Goal: Task Accomplishment & Management: Use online tool/utility

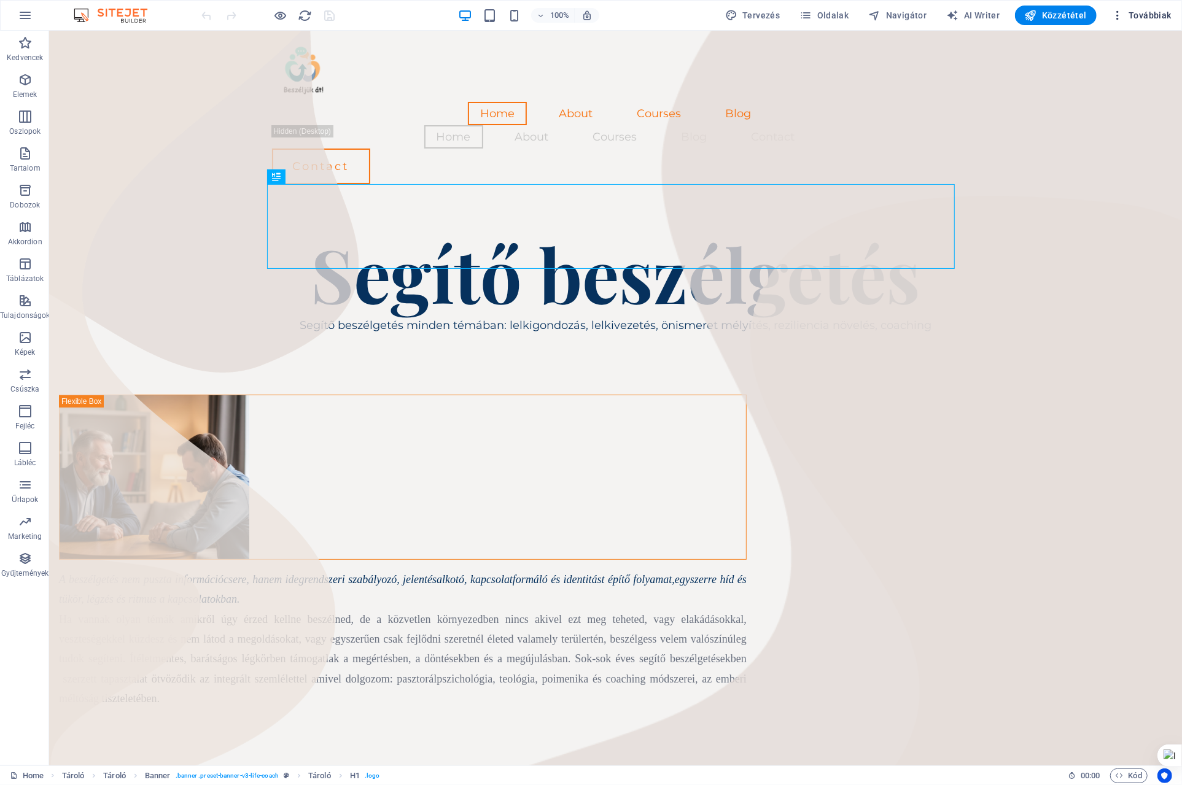
click at [1152, 13] on span "Továbbiak" at bounding box center [1141, 15] width 60 height 12
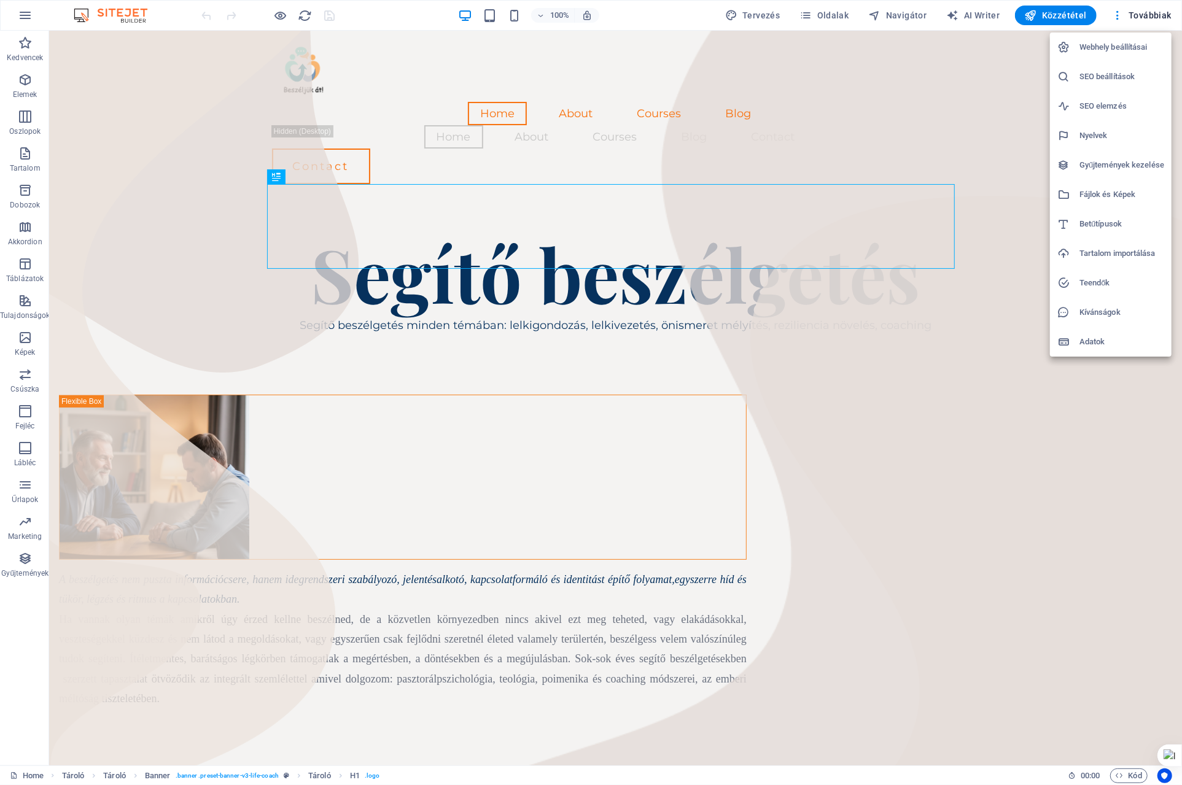
click at [1117, 46] on h6 "Webhely beállításai" at bounding box center [1122, 47] width 85 height 15
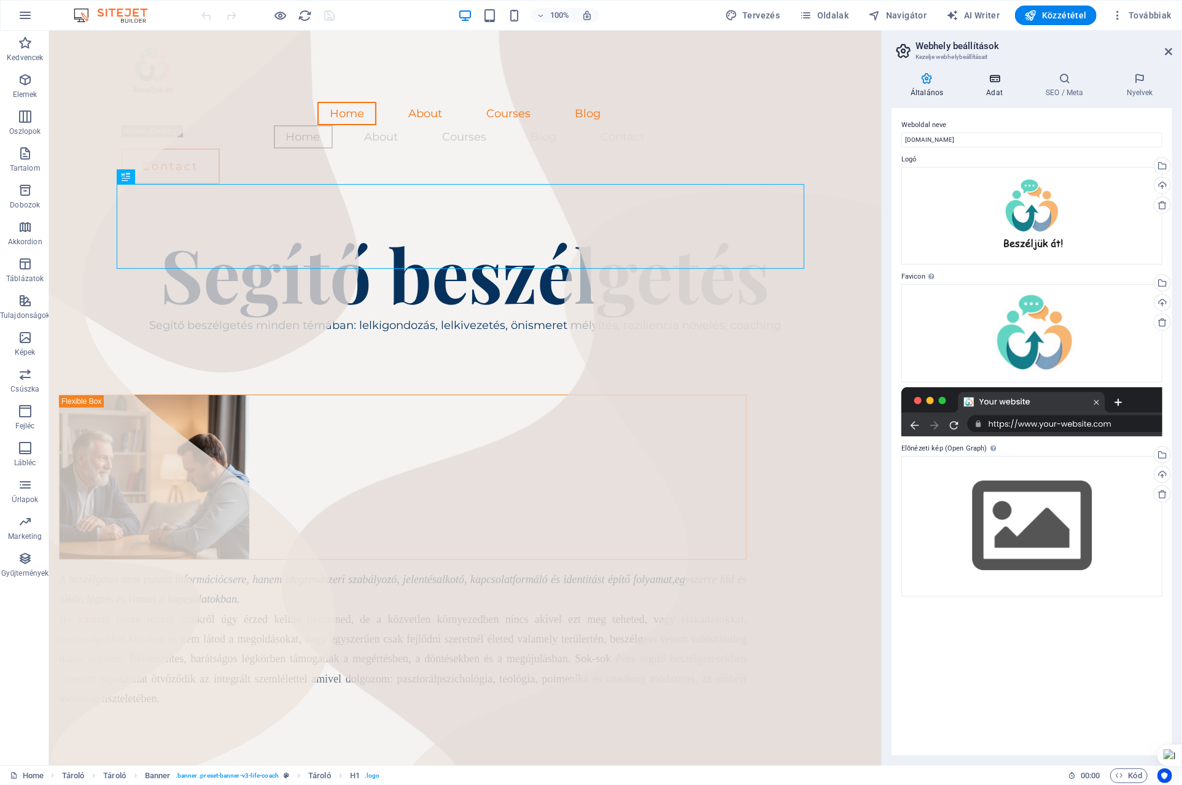
click at [998, 84] on icon at bounding box center [994, 78] width 55 height 12
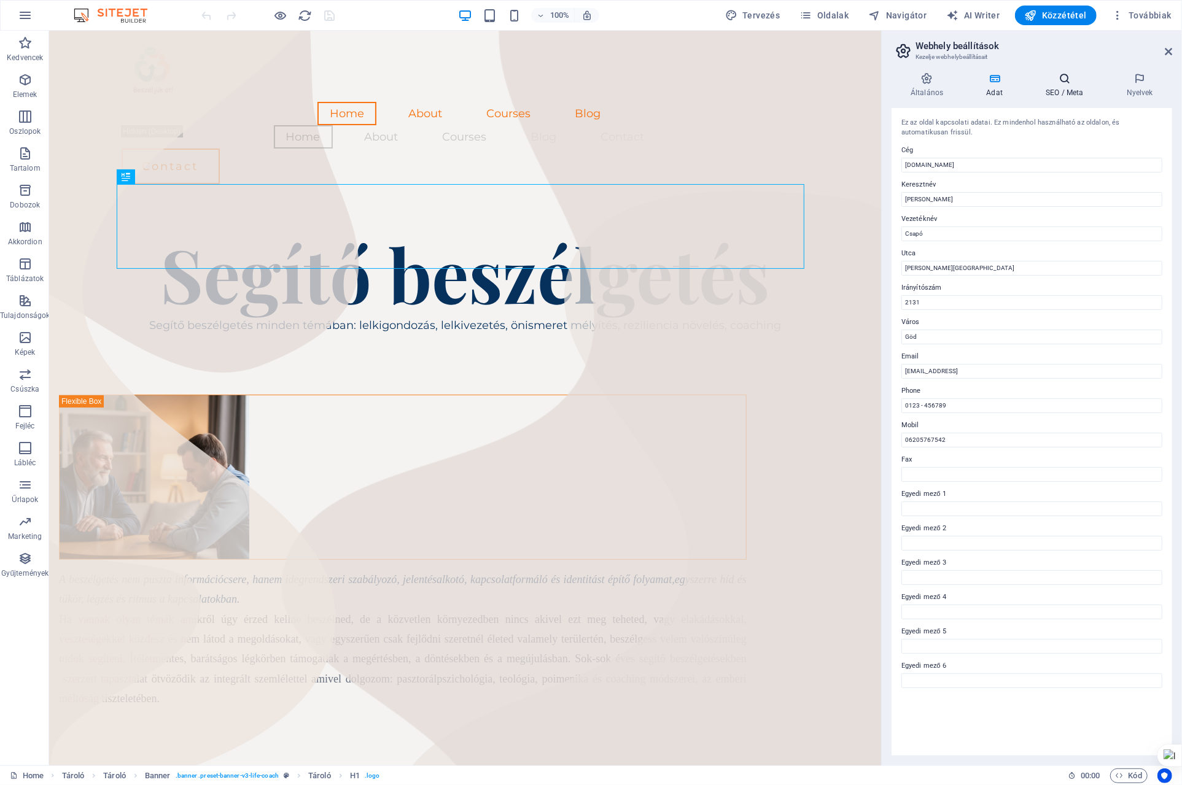
click at [1065, 81] on icon at bounding box center [1065, 78] width 76 height 12
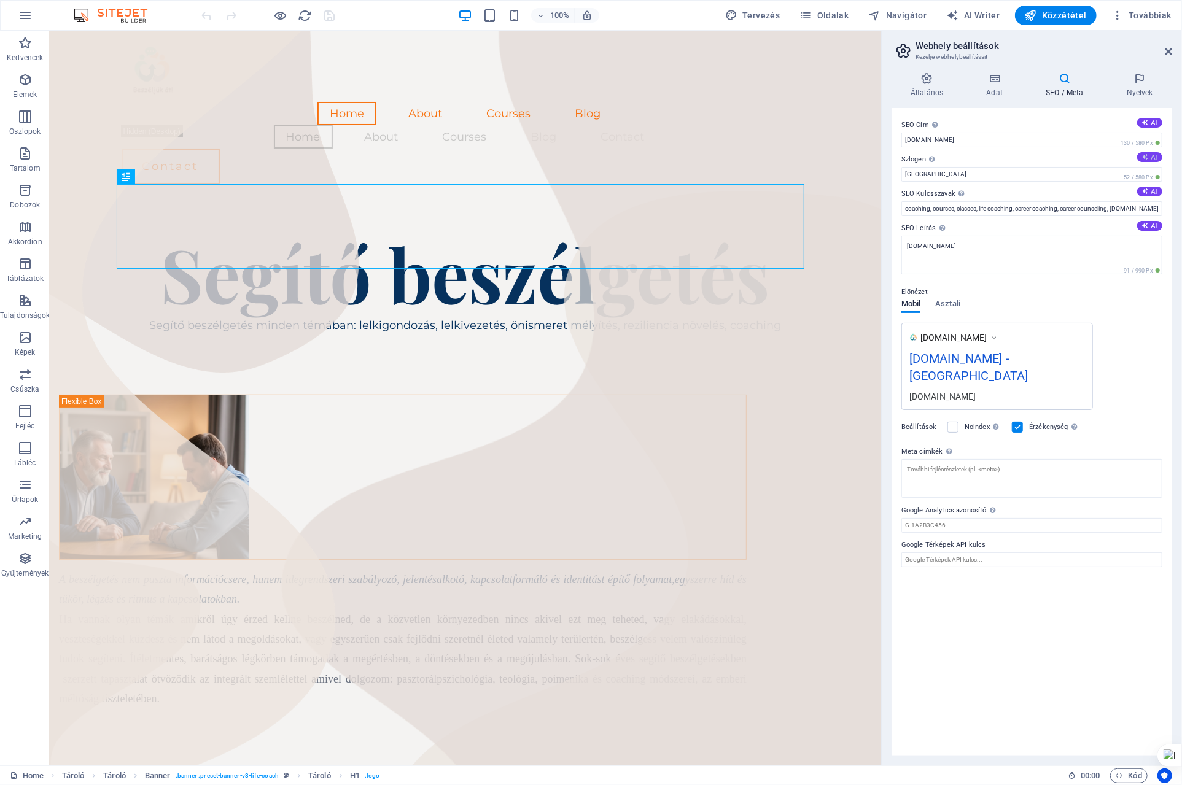
click at [1150, 157] on button "AI" at bounding box center [1149, 157] width 25 height 10
type input "Fejlődj, értsd meg magad, érd el a céljaidat!"
click at [1152, 223] on button "AI" at bounding box center [1149, 226] width 25 height 10
type textarea "Fedezd fel önmagad segítő beszélgetések révén! Támogatás lelkigondozásban, coac…"
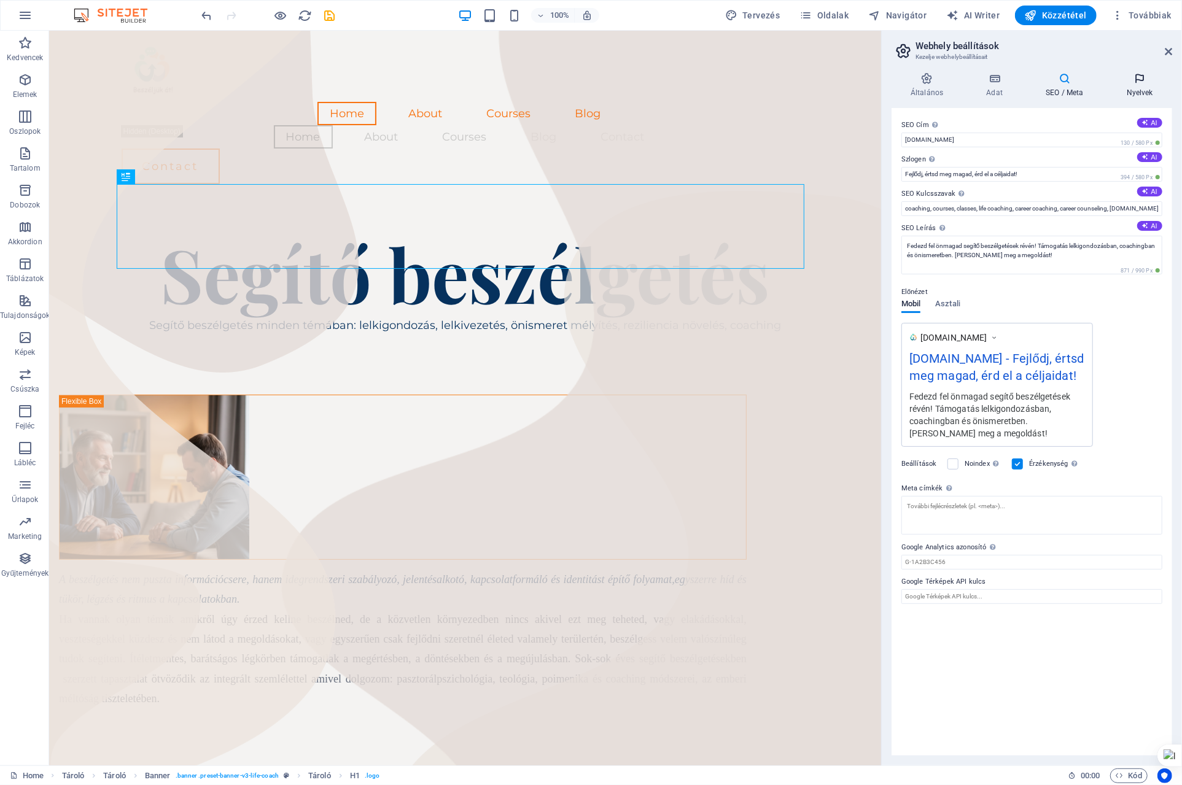
click at [1139, 82] on icon at bounding box center [1140, 78] width 64 height 12
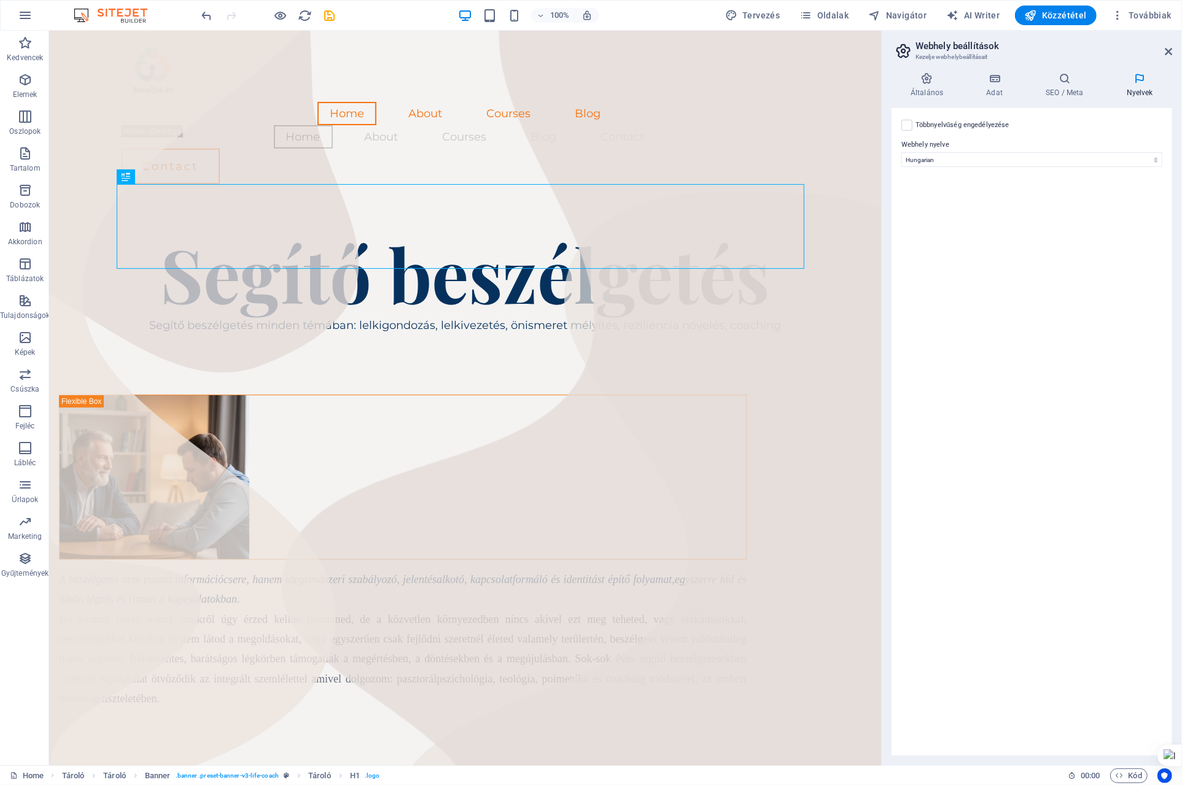
click at [1060, 399] on div "Többnyelvűség engedélyezése A többnyelvűség letiltásához törölje az összes nyel…" at bounding box center [1032, 432] width 281 height 648
click at [21, 17] on icon "button" at bounding box center [25, 15] width 15 height 15
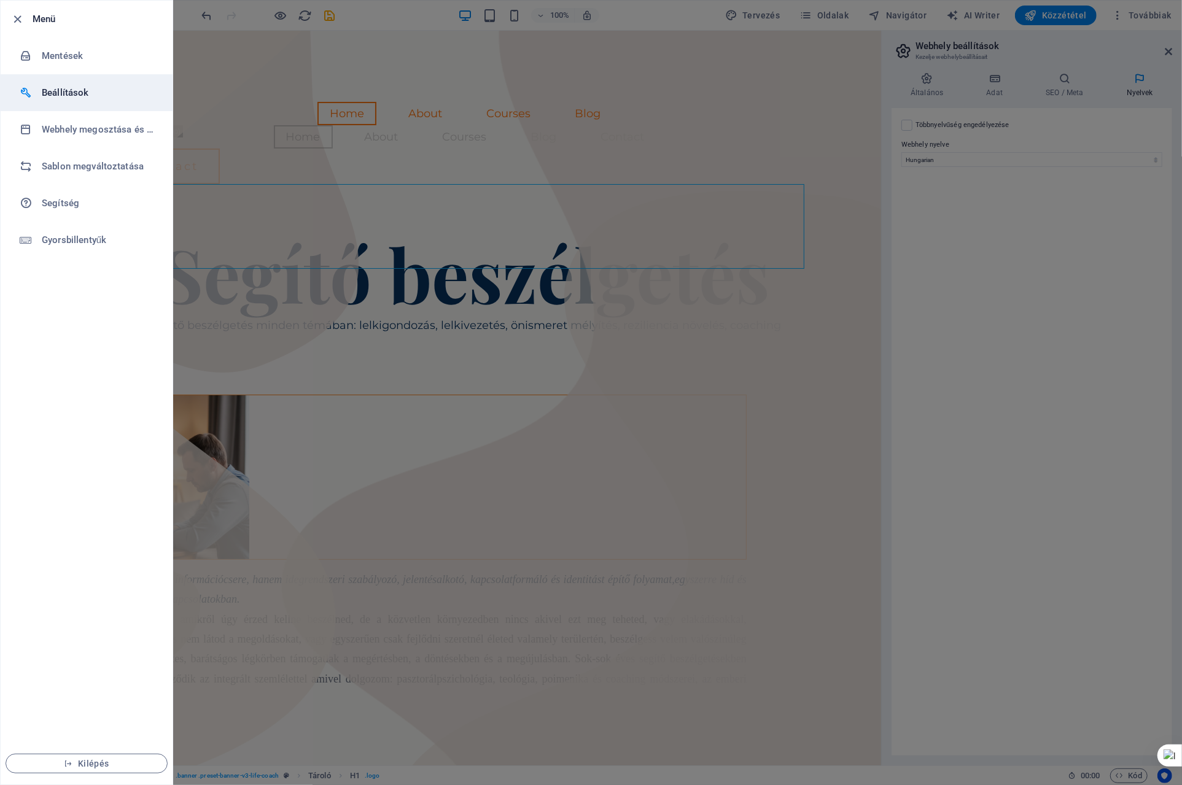
click at [34, 91] on div at bounding box center [31, 93] width 22 height 12
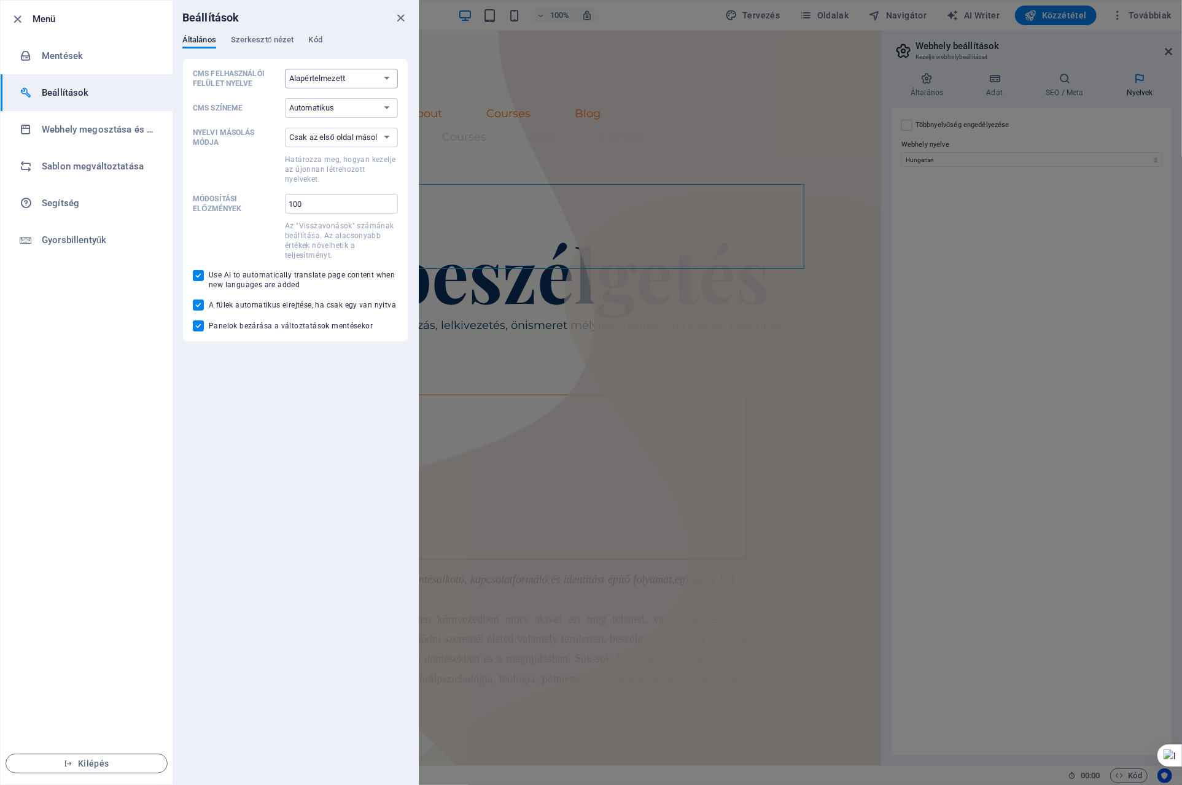
click at [387, 76] on select "Alapértelmezett Deutsch English Español Français Magyar Italiano Nederlands Pol…" at bounding box center [341, 79] width 113 height 20
select select "hu"
click at [285, 69] on select "Alapértelmezett Deutsch English Español Français Magyar Italiano Nederlands Pol…" at bounding box center [341, 79] width 113 height 20
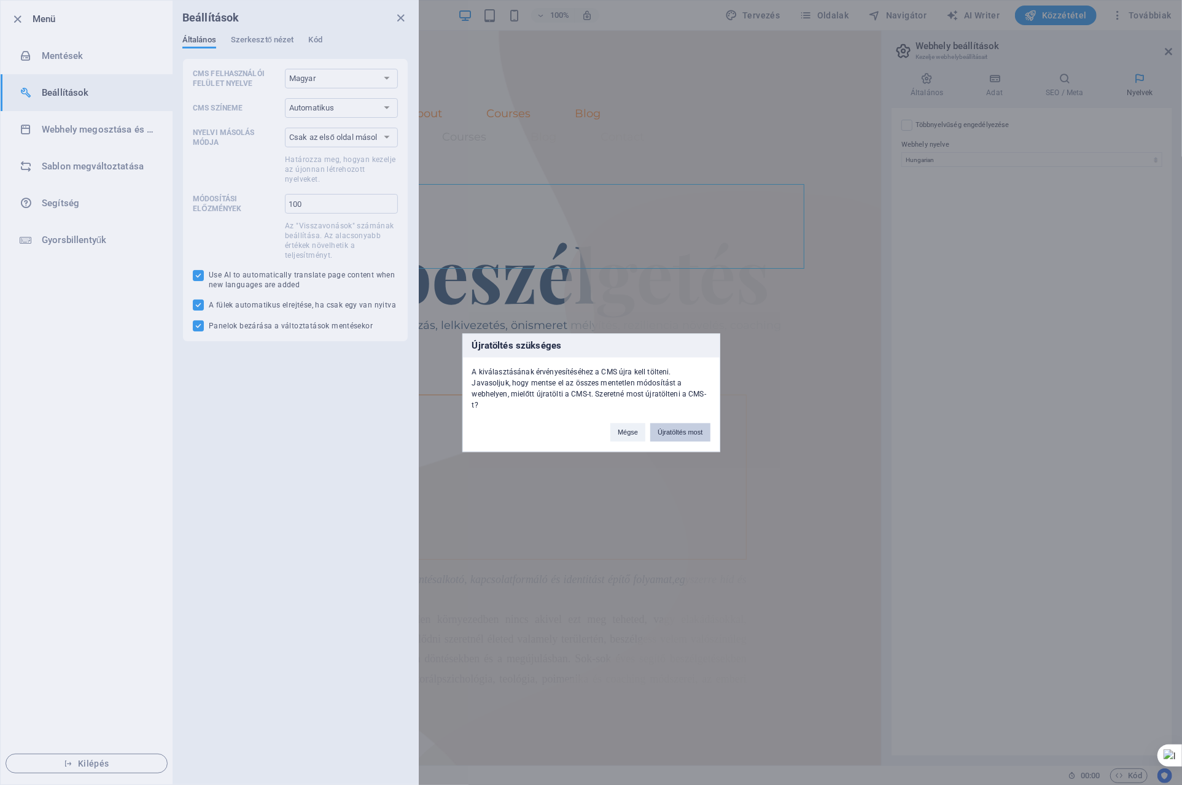
click at [694, 430] on button "Újratöltés most" at bounding box center [680, 432] width 60 height 18
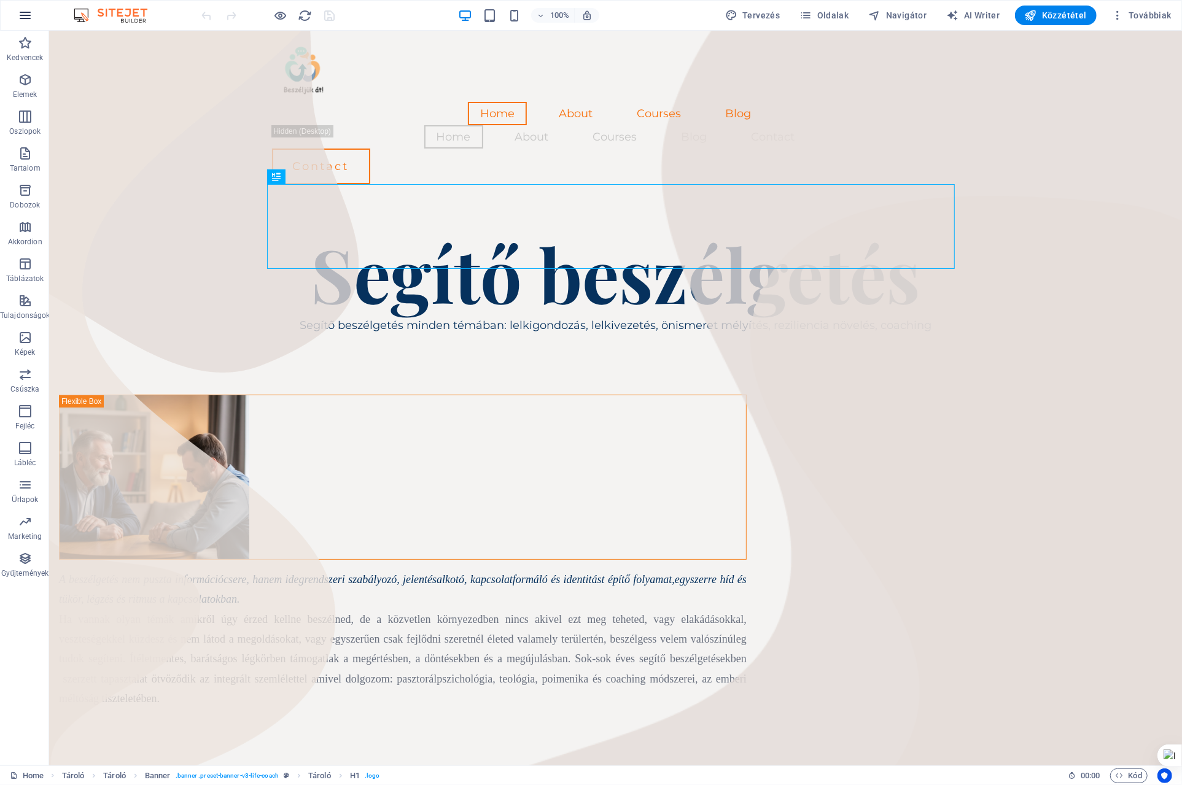
click at [23, 15] on icon "button" at bounding box center [25, 15] width 15 height 15
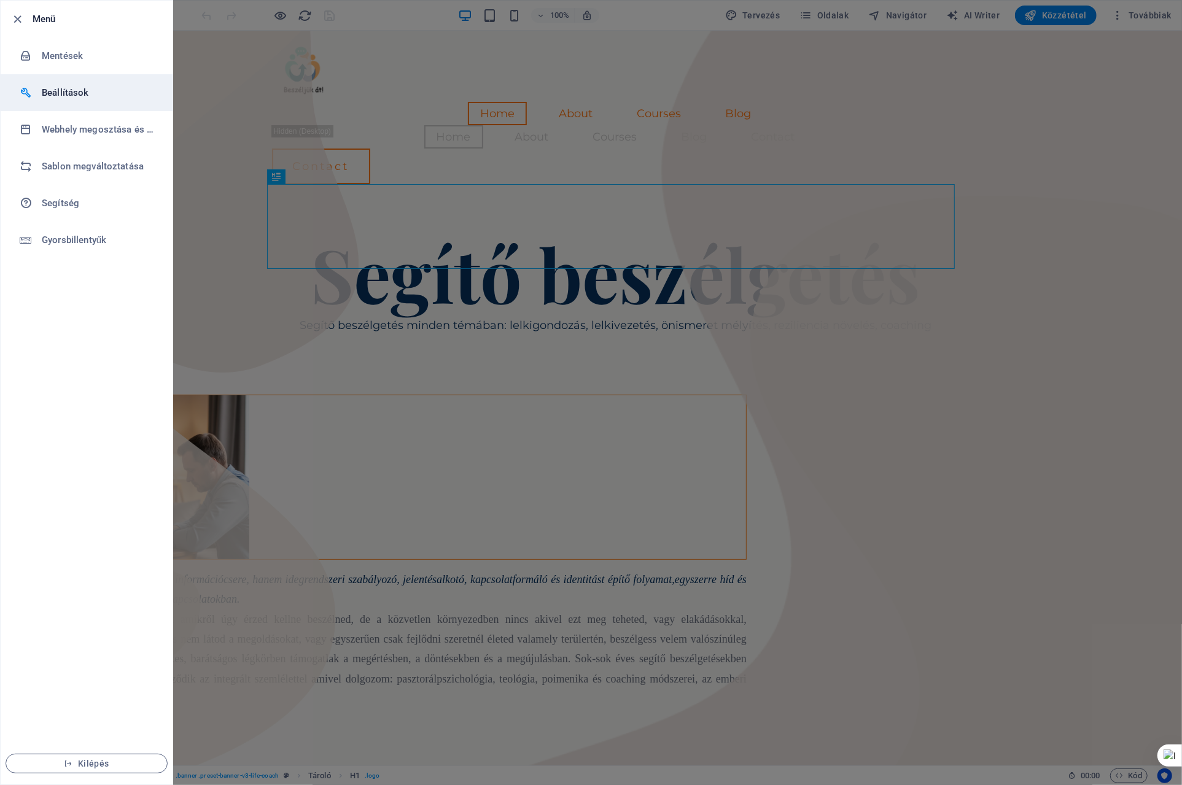
click at [74, 93] on h6 "Beállítások" at bounding box center [99, 92] width 114 height 15
select select "hu"
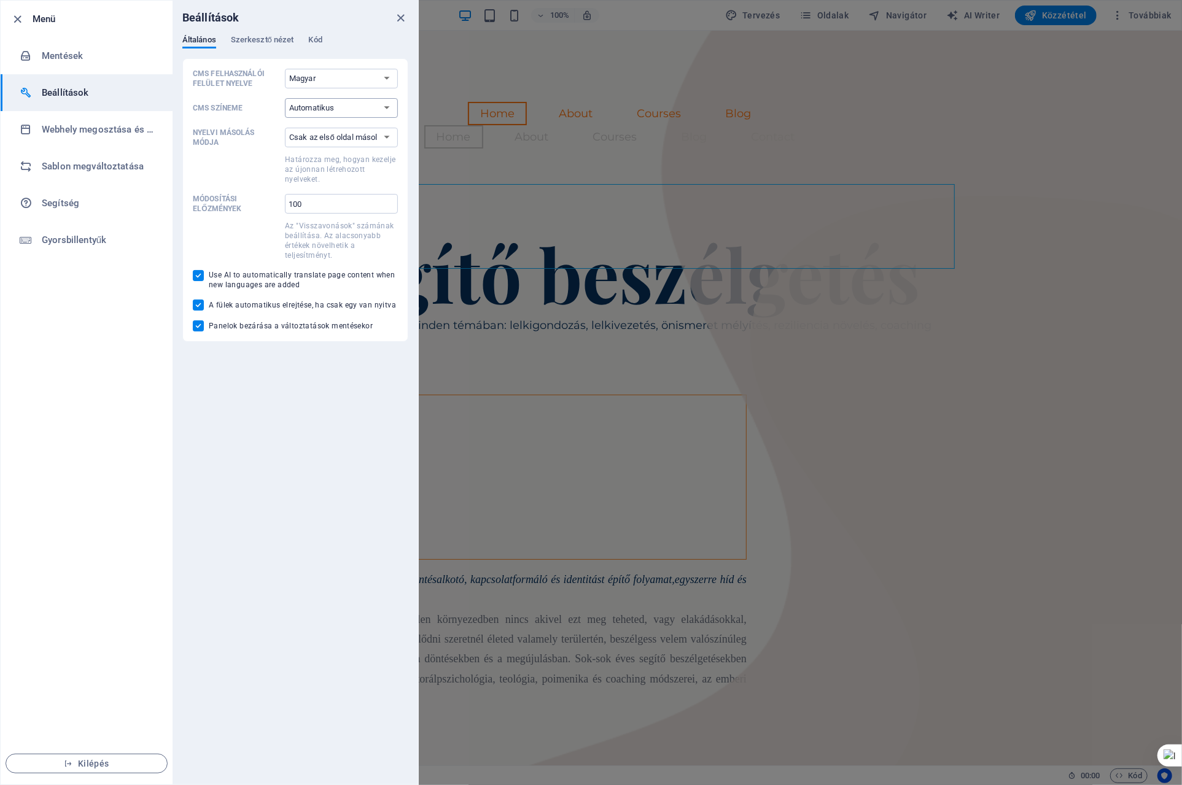
click at [389, 108] on select "Automatikus Sötét Világos" at bounding box center [341, 108] width 113 height 20
click at [276, 40] on span "Szerkesztő nézet" at bounding box center [262, 41] width 63 height 17
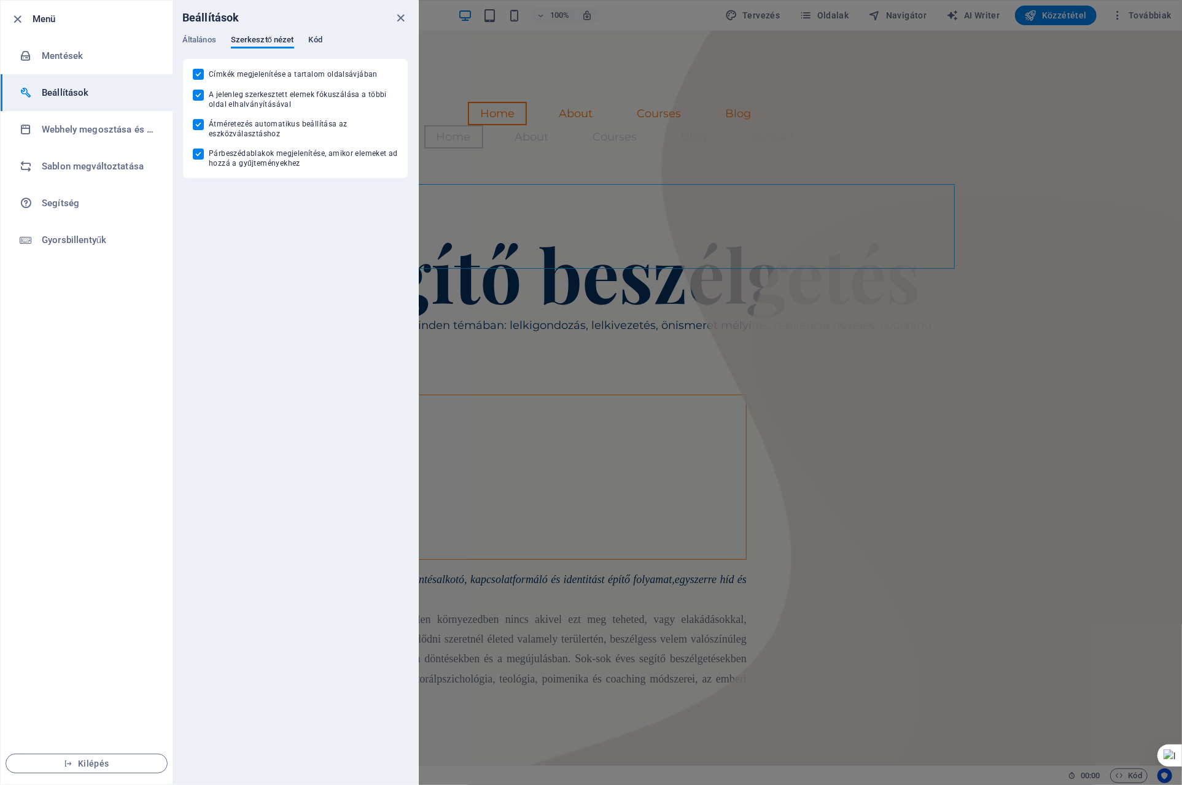
click at [313, 41] on span "Kód" at bounding box center [316, 41] width 14 height 17
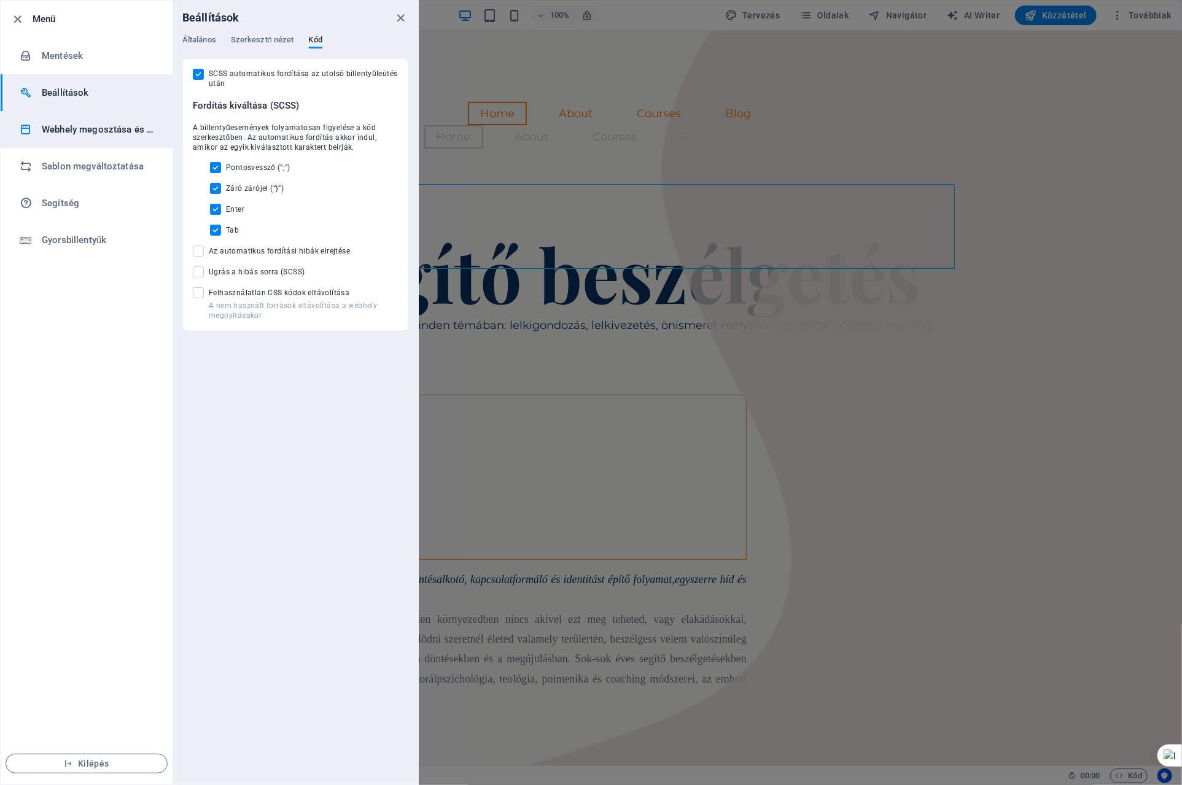
click at [75, 125] on h6 "Webhely megosztása és másolása" at bounding box center [99, 129] width 114 height 15
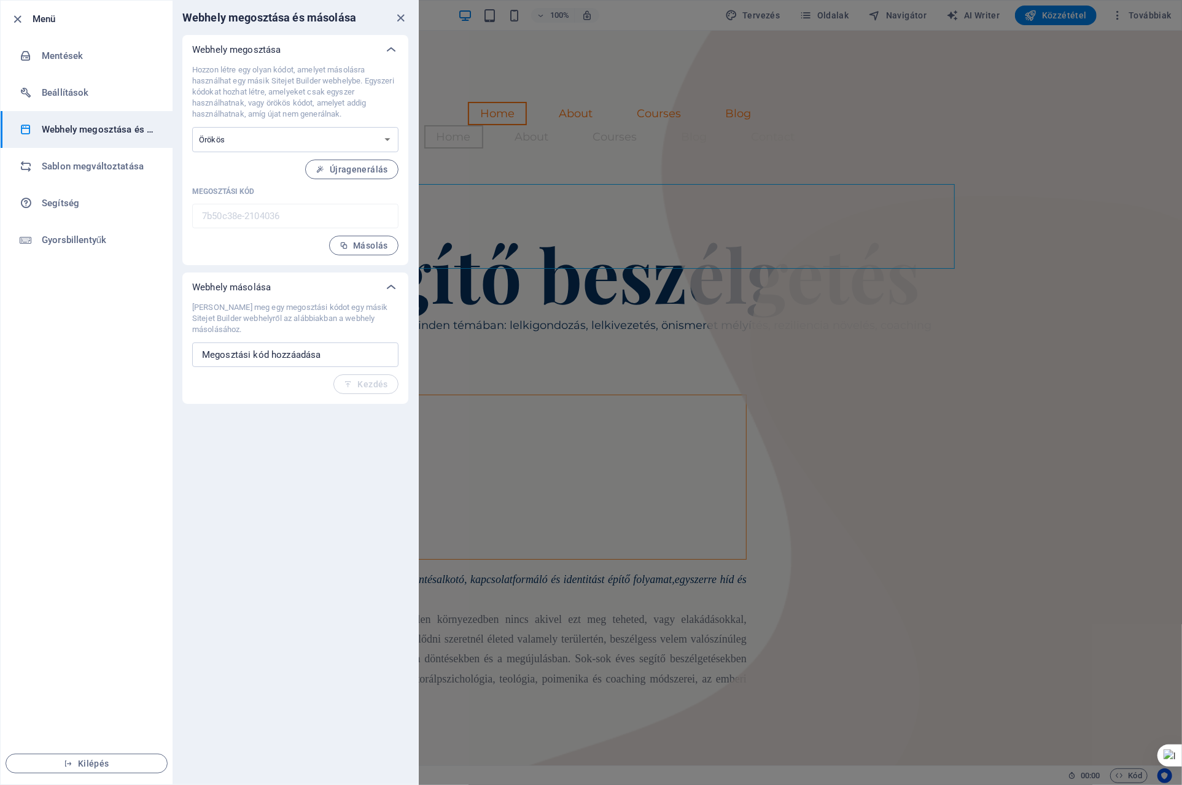
click at [24, 505] on ul "Menü Mentések Beállítások Webhely megosztása és másolása [PERSON_NAME] megválto…" at bounding box center [87, 393] width 172 height 784
click at [399, 16] on icon "close" at bounding box center [401, 18] width 14 height 14
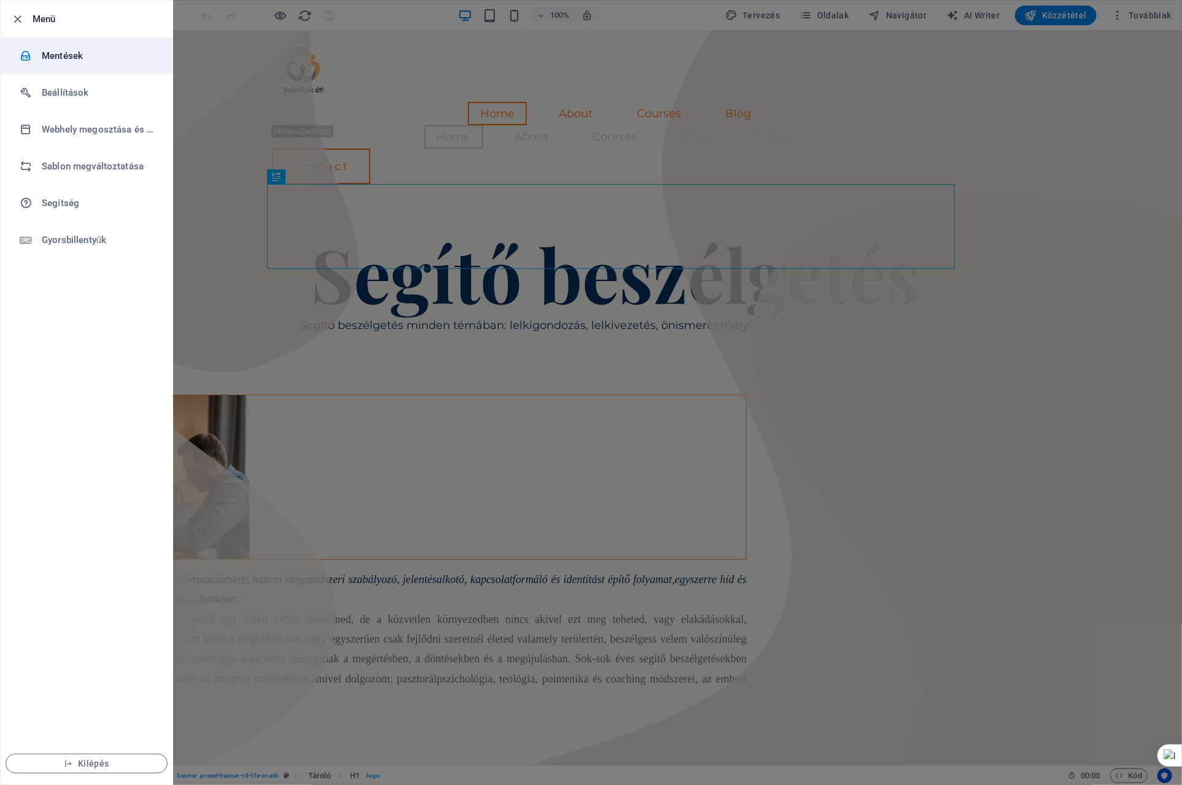
click at [69, 54] on h6 "Mentések" at bounding box center [99, 56] width 114 height 15
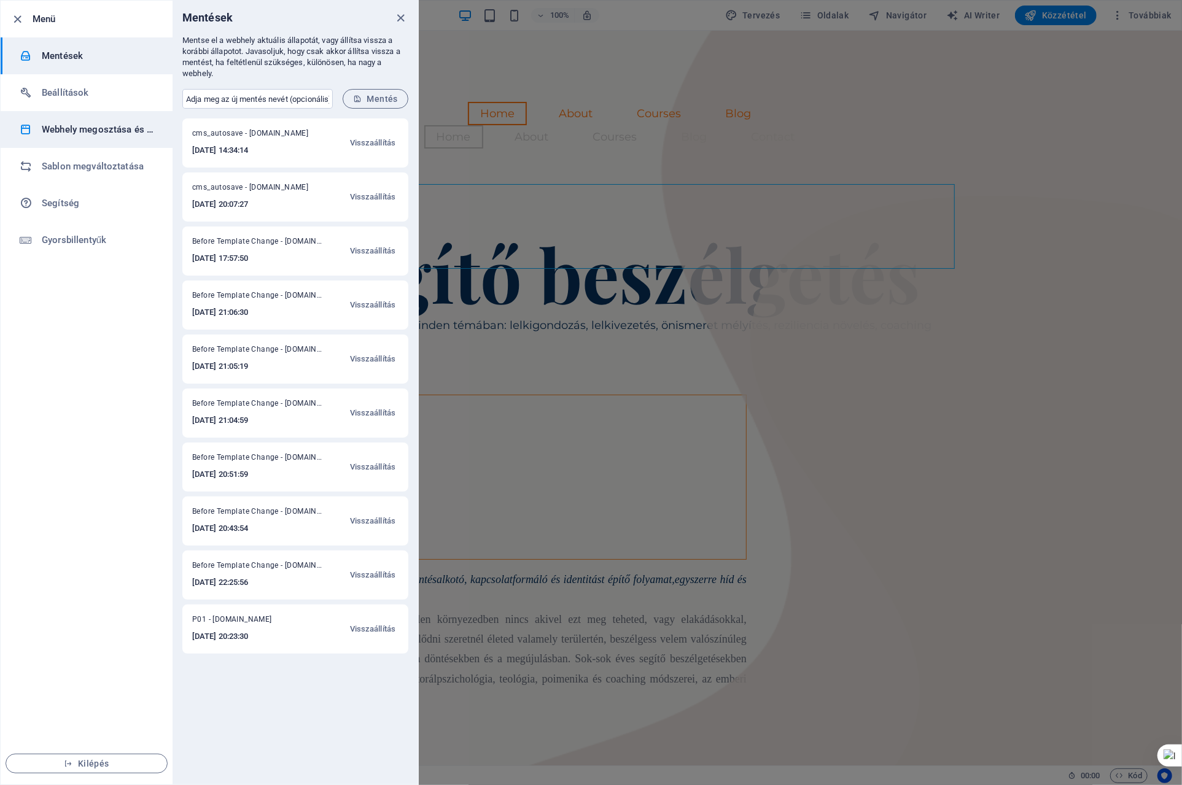
click at [98, 130] on h6 "Webhely megosztása és másolása" at bounding box center [99, 129] width 114 height 15
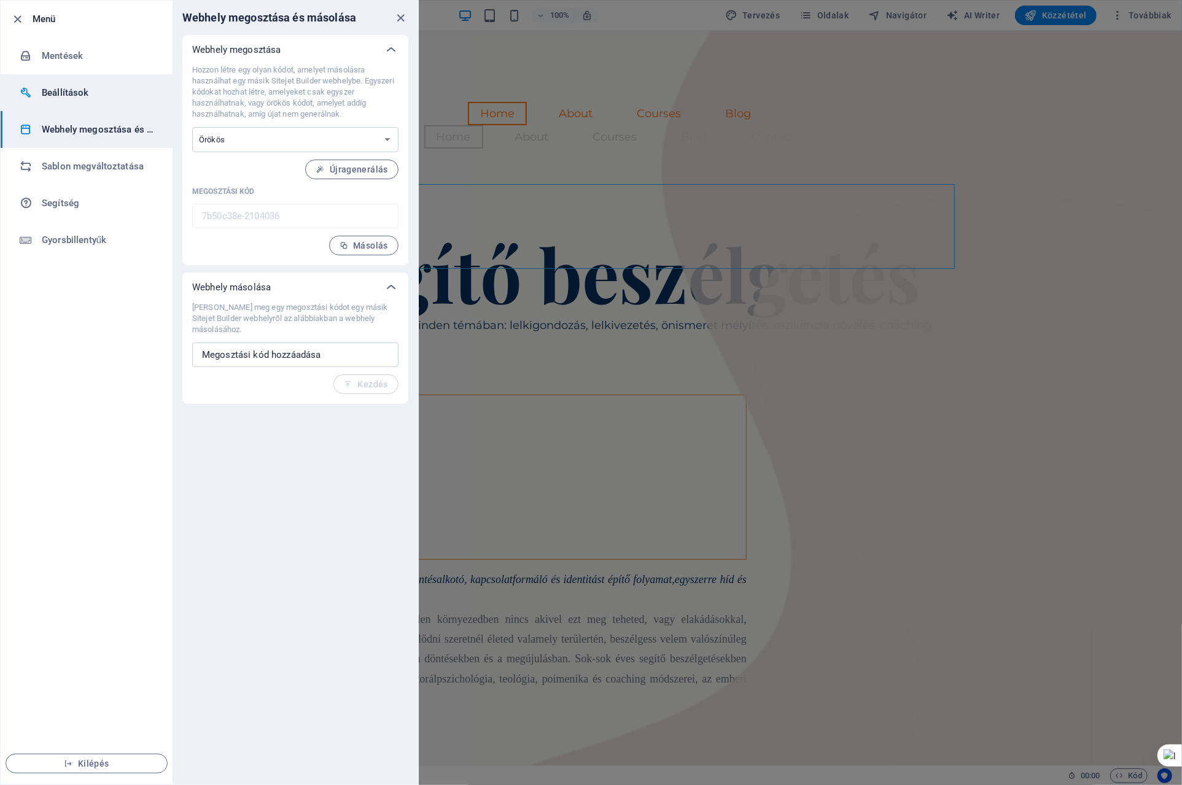
click at [88, 92] on h6 "Beállítások" at bounding box center [99, 92] width 114 height 15
select select "hu"
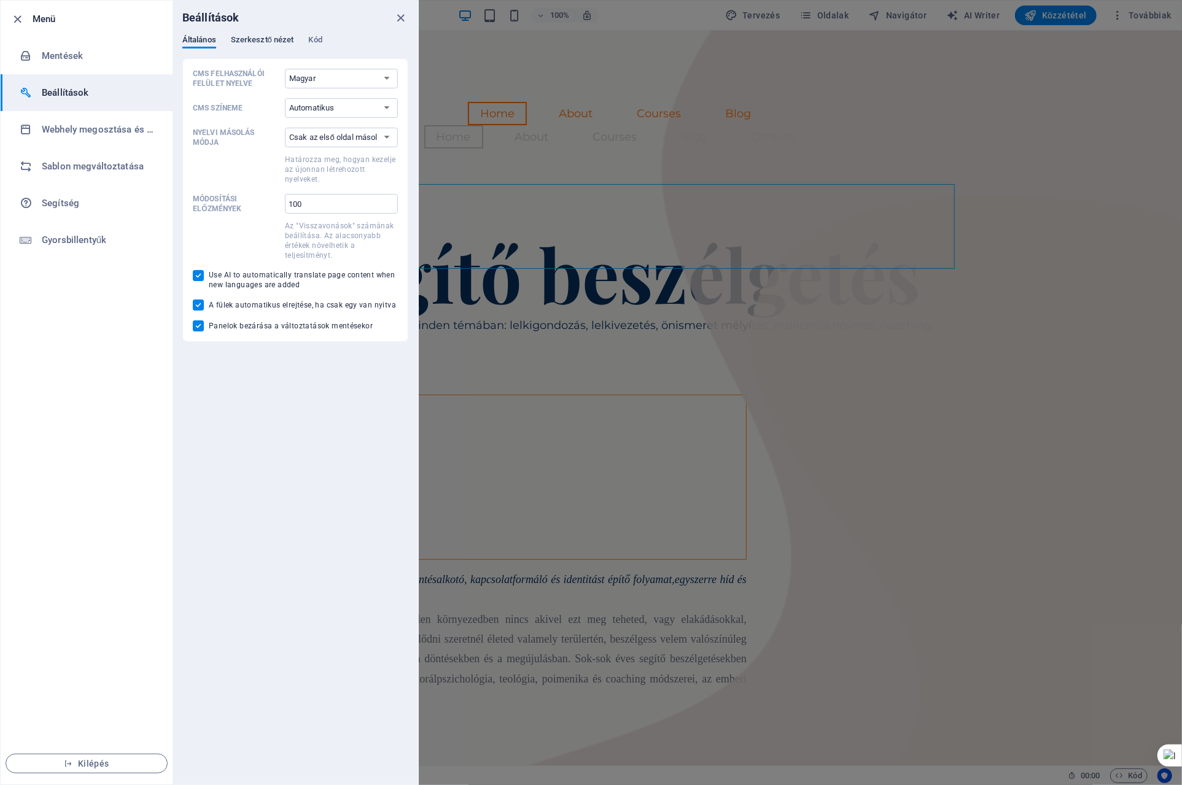
click at [279, 36] on span "Szerkesztő nézet" at bounding box center [262, 41] width 63 height 17
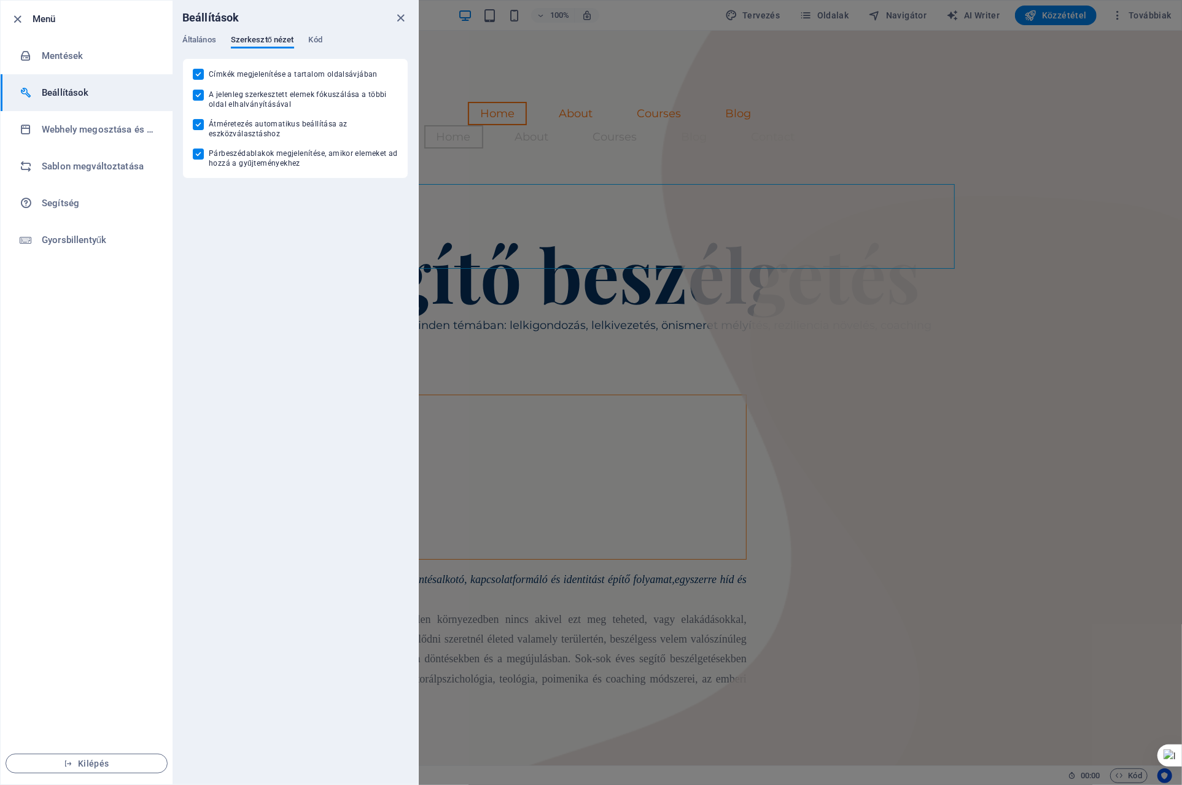
click at [322, 35] on div "Általános Szerkesztő nézet Kód" at bounding box center [295, 46] width 226 height 23
click at [316, 37] on span "Kód" at bounding box center [316, 41] width 14 height 17
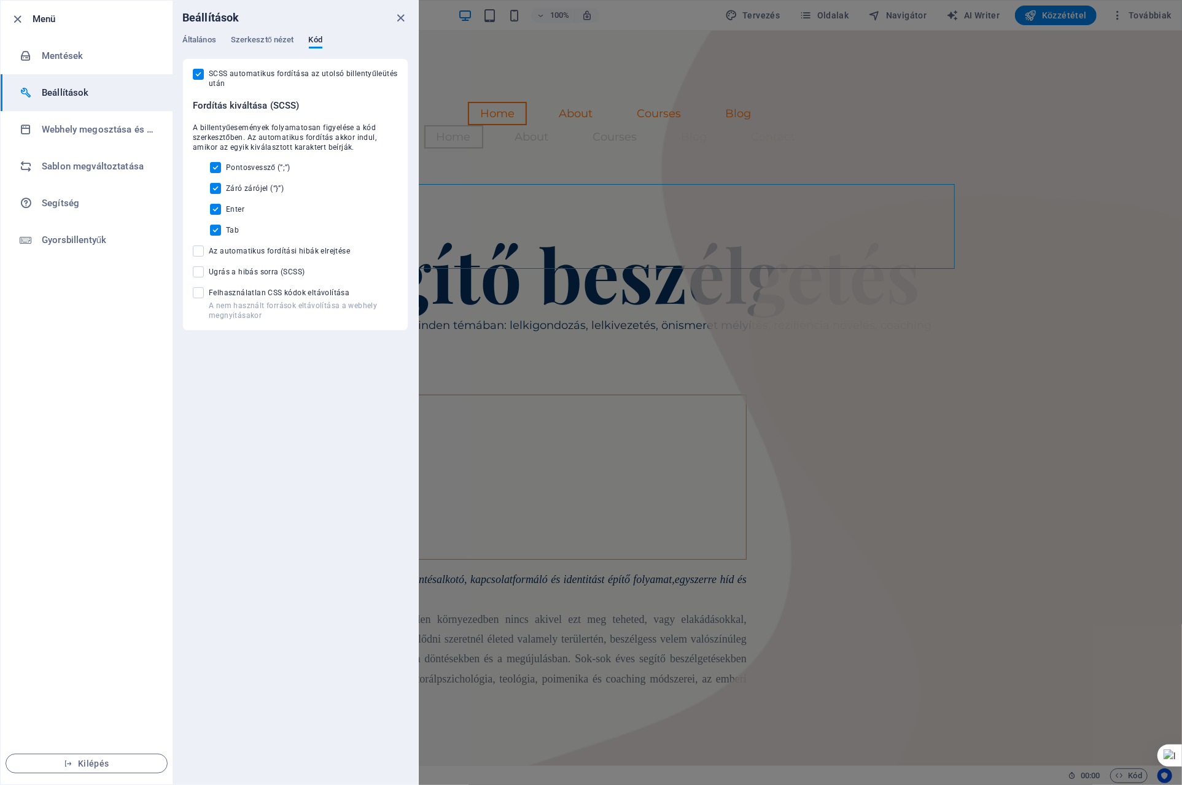
click at [652, 18] on div at bounding box center [591, 392] width 1182 height 785
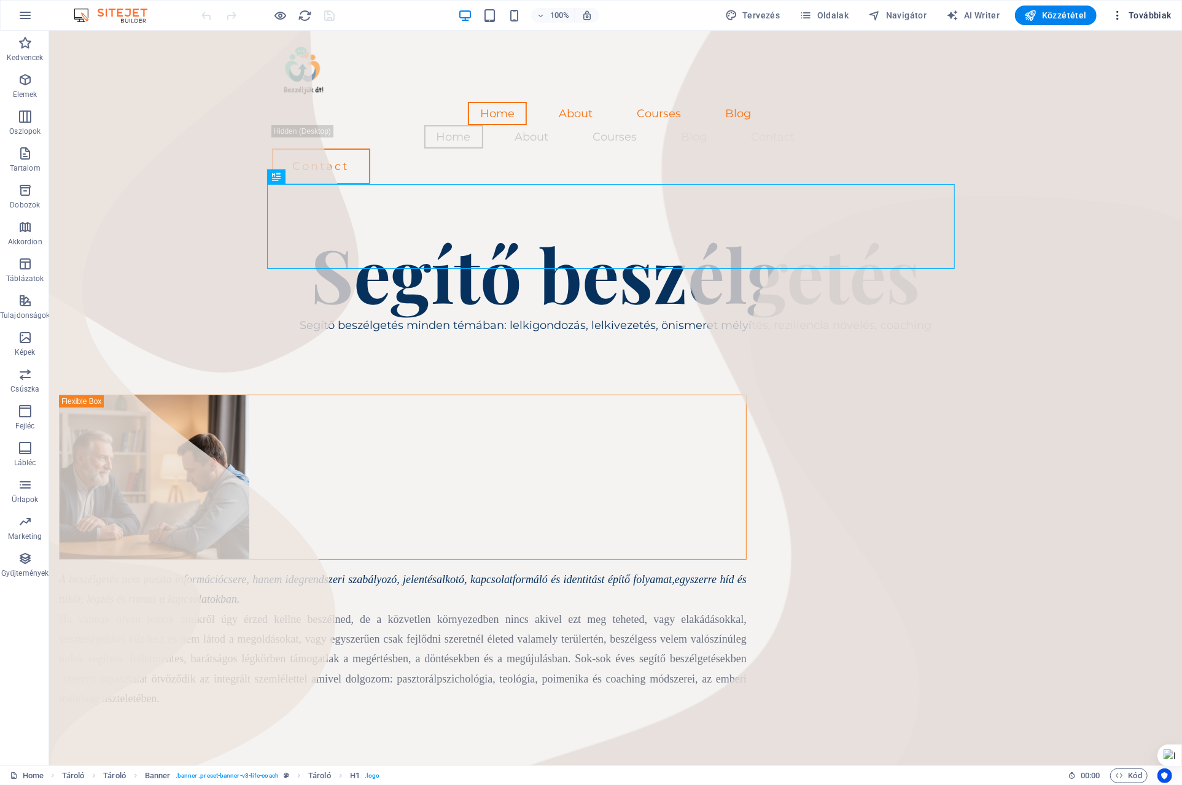
click at [1120, 11] on icon "button" at bounding box center [1117, 15] width 12 height 12
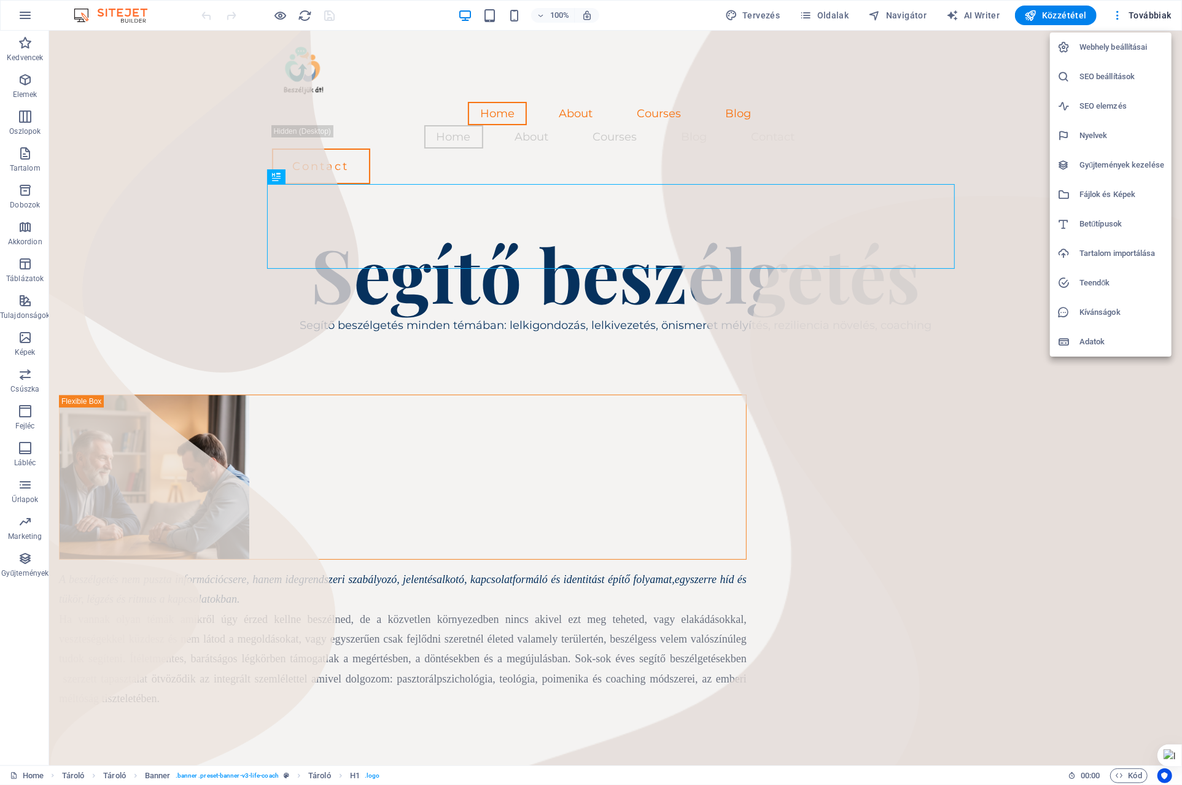
click at [1119, 51] on h6 "Webhely beállításai" at bounding box center [1122, 47] width 85 height 15
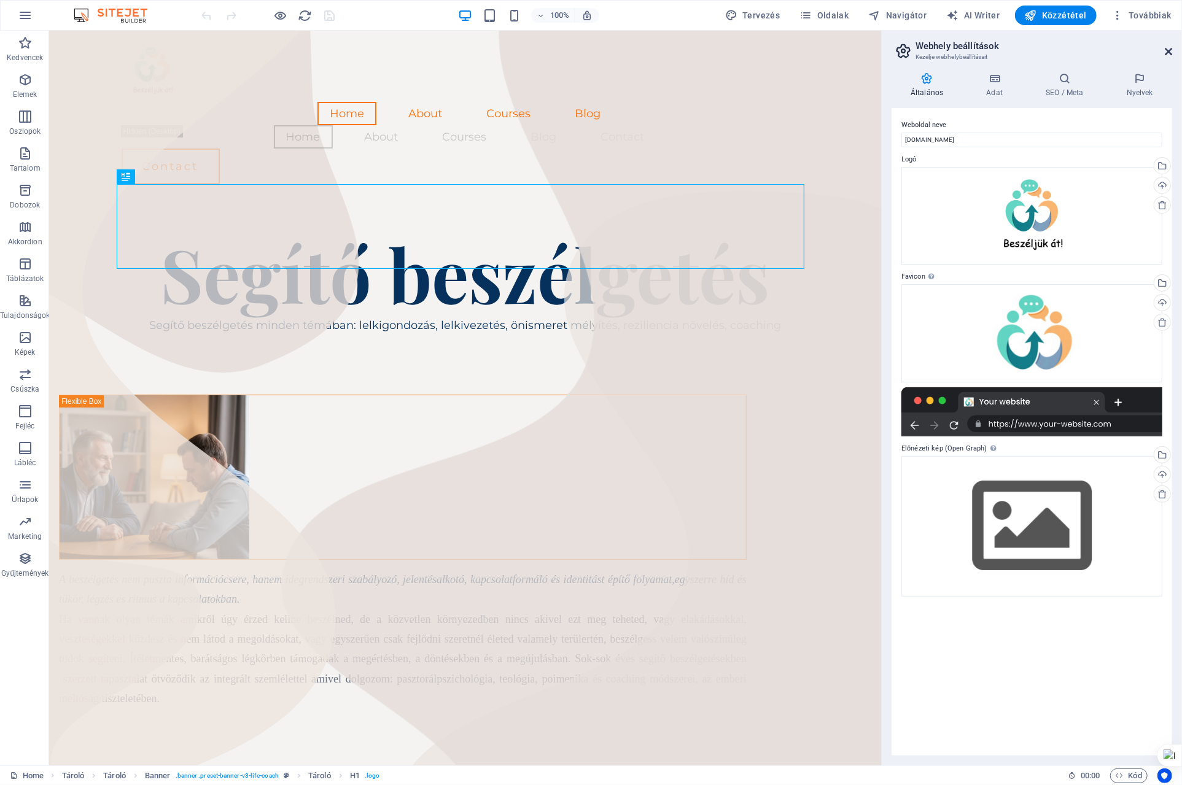
click at [1172, 49] on icon at bounding box center [1168, 52] width 7 height 10
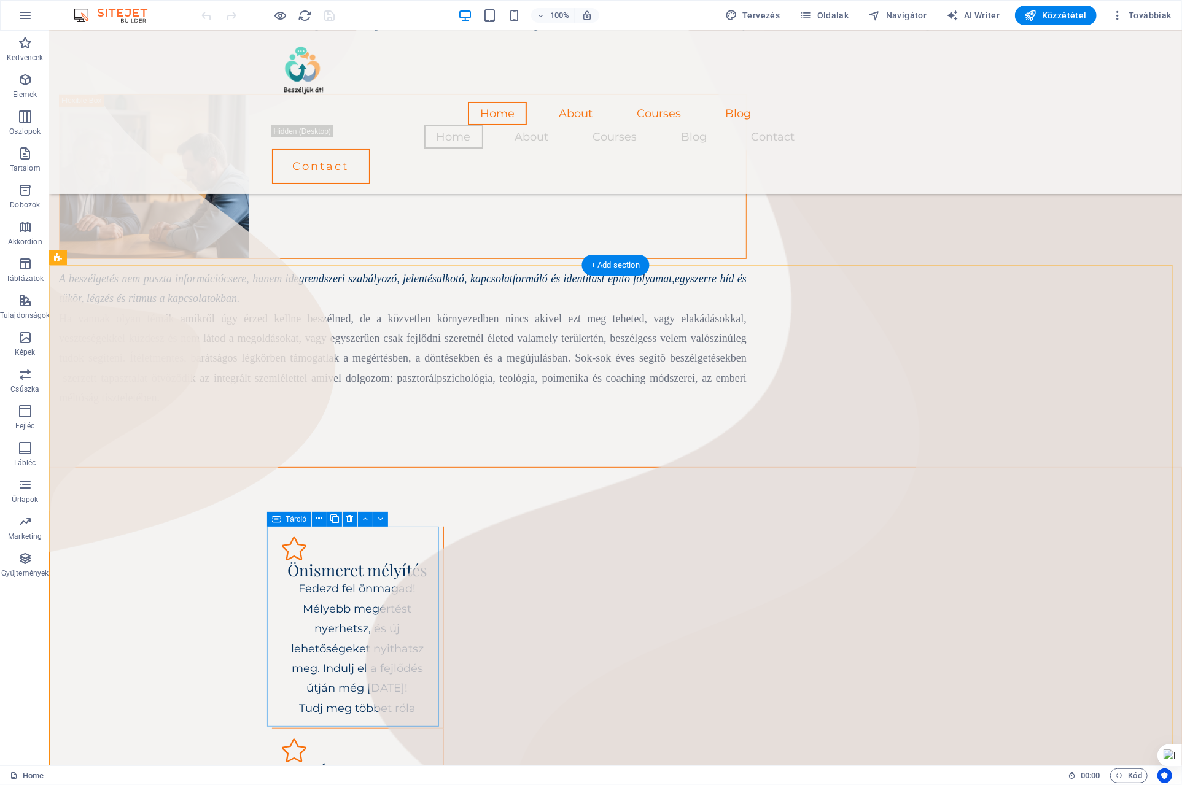
scroll to position [307, 0]
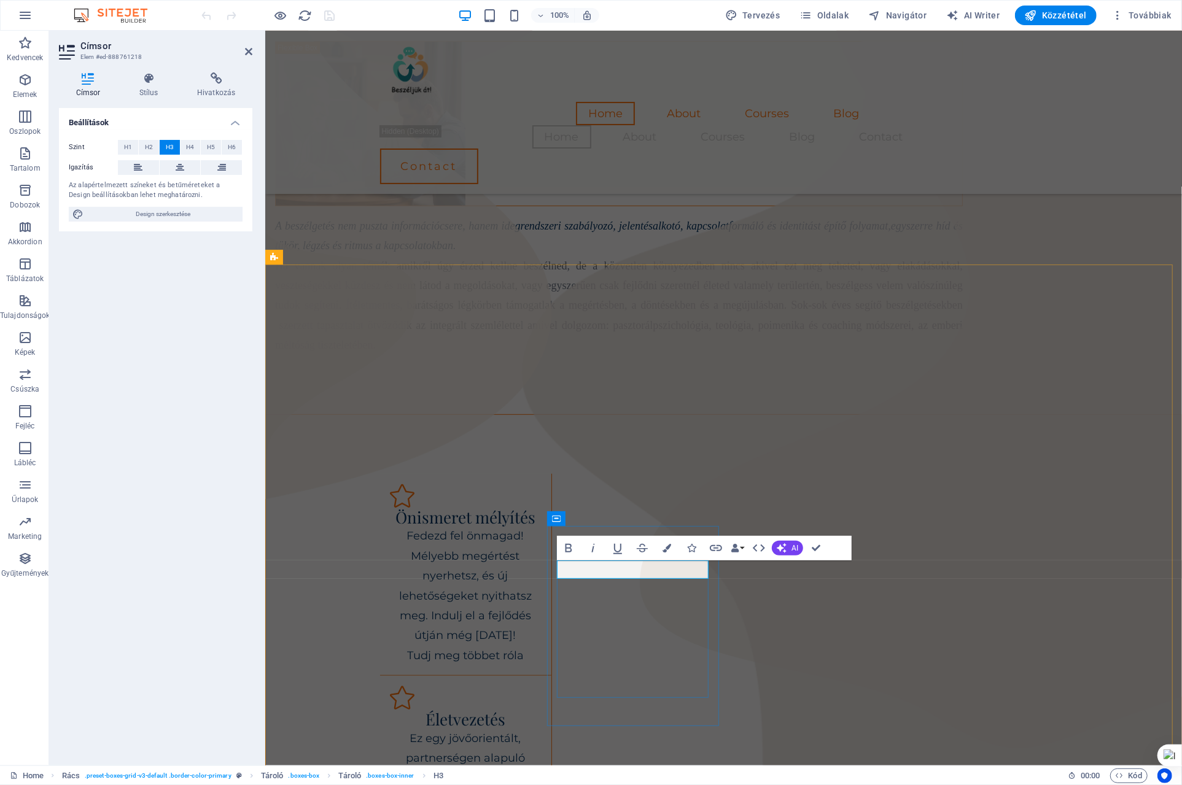
drag, startPoint x: 676, startPoint y: 566, endPoint x: 584, endPoint y: 566, distance: 92.1
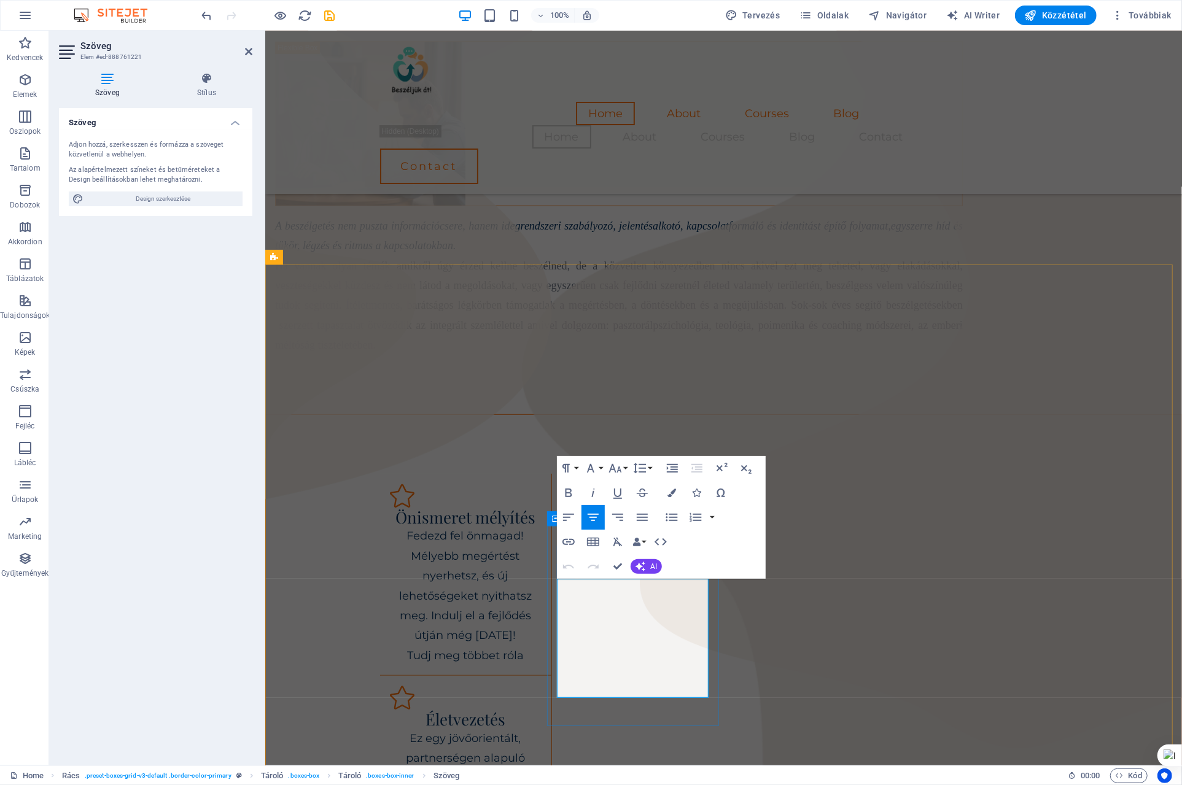
drag, startPoint x: 590, startPoint y: 580, endPoint x: 693, endPoint y: 682, distance: 144.6
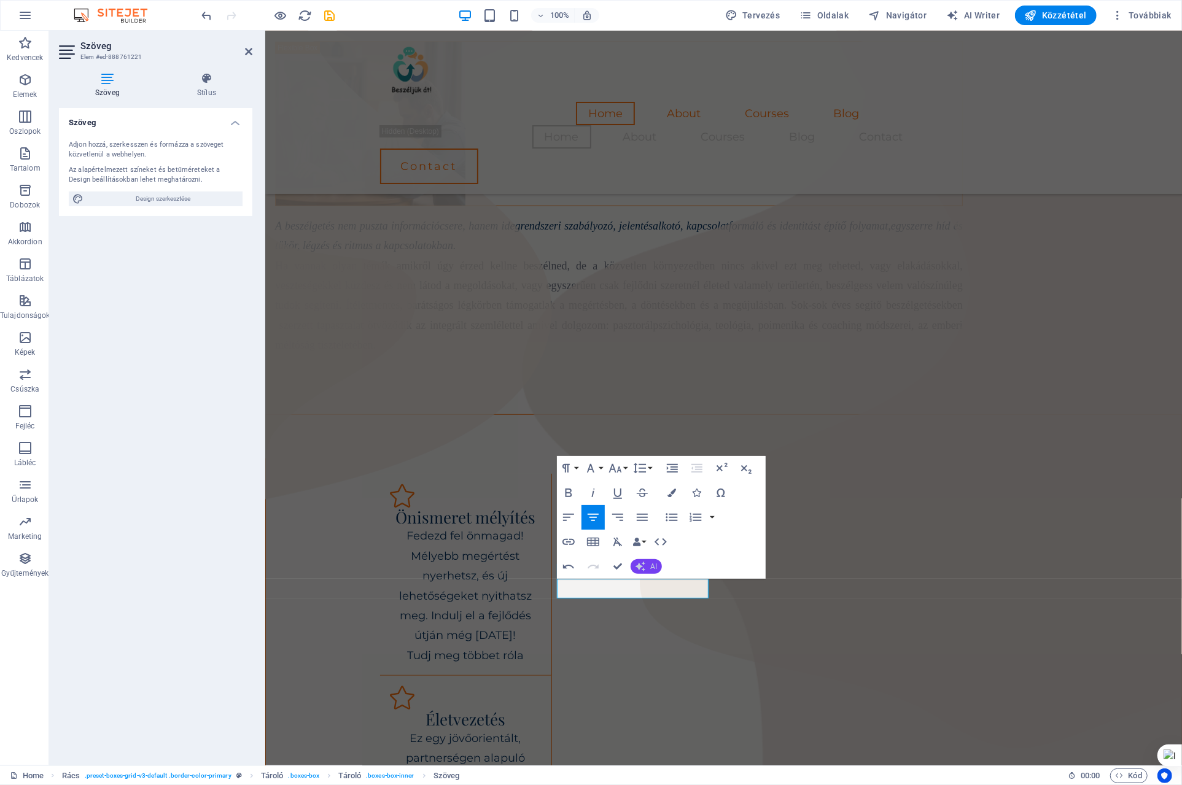
click at [652, 567] on span "AI" at bounding box center [653, 566] width 7 height 7
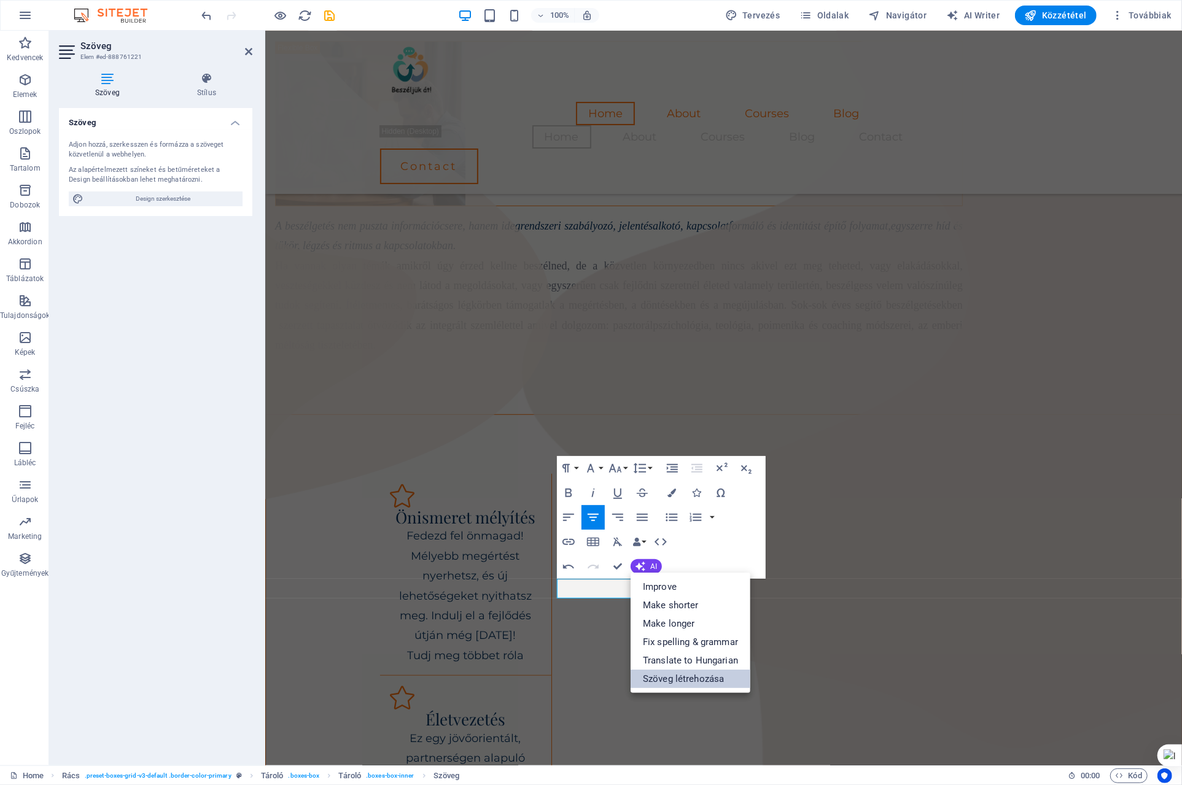
click at [699, 680] on link "Szöveg létrehozása" at bounding box center [691, 679] width 120 height 18
select select "English"
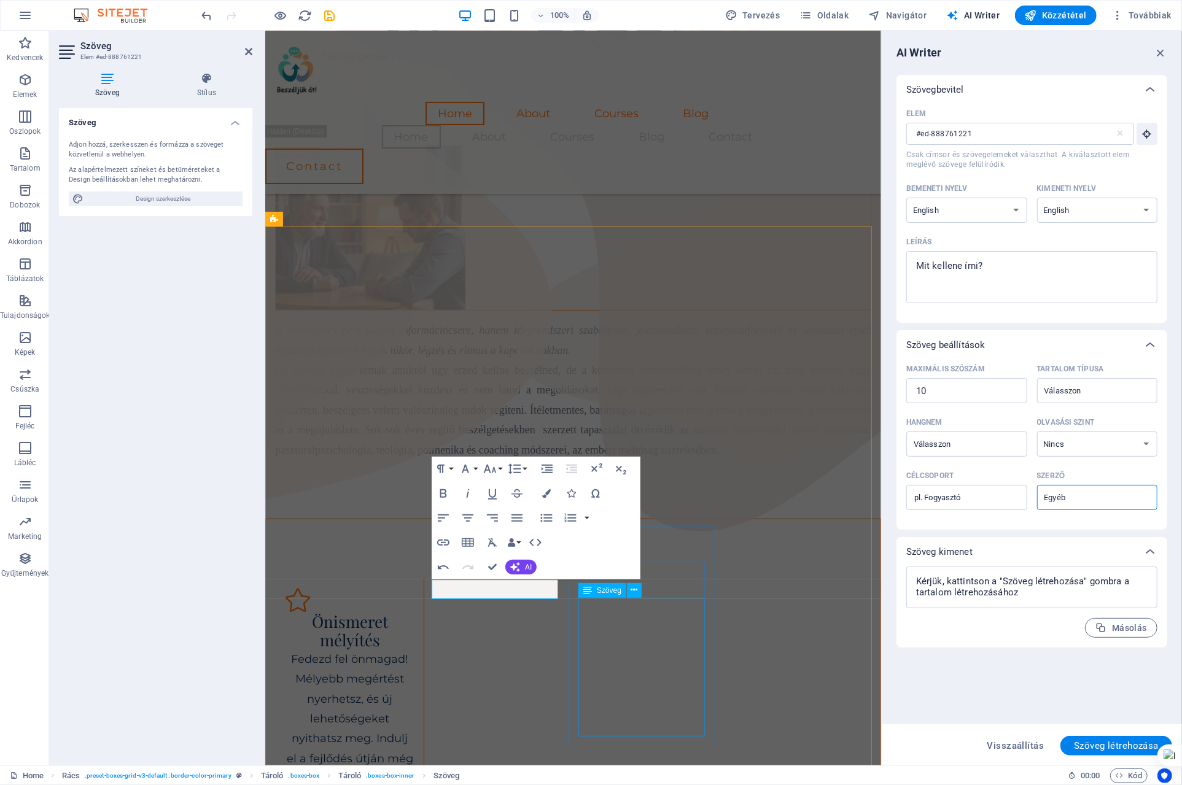
scroll to position [504, 0]
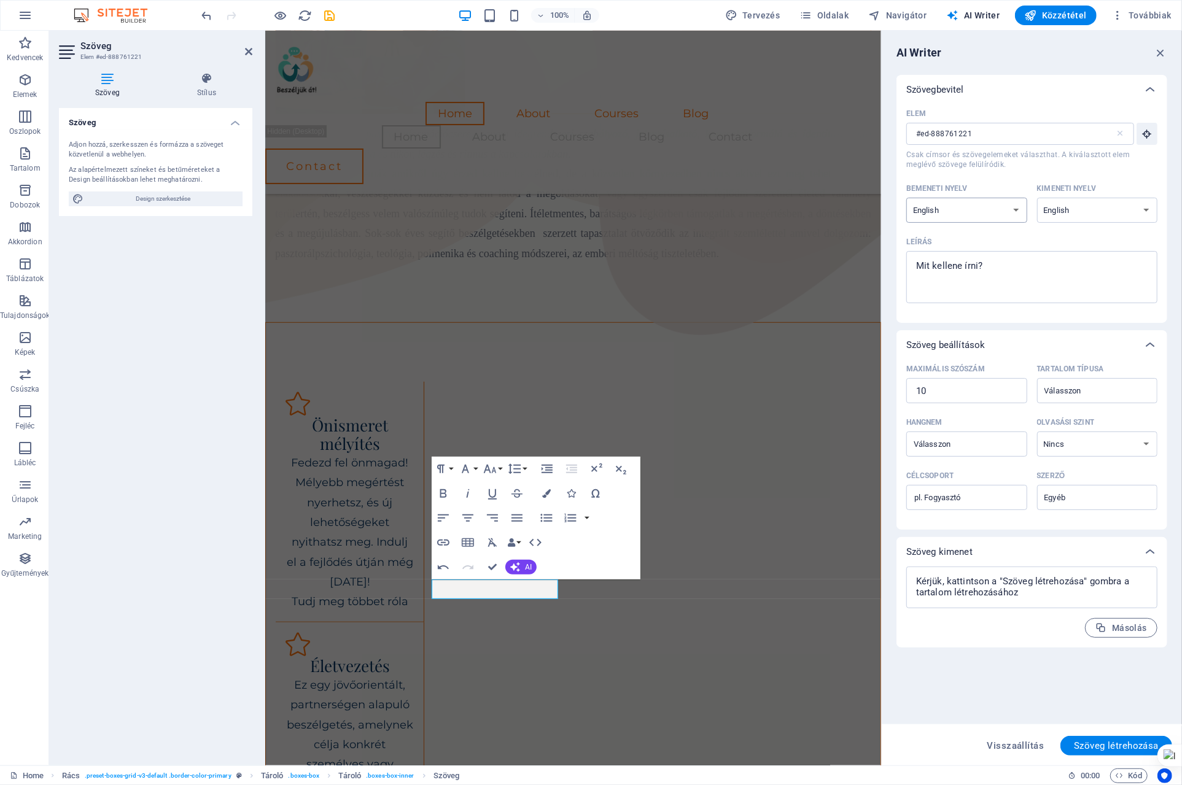
click at [1016, 208] on select "Albanian Arabic Armenian Awadhi Azerbaijani Bashkir Basque Belarusian Bengali B…" at bounding box center [966, 210] width 121 height 25
select select "Hungarian"
click at [906, 198] on select "Albanian Arabic Armenian Awadhi Azerbaijani Bashkir Basque Belarusian Bengali B…" at bounding box center [966, 210] width 121 height 25
click at [1130, 206] on select "Albanian Arabic Armenian Awadhi Azerbaijani Bashkir Basque Belarusian Bengali B…" at bounding box center [1097, 210] width 121 height 25
select select "Hungarian"
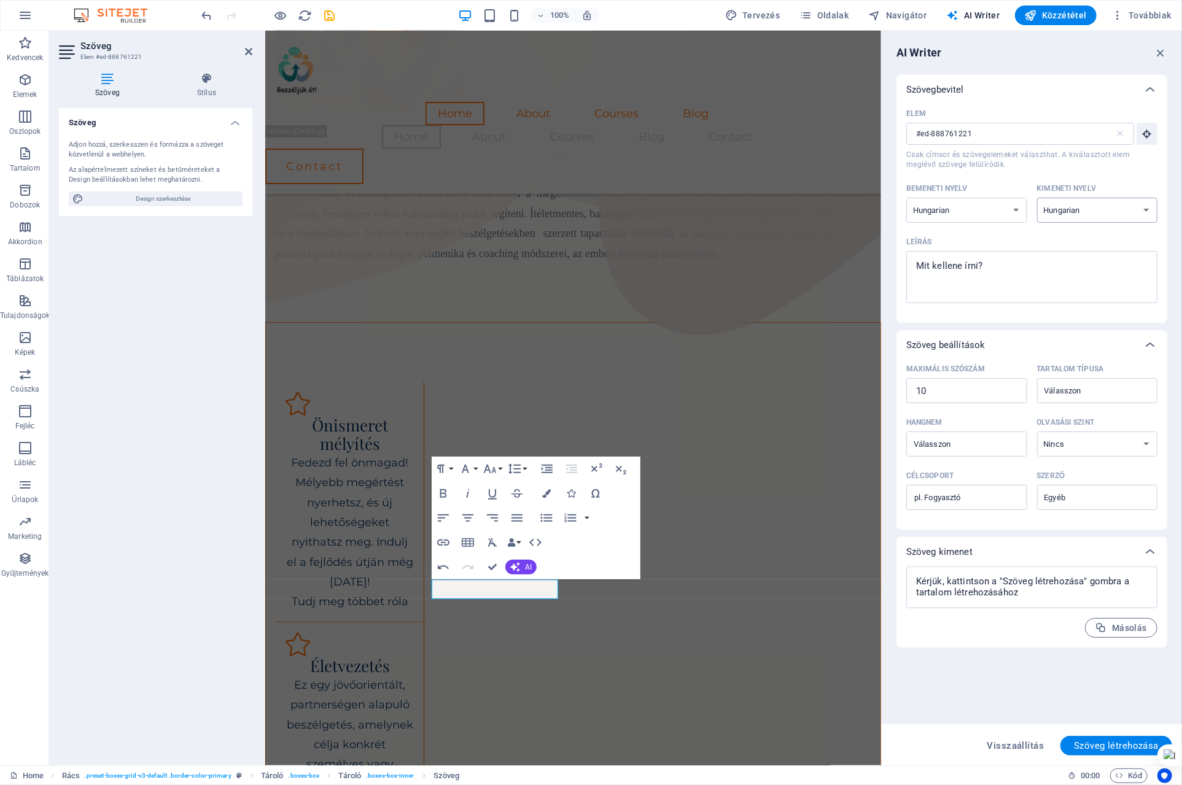
click at [1037, 198] on select "Albanian Arabic Armenian Awadhi Azerbaijani Bashkir Basque Belarusian Bengali B…" at bounding box center [1097, 210] width 121 height 25
type textarea "x"
click at [919, 262] on textarea "Leírás x ​" at bounding box center [1032, 277] width 239 height 40
type textarea "E"
type textarea "x"
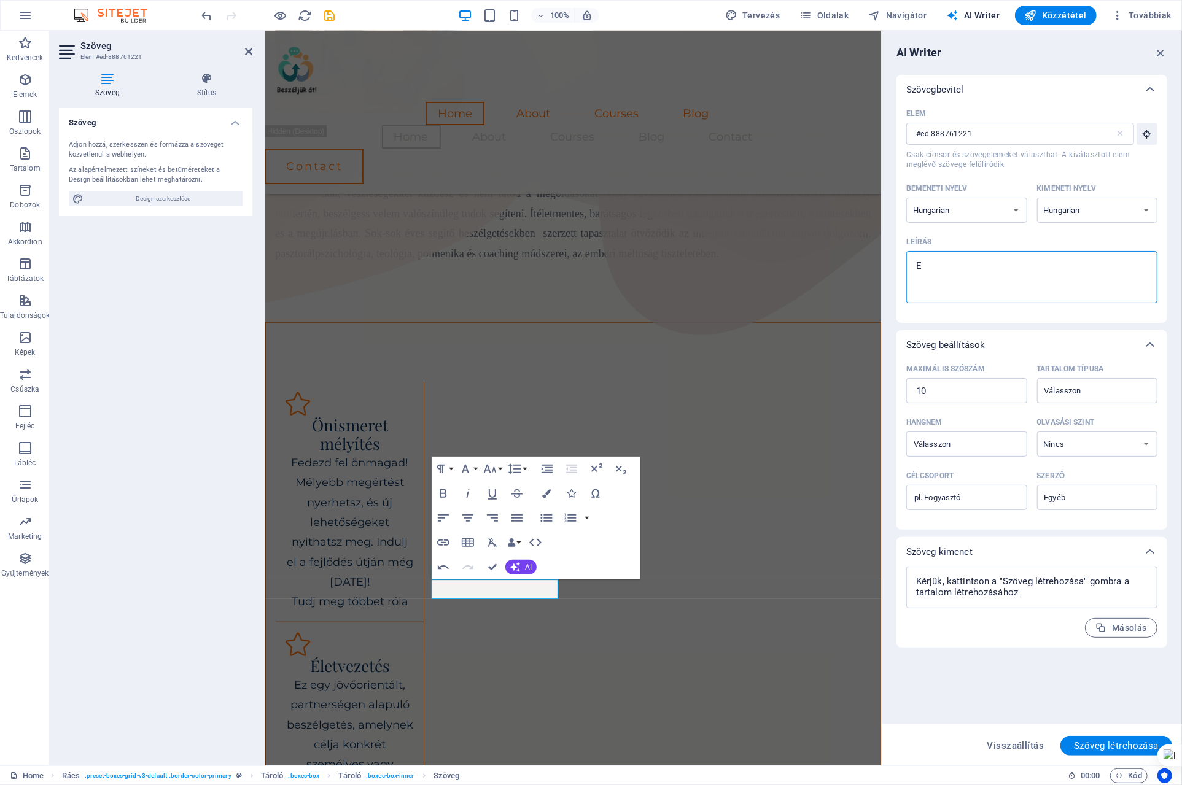
type textarea "Eg"
type textarea "x"
type textarea "Egy"
type textarea "x"
type textarea "Egy"
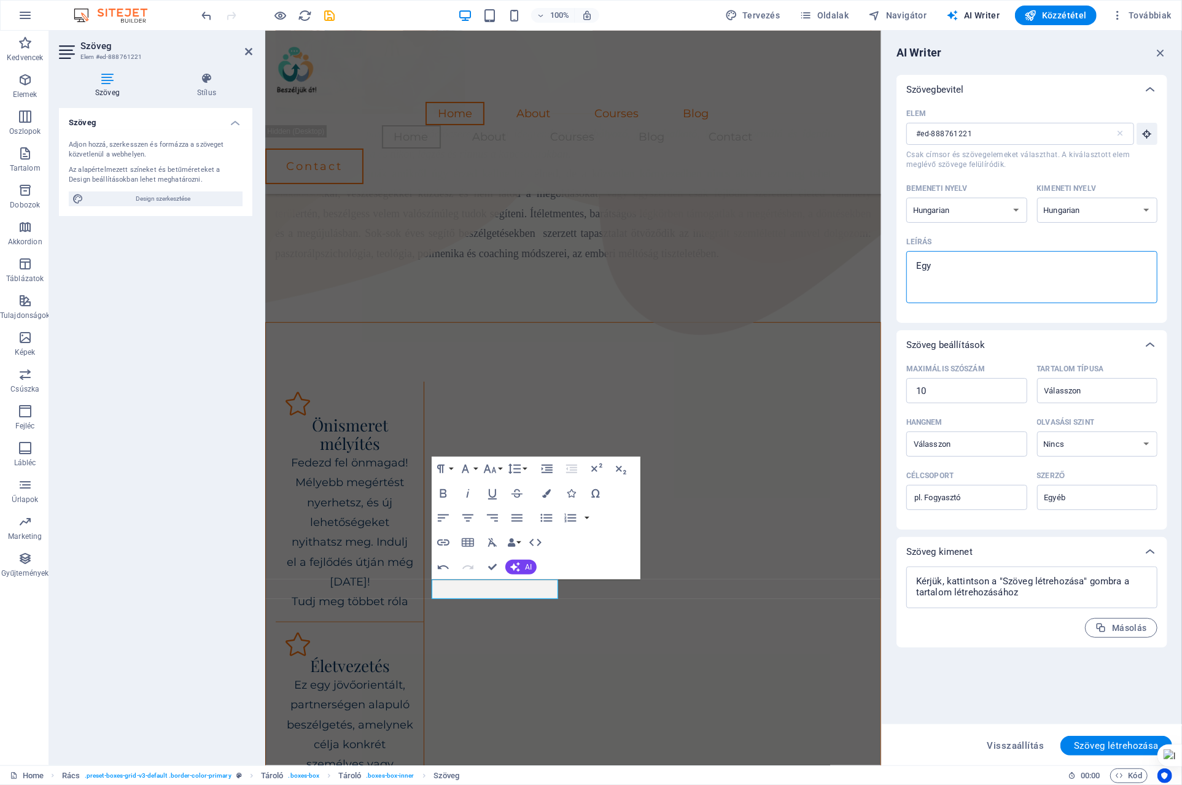
type textarea "x"
type textarea "Egy k"
type textarea "x"
type textarea "Egy ke"
type textarea "x"
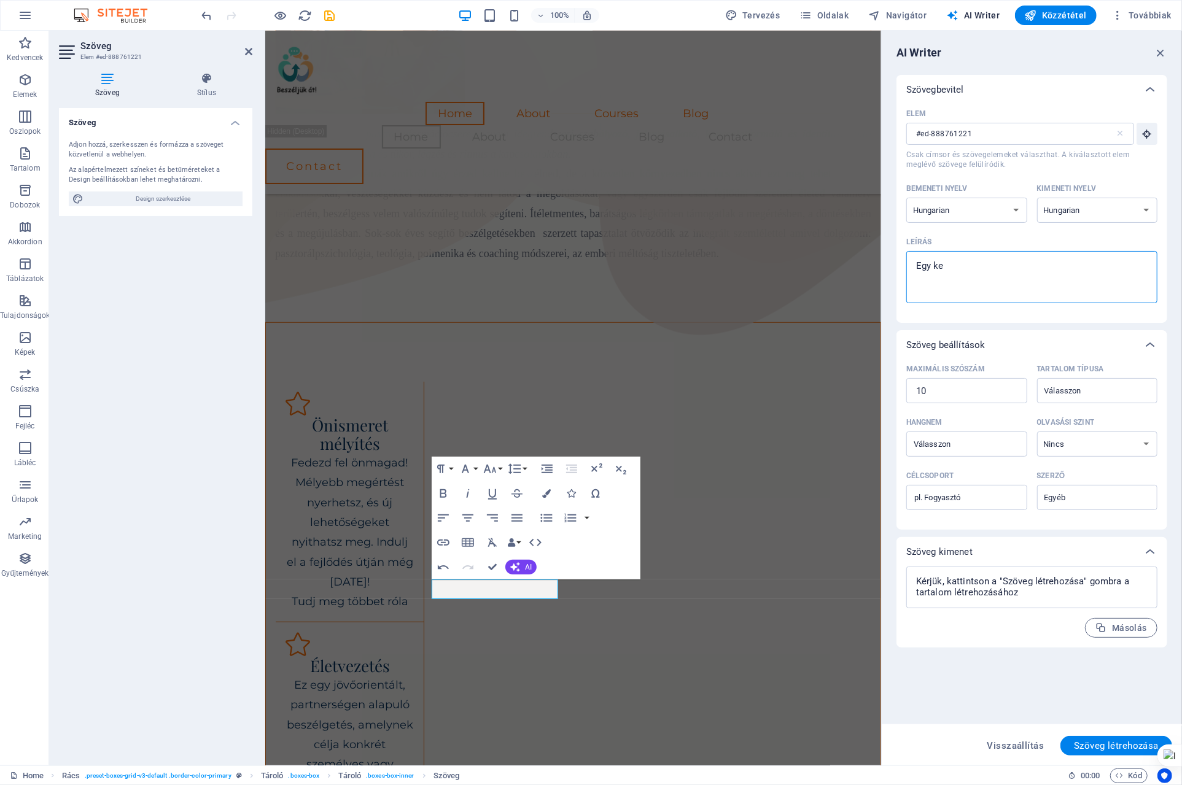
type textarea "Egy ked"
type textarea "x"
type textarea "Egy kedv"
type textarea "x"
type textarea "Egy kedv"
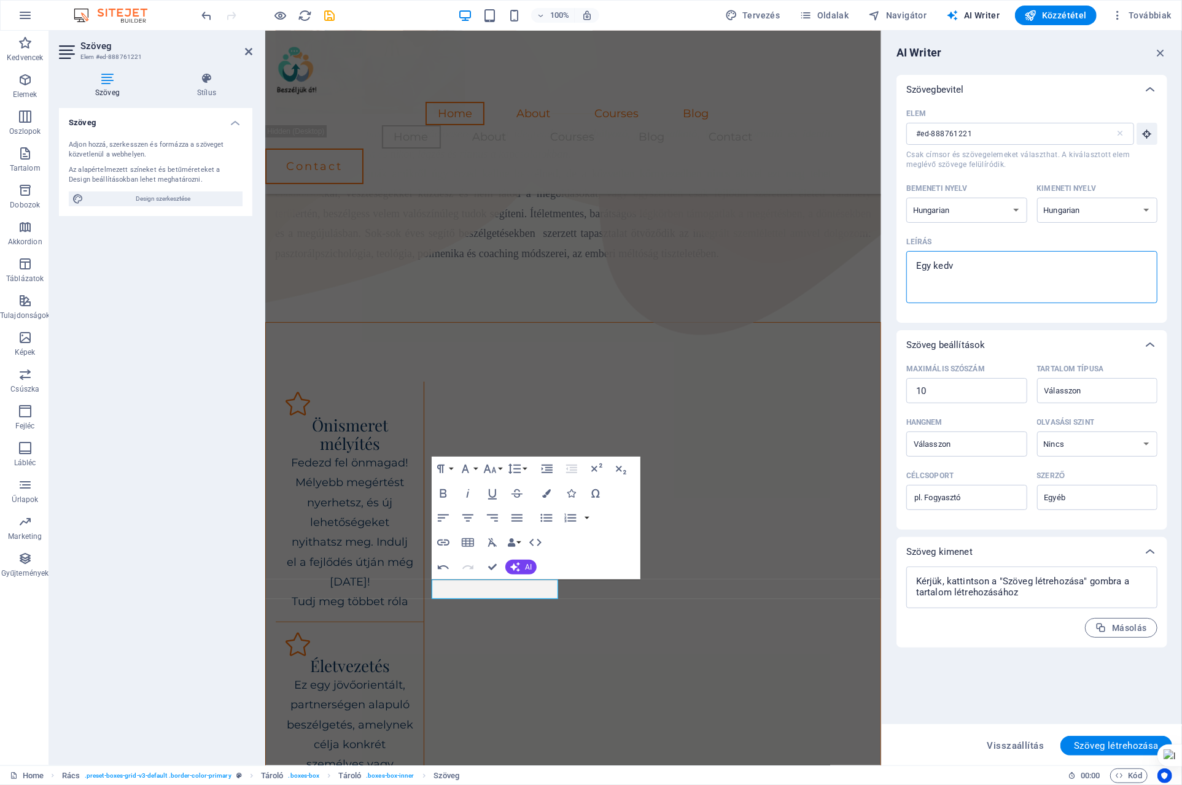
type textarea "x"
type textarea "Egy kedv c"
type textarea "x"
type textarea "Egy kedv cs"
type textarea "x"
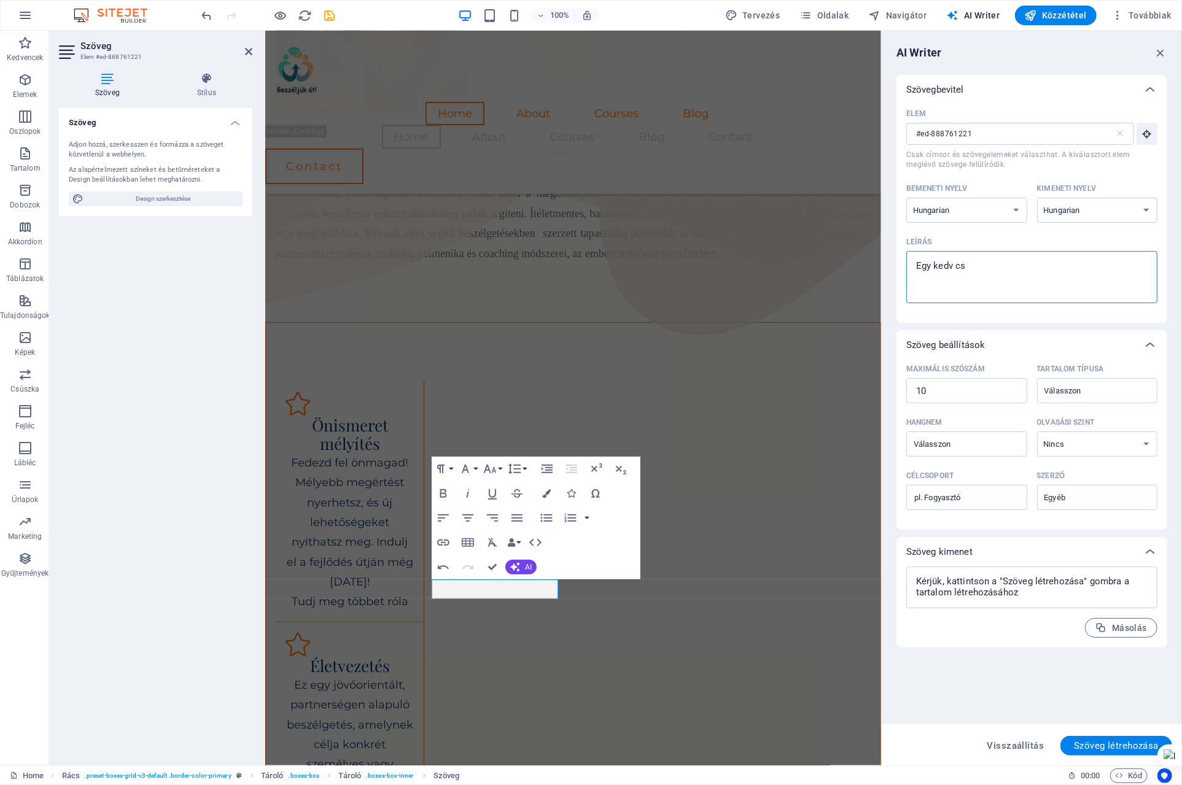
type textarea "Egy kedv csi"
type textarea "x"
type textarea "Egy kedv csin"
type textarea "x"
type textarea "Egy kedv csiná"
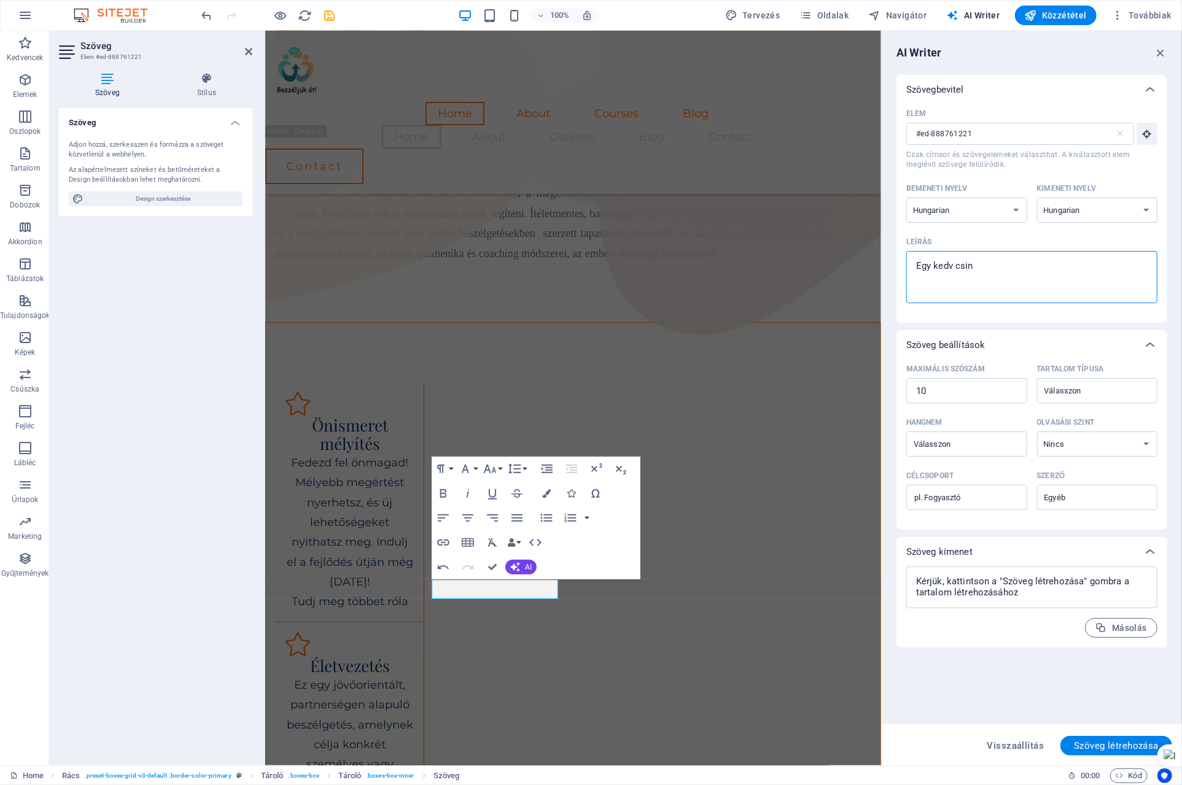
type textarea "x"
type textarea "Egy kedv csinál"
type textarea "x"
type textarea "Egy kedv csináló"
type textarea "x"
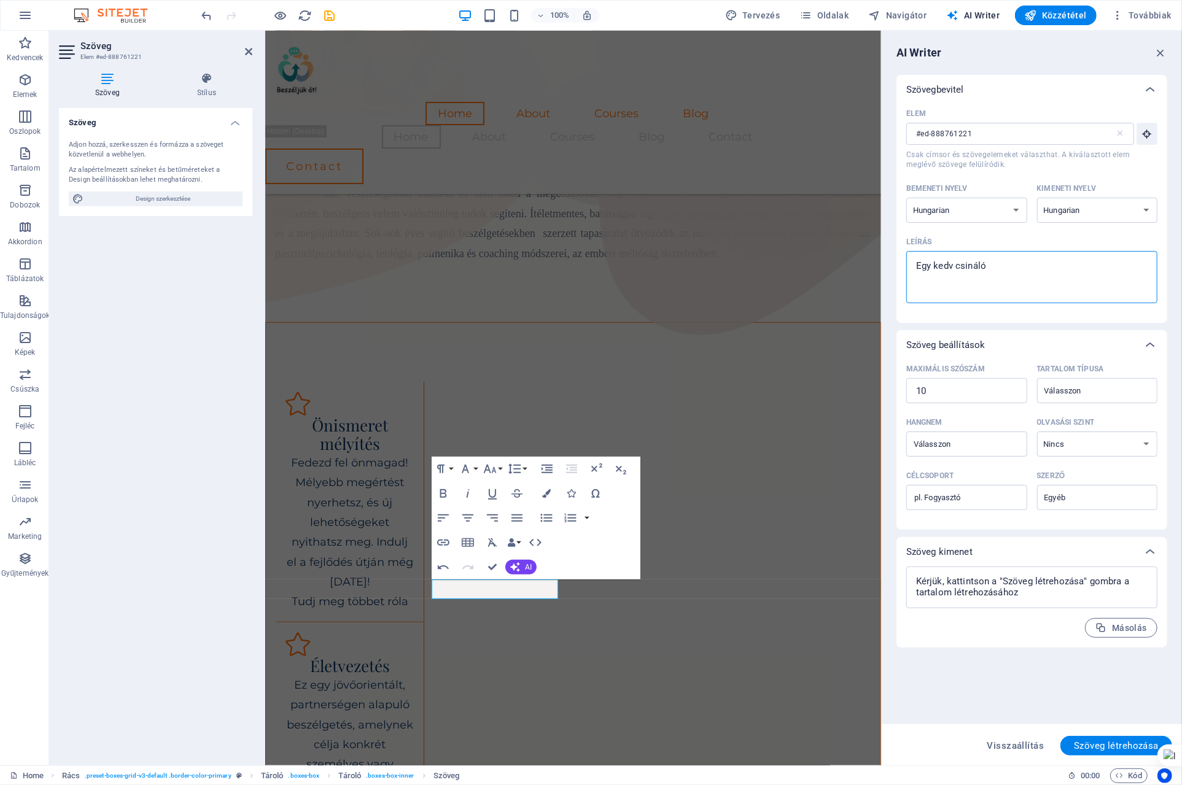
type textarea "Egy kedv csináló"
type textarea "x"
type textarea "Egy kedv csináló s"
type textarea "x"
type textarea "Egy kedv csináló sz"
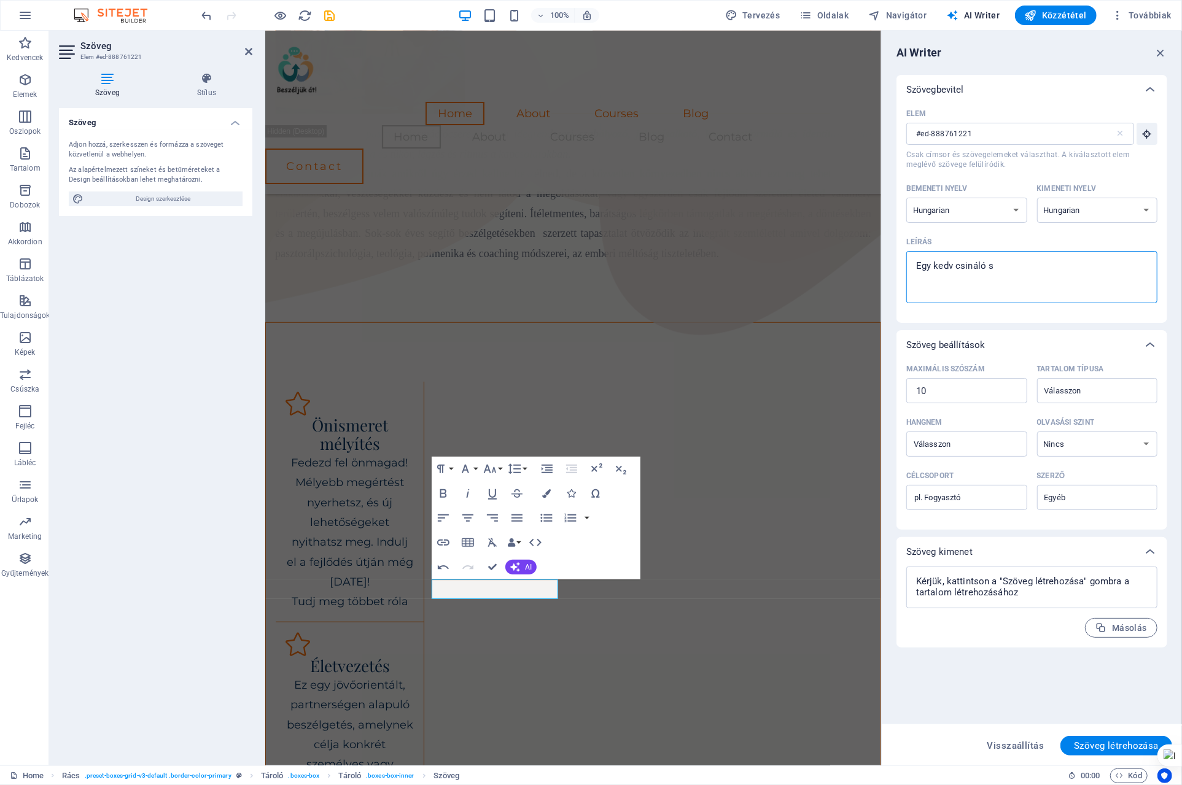
type textarea "x"
type textarea "Egy kedv csináló szö"
type textarea "x"
type textarea "Egy kedv csináló szöv"
type textarea "x"
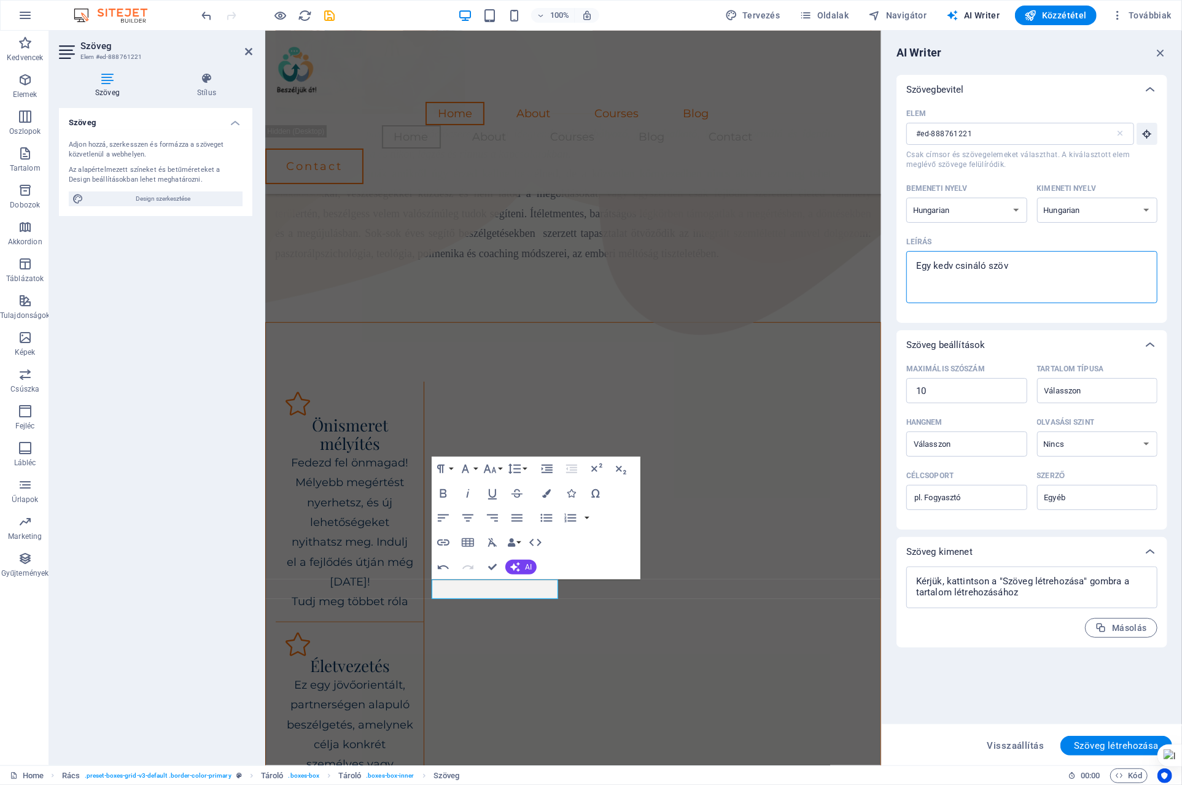
type textarea "Egy kedv csináló szöve"
type textarea "x"
type textarea "Egy kedv csináló szöveg"
type textarea "x"
type textarea "Egy kedv csináló szövege"
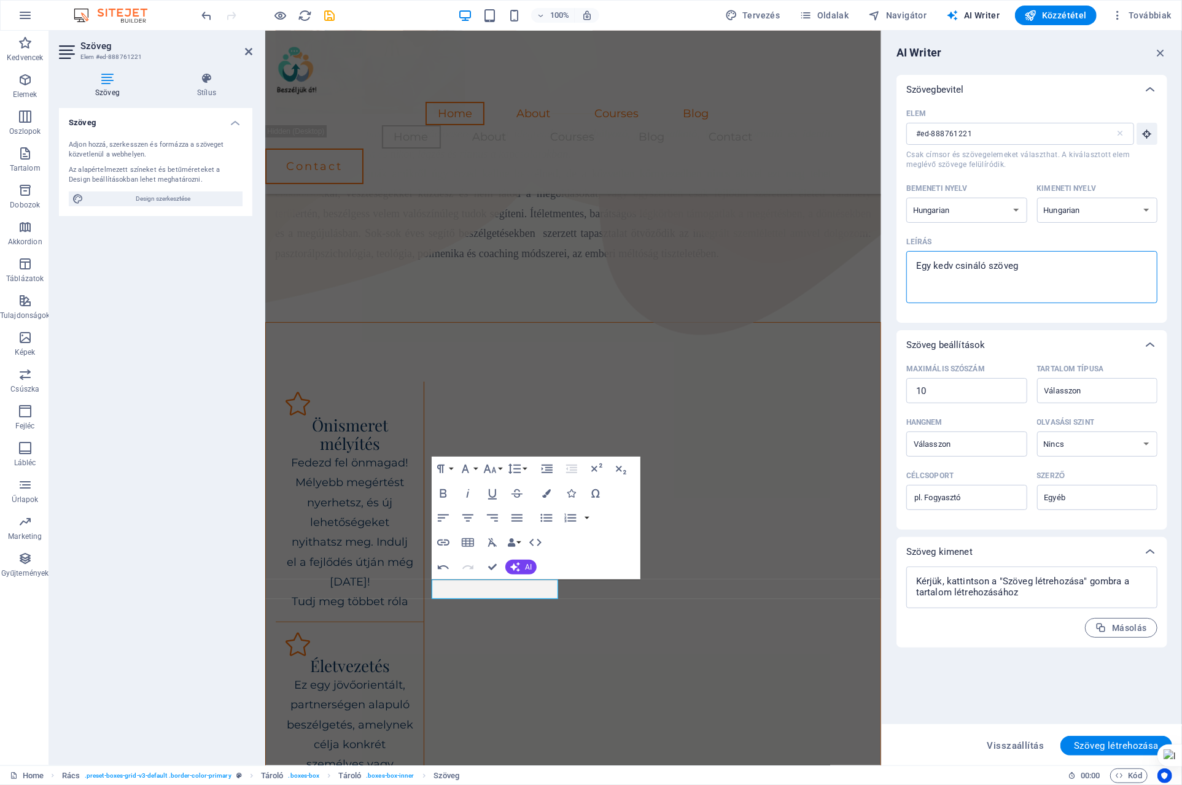
type textarea "x"
type textarea "Egy kedv csináló szöveget"
type textarea "x"
type textarea "Egy kedv csináló szöveget"
type textarea "x"
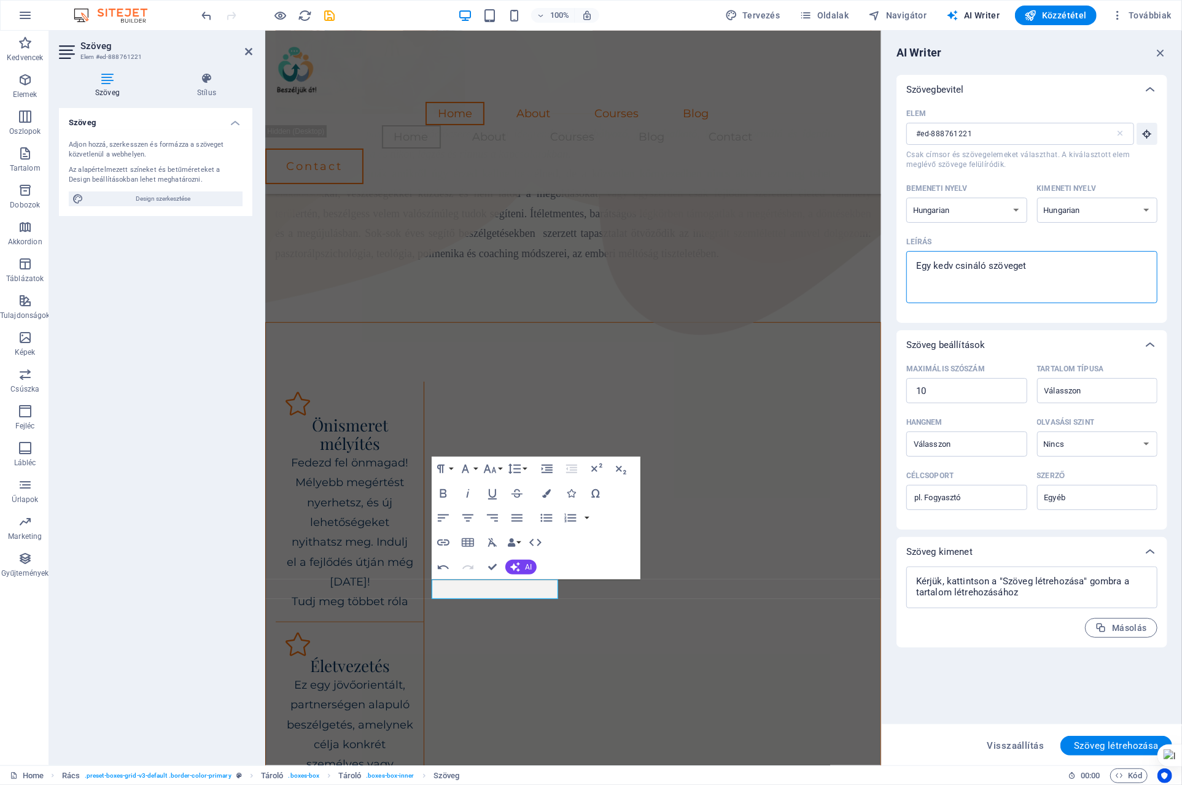
type textarea "Egy kedv csináló szöveget a"
type textarea "x"
type textarea "Egy kedv csináló szöveget a"
type textarea "x"
paste textarea "Mind Shifting"
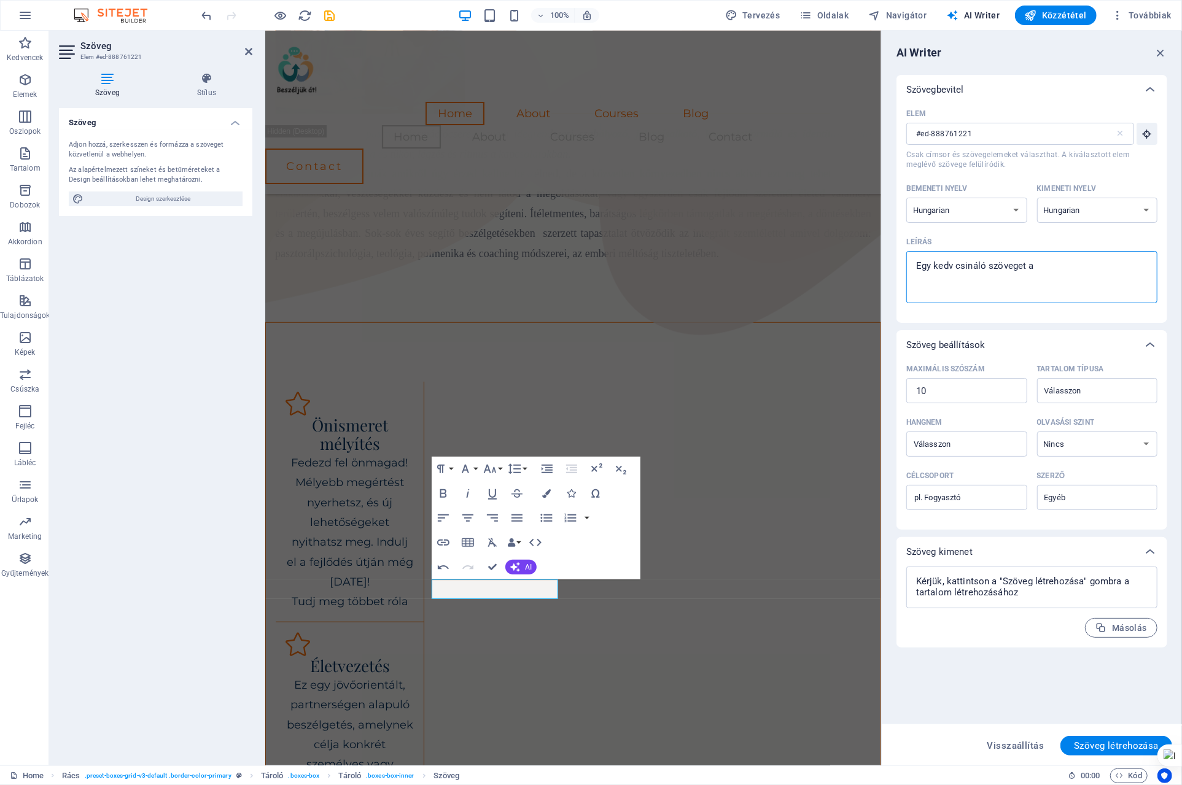
type textarea "Egy kedv csináló szöveget a Mind Shifting"
type textarea "x"
type textarea "Egy kedv csináló szöveget a Mind Shifting"
type textarea "x"
type textarea "Egy kedv csináló szöveget a Mind Shifting m"
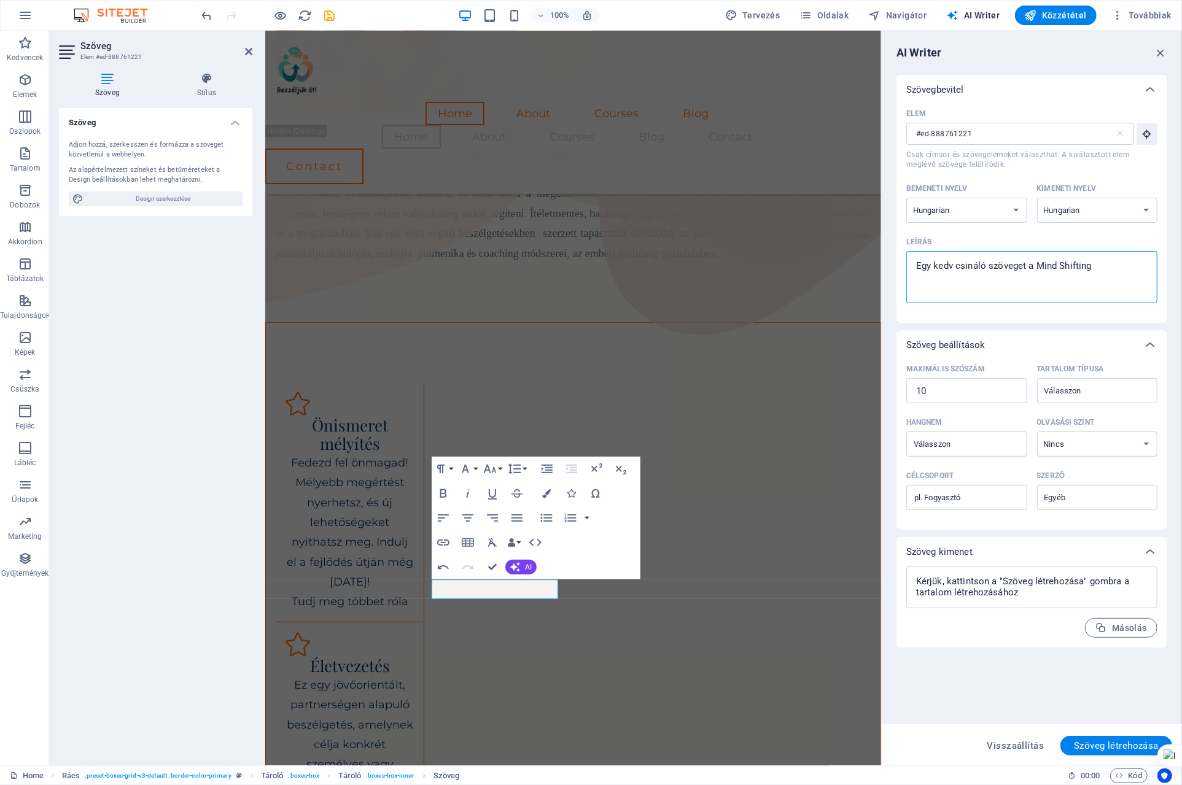
type textarea "x"
type textarea "Egy kedv csináló szöveget a Mind Shifting mó"
type textarea "x"
type textarea "Egy kedv csináló szöveget a Mind Shifting mód"
type textarea "x"
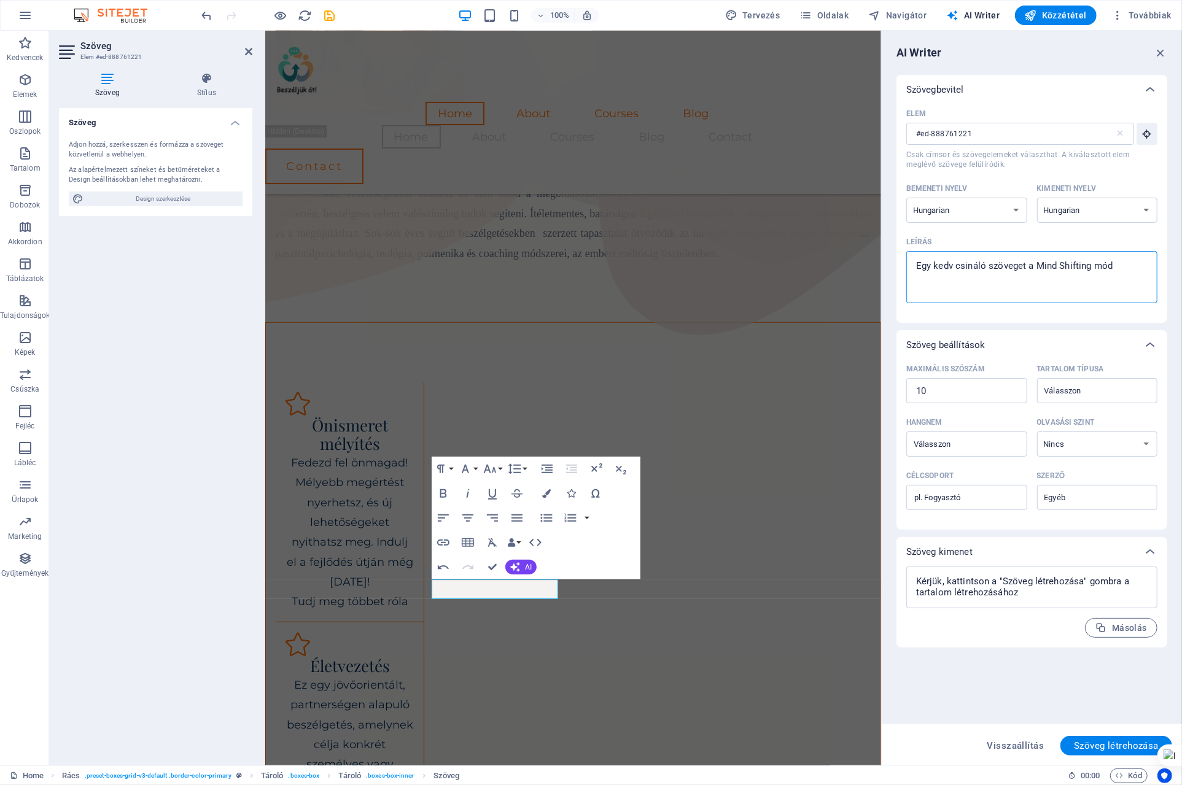
type textarea "Egy kedv csináló szöveget a Mind Shifting móds"
type textarea "x"
type textarea "Egy kedv csináló szöveget a Mind Shifting módsz"
type textarea "x"
type textarea "Egy kedv csináló szöveget a Mind Shifting módsze"
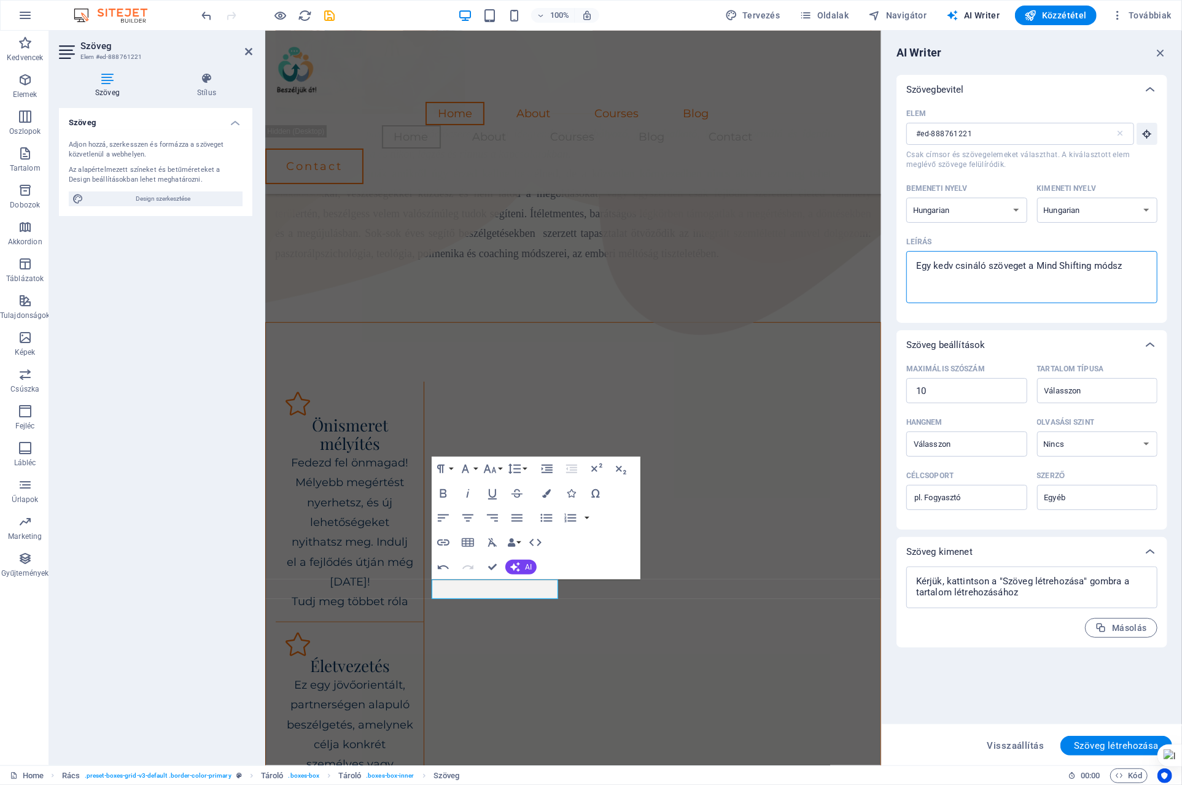
type textarea "x"
type textarea "Egy kedv csináló szöveget a Mind Shifting módszer"
type textarea "x"
type textarea "Egy kedv csináló szöveget a Mind Shifting módszerh"
type textarea "x"
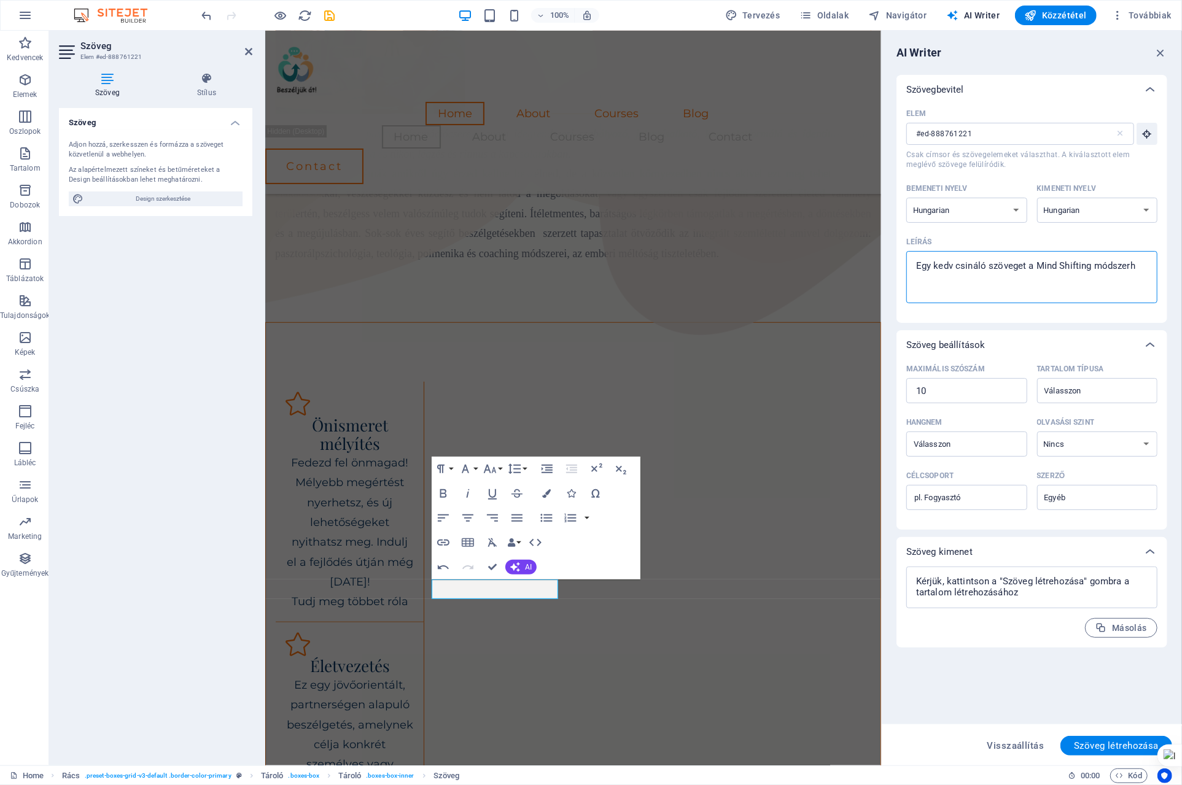
type textarea "Egy kedv csináló szöveget a Mind Shifting módszerhe"
type textarea "x"
type textarea "Egy kedv csináló szöveget a Mind Shifting módszerhez"
type textarea "x"
type textarea "Egy kedv csináló szöveget a Mind Shifting módszerhez"
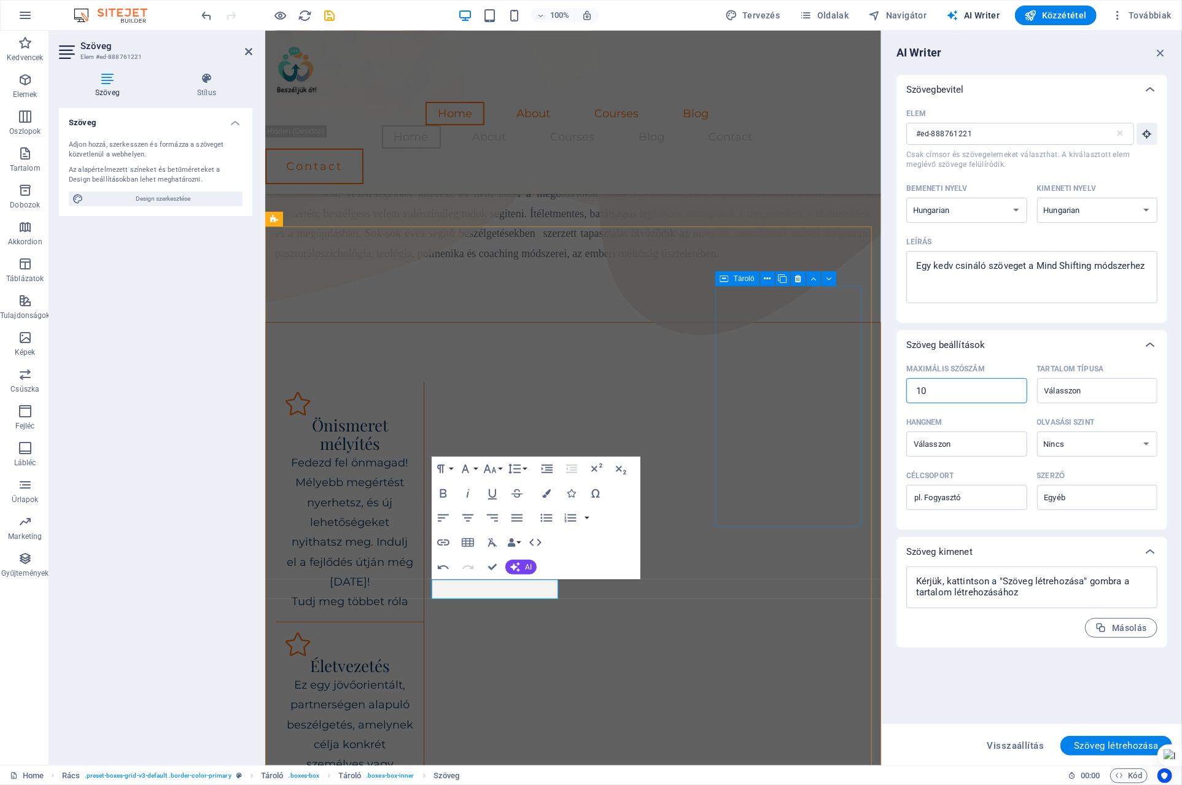
drag, startPoint x: 1244, startPoint y: 420, endPoint x: 856, endPoint y: 389, distance: 389.3
click at [983, 389] on input "10" at bounding box center [966, 391] width 121 height 25
type textarea "x"
type input "1"
type textarea "x"
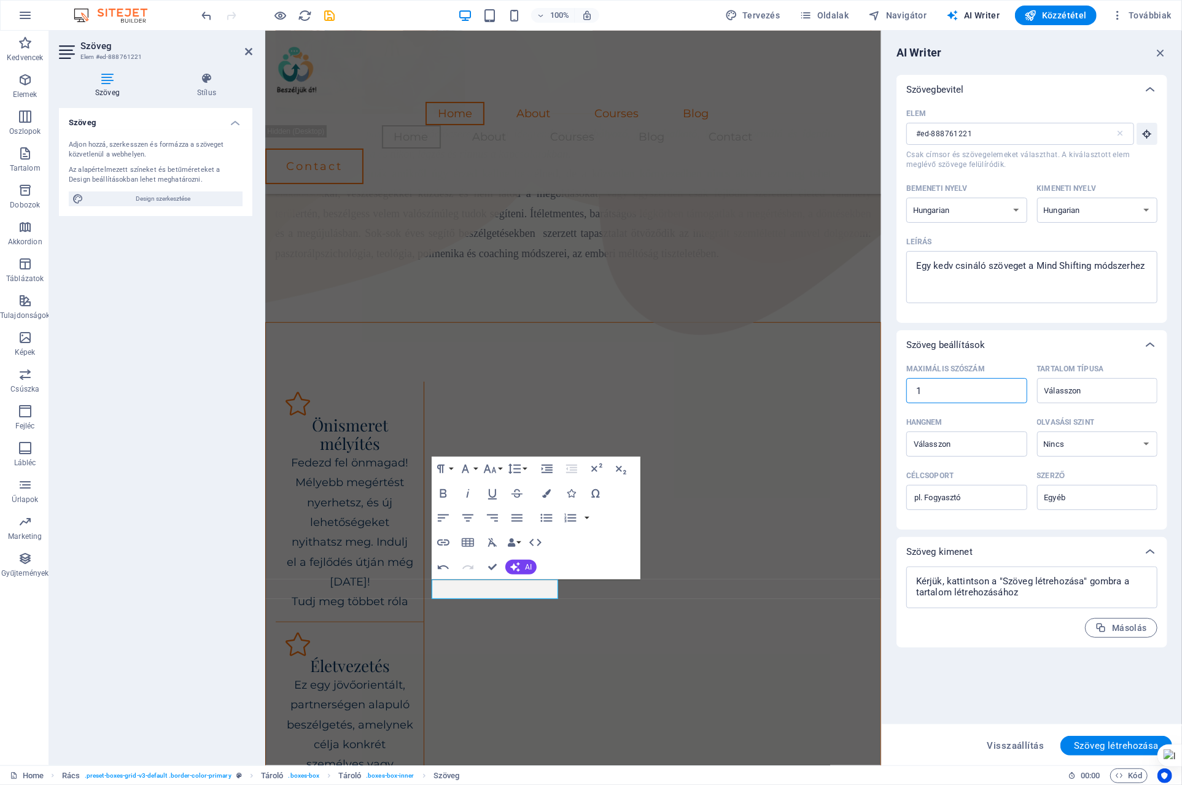
type textarea "x"
type input "8"
type textarea "x"
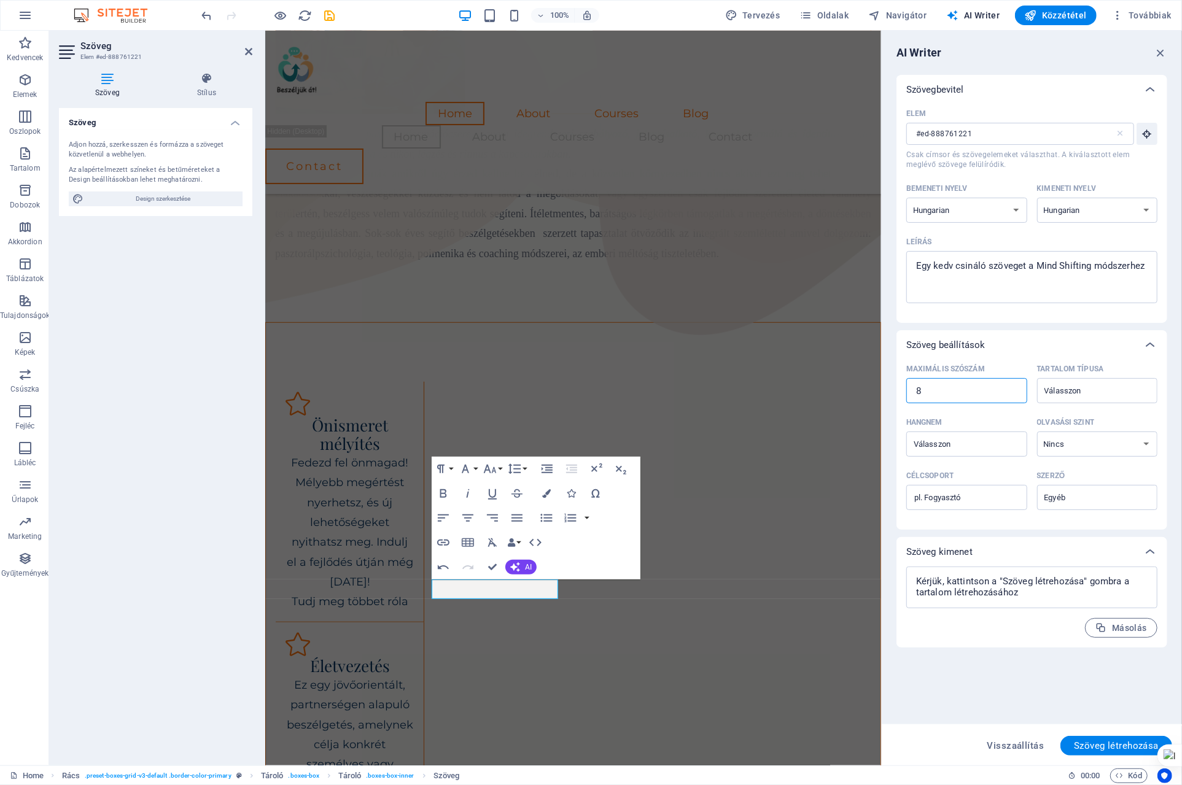
type textarea "x"
type input "80"
type textarea "x"
click at [1132, 381] on div "​" at bounding box center [1097, 390] width 121 height 25
type input "80"
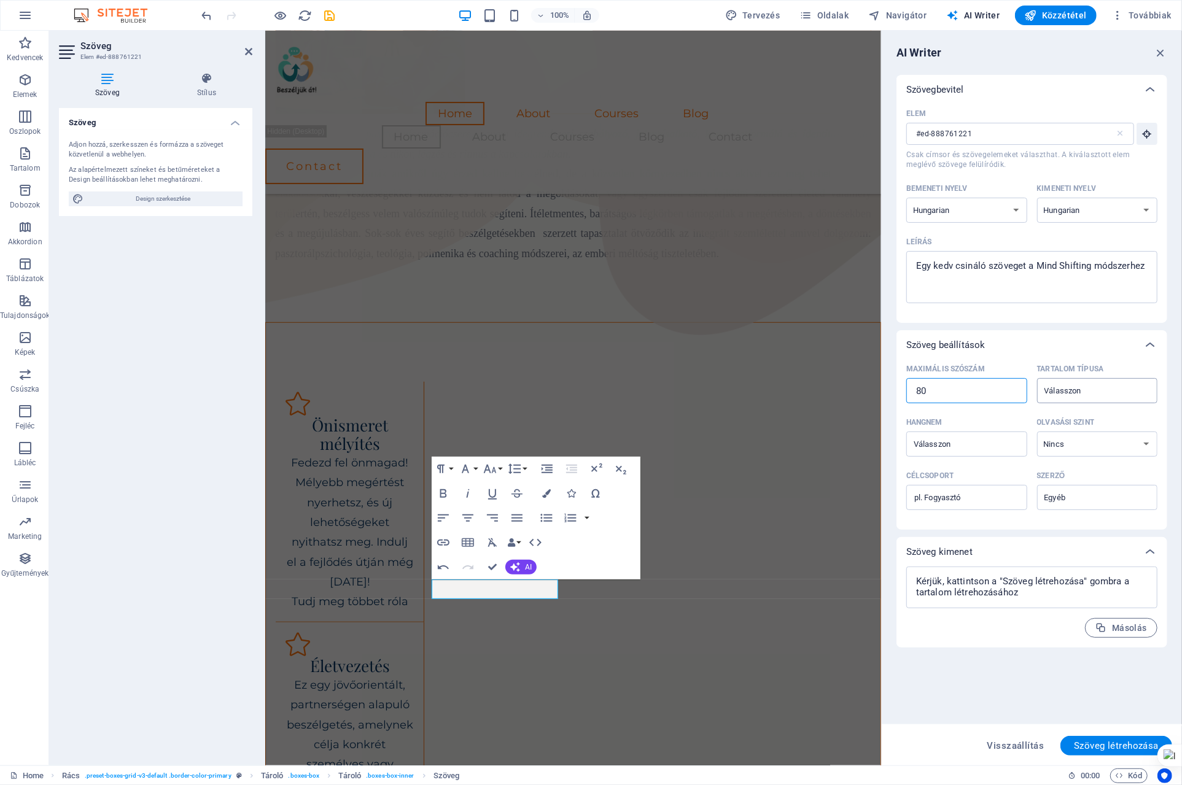
click at [1132, 382] on input "Tartalom típusa ​" at bounding box center [1087, 391] width 93 height 18
click at [1107, 387] on input "Tartalom típusa ​" at bounding box center [1087, 391] width 93 height 18
click at [1113, 423] on span "Marketing szöveg" at bounding box center [1084, 421] width 74 height 12
type input "Marketing copy"
click at [975, 438] on input "Hangnem ​" at bounding box center [956, 444] width 93 height 18
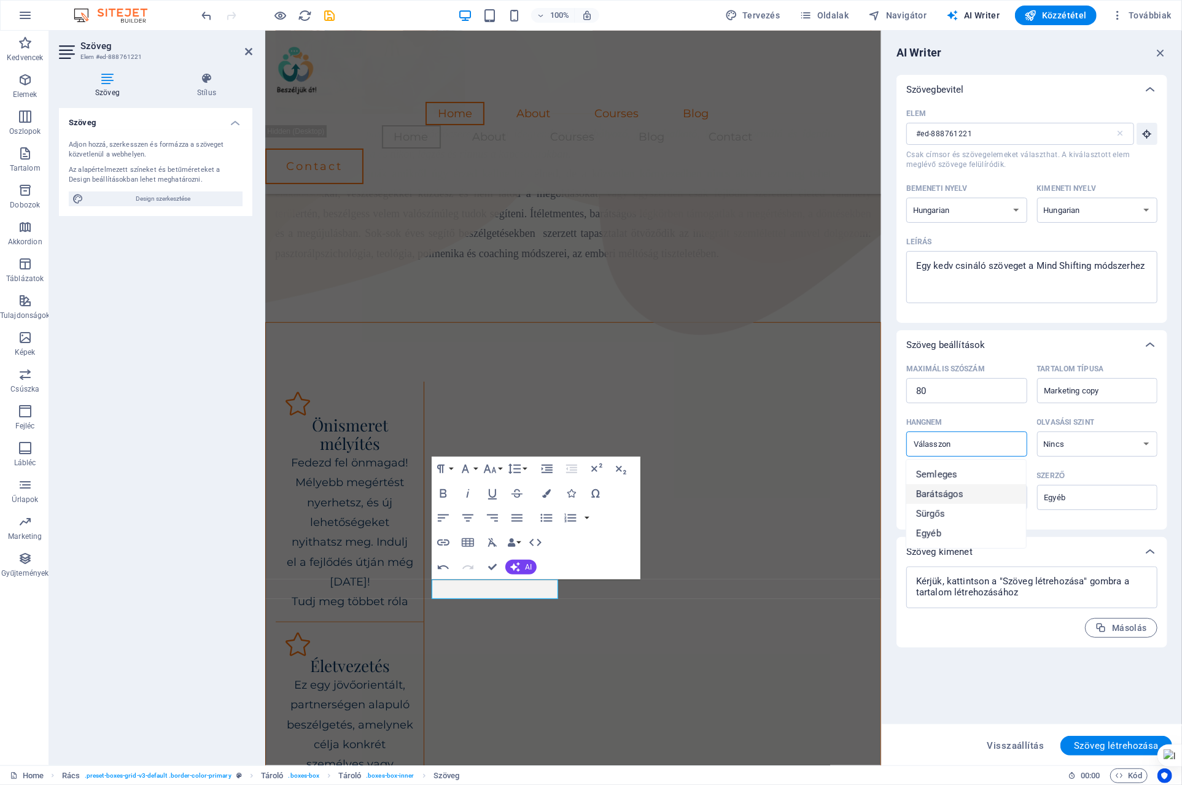
click at [940, 500] on li "Barátságos" at bounding box center [966, 495] width 120 height 20
type input "Friendly"
click at [1115, 443] on select "Nincs Akadémiai Felnőtt [PERSON_NAME]" at bounding box center [1097, 444] width 121 height 25
select select "Adult"
click at [1037, 432] on select "Nincs Akadémiai Felnőtt [PERSON_NAME]" at bounding box center [1097, 444] width 121 height 25
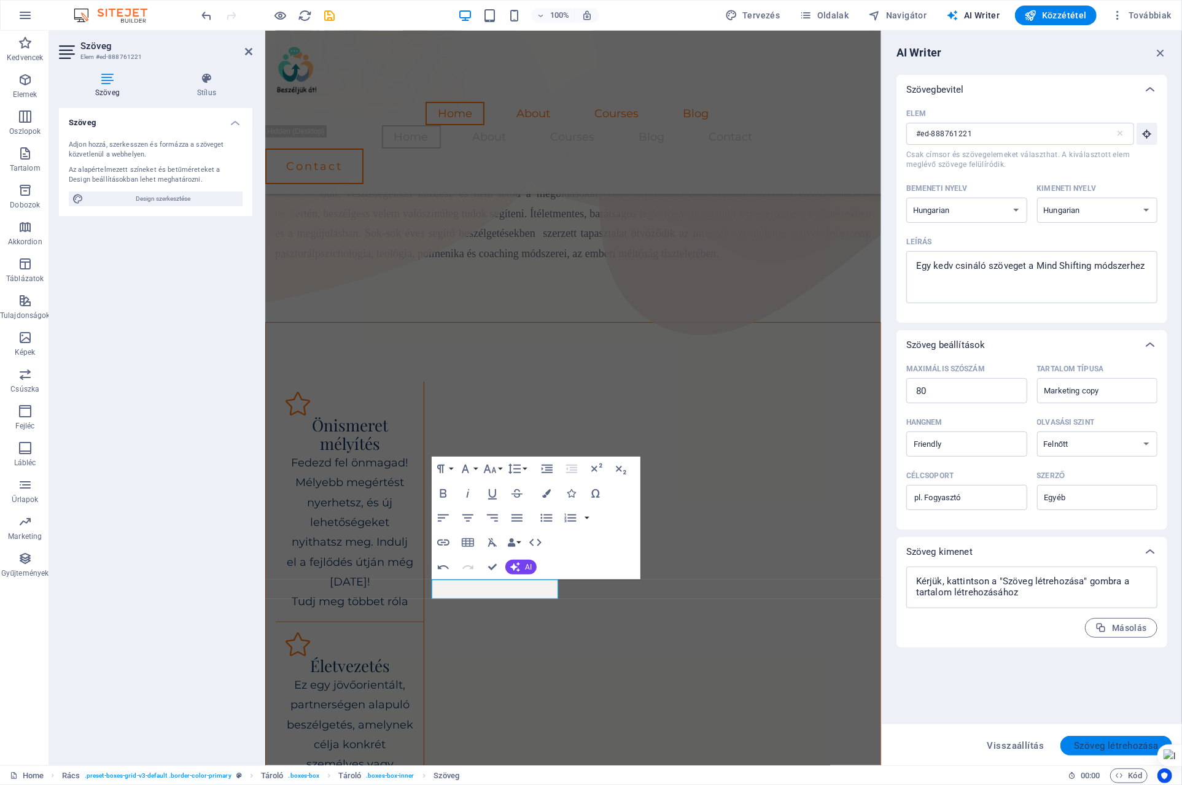
click at [1095, 748] on span "Szöveg létrehozása" at bounding box center [1116, 746] width 85 height 10
type textarea "x"
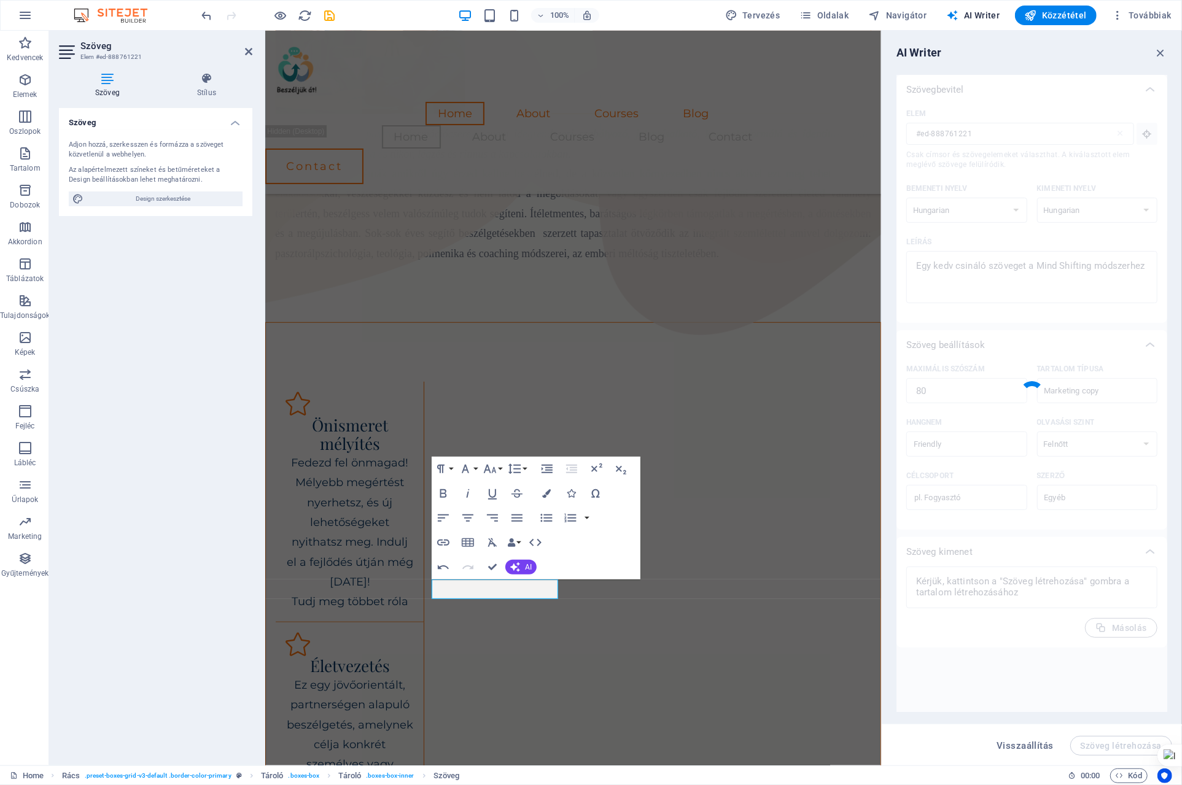
type textarea "x"
type textarea "Fedezd fel a Mind Shifting módszert, amely átalakítja a gondolkodásodat és megn…"
type textarea "x"
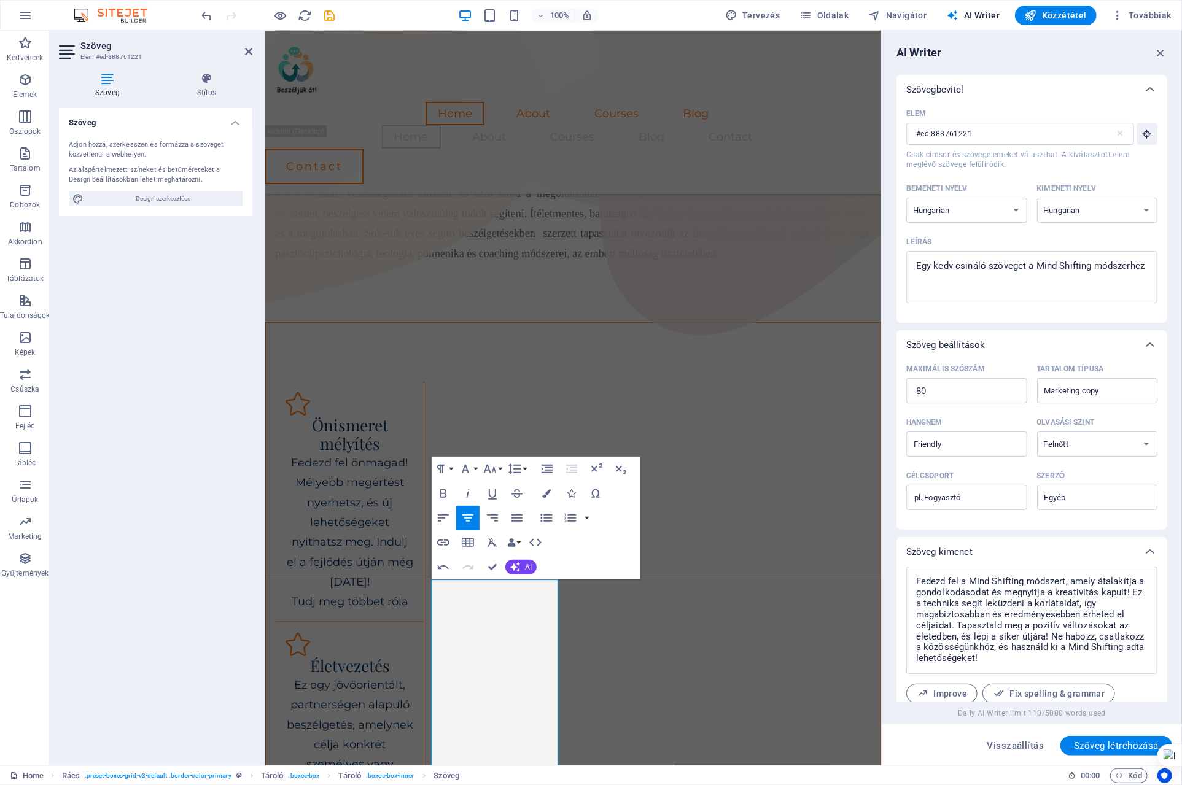
scroll to position [65, 0]
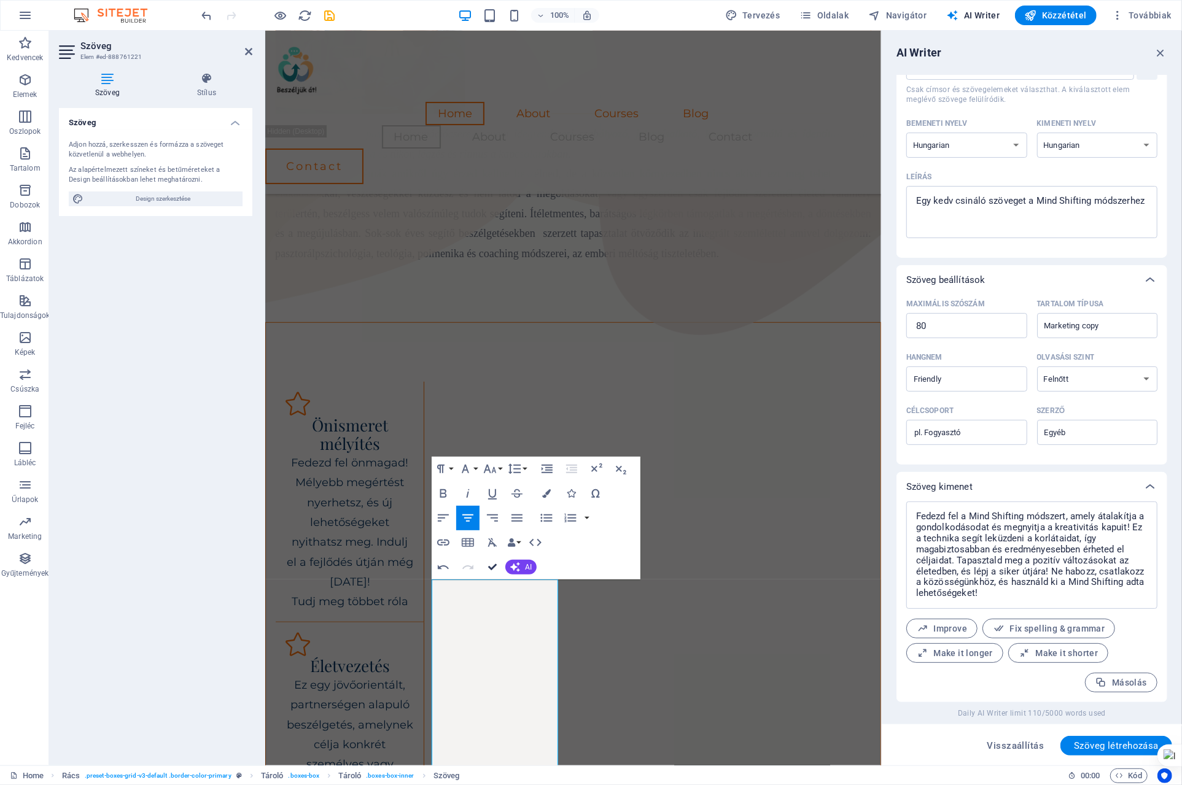
drag, startPoint x: 499, startPoint y: 567, endPoint x: 446, endPoint y: 537, distance: 60.6
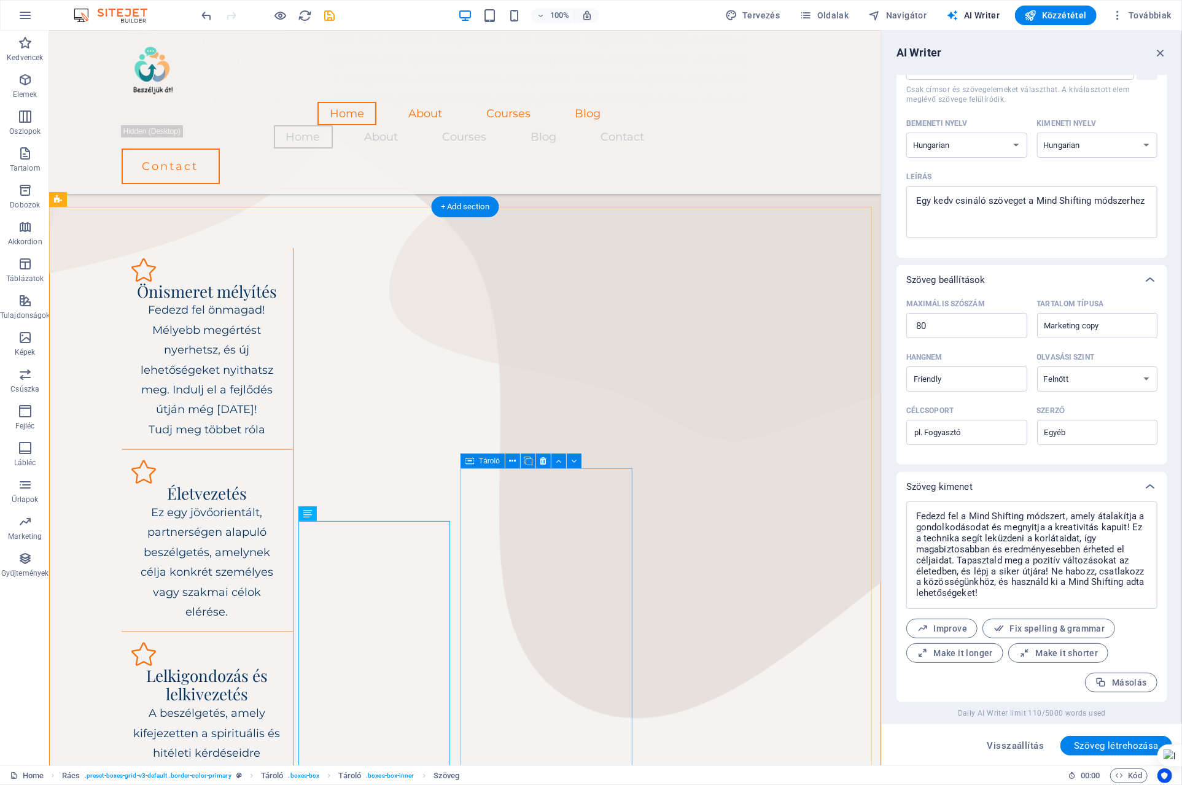
scroll to position [553, 0]
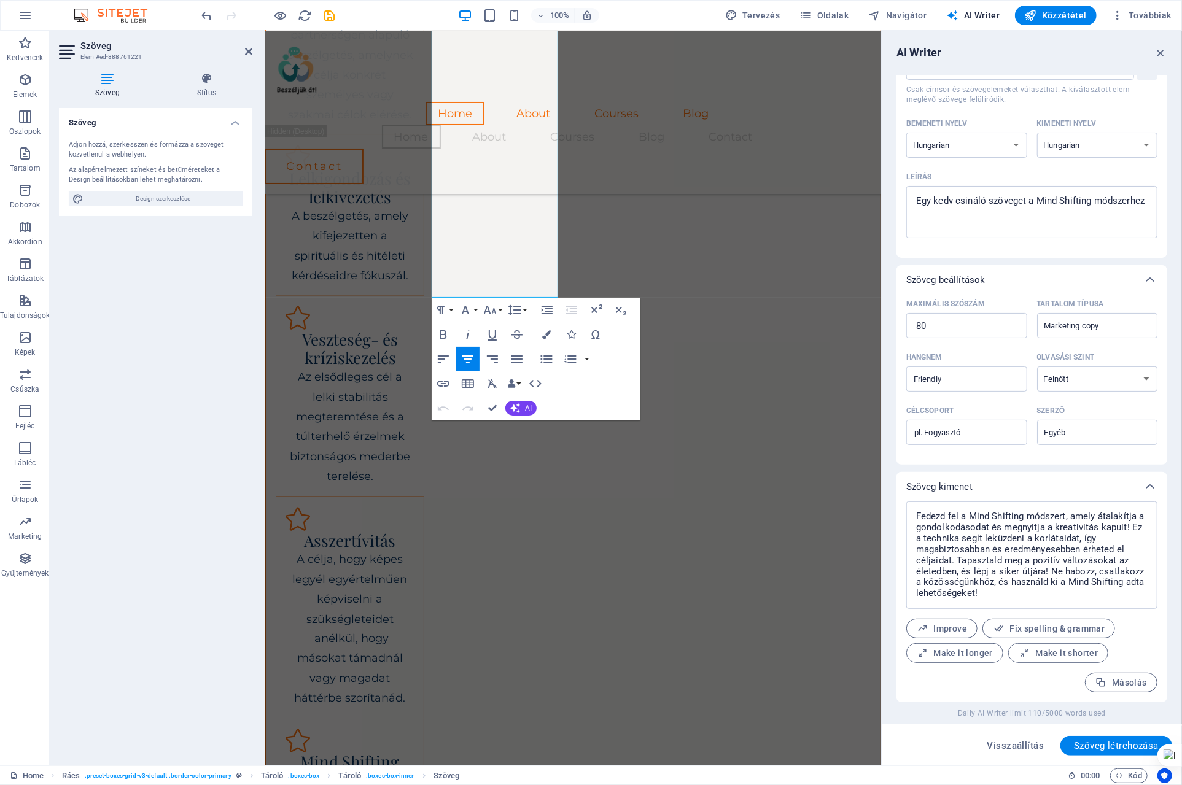
scroll to position [1168, 0]
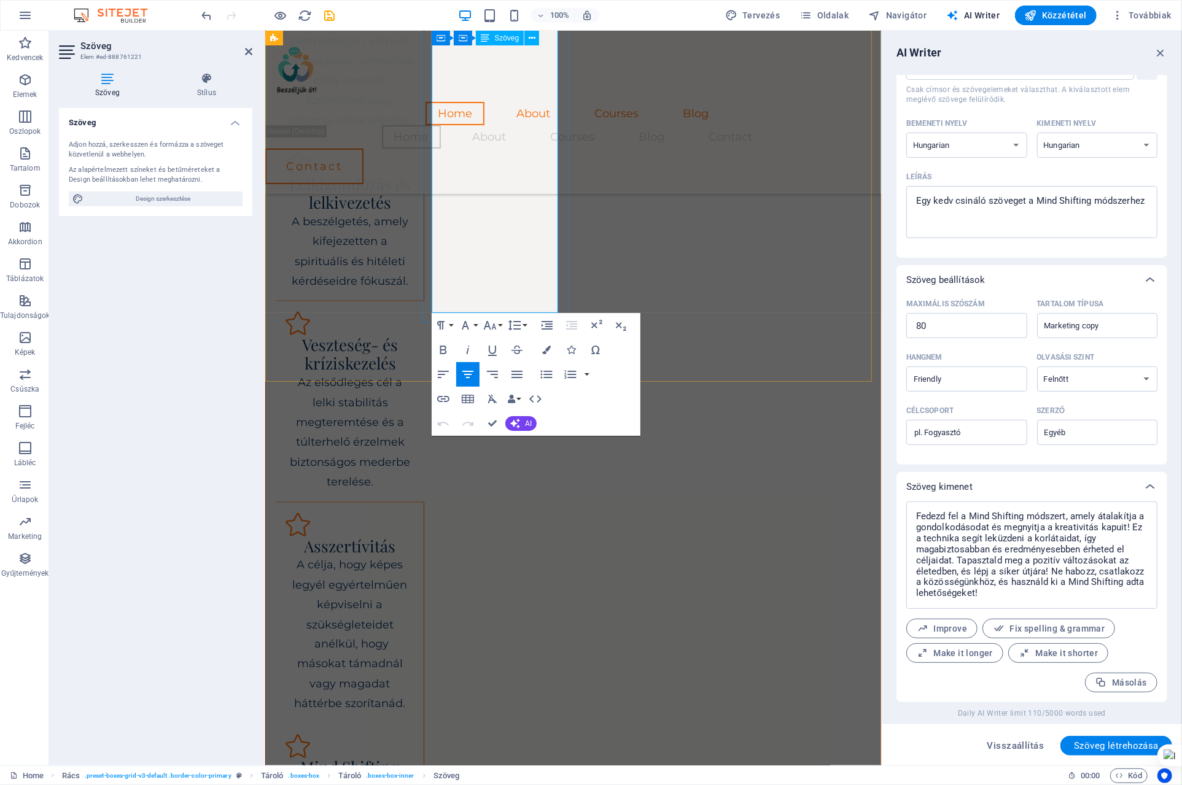
drag, startPoint x: 521, startPoint y: 660, endPoint x: 541, endPoint y: 300, distance: 359.8
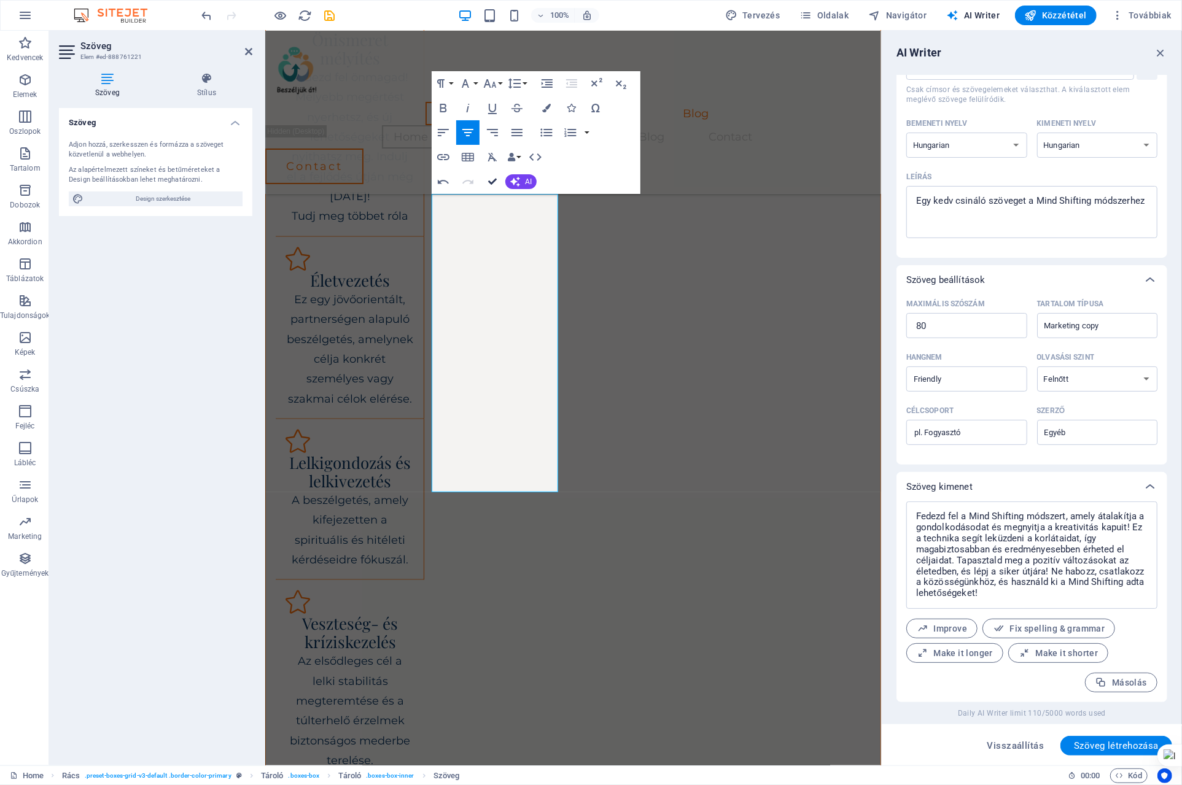
drag, startPoint x: 494, startPoint y: 184, endPoint x: 448, endPoint y: 149, distance: 58.3
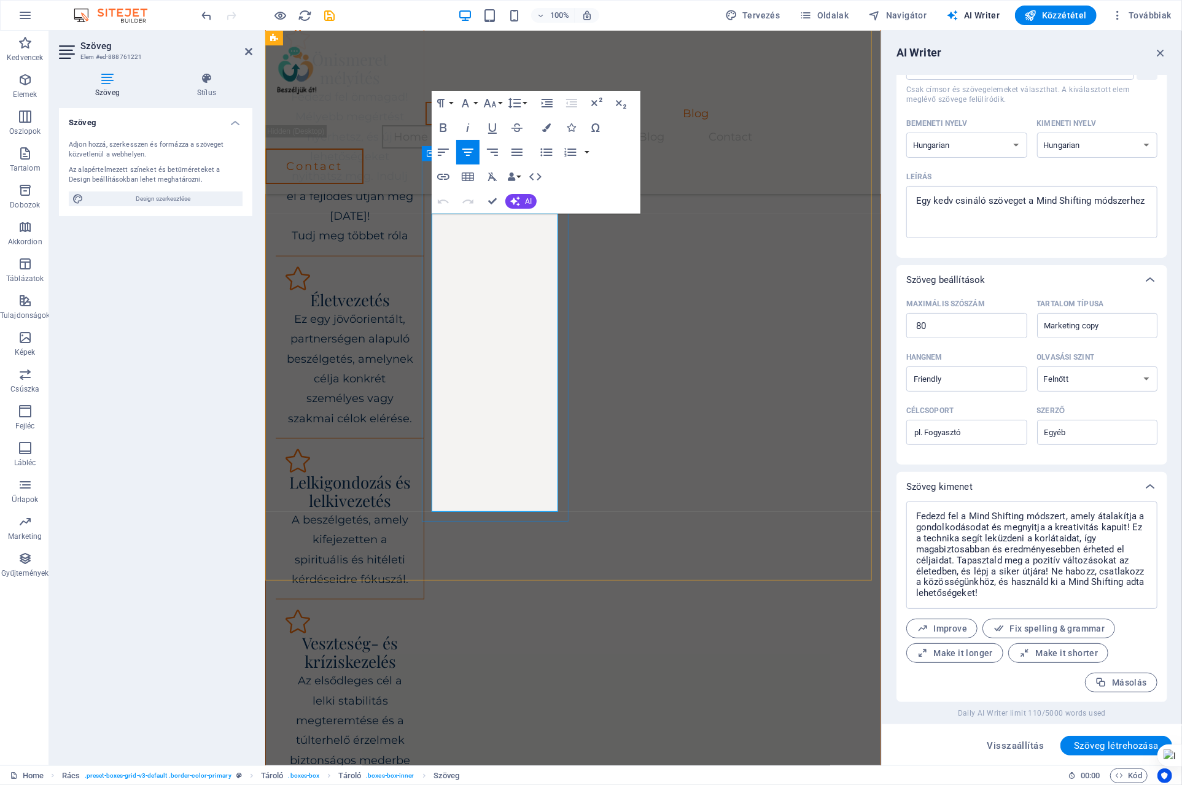
drag, startPoint x: 516, startPoint y: 220, endPoint x: 414, endPoint y: 220, distance: 101.9
drag, startPoint x: 479, startPoint y: 318, endPoint x: 551, endPoint y: 326, distance: 72.3
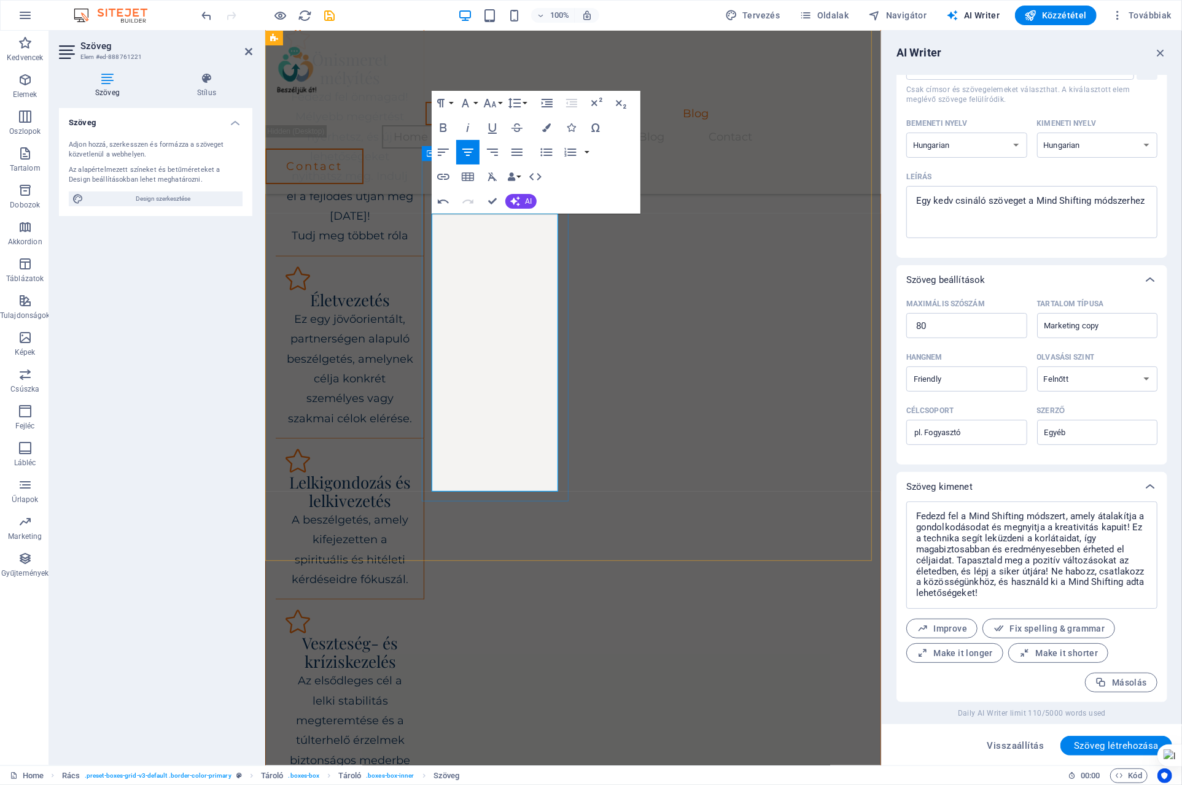
drag, startPoint x: 440, startPoint y: 400, endPoint x: 555, endPoint y: 401, distance: 115.4
drag, startPoint x: 536, startPoint y: 378, endPoint x: 550, endPoint y: 414, distance: 38.1
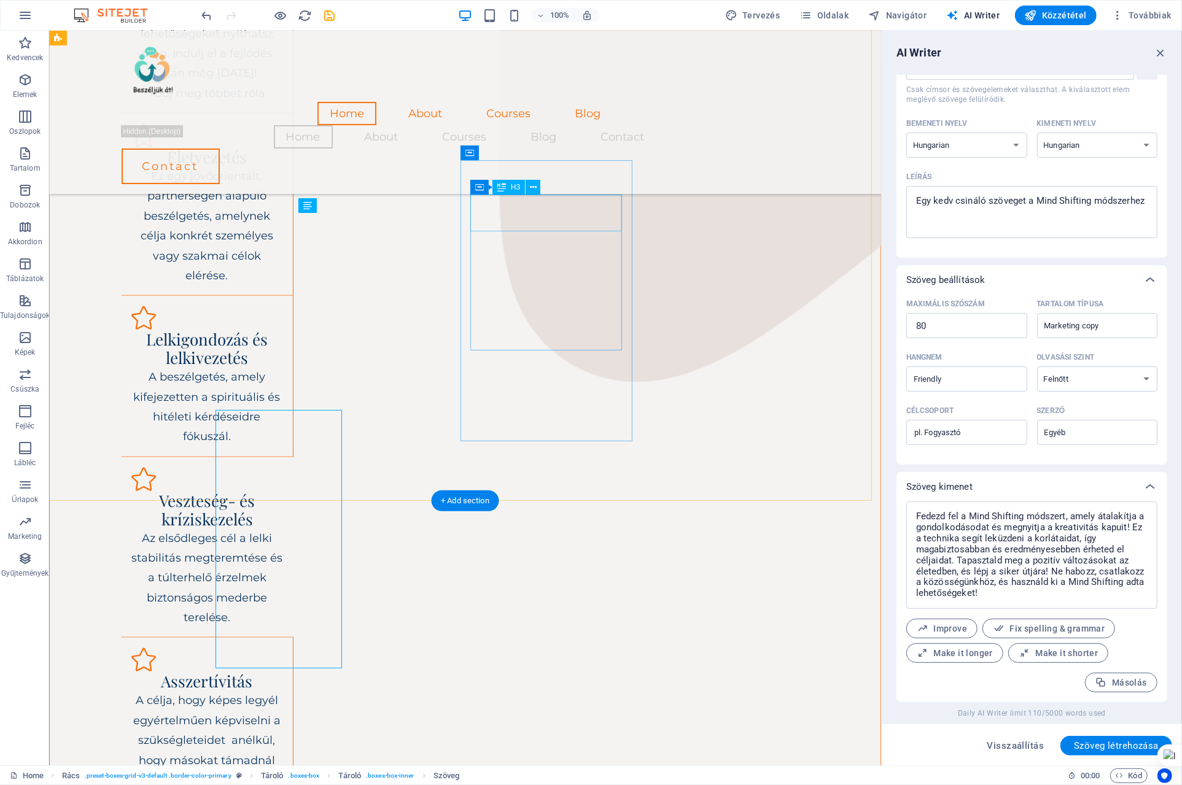
scroll to position [673, 0]
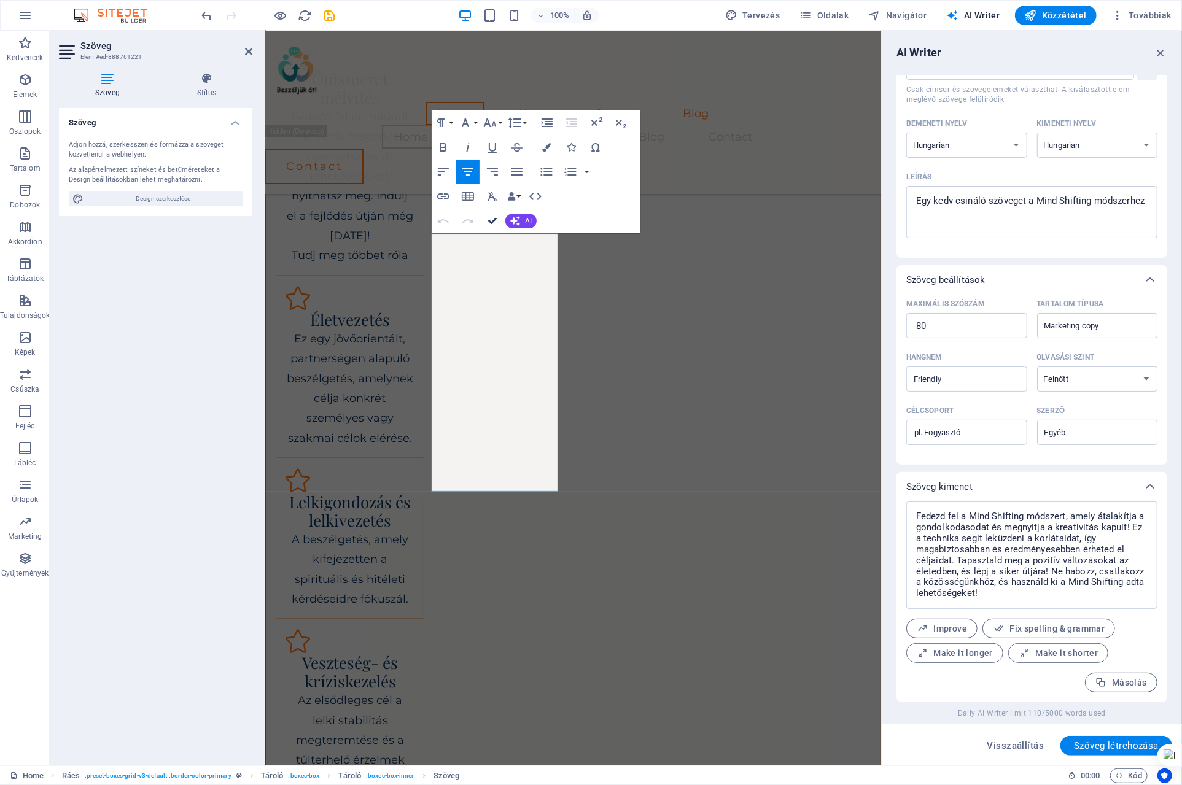
scroll to position [653, 0]
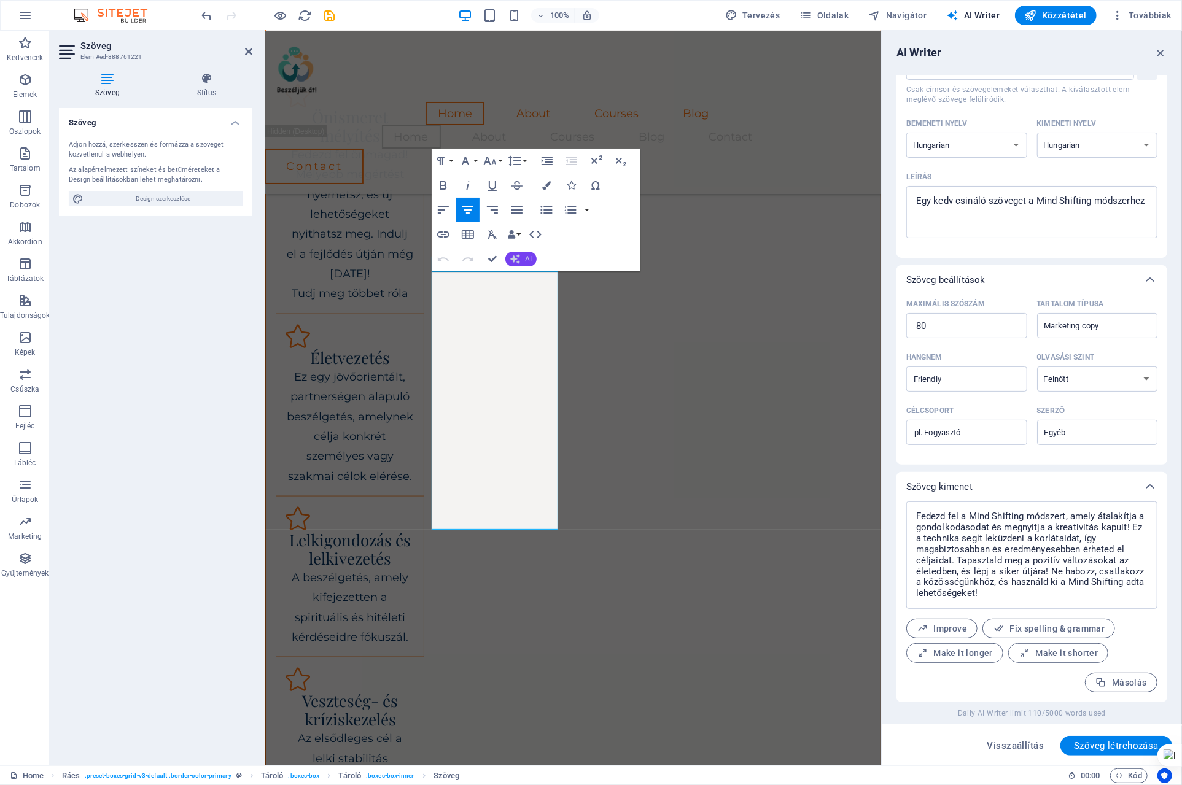
click at [523, 262] on button "AI" at bounding box center [520, 259] width 31 height 15
click at [528, 297] on link "Make shorter" at bounding box center [565, 297] width 120 height 18
click at [520, 260] on button "AI" at bounding box center [520, 259] width 31 height 15
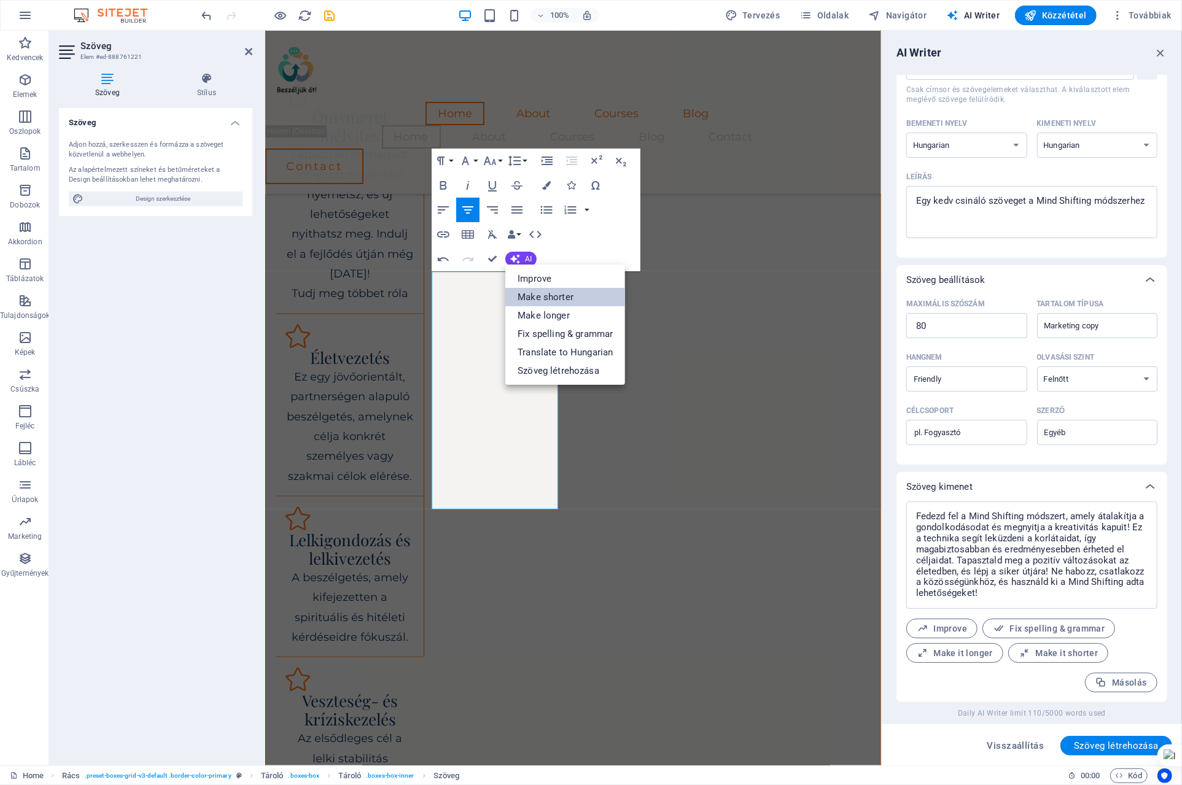
click at [551, 294] on link "Make shorter" at bounding box center [565, 297] width 120 height 18
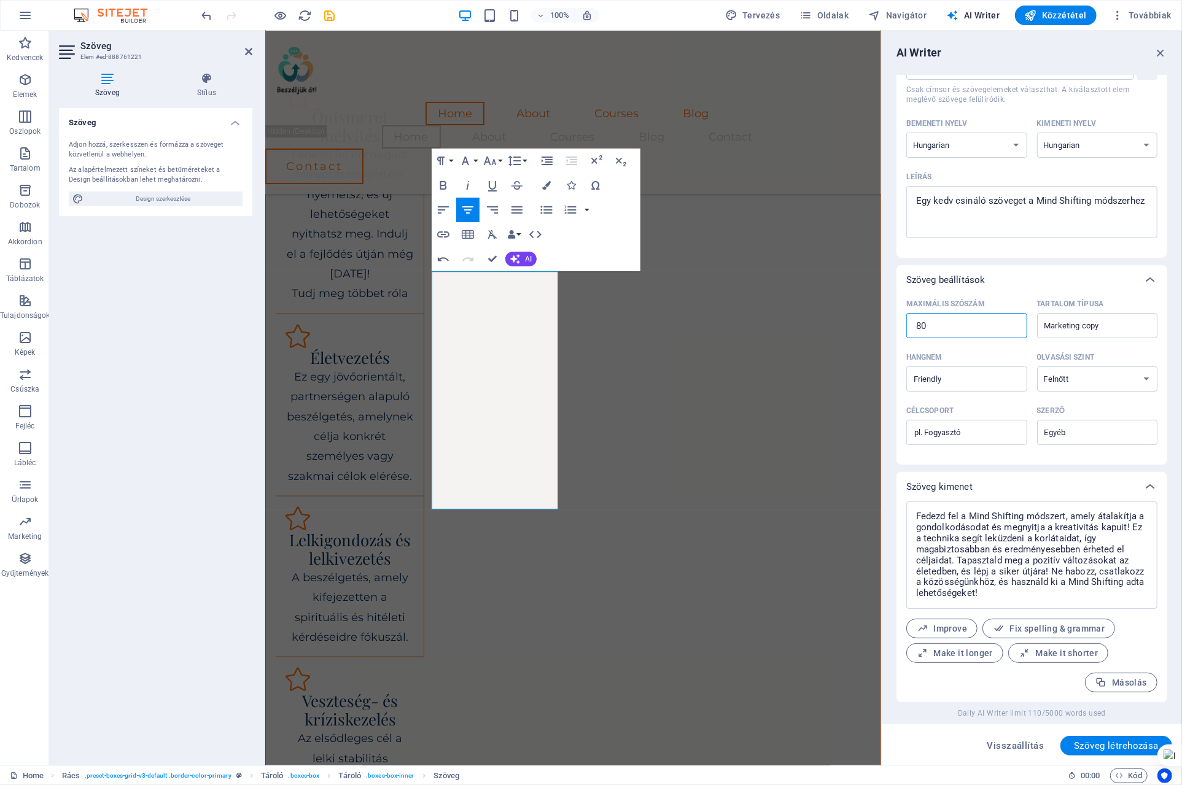
click at [951, 326] on input "80" at bounding box center [966, 326] width 121 height 25
drag, startPoint x: 1216, startPoint y: 356, endPoint x: 1153, endPoint y: 354, distance: 62.7
type textarea "x"
type input "5"
type textarea "x"
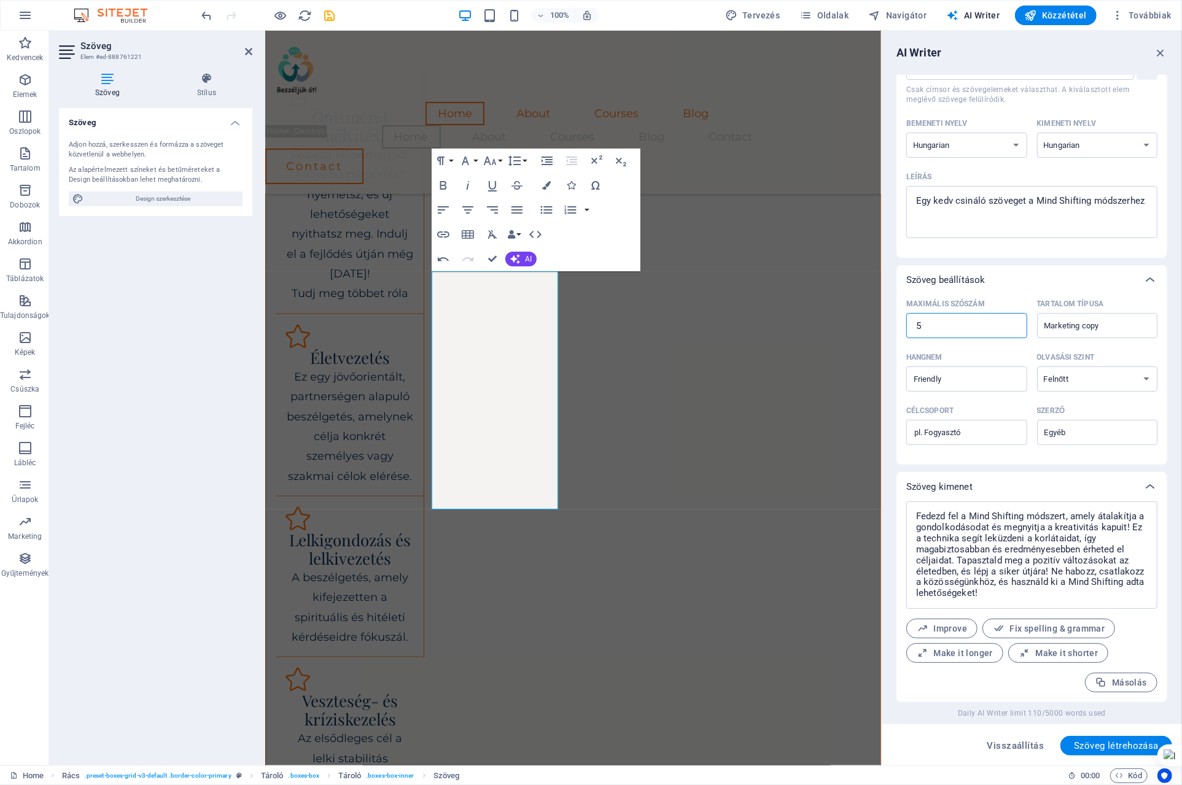
type textarea "x"
type input "50"
type textarea "x"
type input "50"
click at [1121, 317] on input "Marketing copy" at bounding box center [1087, 326] width 93 height 18
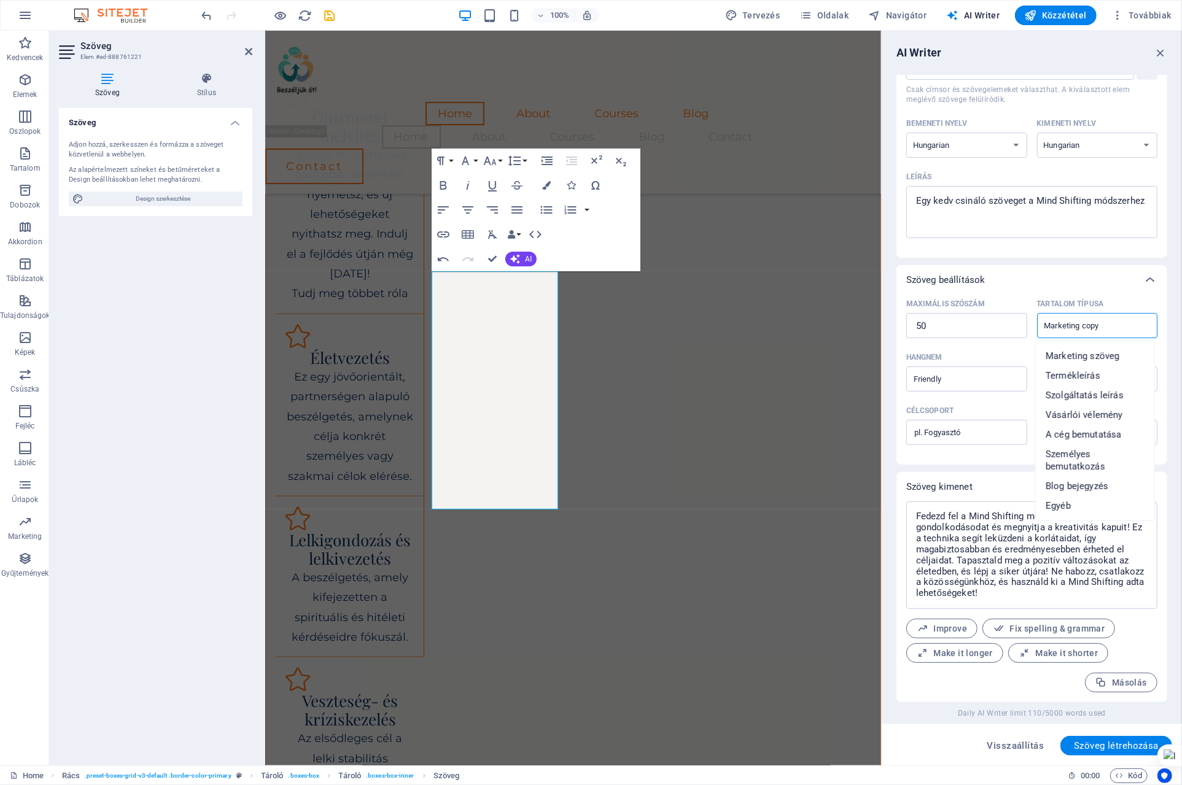
click at [1121, 317] on input "Marketing copy" at bounding box center [1087, 326] width 93 height 18
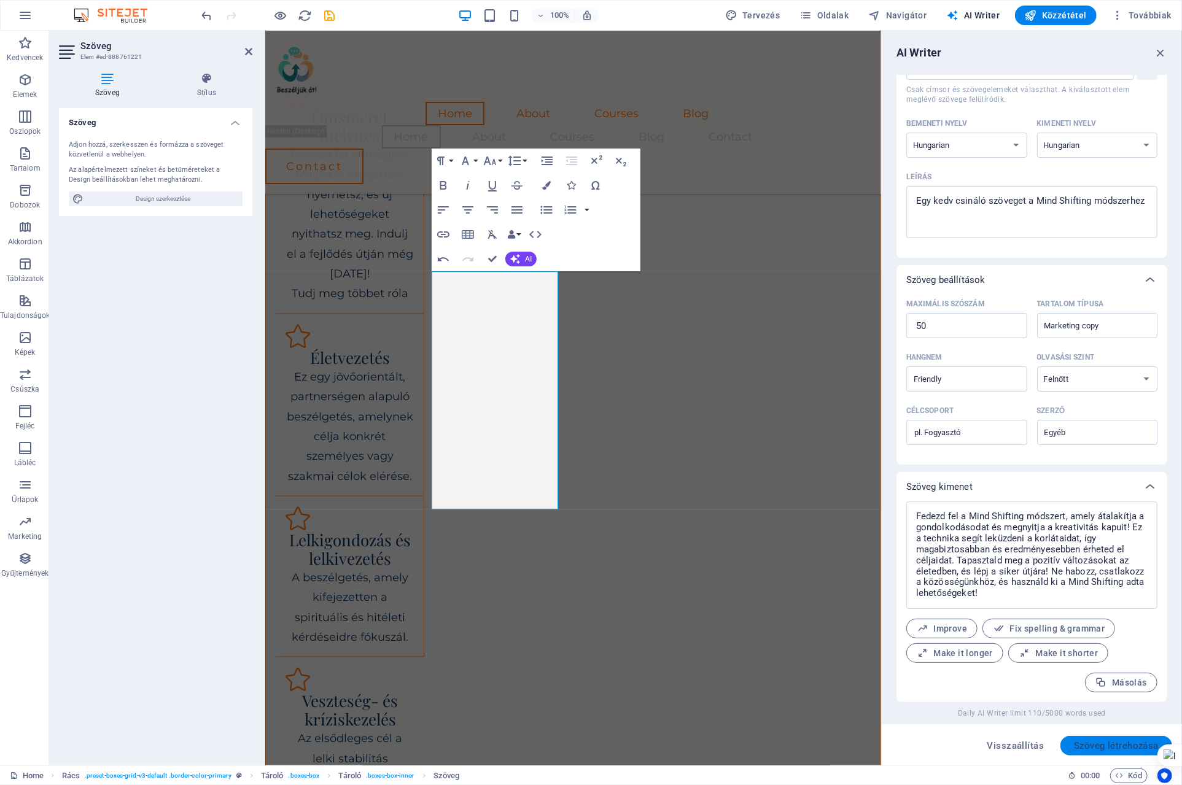
click at [1111, 747] on span "Szöveg létrehozása" at bounding box center [1116, 746] width 85 height 10
type textarea "x"
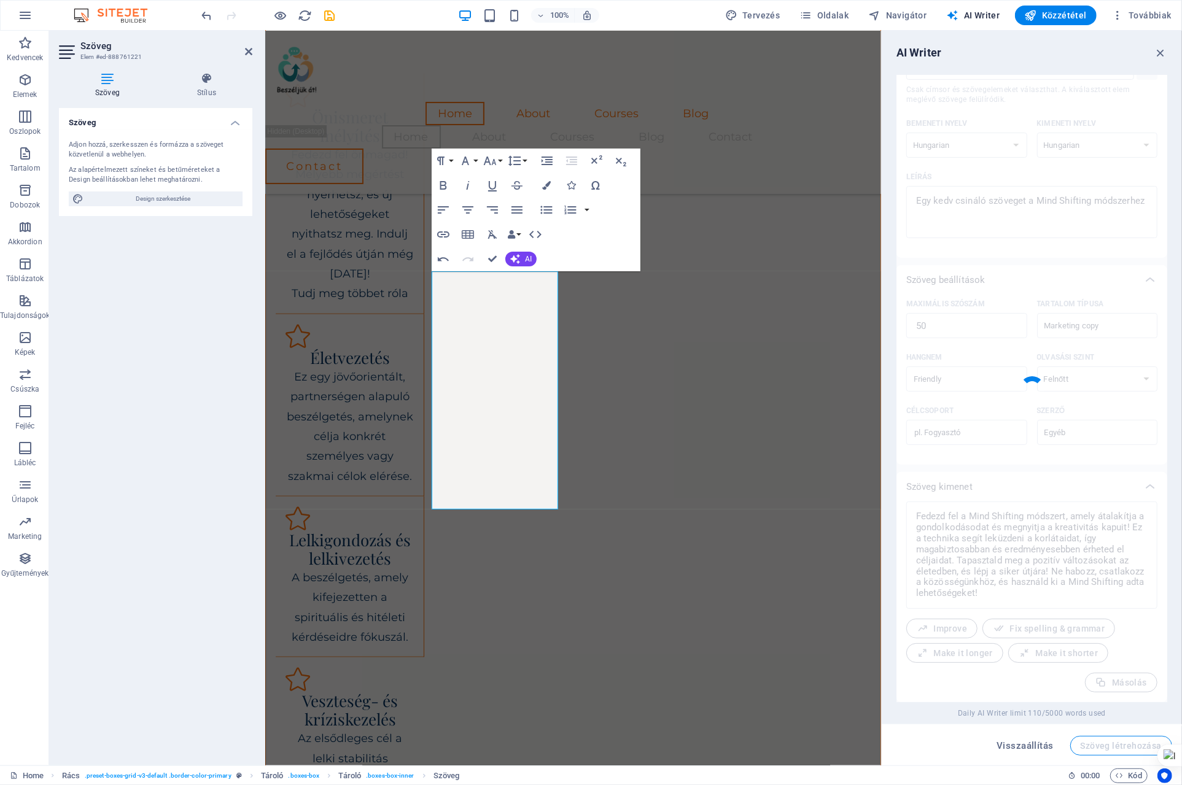
type textarea "x"
type textarea "[PERSON_NAME] meg, hogyan változtathatja meg életedet a Mind Shifting módszer! …"
type textarea "x"
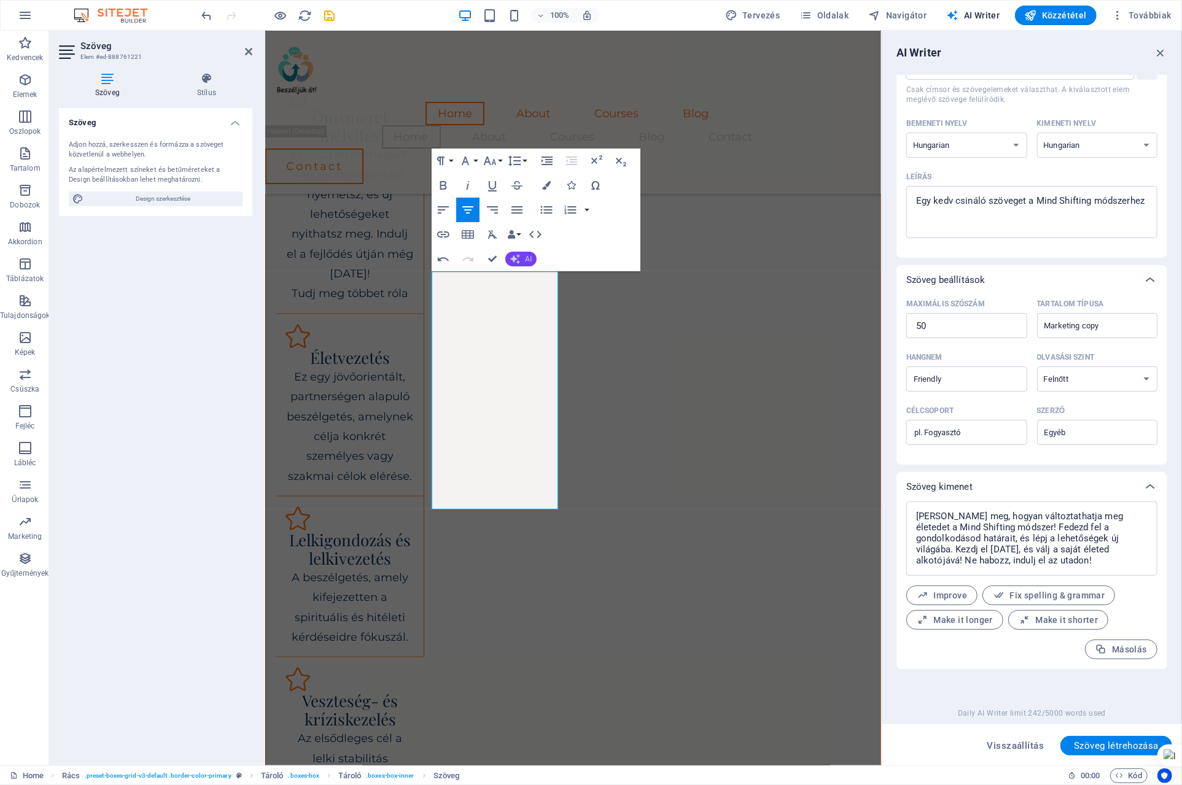
click at [523, 261] on button "AI" at bounding box center [520, 259] width 31 height 15
click at [547, 298] on link "Make shorter" at bounding box center [565, 297] width 120 height 18
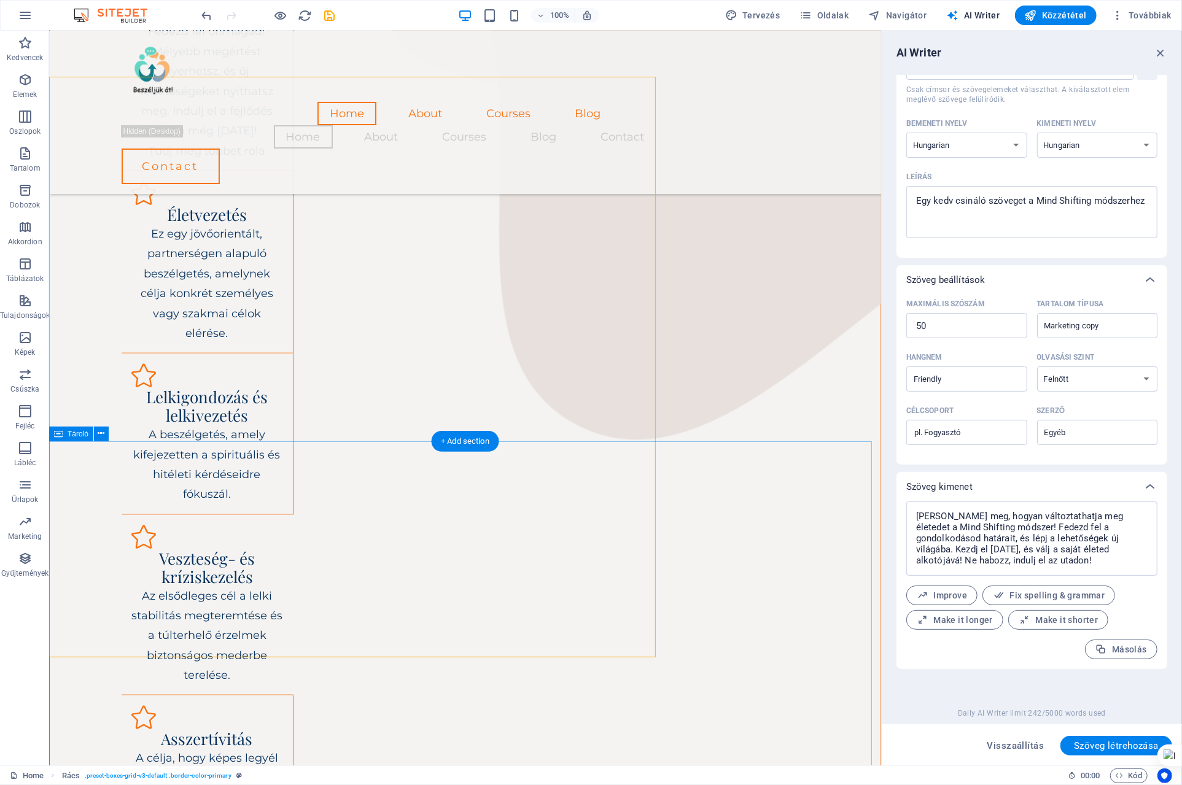
scroll to position [653, 0]
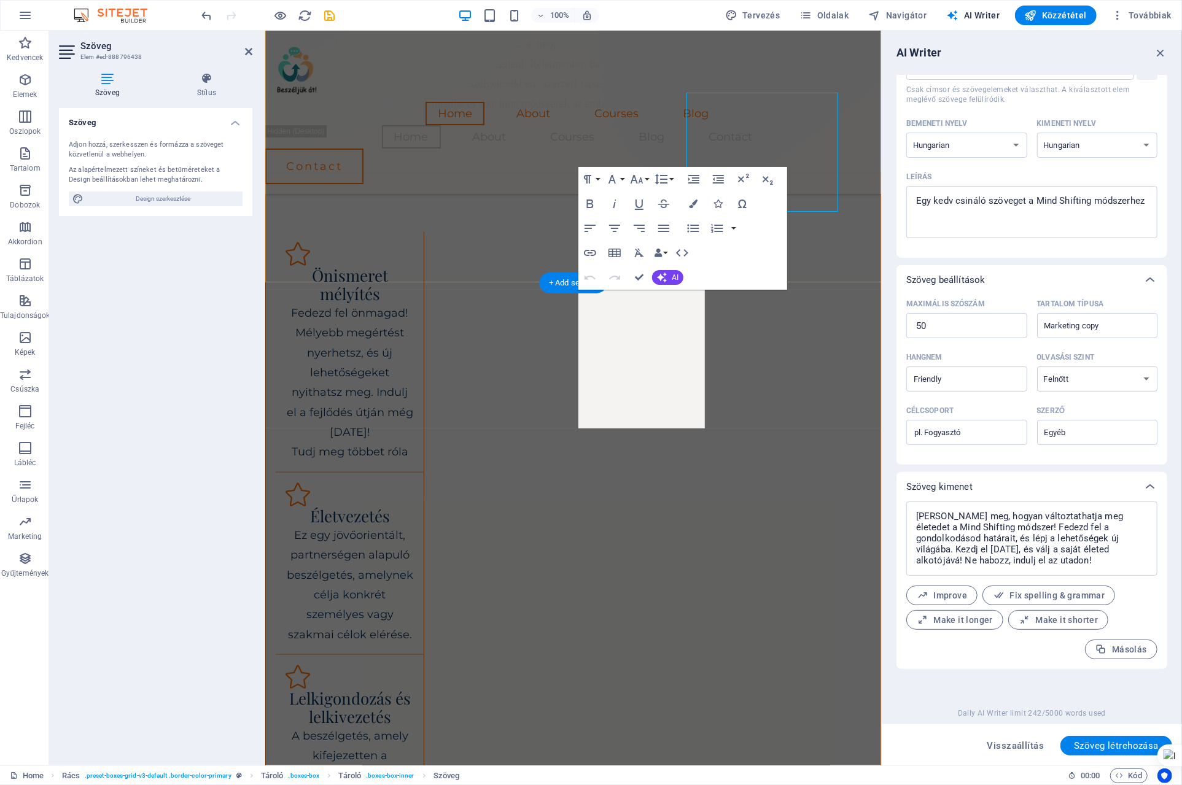
scroll to position [812, 0]
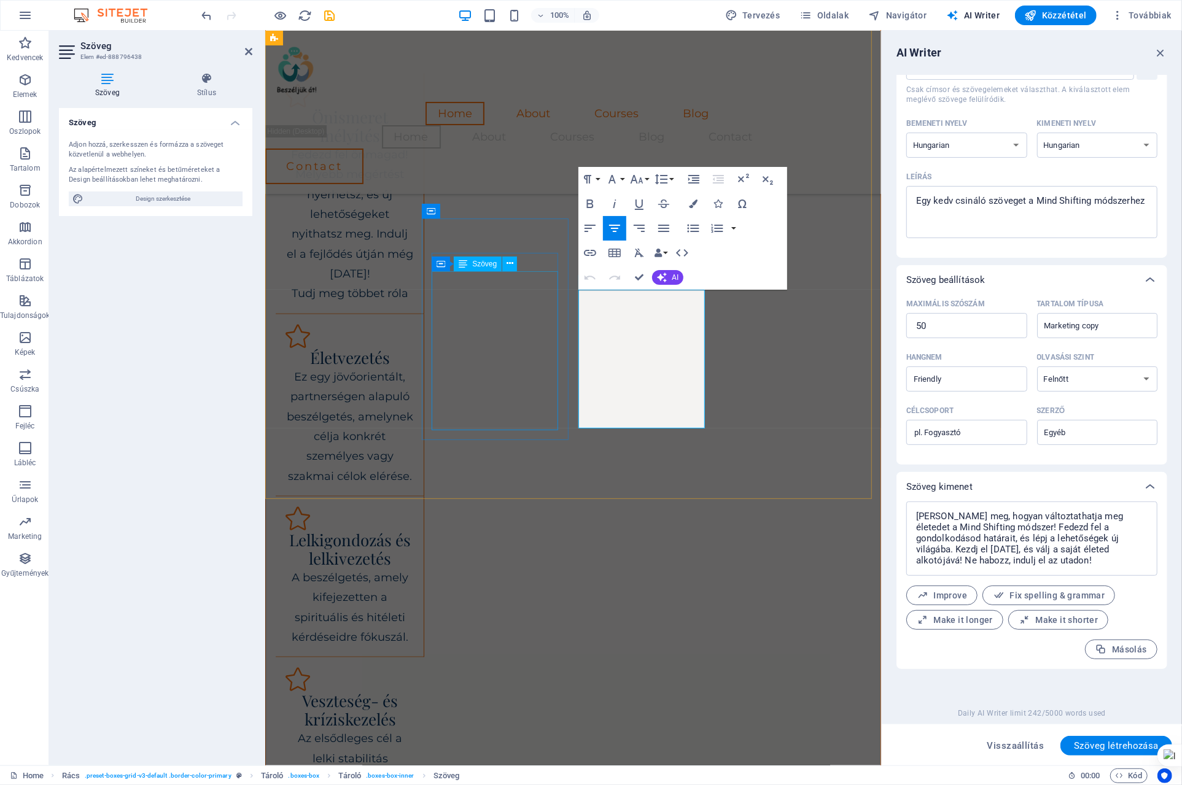
type input "#ed-888796438"
click at [671, 277] on button "AI" at bounding box center [667, 277] width 31 height 15
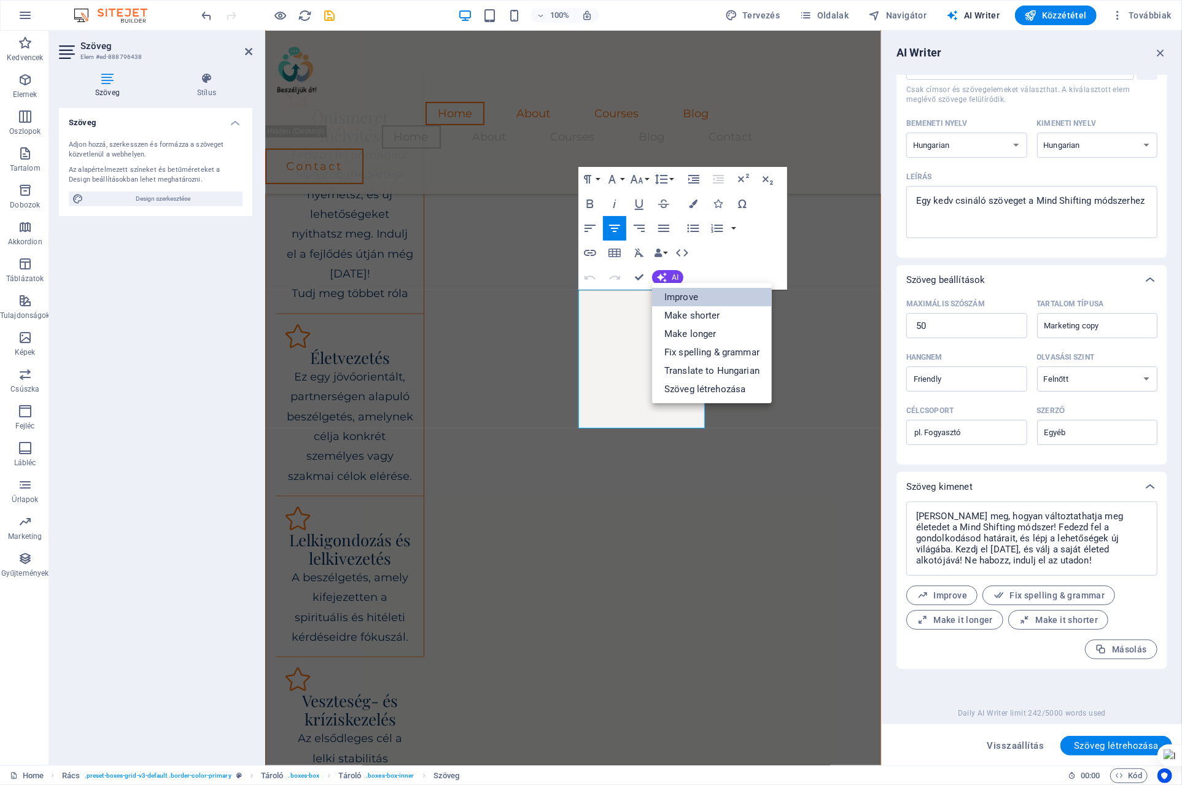
click at [667, 298] on link "Improve" at bounding box center [712, 297] width 120 height 18
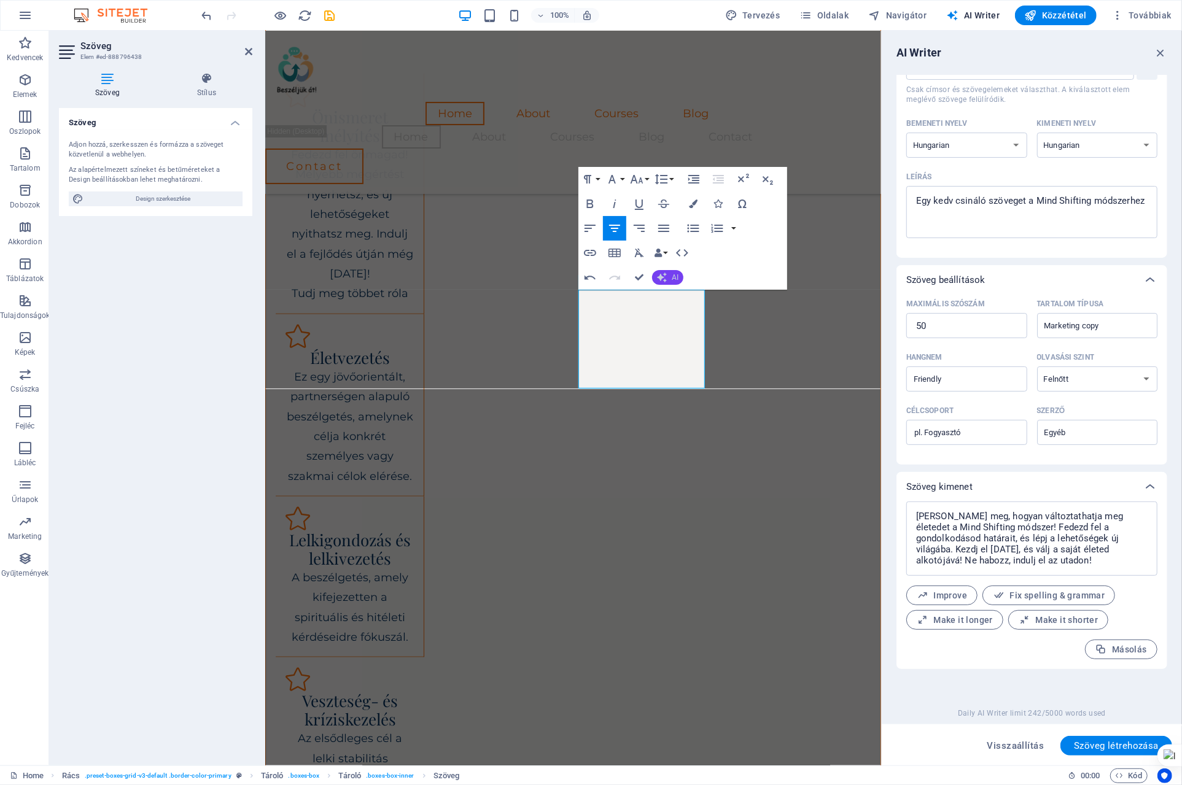
click at [664, 276] on icon "button" at bounding box center [662, 277] width 12 height 12
click at [692, 391] on link "Szöveg létrehozása" at bounding box center [712, 389] width 120 height 18
type textarea "x"
type input "14"
type textarea "x"
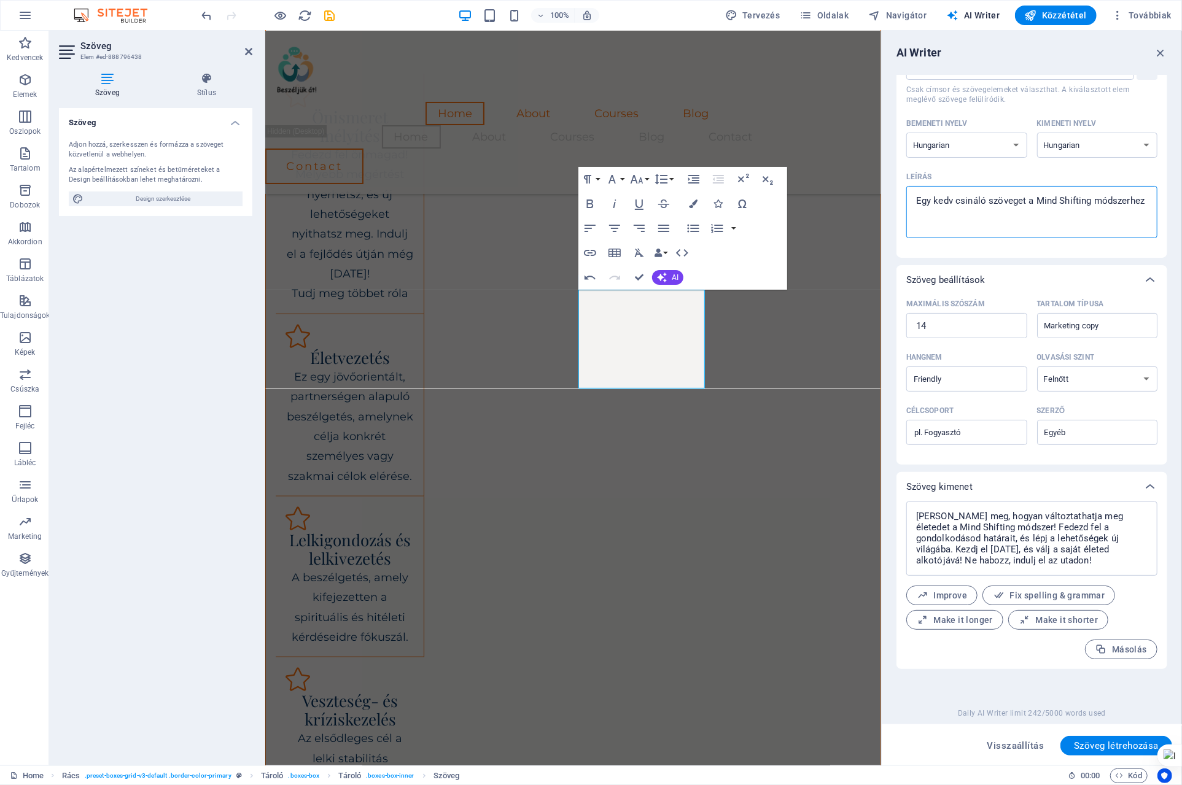
drag, startPoint x: 1037, startPoint y: 197, endPoint x: 1092, endPoint y: 201, distance: 54.9
click at [1092, 201] on textarea "Egy kedv csináló szöveget a Mind Shifting módszerhez" at bounding box center [1032, 212] width 239 height 40
drag, startPoint x: 1151, startPoint y: 198, endPoint x: 1043, endPoint y: 200, distance: 108.1
click at [1043, 200] on div "Egy kedv csináló szöveget a Mind Shifting módszerhez x ​" at bounding box center [1031, 212] width 251 height 52
click at [1043, 200] on textarea "Egy kedv csináló szöveget a Mind Shifting módszerhez" at bounding box center [1032, 212] width 239 height 40
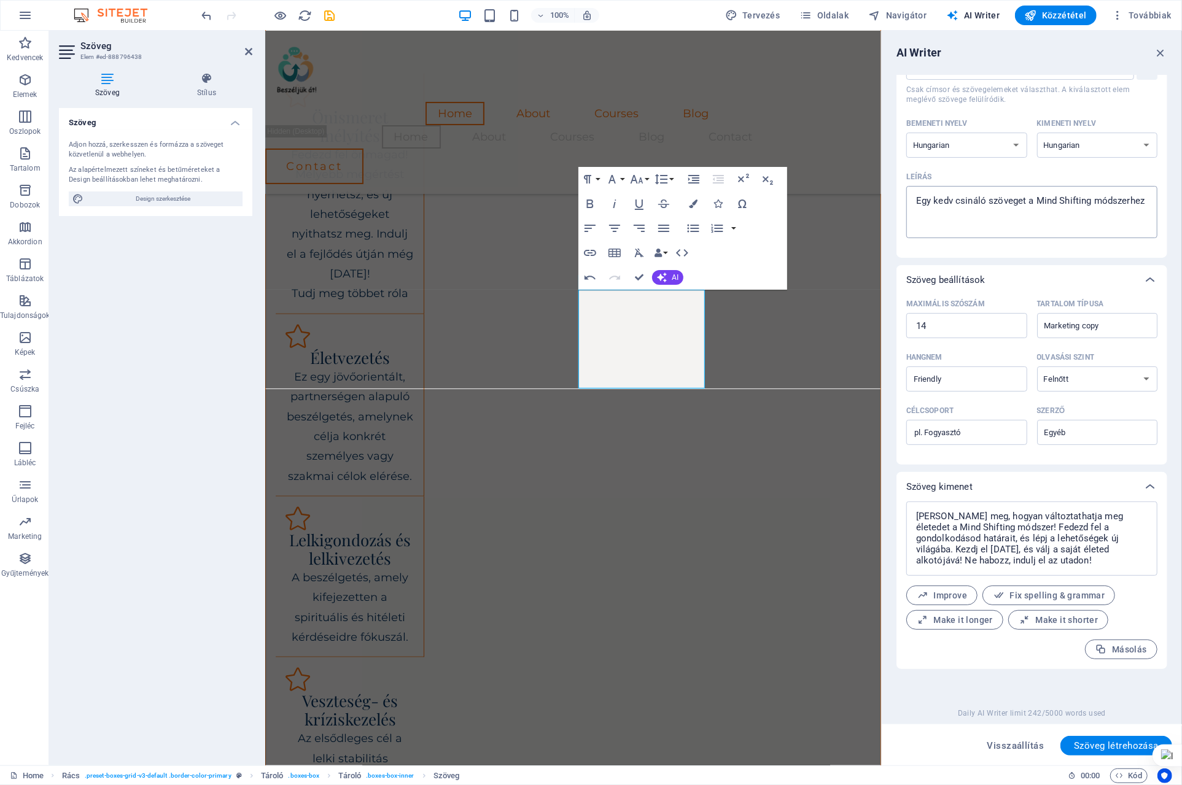
type textarea "x"
click at [1040, 200] on textarea "Egy kedv csináló szöveget a Mind Shifting módszerhez" at bounding box center [1032, 212] width 239 height 40
drag, startPoint x: 1036, startPoint y: 197, endPoint x: 1161, endPoint y: 199, distance: 125.3
click at [1161, 199] on div "Elem #ed-888796438 ​ Csak címsor és szövegelemeket választhat. A kiválasztott e…" at bounding box center [1032, 148] width 271 height 219
type textarea "Egy kedv csináló szöveget a a"
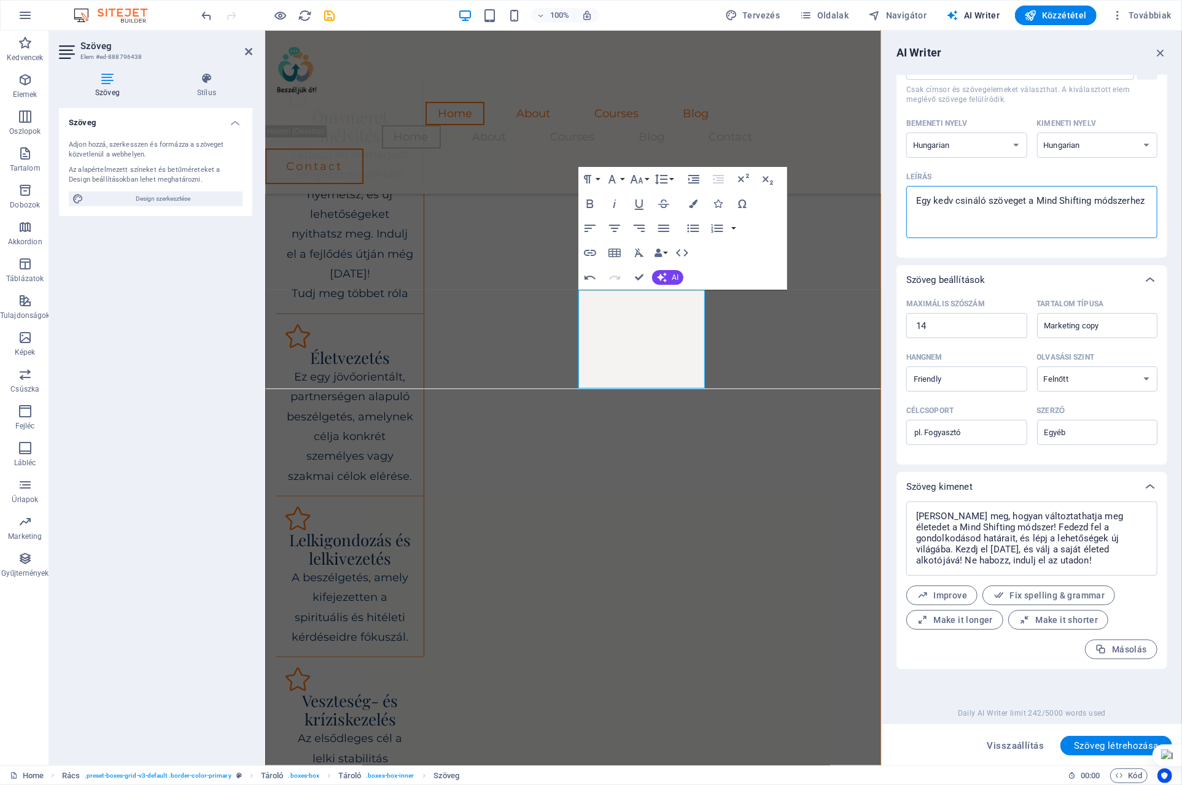
type textarea "x"
type textarea "Egy kedv csináló szöveget a az"
type textarea "x"
type textarea "Egy kedv csináló szöveget a az"
type textarea "x"
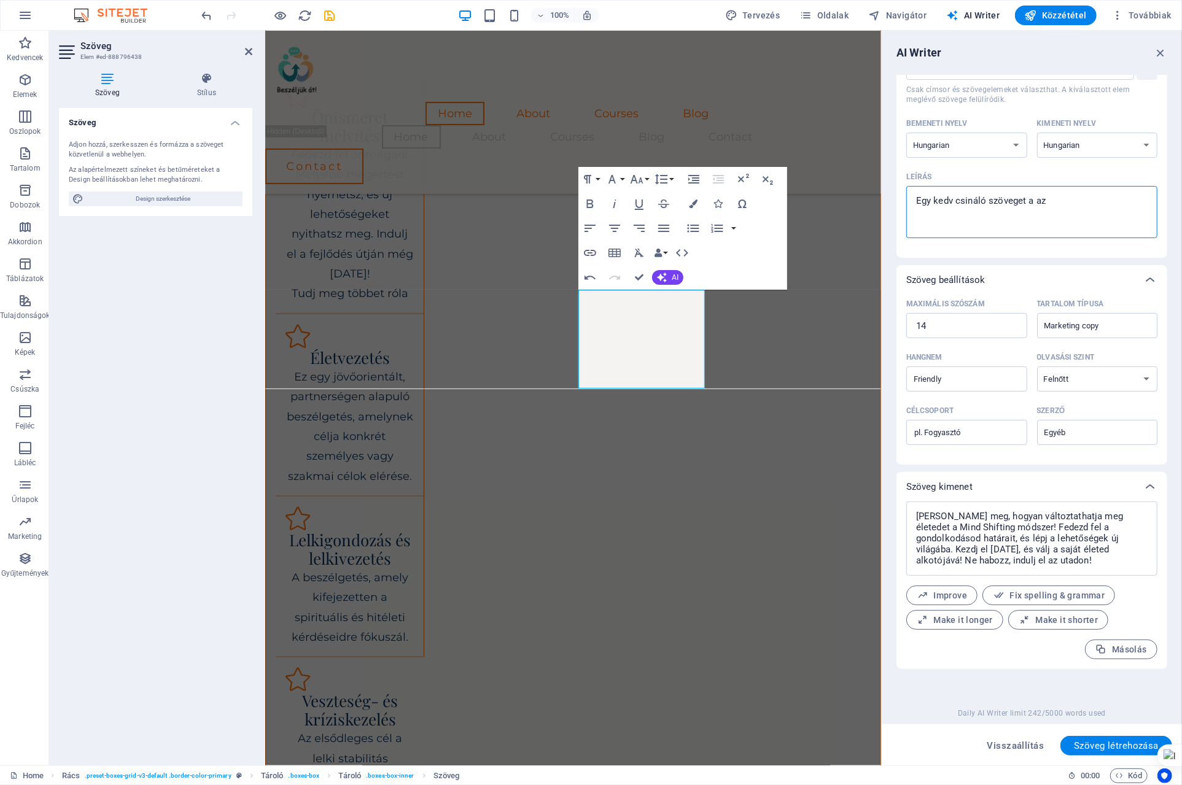
type textarea "Egy kedv csináló szöveget a az é"
type textarea "x"
type textarea "Egy kedv csináló szöveget a az ér"
type textarea "x"
type textarea "Egy kedv csináló szöveget a az érz"
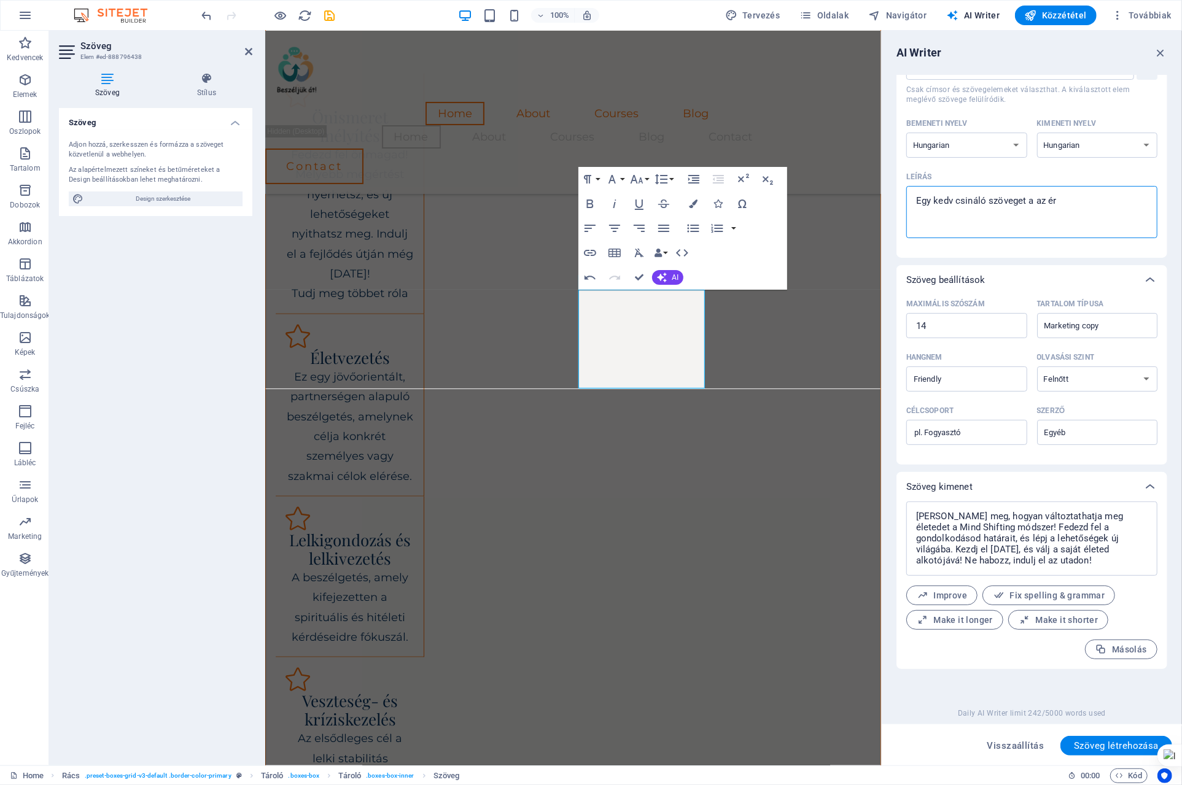
type textarea "x"
type textarea "Egy kedv csináló szöveget a az érze"
type textarea "x"
type textarea "Egy kedv csináló szöveget a az érzel"
type textarea "x"
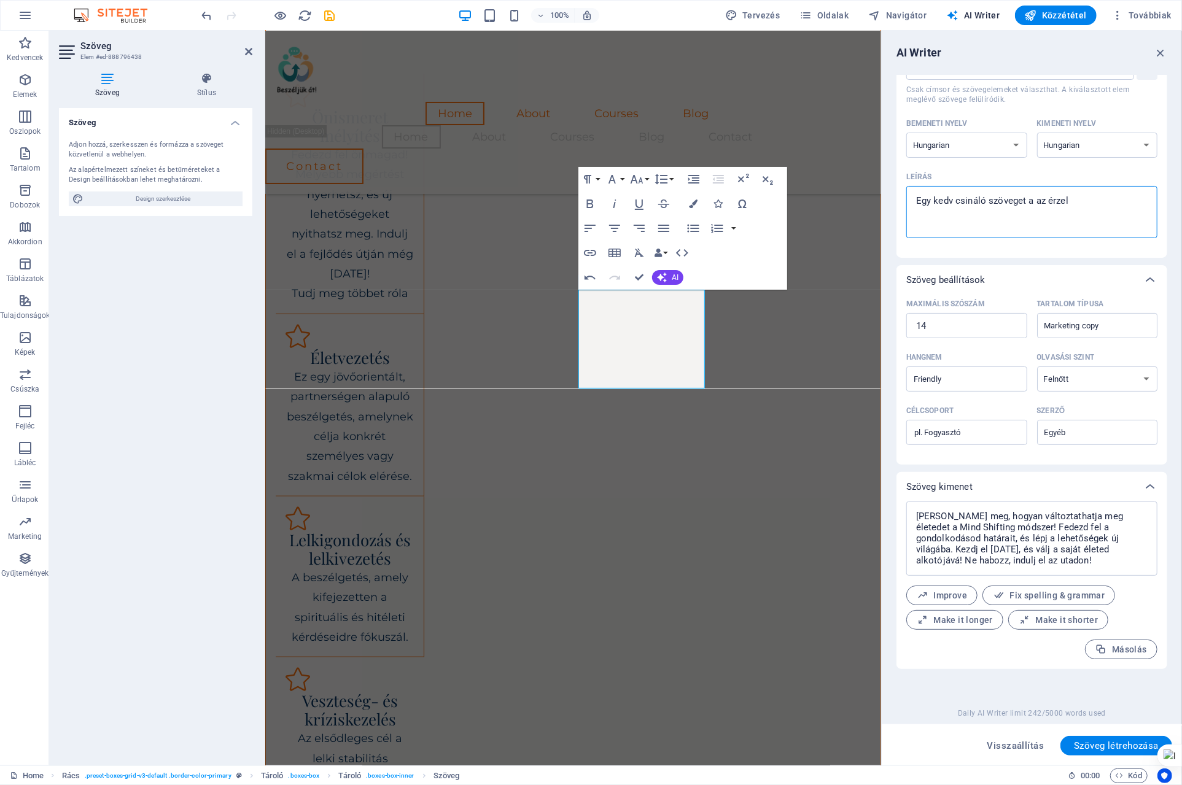
type textarea "Egy kedv csináló szöveget a az érzelm"
type textarea "x"
type textarea "Egy kedv csináló szöveget a az érzelmi"
type textarea "x"
type textarea "Egy kedv csináló szöveget a az érzelmi"
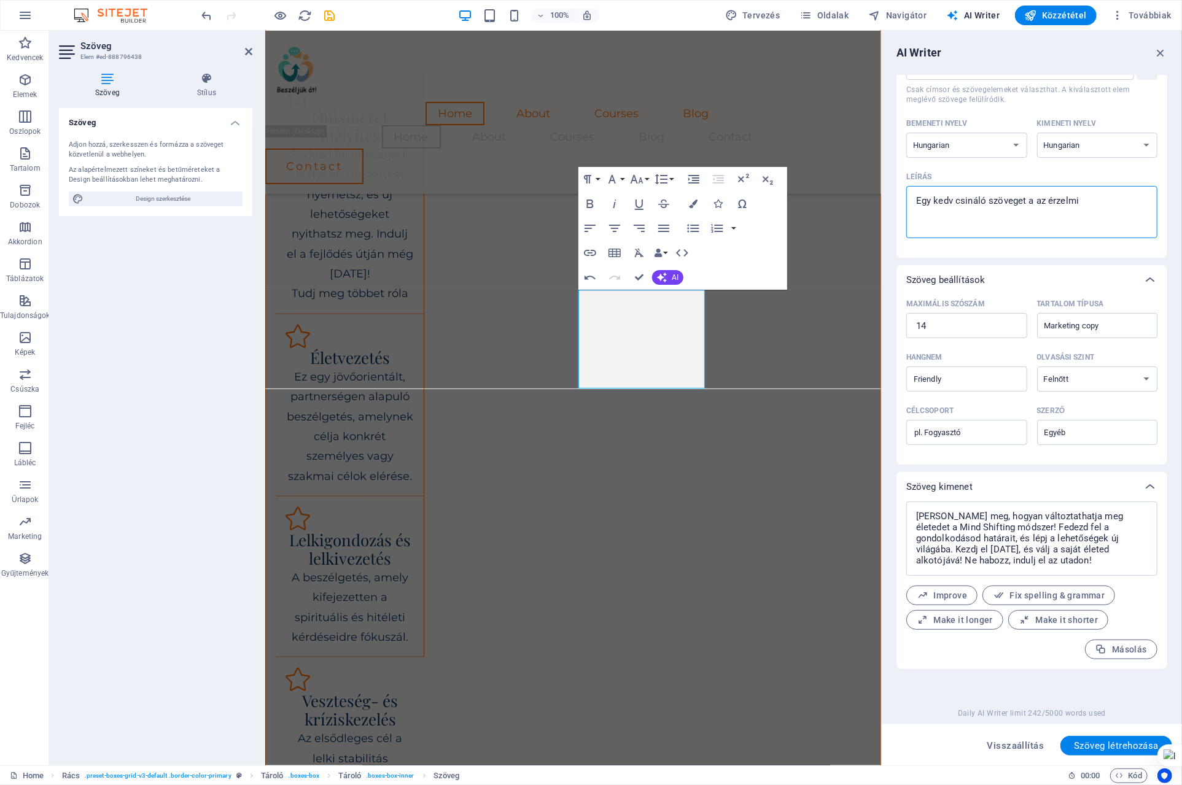
type textarea "x"
type textarea "Egy kedv csináló szöveget a az érzelmi i"
type textarea "x"
type textarea "Egy kedv csináló szöveget a az érzelmi in"
type textarea "x"
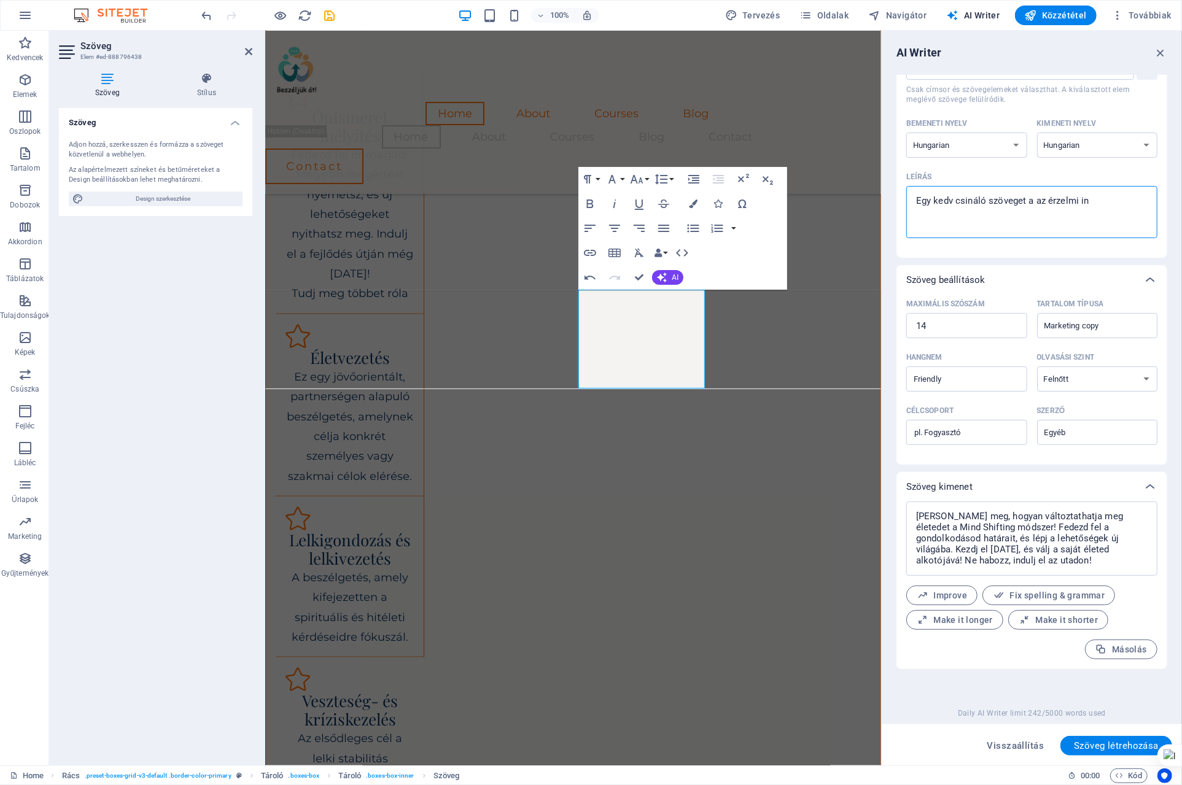
type textarea "Egy kedv csináló szöveget a az érzelmi int"
type textarea "x"
type textarea "Egy kedv csináló szöveget a az érzelmi inte"
type textarea "x"
type textarea "Egy kedv csináló szöveget a az érzelmi intek"
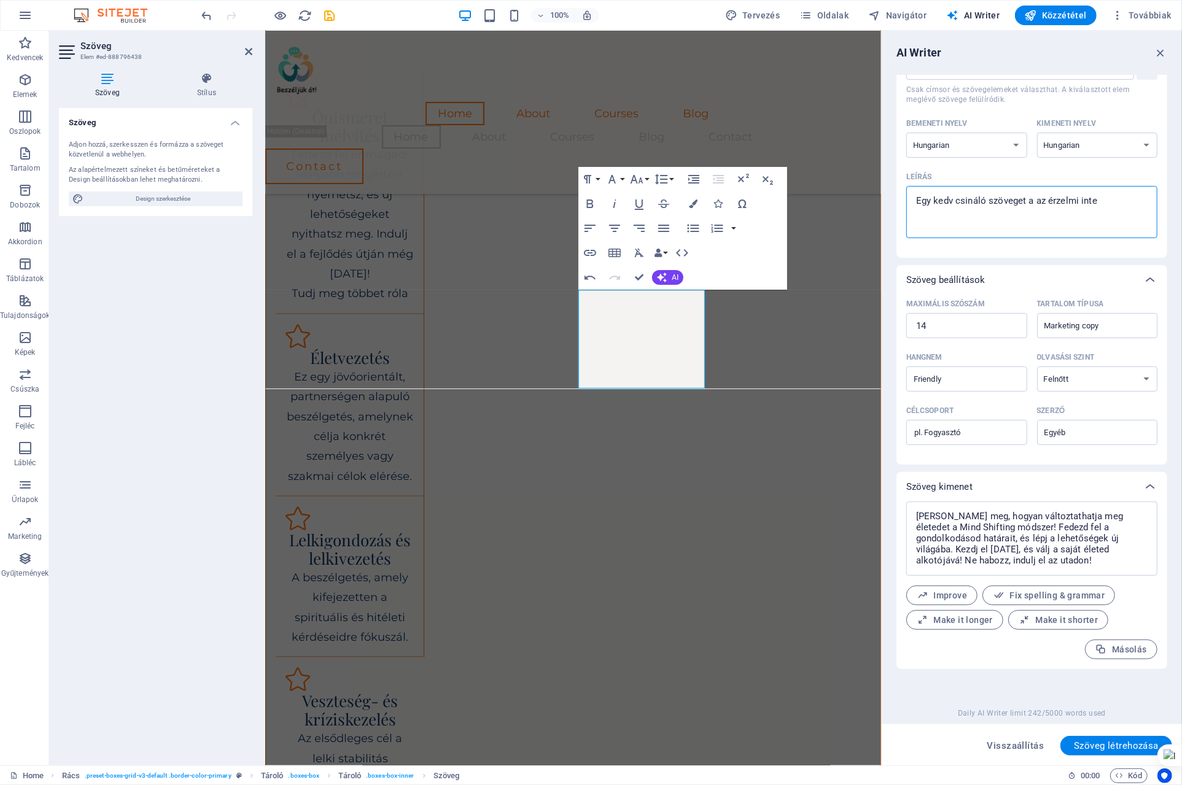
type textarea "x"
type textarea "Egy kedv csináló szöveget a az érzelmi inteki"
type textarea "x"
type textarea "Egy kedv csináló szöveget a az érzelmi intekig"
type textarea "x"
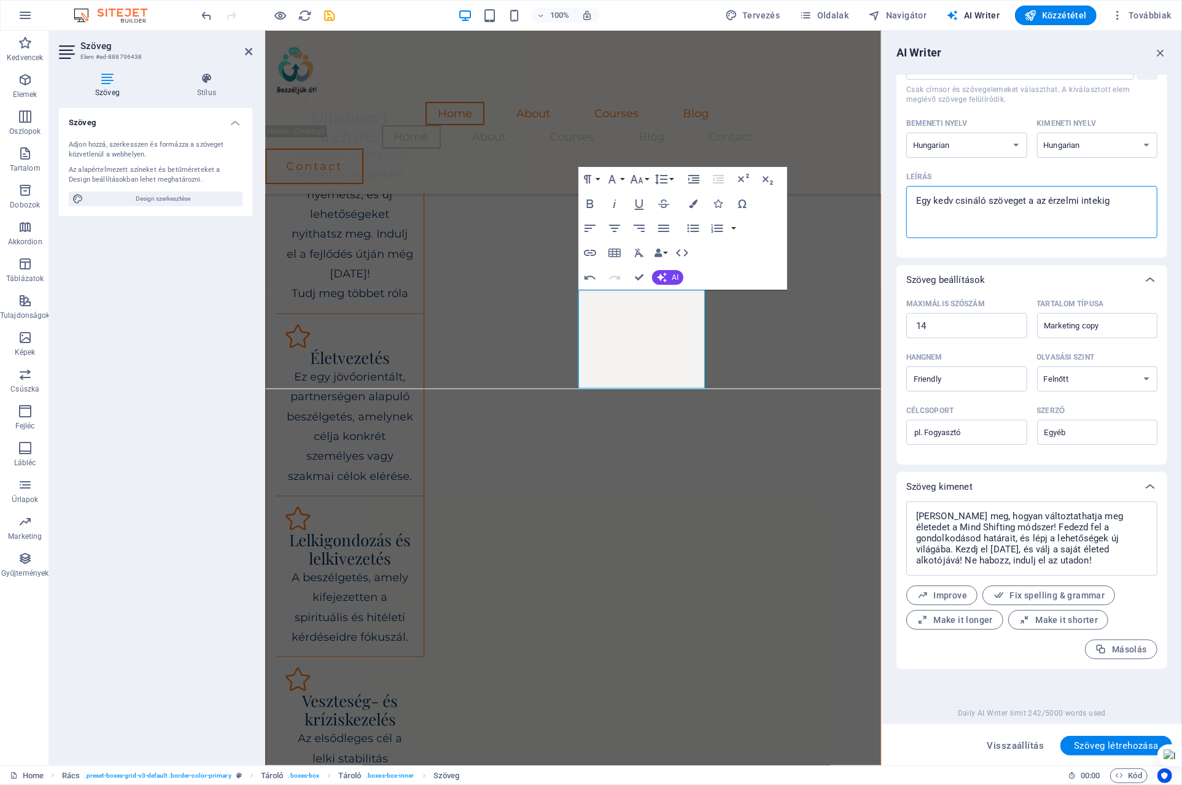
type textarea "Egy kedv csináló szöveget a az érzelmi intekige"
type textarea "x"
type textarea "Egy kedv csináló szöveget a az érzelmi intekigen"
type textarea "x"
type textarea "Egy kedv csináló szöveget a az érzelmi intekigenc"
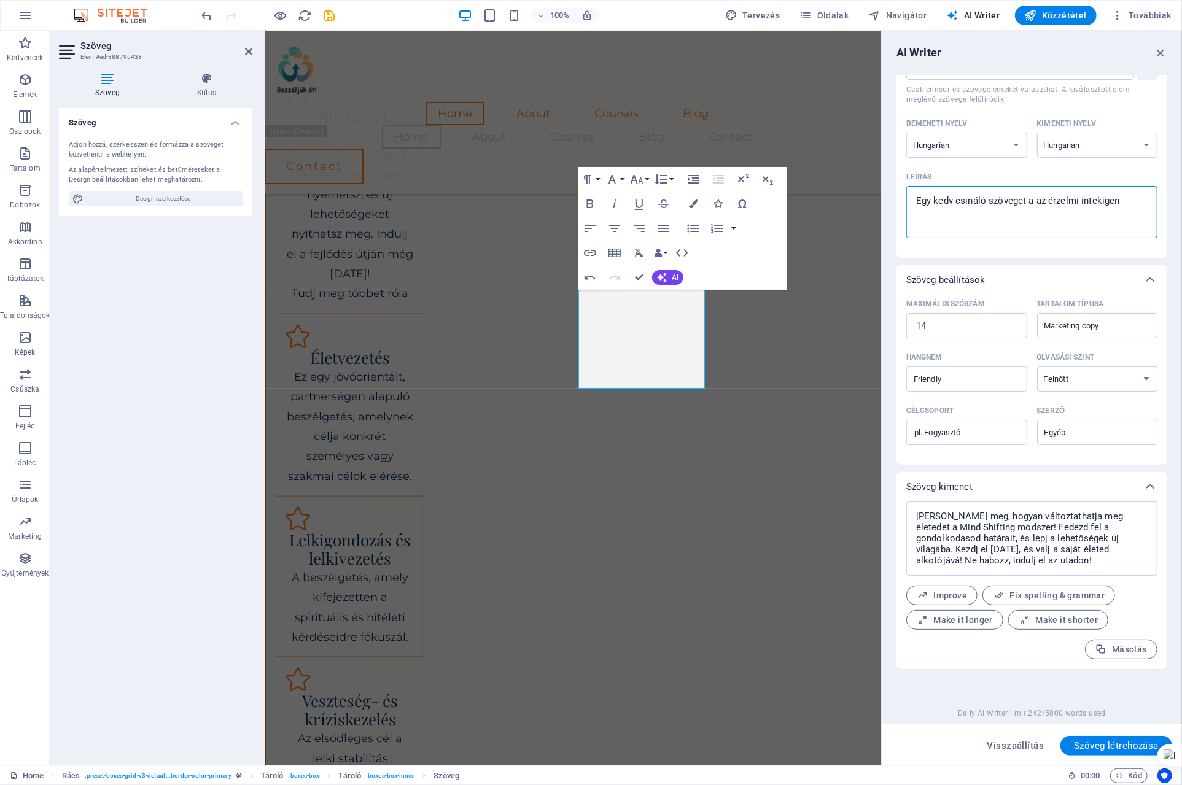
type textarea "x"
type textarea "Egy kedv csináló szöveget a az érzelmi intekigenci"
type textarea "x"
type textarea "Egy kedv csináló szöveget a az érzelmi intekigenciá"
type textarea "x"
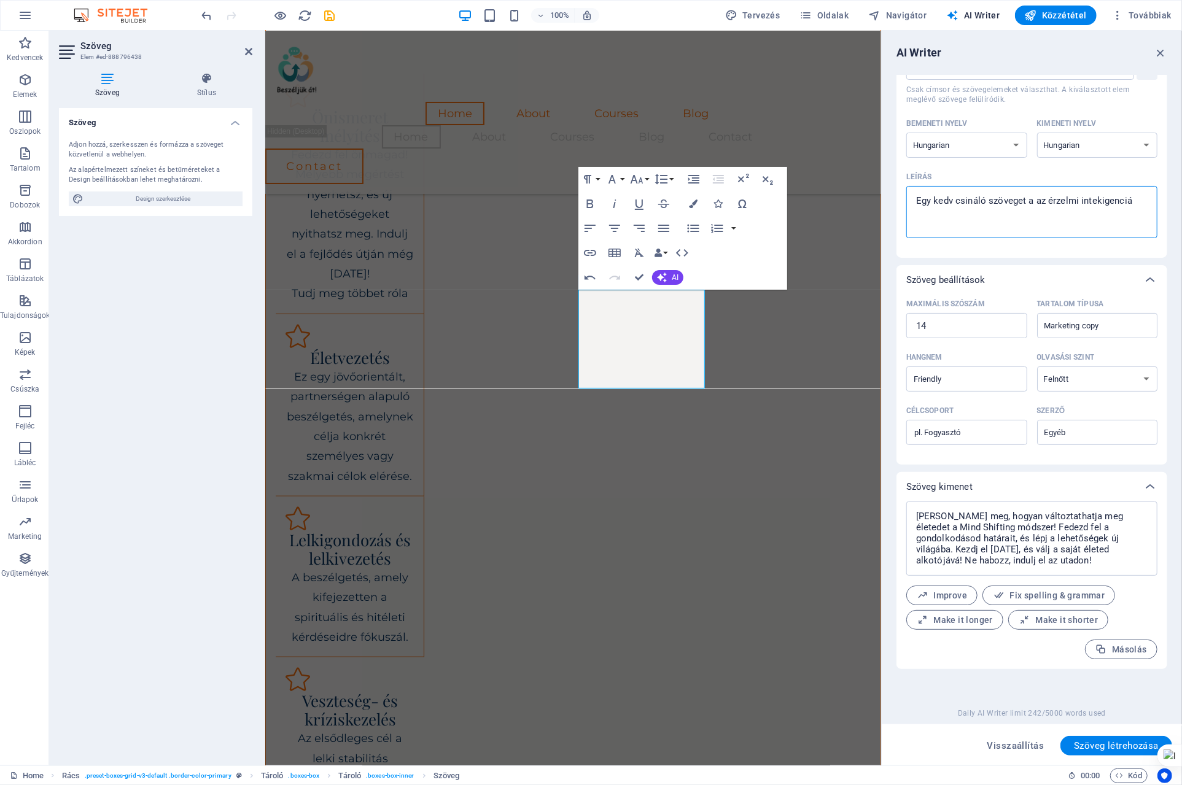
type textarea "Egy kedv csináló szöveget a az érzelmi intekigenciáh"
type textarea "x"
type textarea "Egy kedv csináló szöveget a az érzelmi intekigenciáho"
type textarea "x"
type textarea "Egy kedv csináló szöveget a az érzelmi intekigenciáho"
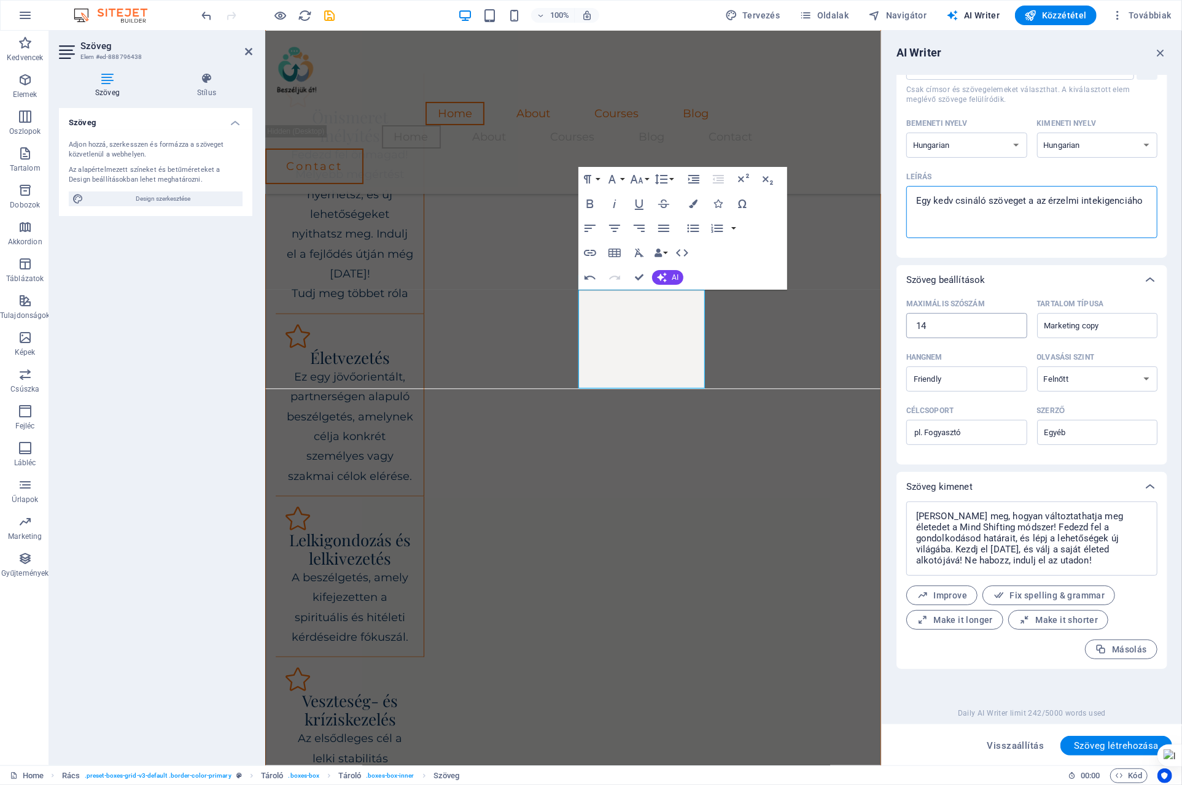
click at [978, 325] on input "14" at bounding box center [966, 326] width 121 height 25
drag, startPoint x: 1242, startPoint y: 356, endPoint x: 871, endPoint y: 325, distance: 372.2
type textarea "x"
type input "5"
type textarea "x"
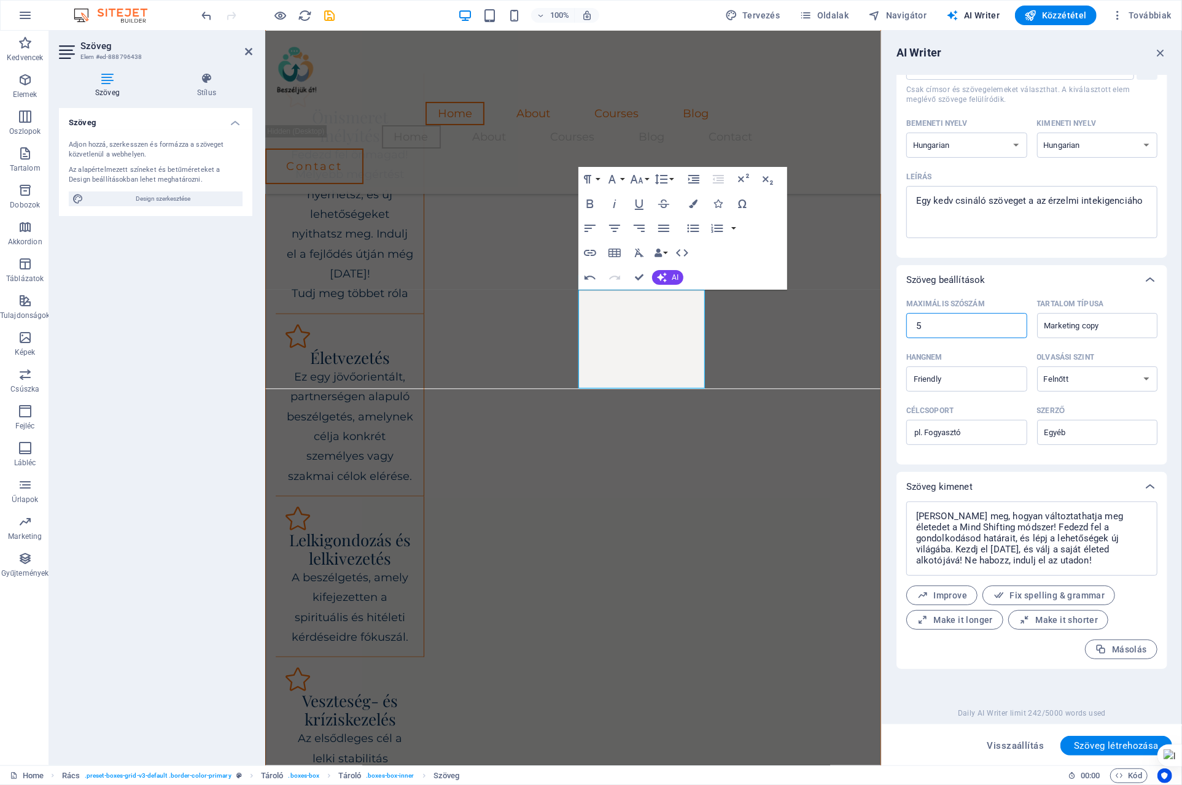
type textarea "x"
type input "50"
type textarea "x"
type input "50"
click at [1136, 741] on span "Szöveg létrehozása" at bounding box center [1116, 746] width 85 height 10
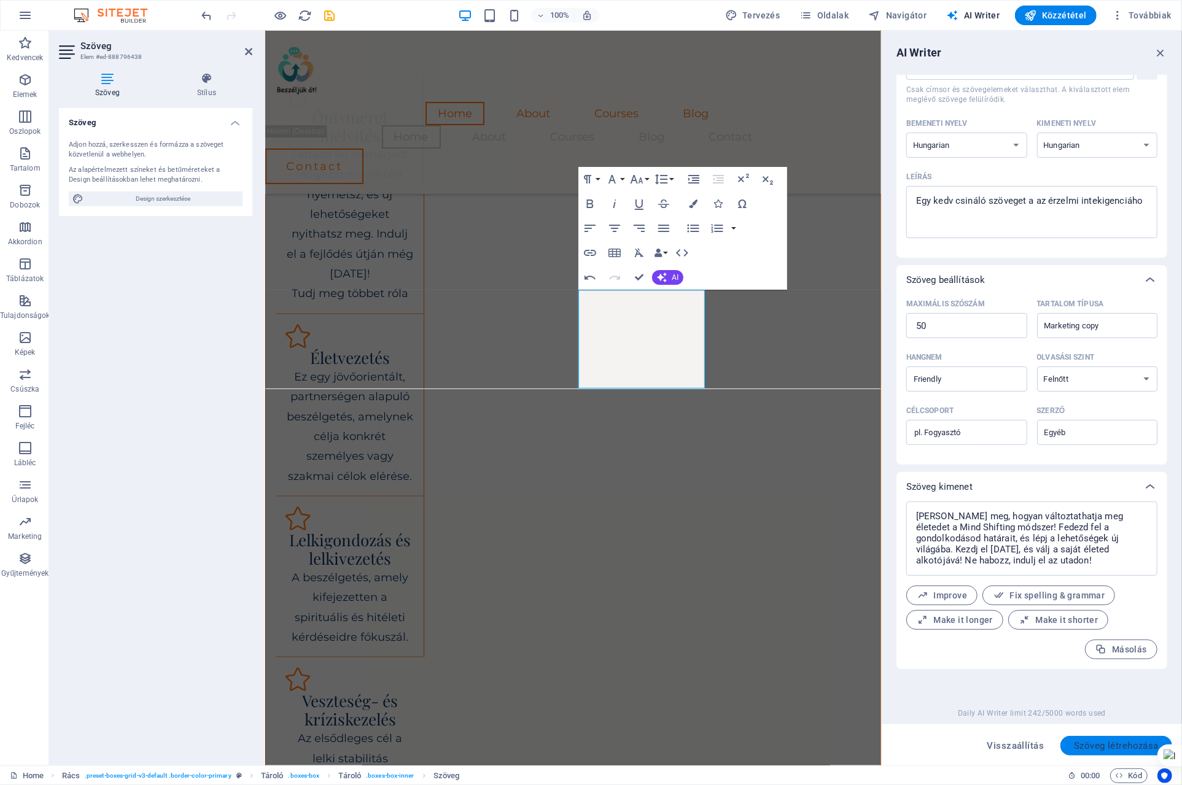
type textarea "x"
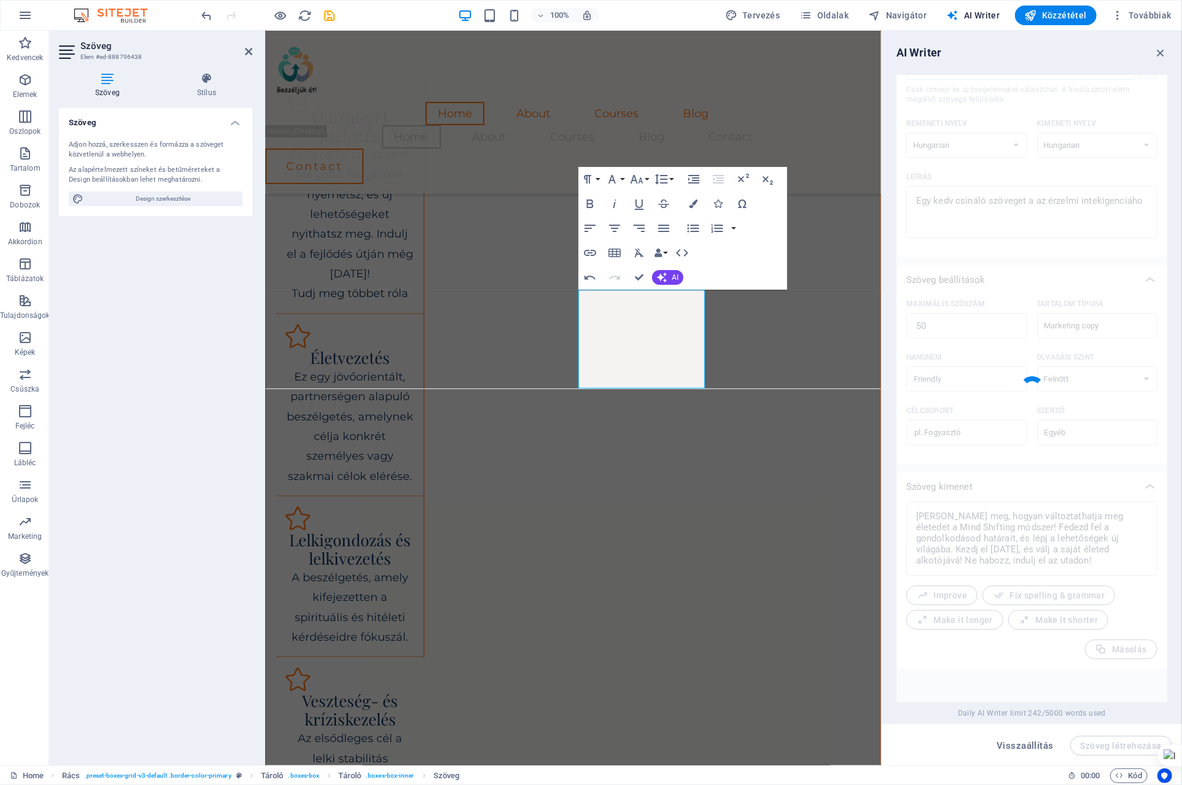
type textarea "x"
type textarea "Fedezd fel az érzelmi intelligencia csodálatos világát! Segítségével mélyebben …"
type textarea "x"
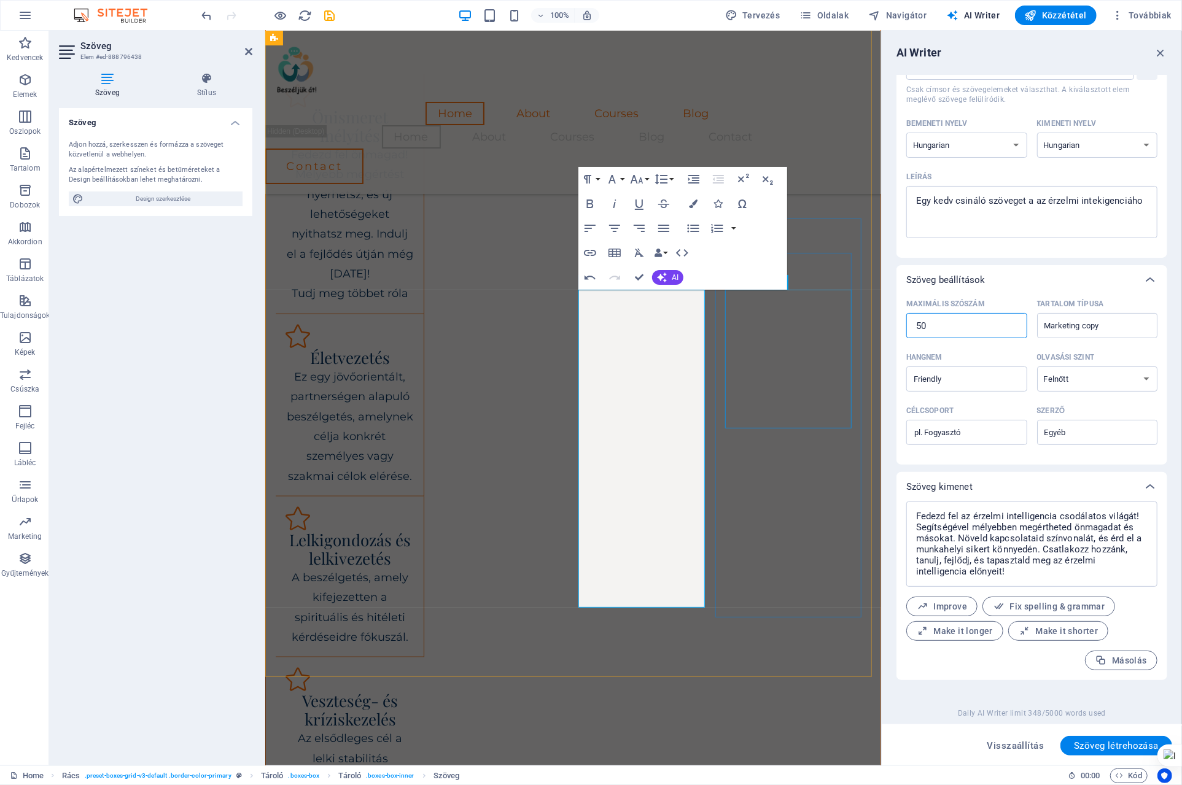
drag, startPoint x: 1215, startPoint y: 356, endPoint x: 843, endPoint y: 324, distance: 372.8
click at [1111, 744] on span "Szöveg létrehozása" at bounding box center [1116, 746] width 85 height 10
type textarea "x"
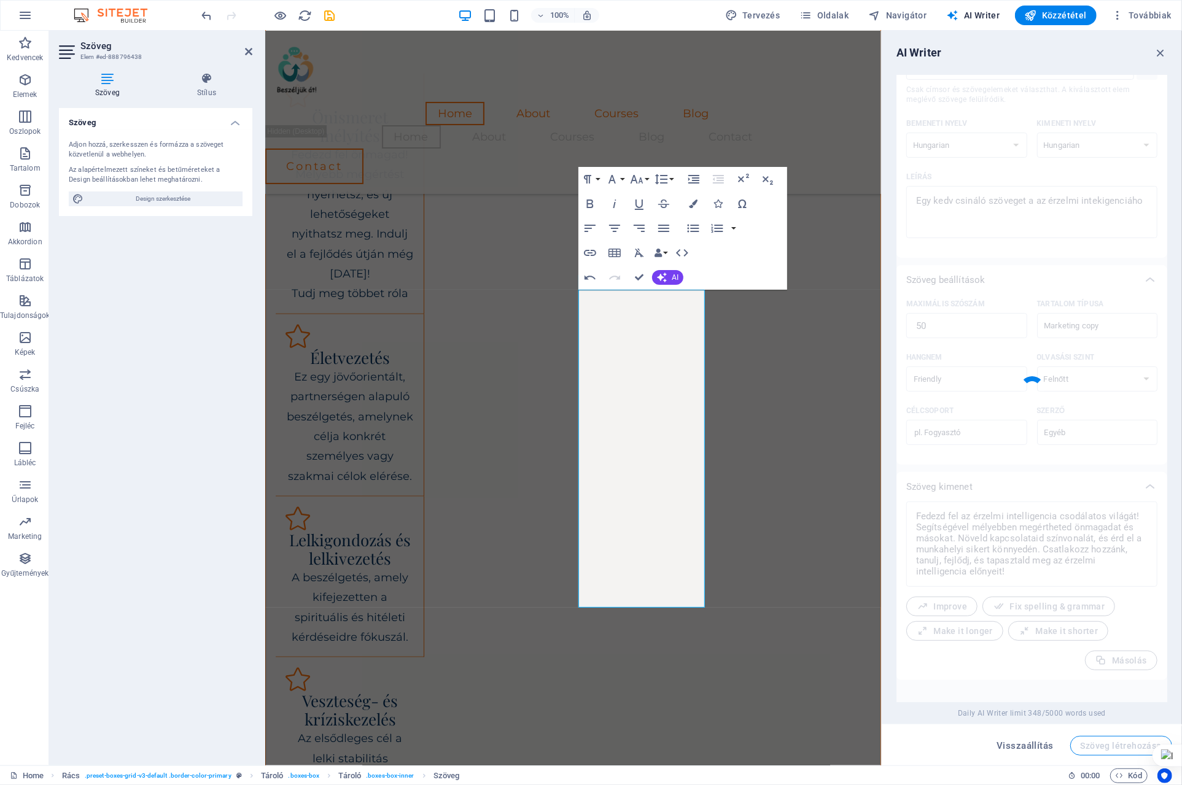
type textarea "x"
type textarea "[PERSON_NAME] fel az érzelmi intelligencia világát! Fejlessze kapcsolatait, jav…"
type textarea "x"
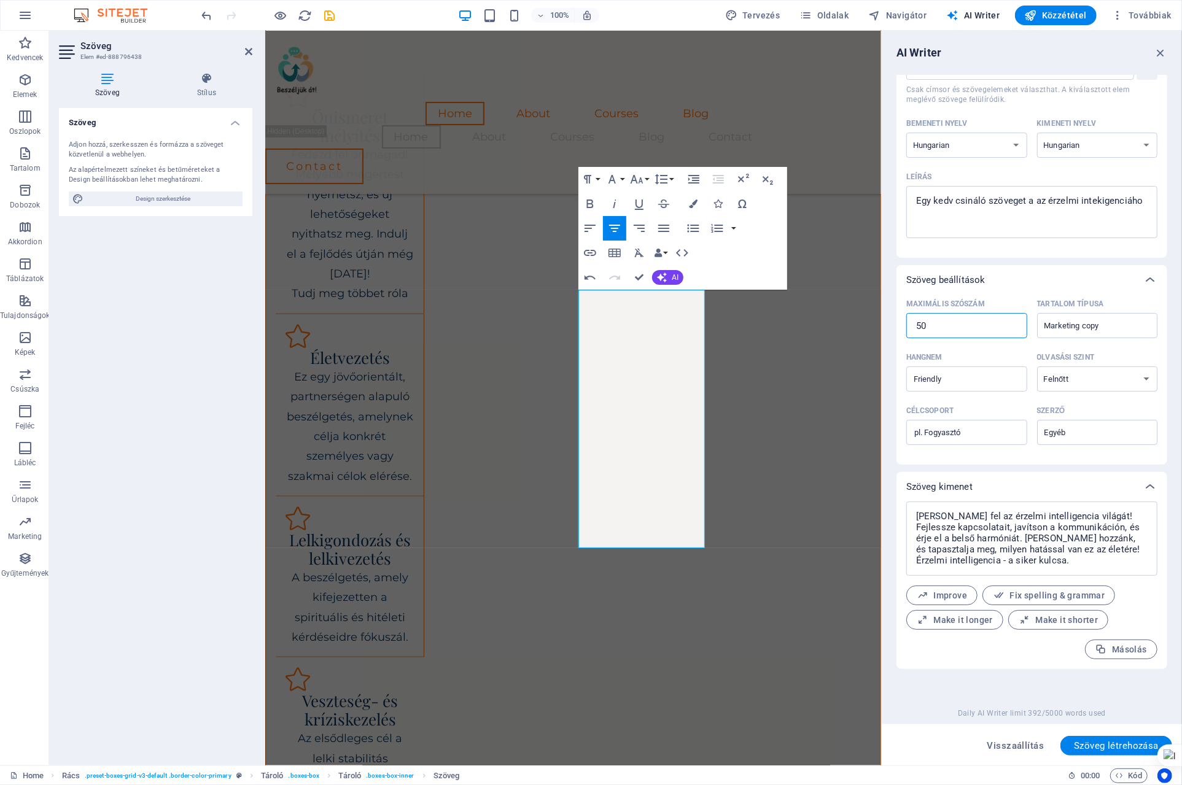
click at [936, 320] on input "50" at bounding box center [966, 326] width 121 height 25
type textarea "x"
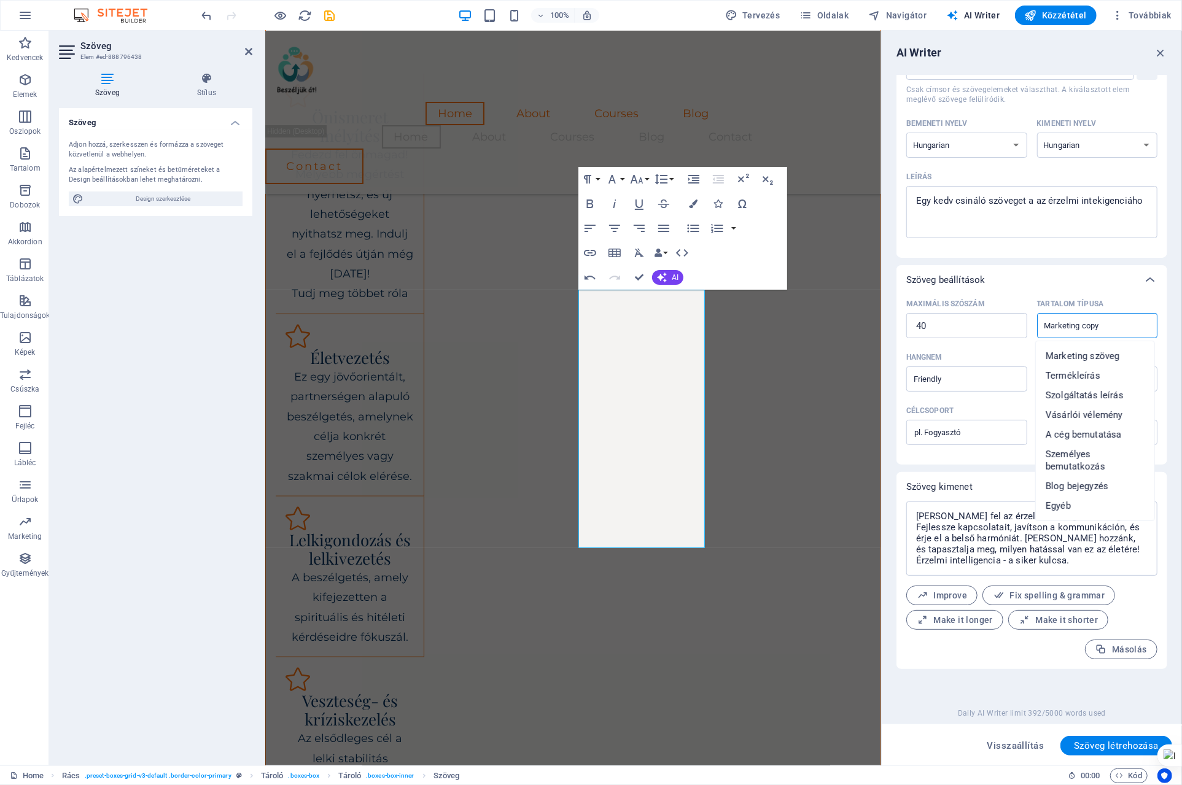
click at [1056, 325] on input "Marketing copy" at bounding box center [1087, 326] width 93 height 18
click at [1089, 357] on span "Marketing szöveg" at bounding box center [1083, 356] width 74 height 12
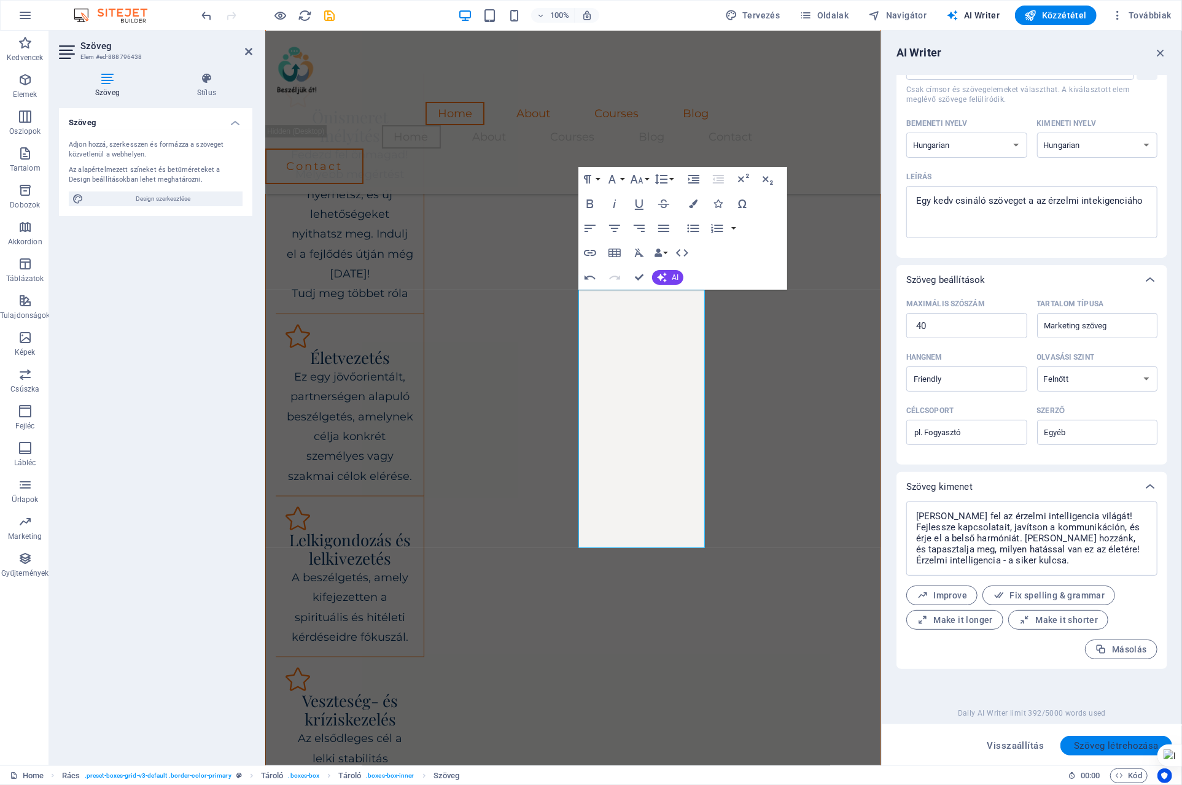
click at [1105, 746] on span "Szöveg létrehozása" at bounding box center [1116, 746] width 85 height 10
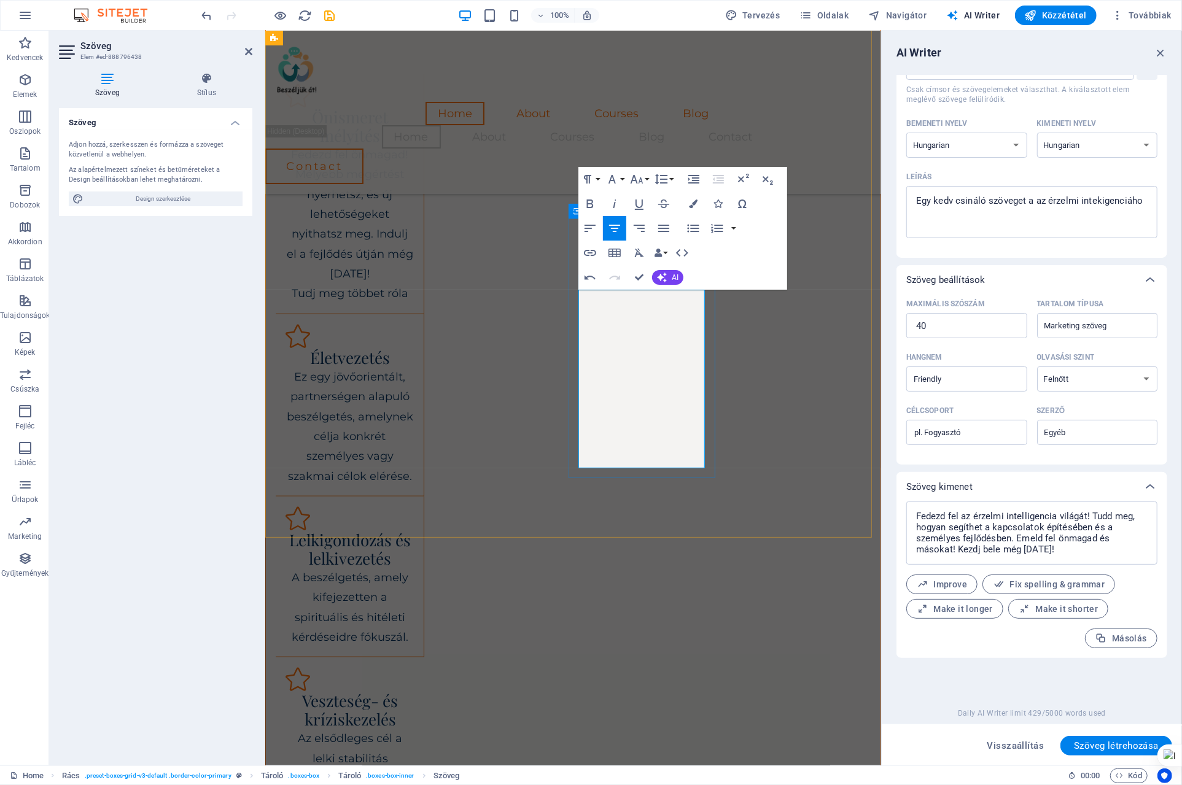
drag, startPoint x: 642, startPoint y: 435, endPoint x: 688, endPoint y: 458, distance: 52.2
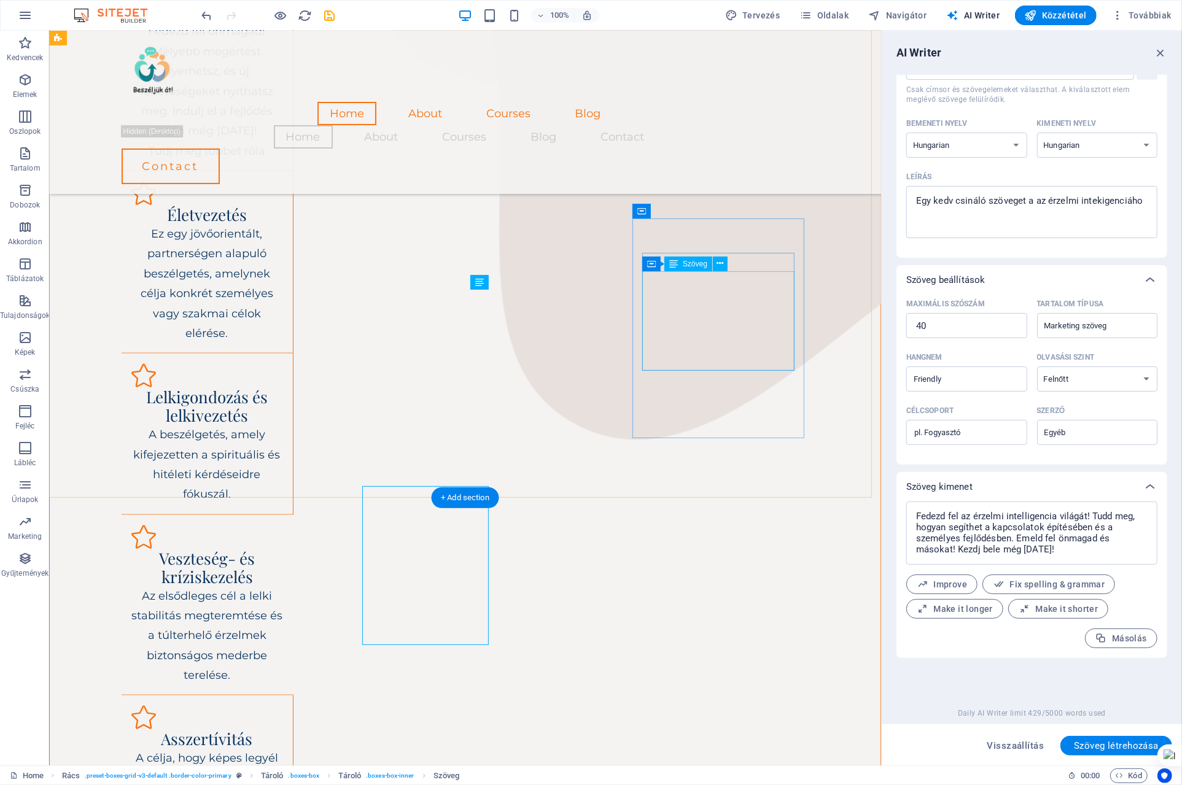
scroll to position [615, 0]
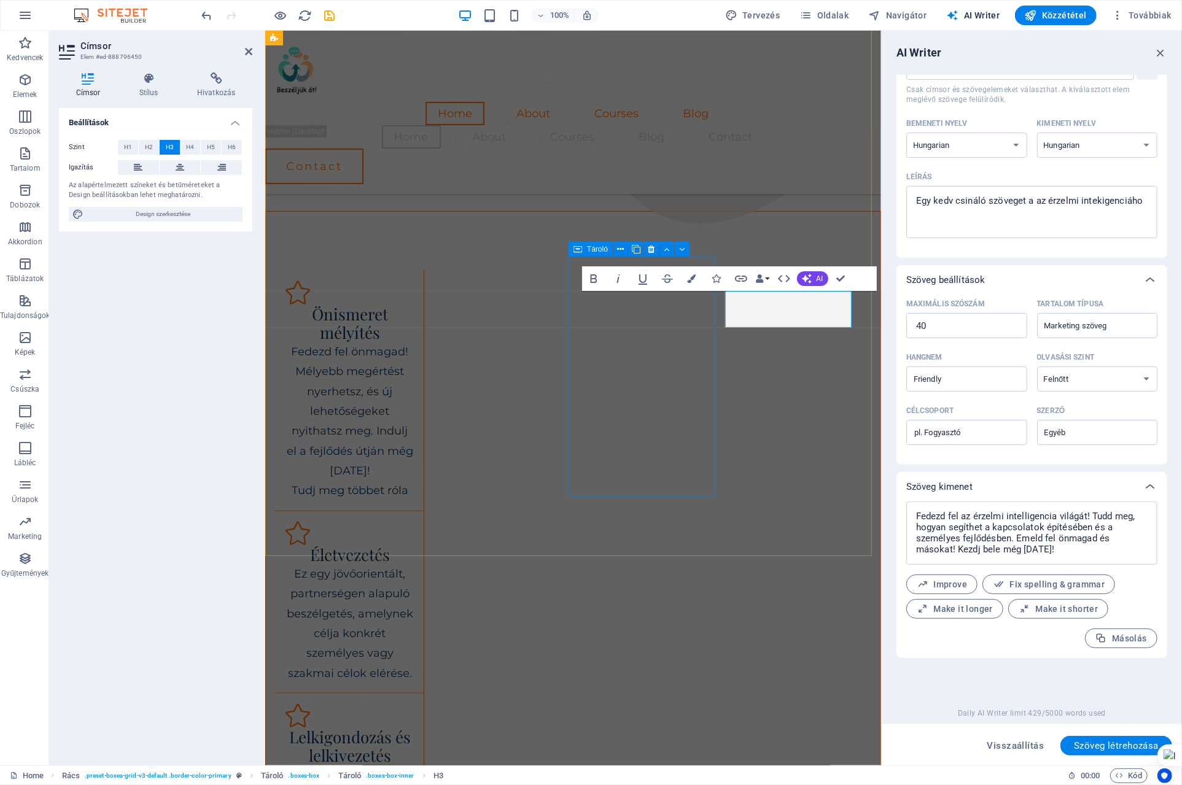
scroll to position [773, 0]
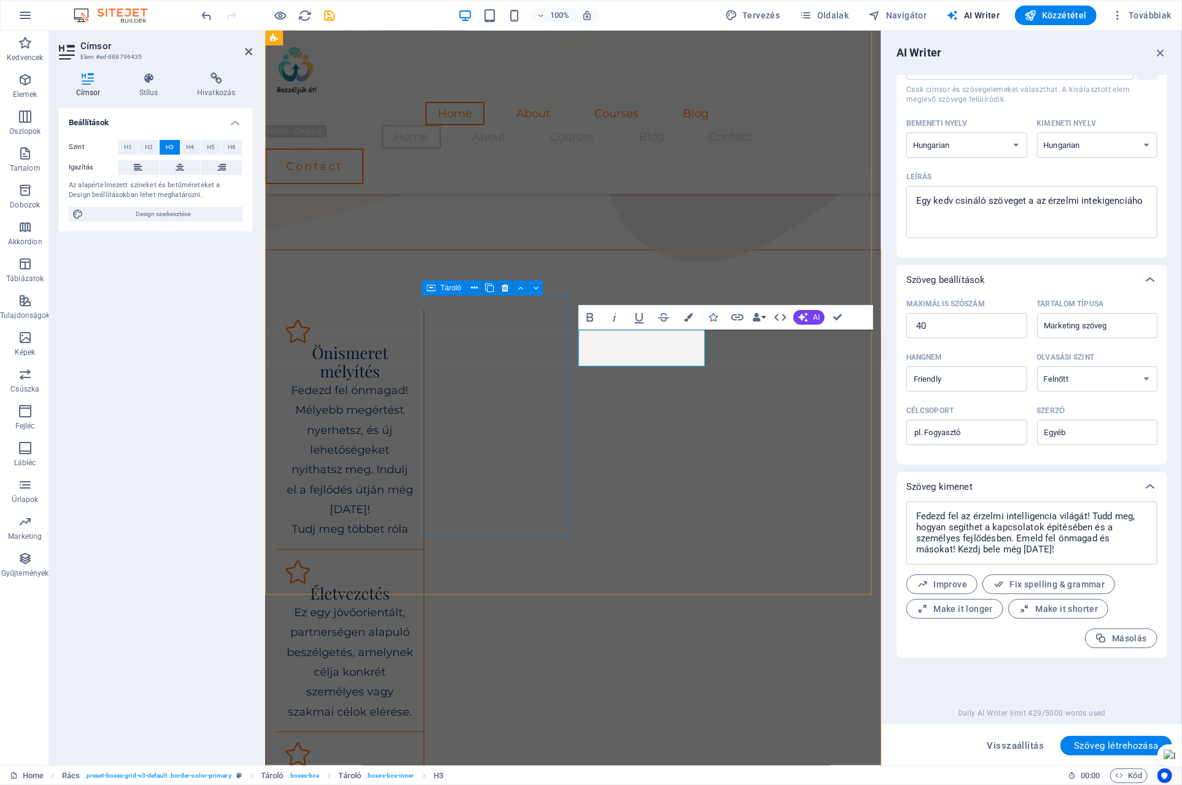
scroll to position [734, 0]
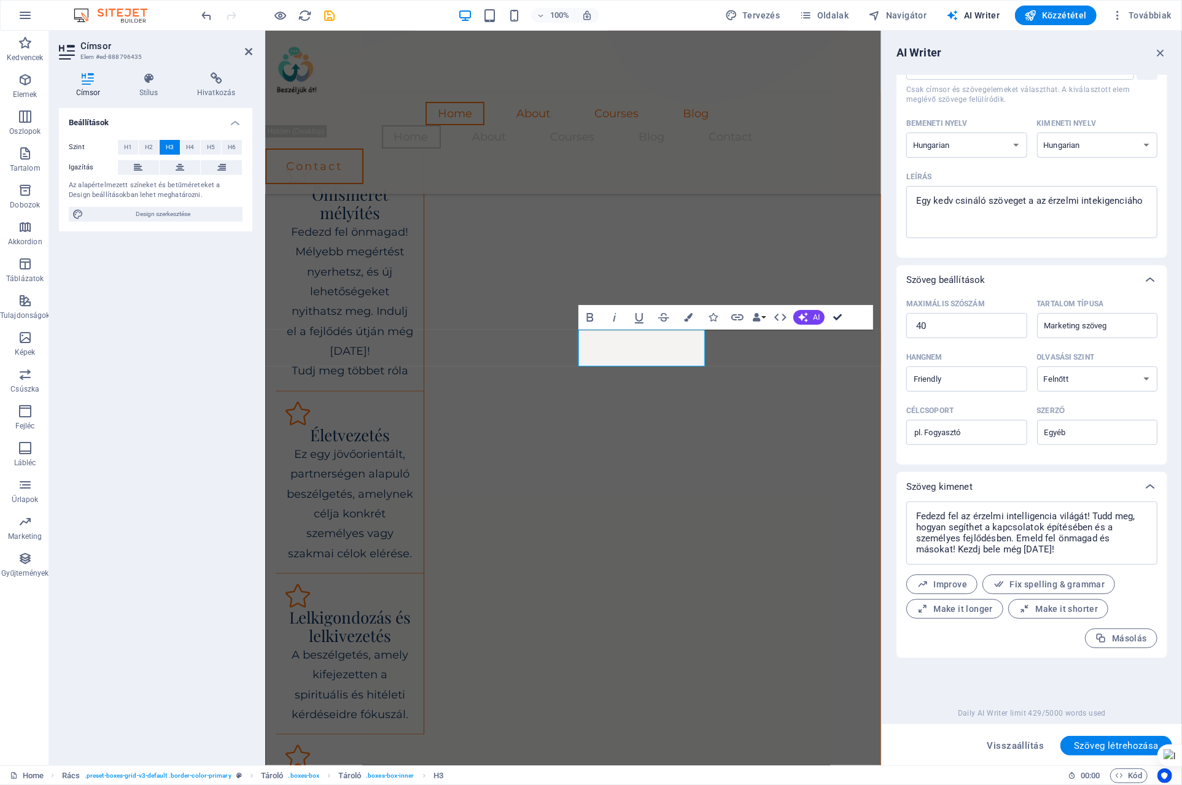
drag, startPoint x: 783, startPoint y: 284, endPoint x: 832, endPoint y: 314, distance: 57.9
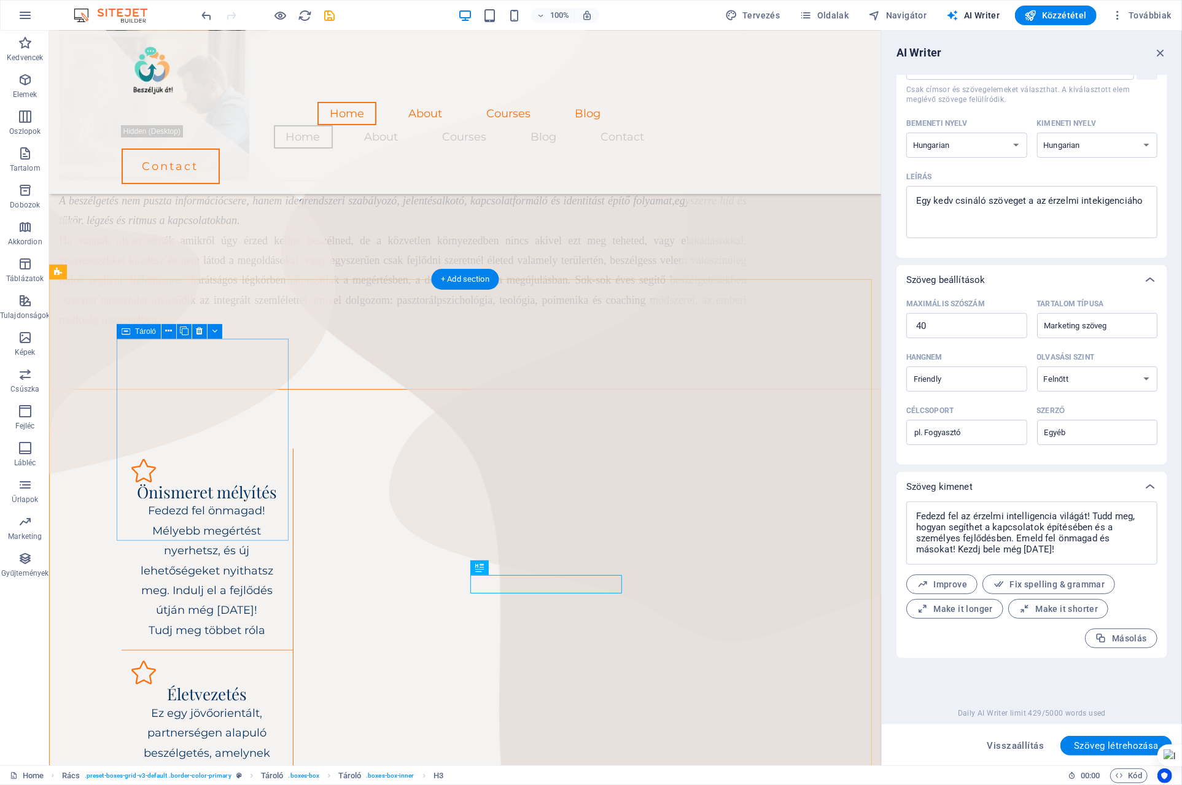
scroll to position [354, 0]
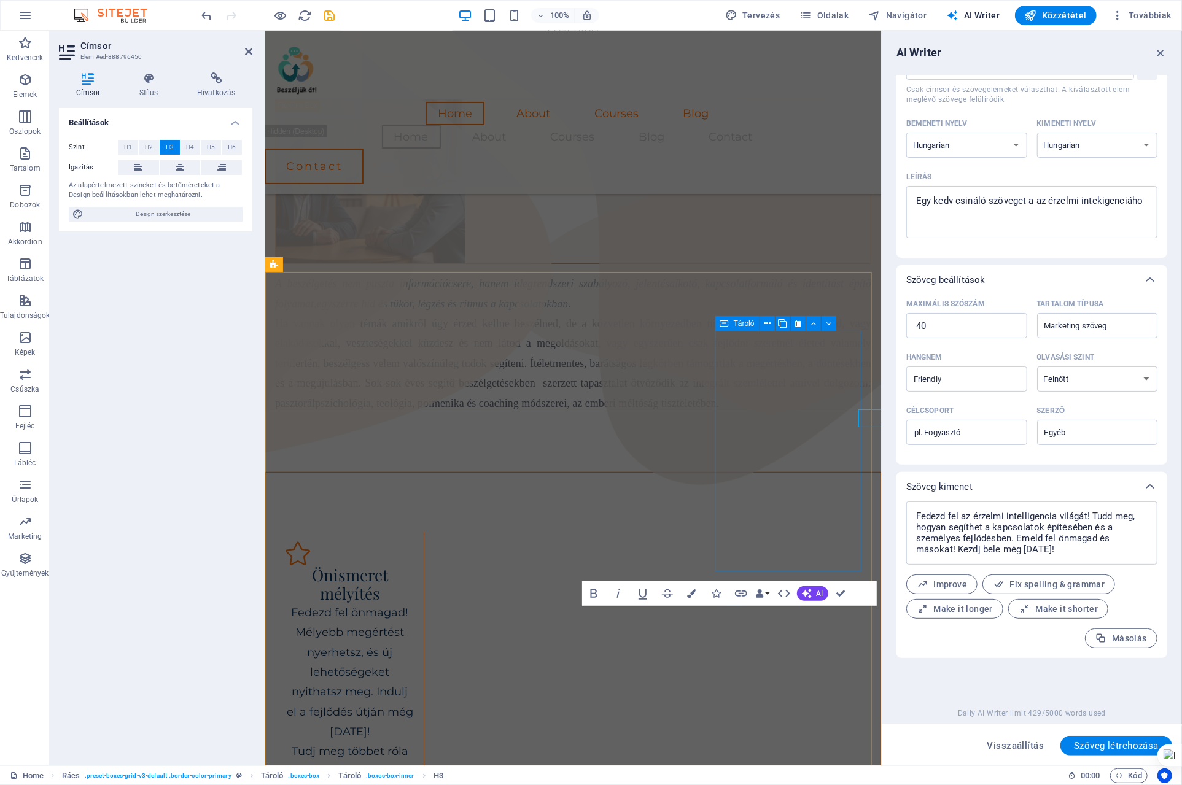
scroll to position [458, 0]
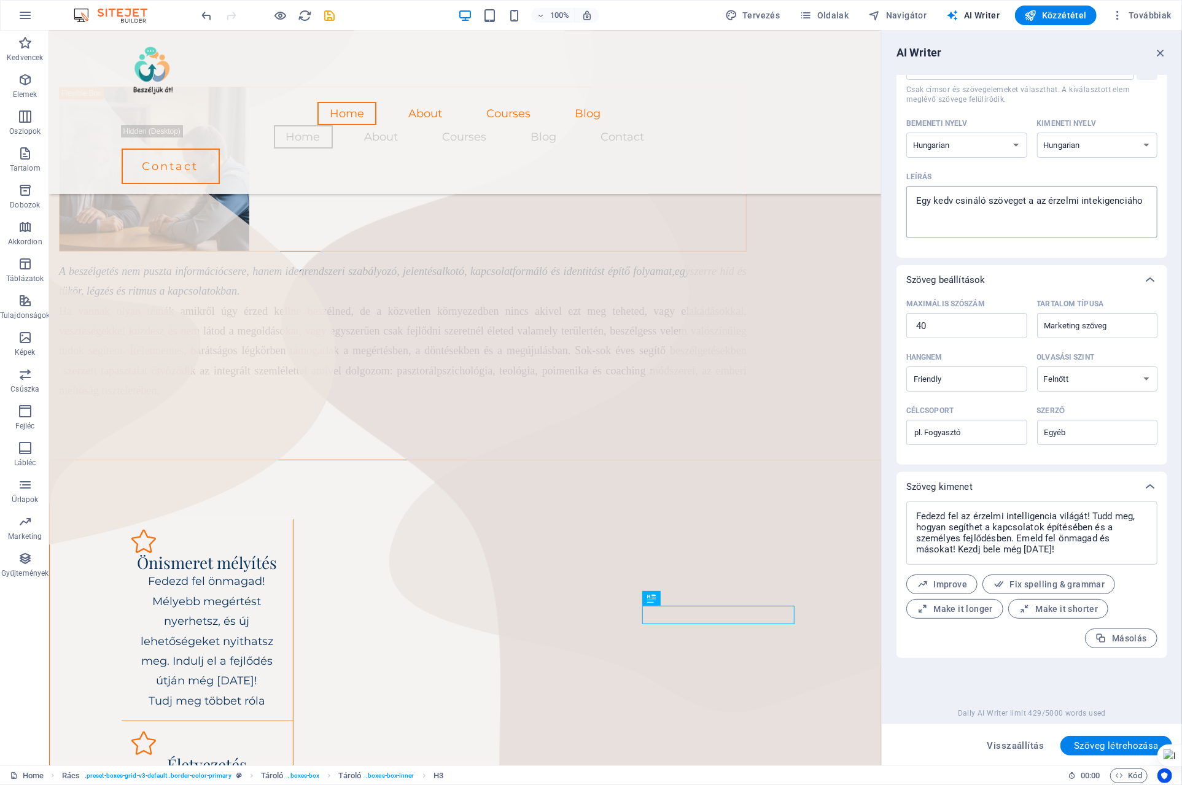
click at [1056, 201] on textarea "Egy kedv csináló szöveget a az érzelmi intekigenciáho" at bounding box center [1032, 212] width 239 height 40
drag, startPoint x: 1051, startPoint y: 200, endPoint x: 1189, endPoint y: 200, distance: 138.2
click at [1181, 200] on html "[DOMAIN_NAME] Home Kedvencek Elemek Oszlopok Tartalom Dobozok Akkordion Tábláza…" at bounding box center [591, 392] width 1182 height 785
paste textarea "reziliencia"
click at [1108, 748] on span "Szöveg létrehozása" at bounding box center [1116, 746] width 85 height 10
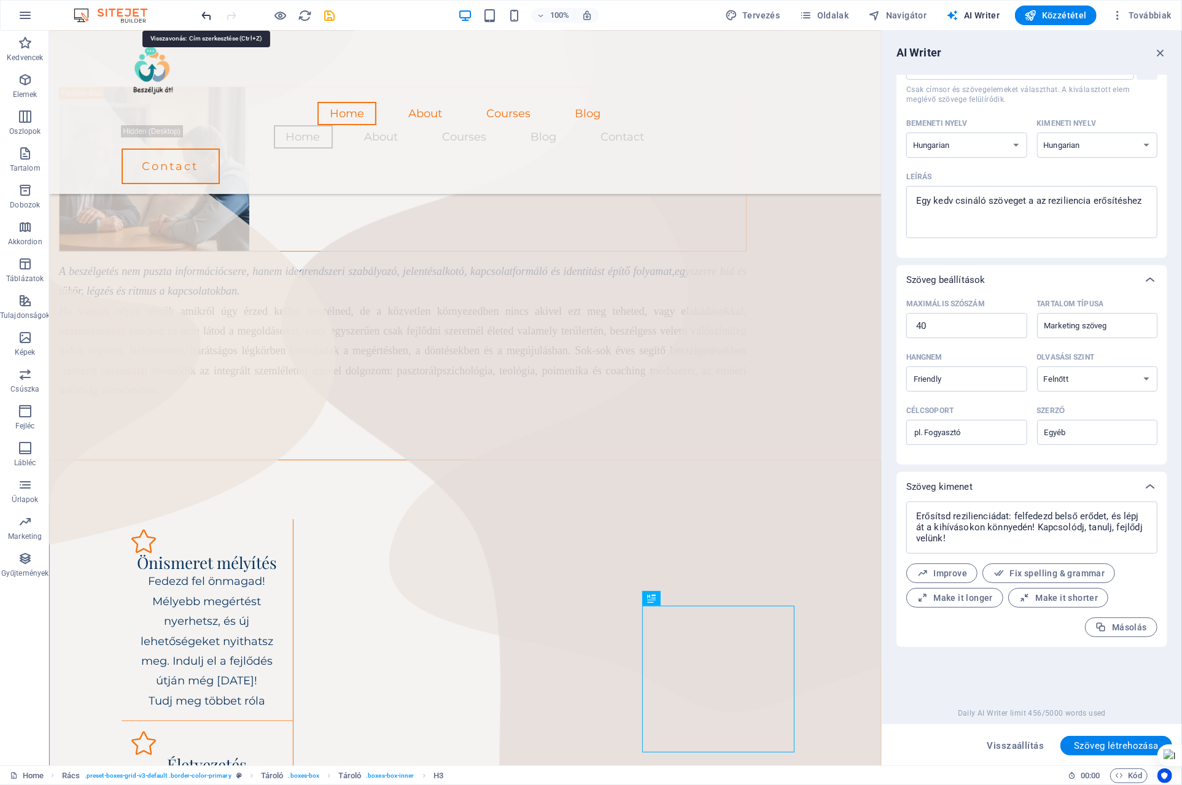
click at [205, 16] on icon "undo" at bounding box center [207, 16] width 14 height 14
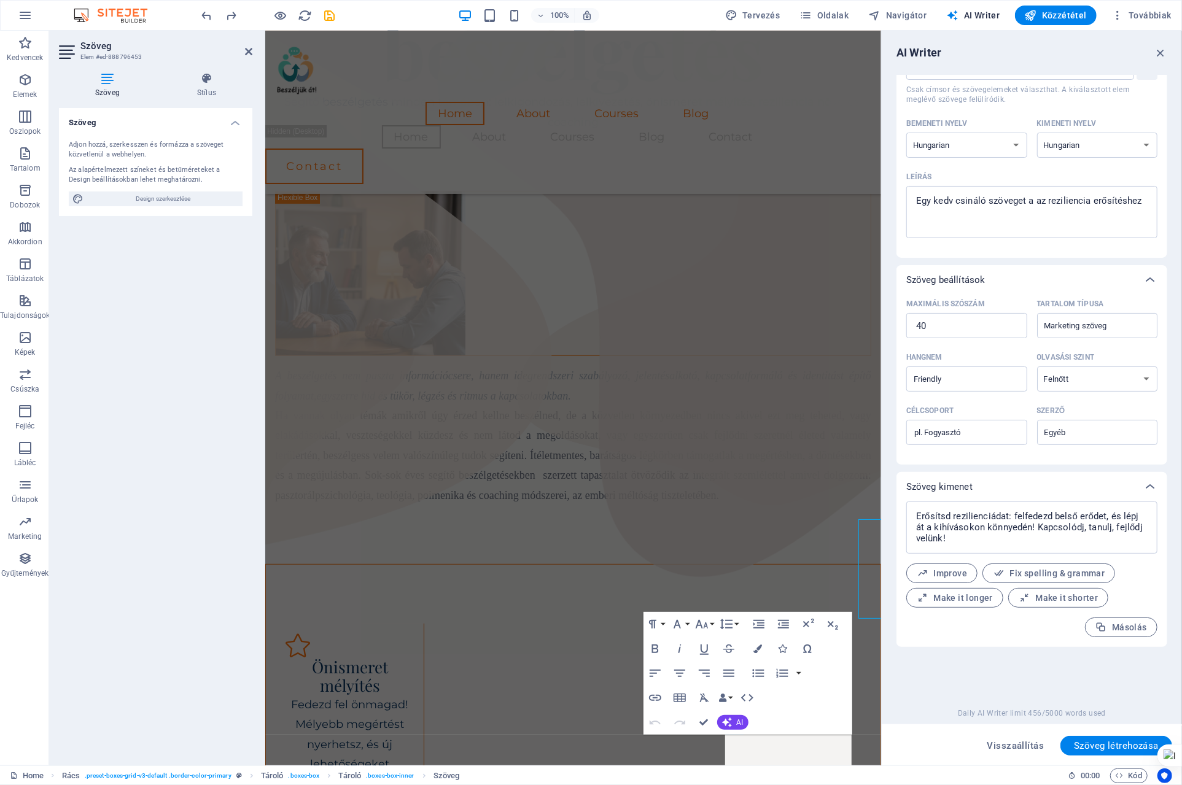
scroll to position [366, 0]
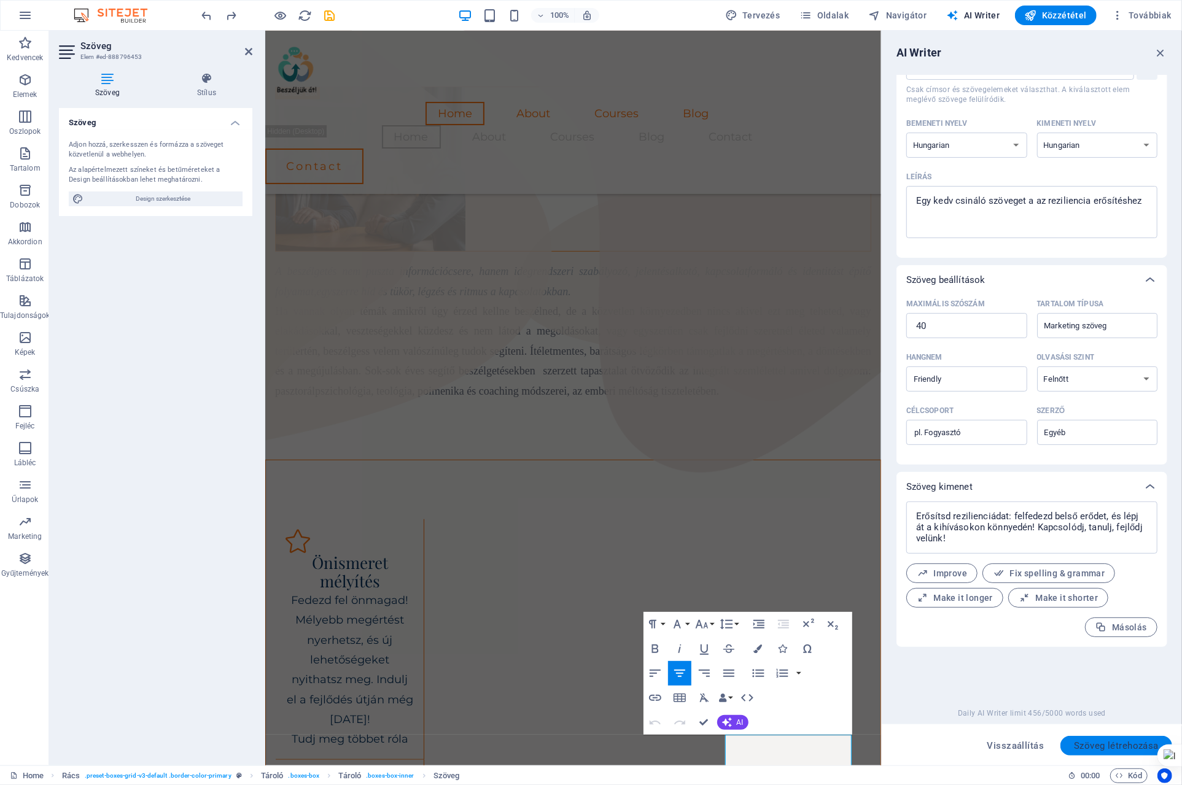
click at [1089, 751] on span "Szöveg létrehozása" at bounding box center [1116, 746] width 85 height 10
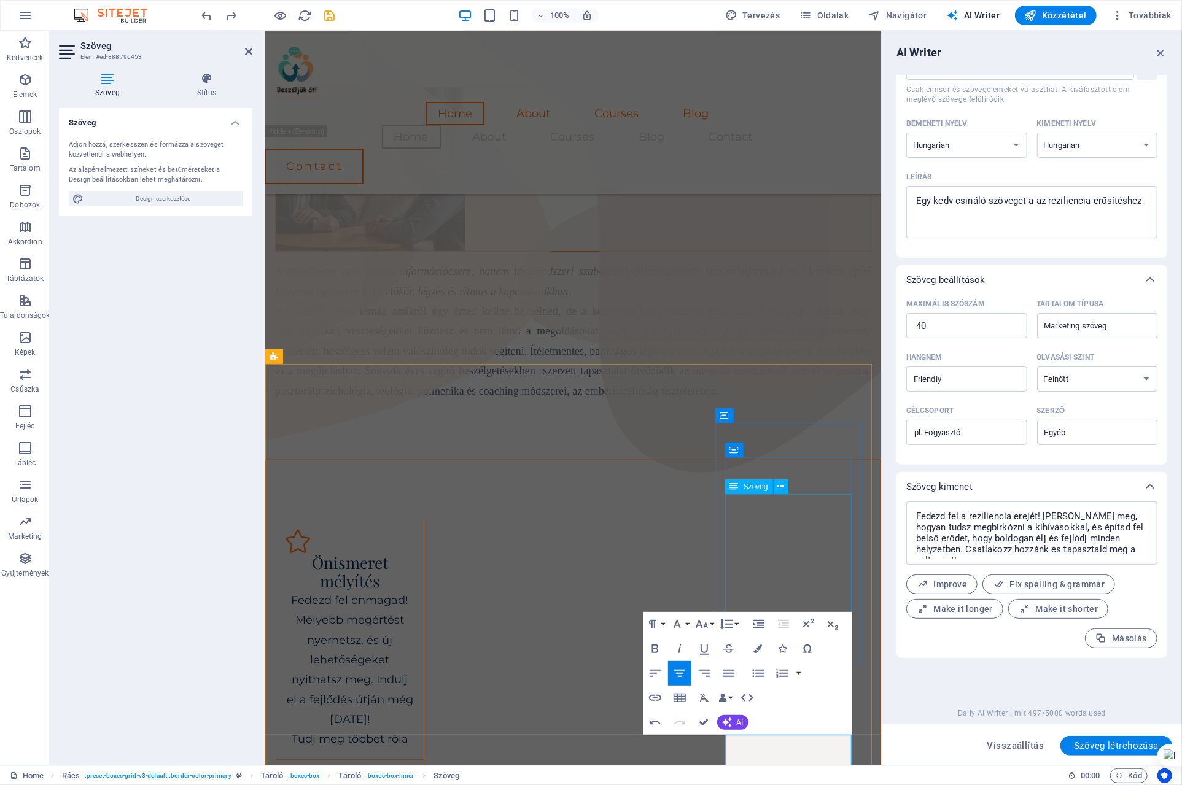
scroll to position [612, 0]
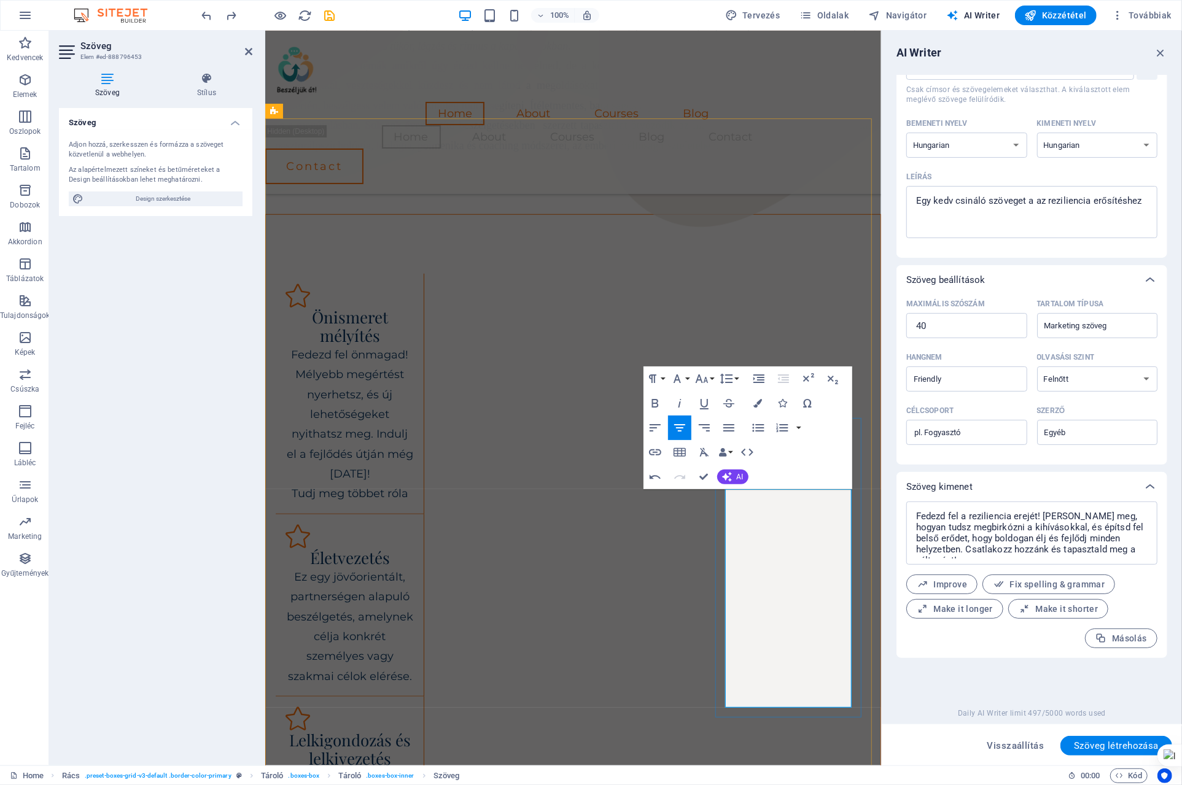
drag, startPoint x: 728, startPoint y: 497, endPoint x: 773, endPoint y: 518, distance: 49.8
drag, startPoint x: 731, startPoint y: 615, endPoint x: 850, endPoint y: 657, distance: 125.9
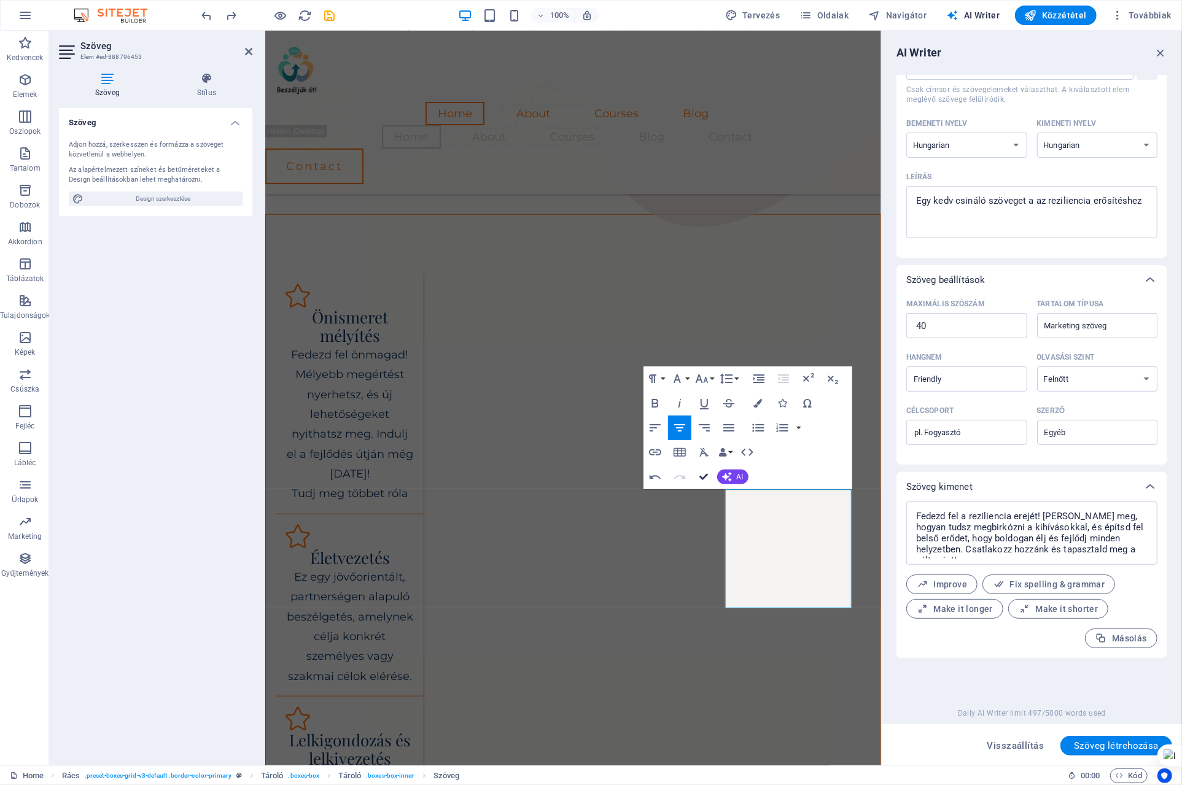
drag, startPoint x: 703, startPoint y: 474, endPoint x: 653, endPoint y: 443, distance: 58.5
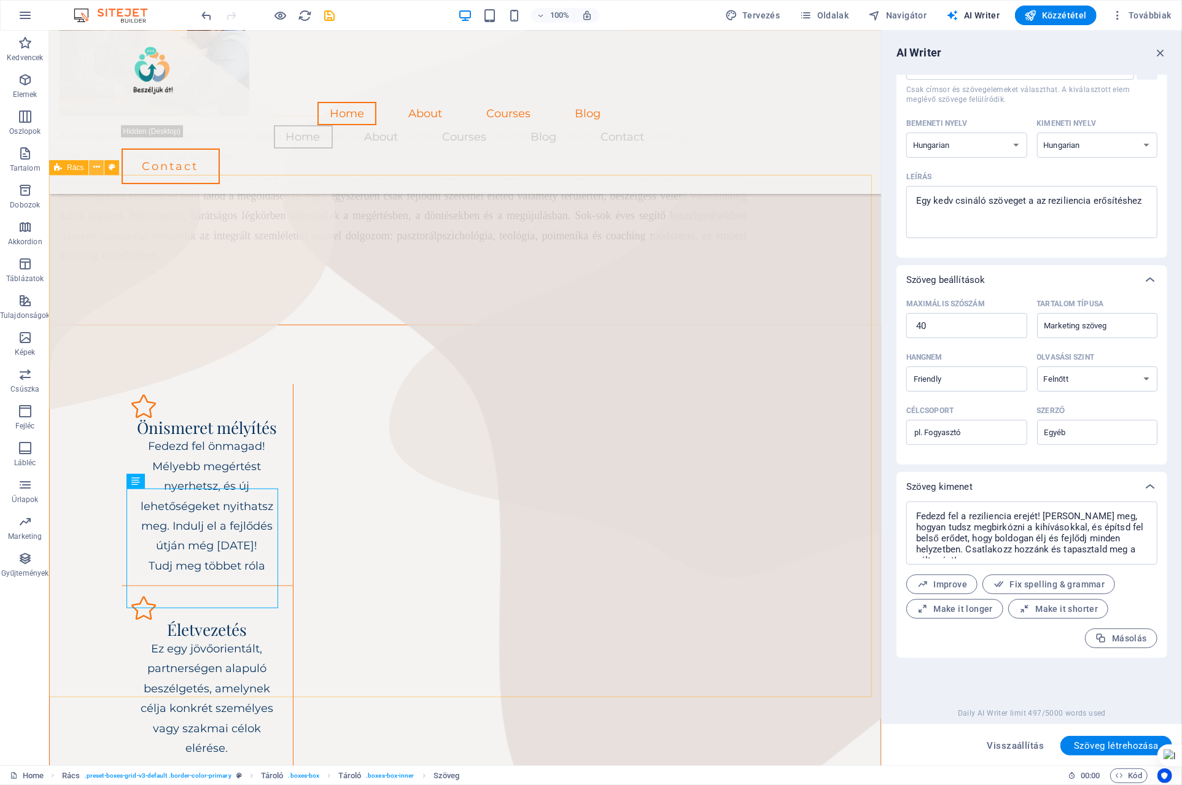
click at [97, 165] on icon at bounding box center [96, 167] width 7 height 13
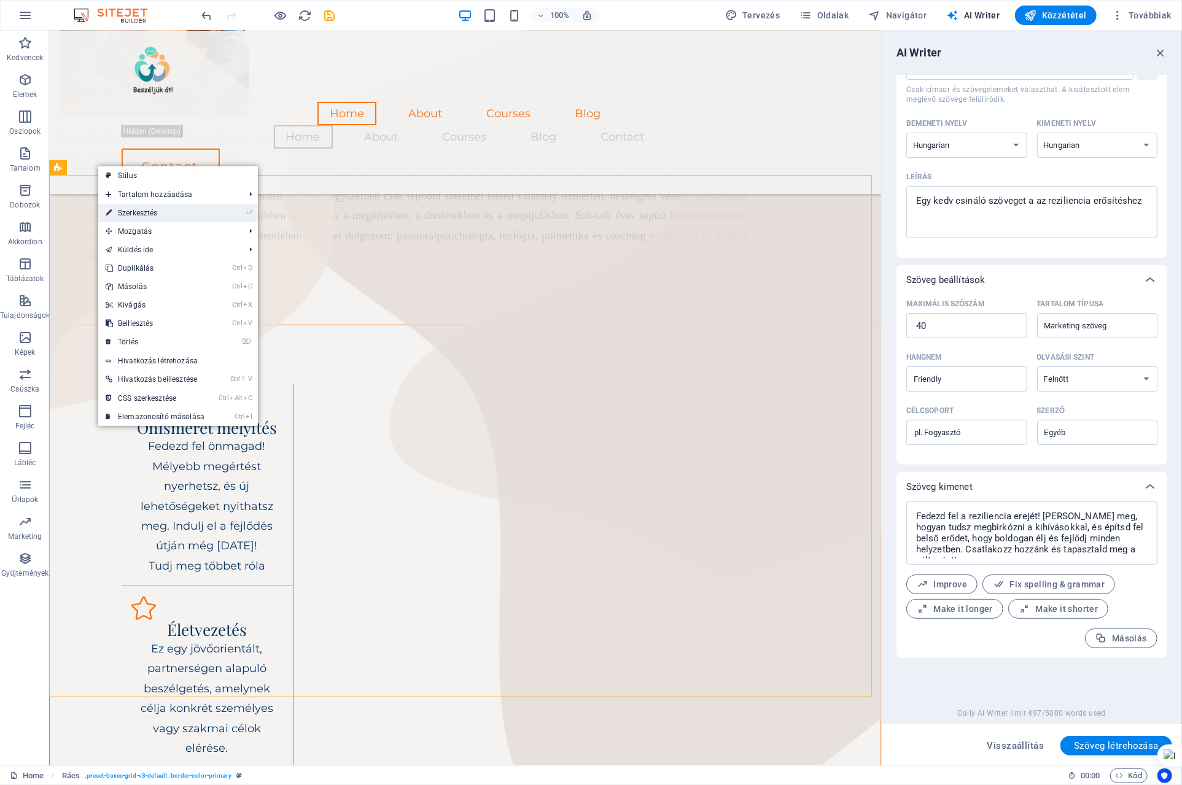
click at [149, 208] on link "⏎ Szerkesztés" at bounding box center [155, 213] width 114 height 18
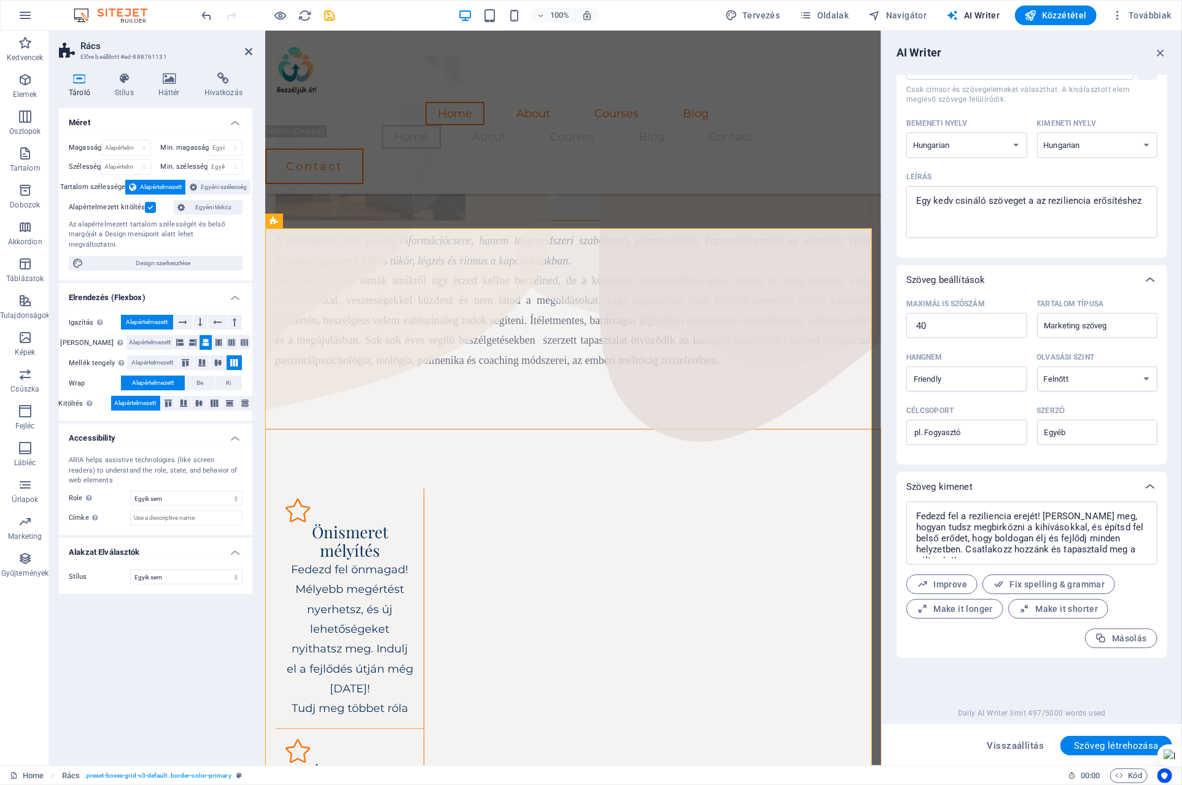
scroll to position [502, 0]
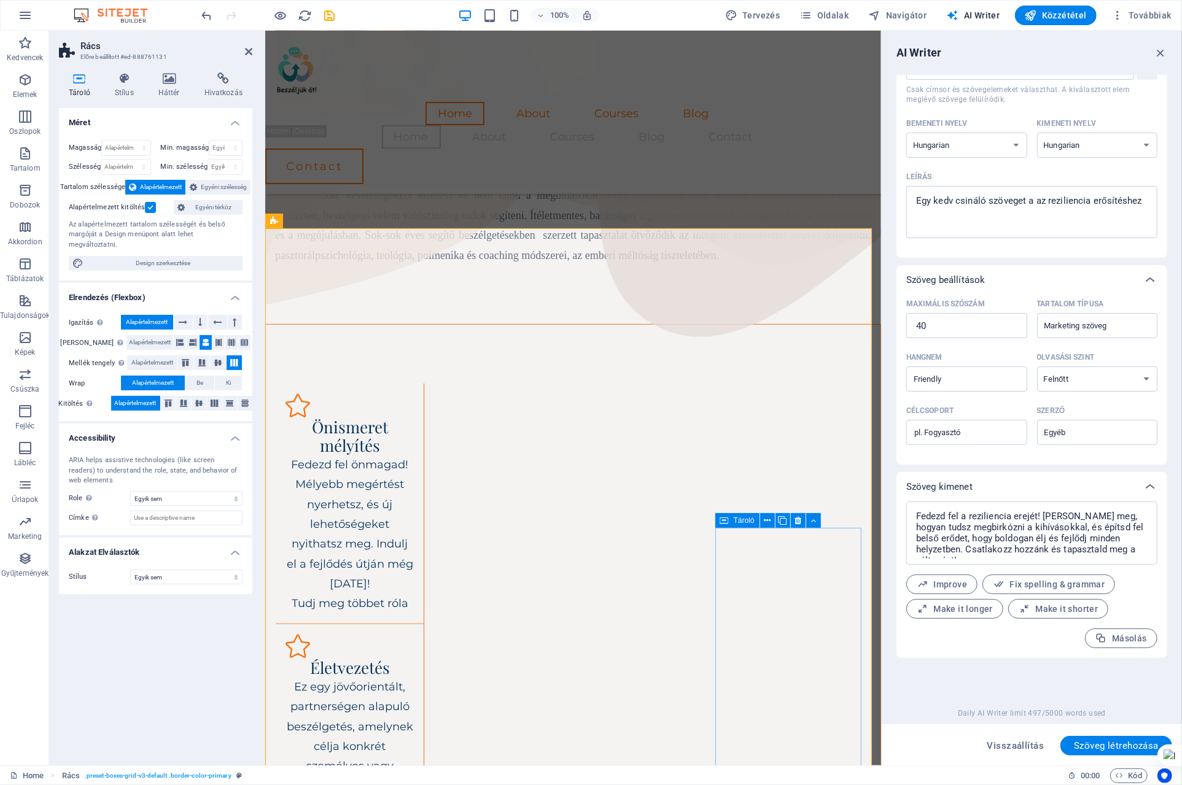
click at [741, 520] on span "Tároló" at bounding box center [744, 520] width 21 height 7
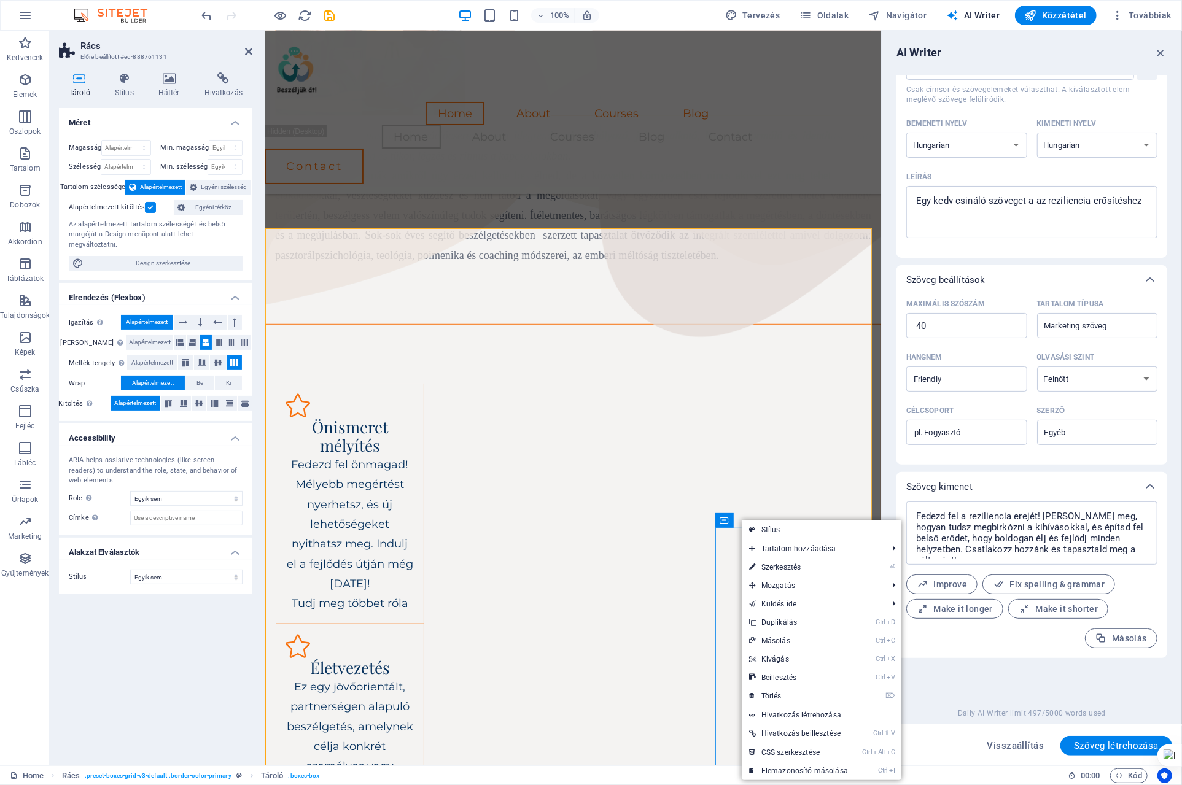
click at [376, 14] on div "100% Tervezés Oldalak Navigátor AI Writer Közzététel Továbbiak" at bounding box center [688, 16] width 977 height 20
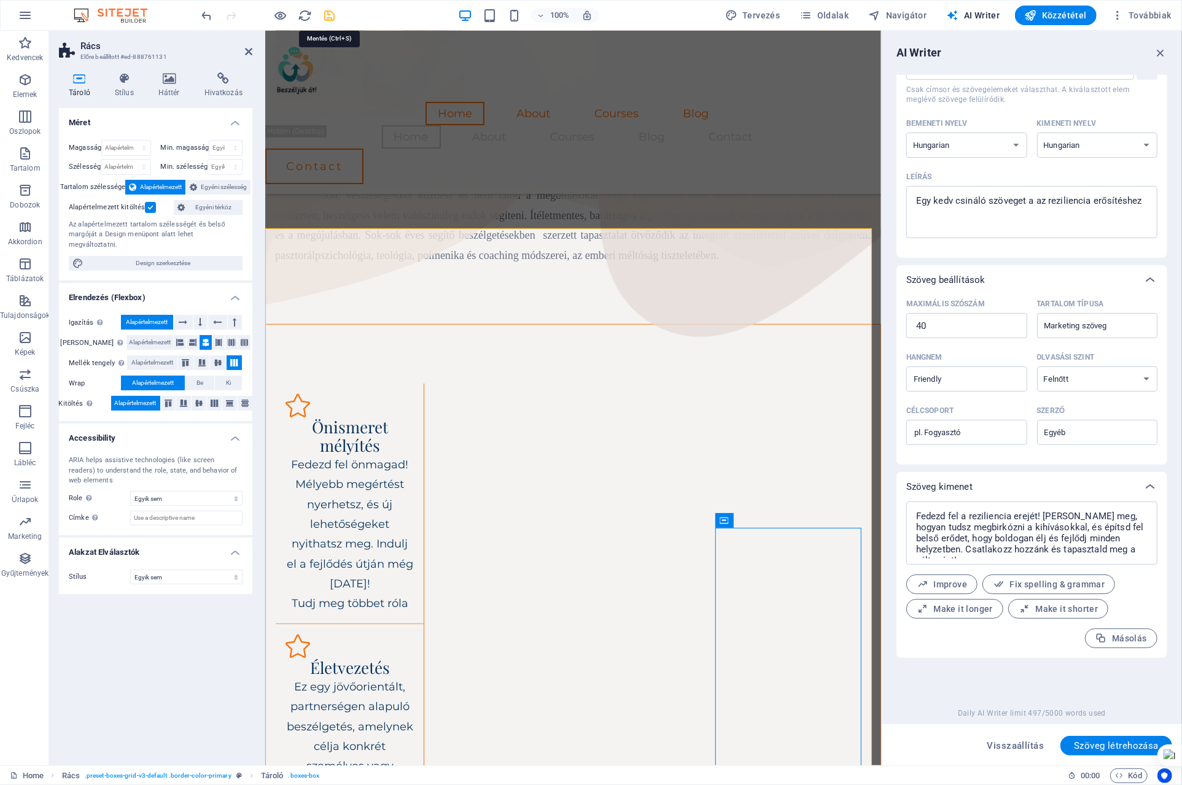
click at [332, 13] on icon "save" at bounding box center [330, 16] width 14 height 14
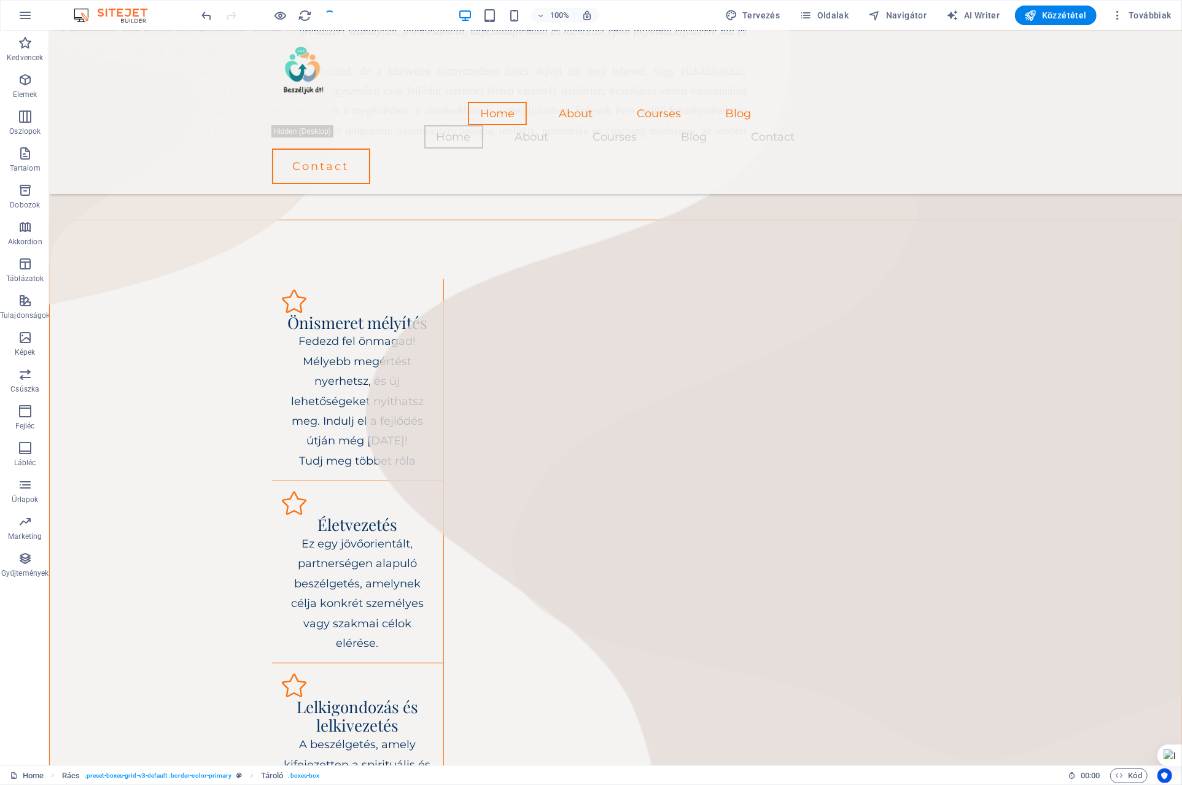
scroll to position [397, 0]
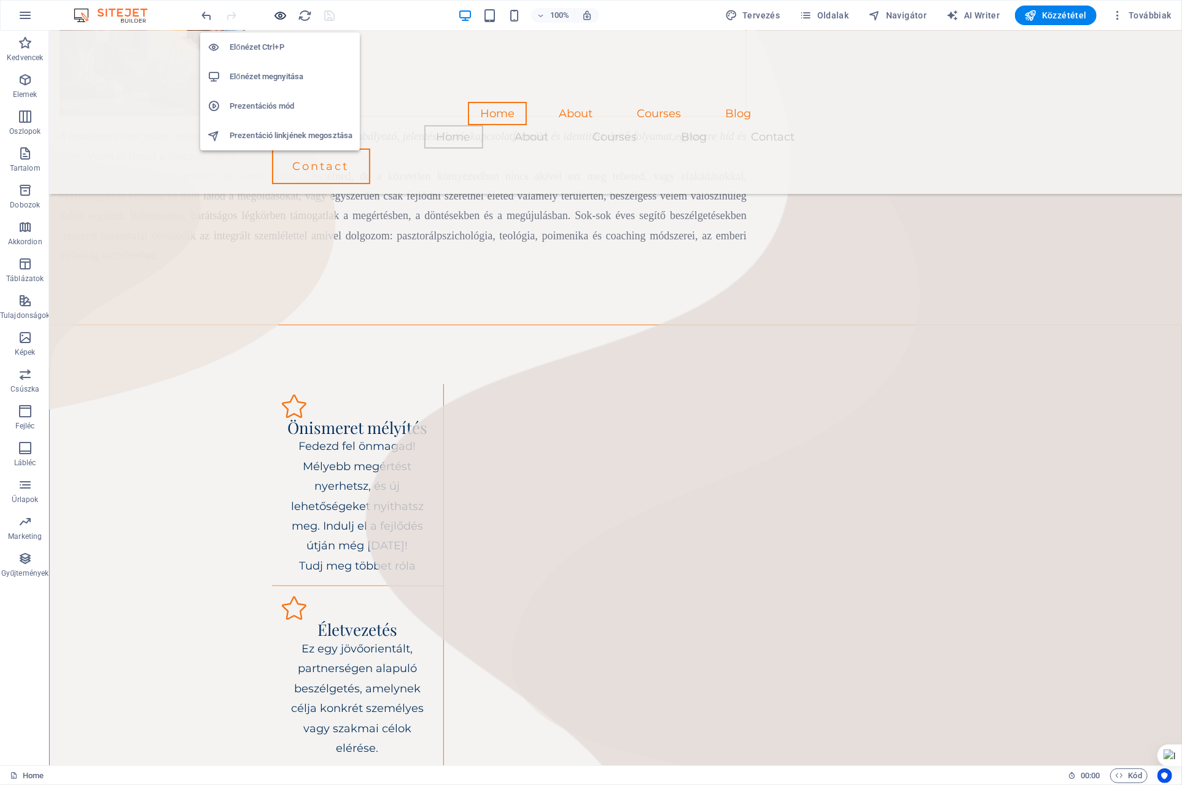
click at [281, 14] on icon "button" at bounding box center [281, 16] width 14 height 14
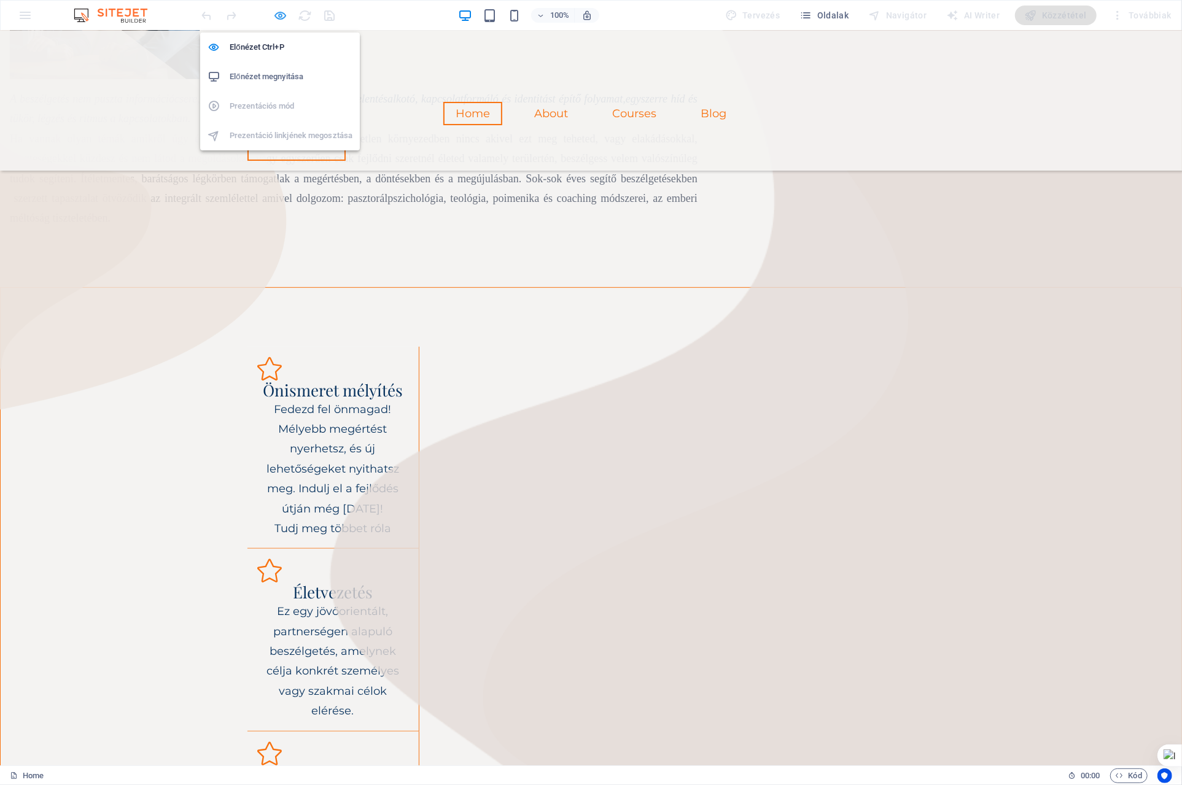
scroll to position [360, 0]
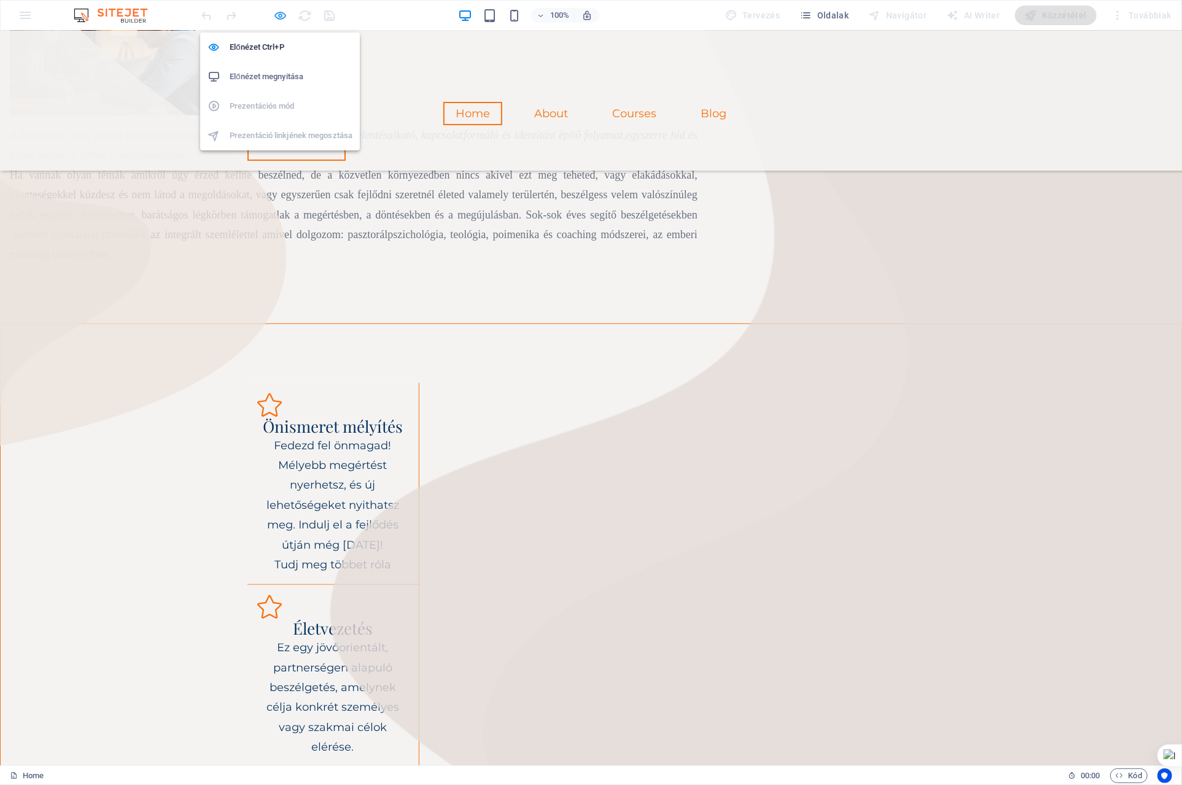
click at [282, 14] on icon "button" at bounding box center [281, 16] width 14 height 14
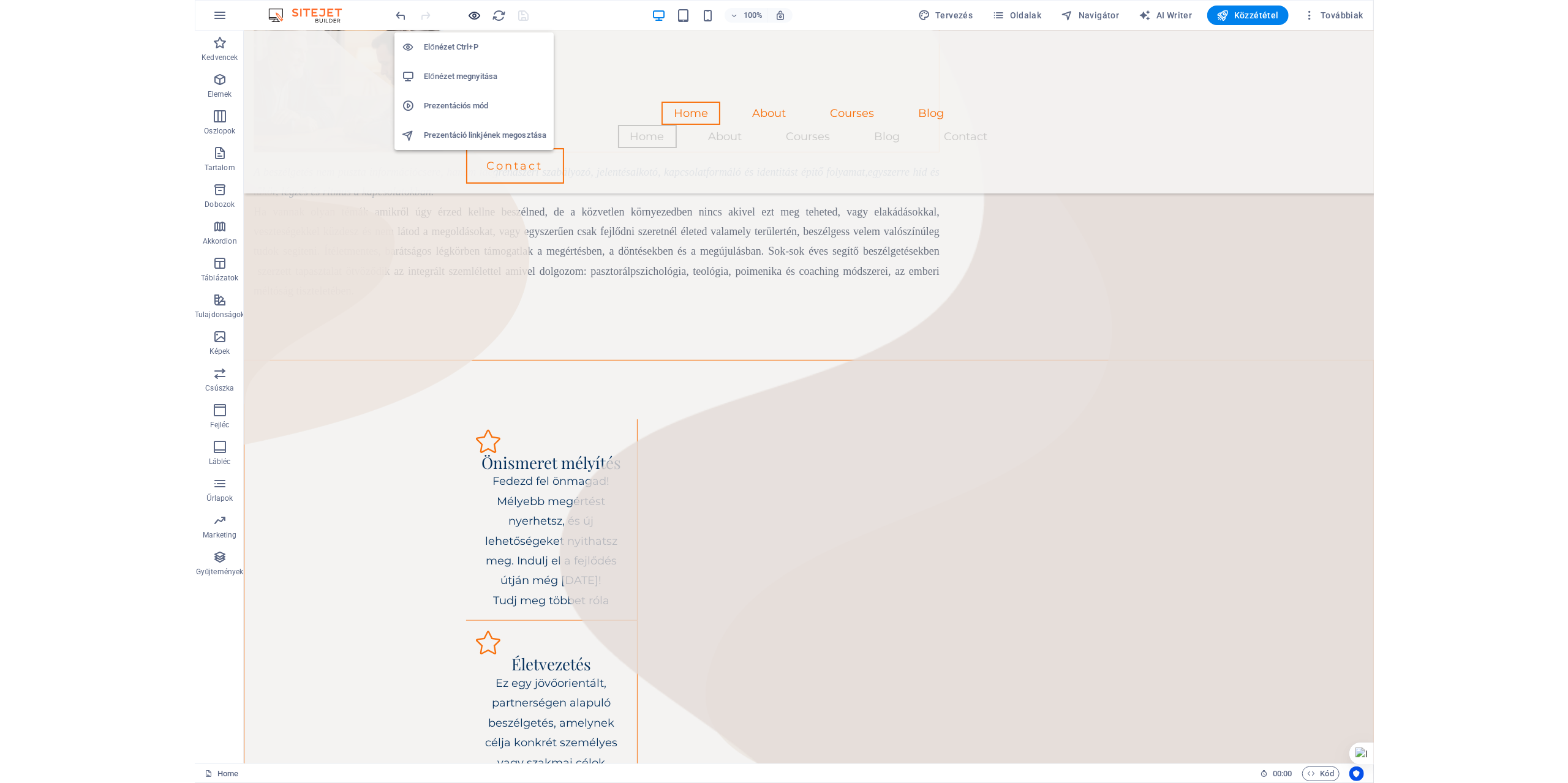
scroll to position [396, 0]
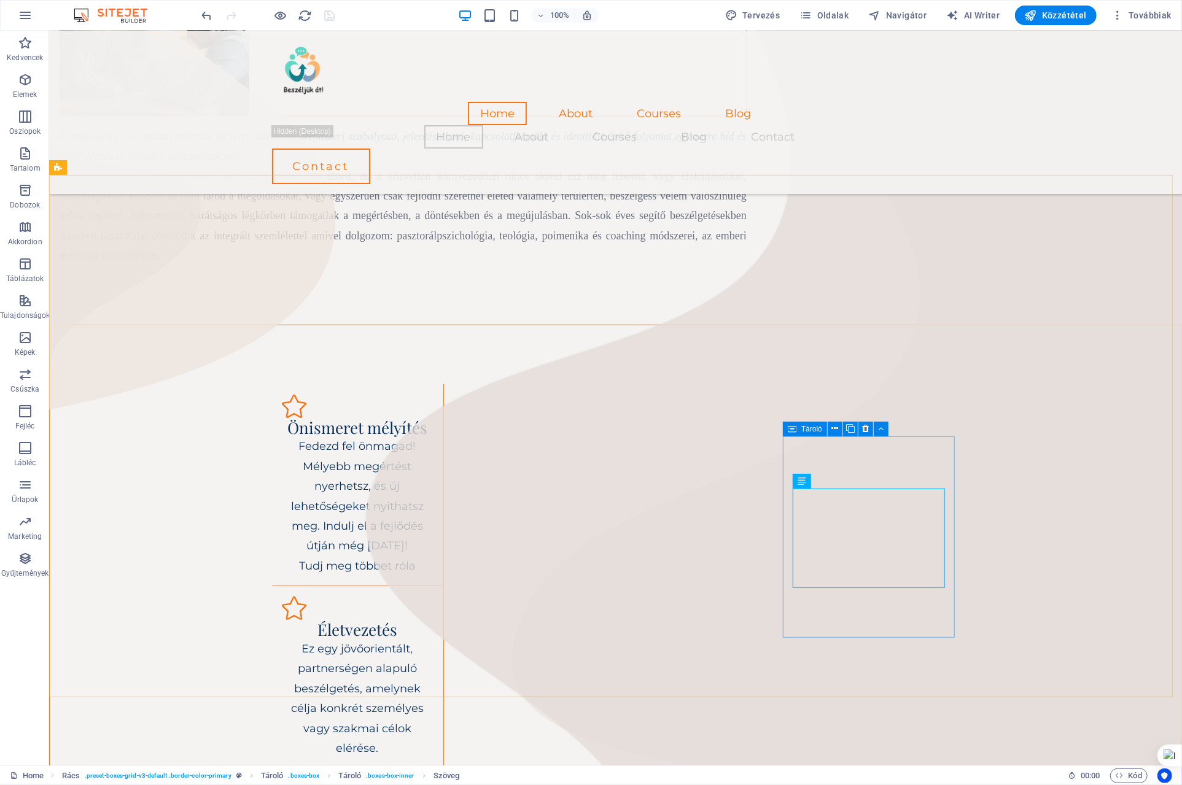
click at [798, 430] on div "Tároló" at bounding box center [805, 429] width 44 height 15
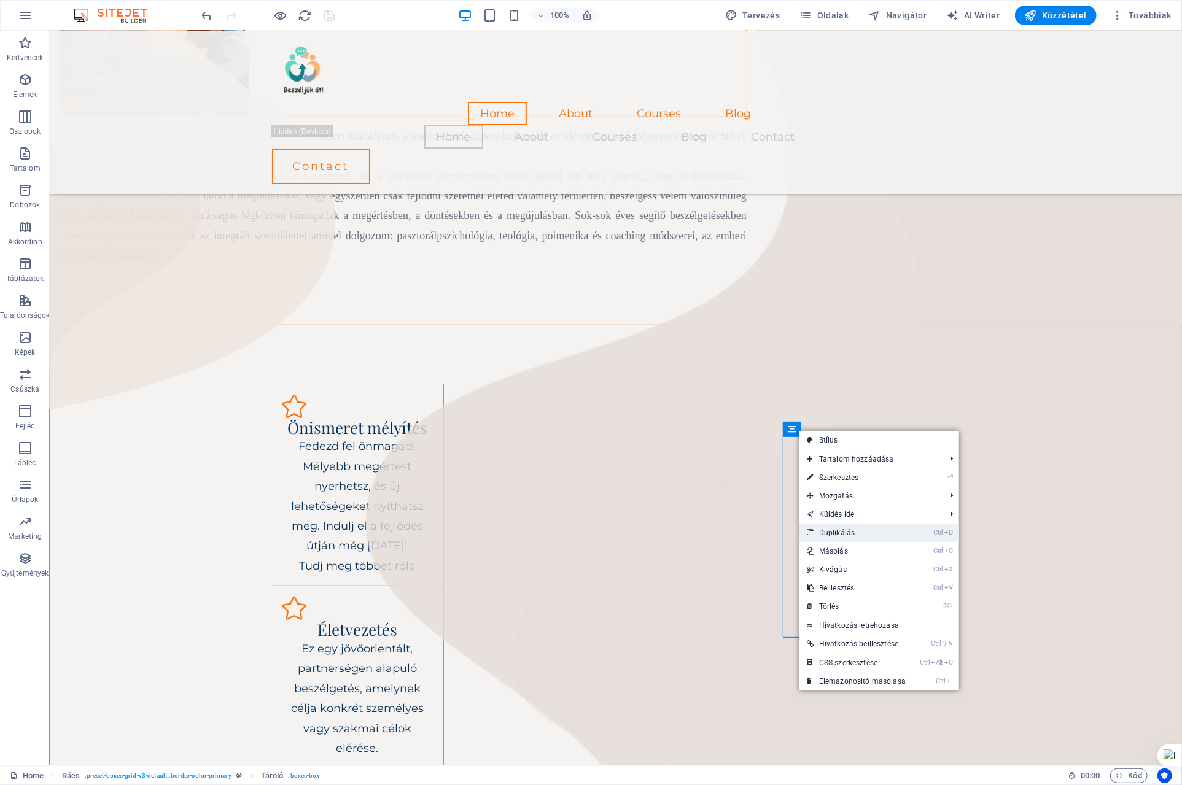
click at [839, 530] on link "Ctrl D Duplikálás" at bounding box center [857, 533] width 114 height 18
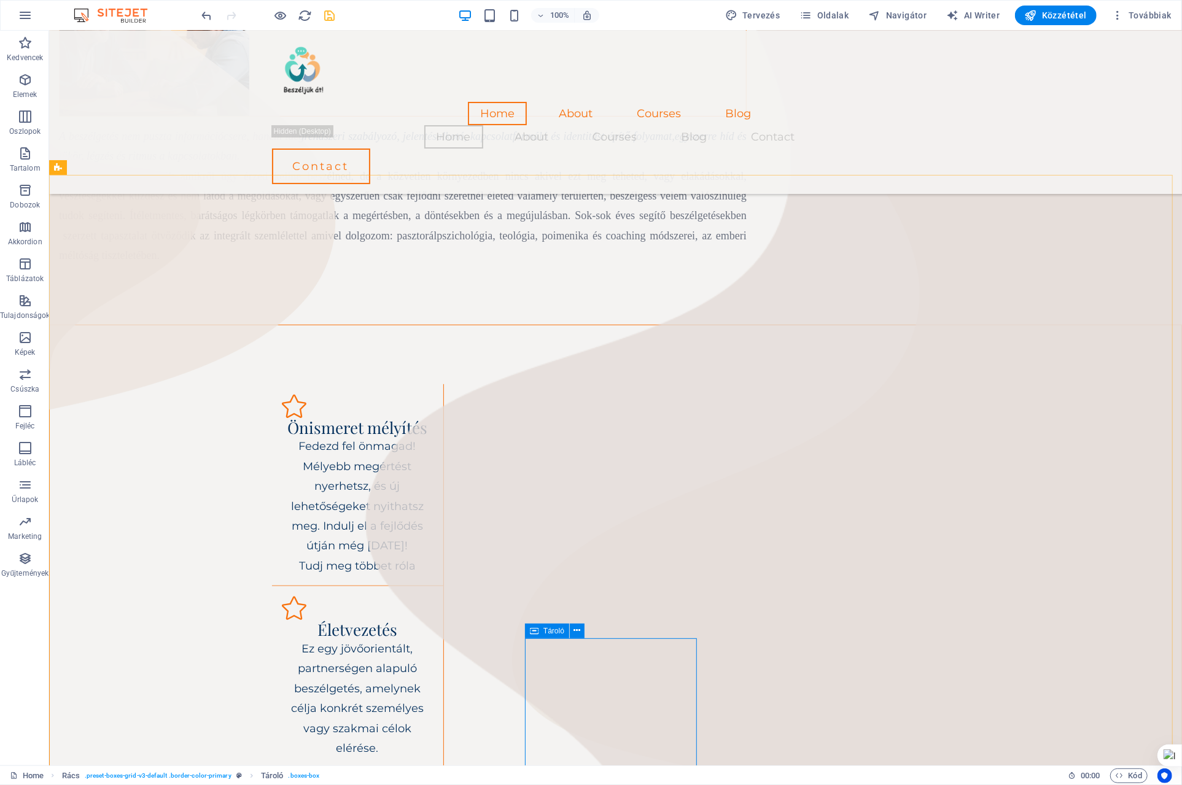
click at [535, 634] on icon at bounding box center [534, 631] width 9 height 15
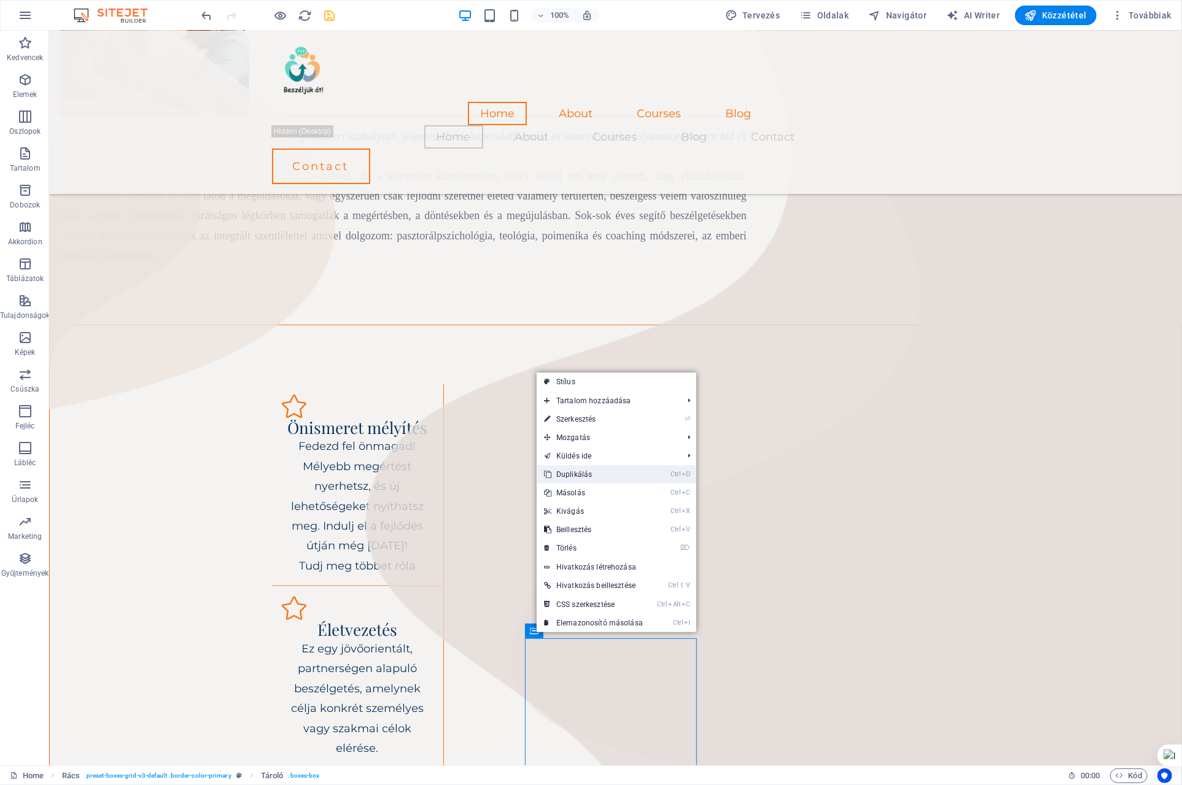
click at [581, 472] on link "Ctrl D Duplikálás" at bounding box center [594, 474] width 114 height 18
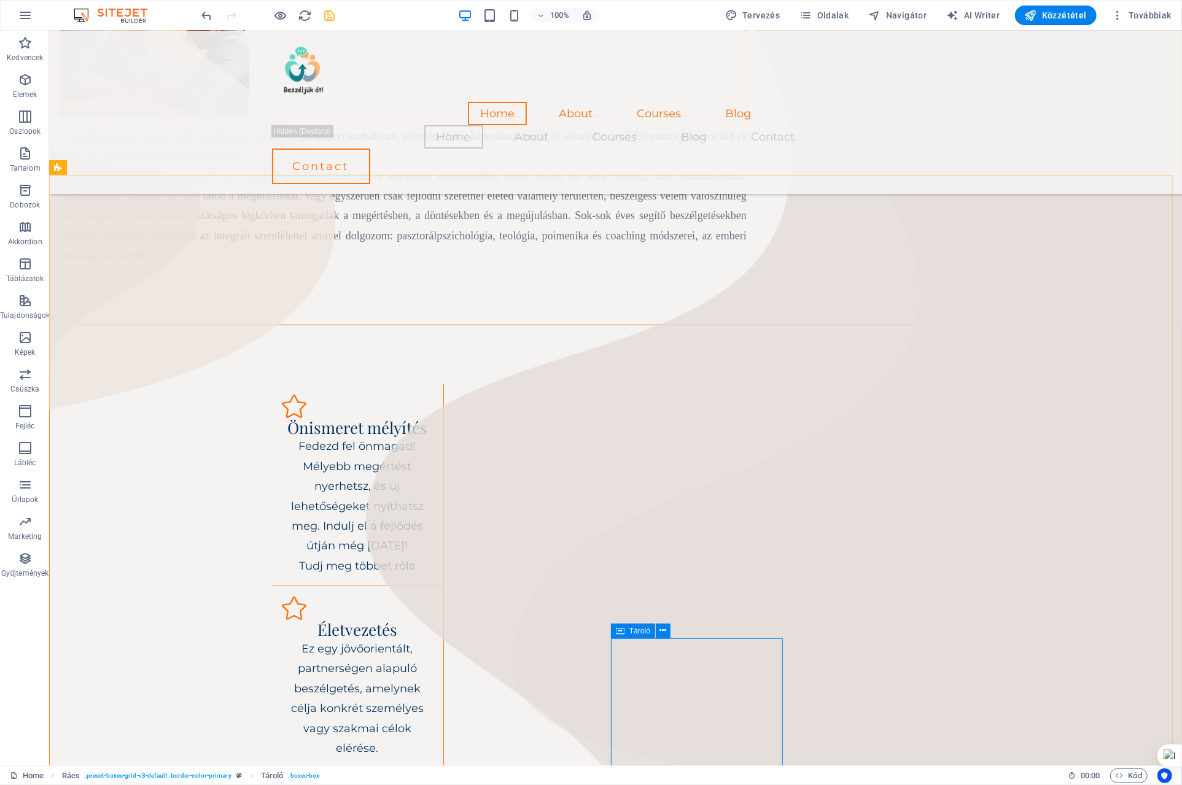
click at [619, 634] on icon at bounding box center [620, 631] width 9 height 15
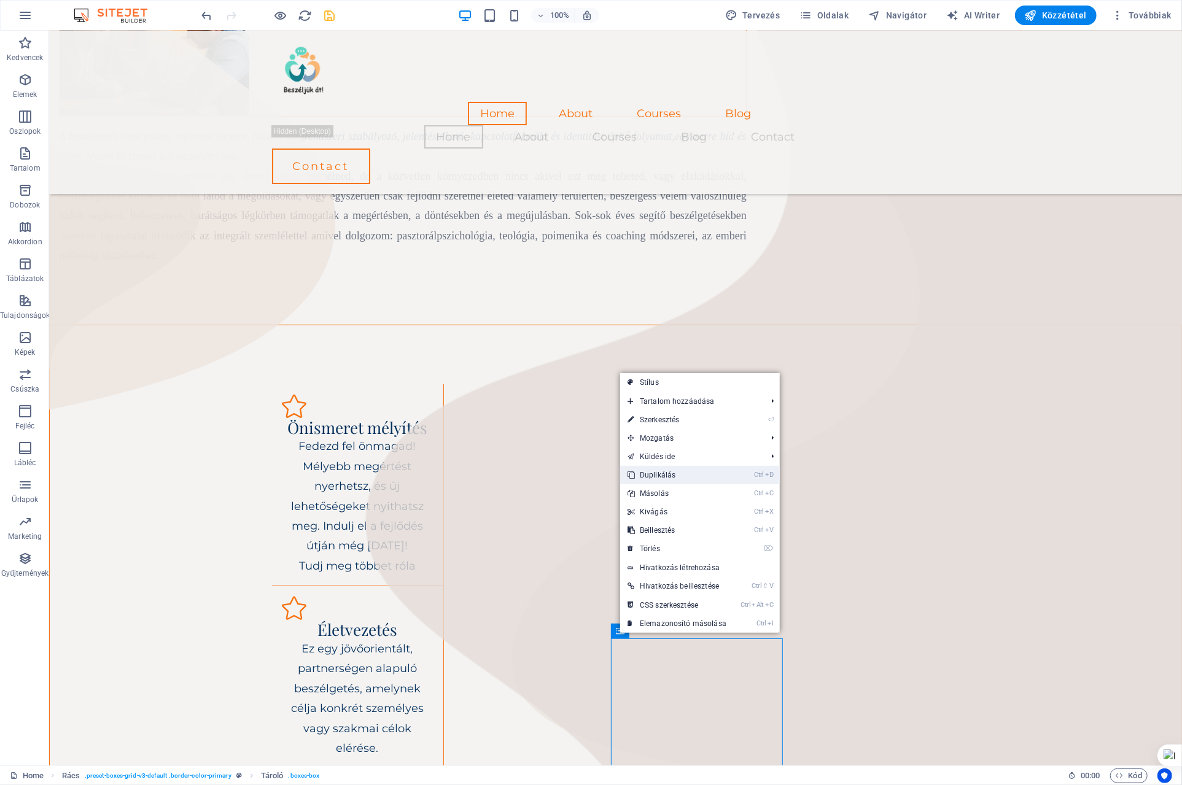
click at [657, 477] on link "Ctrl D Duplikálás" at bounding box center [677, 475] width 114 height 18
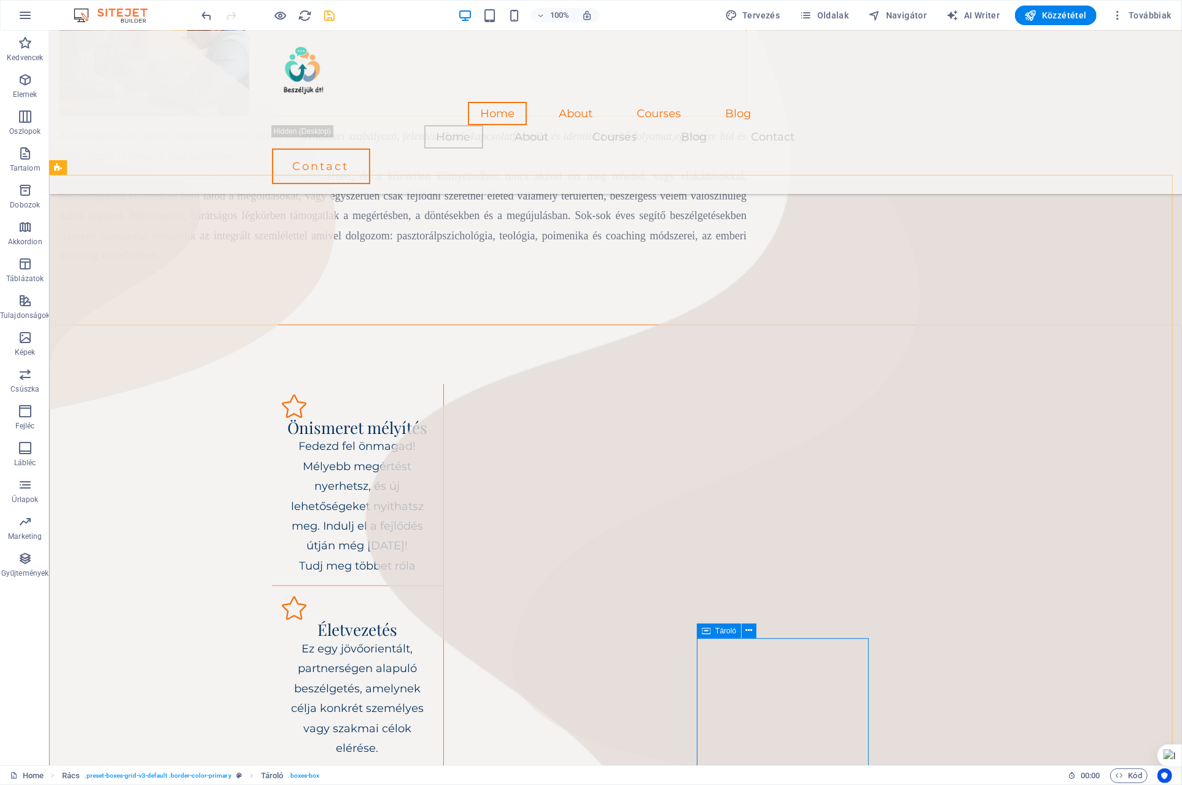
click at [704, 631] on icon at bounding box center [706, 631] width 9 height 15
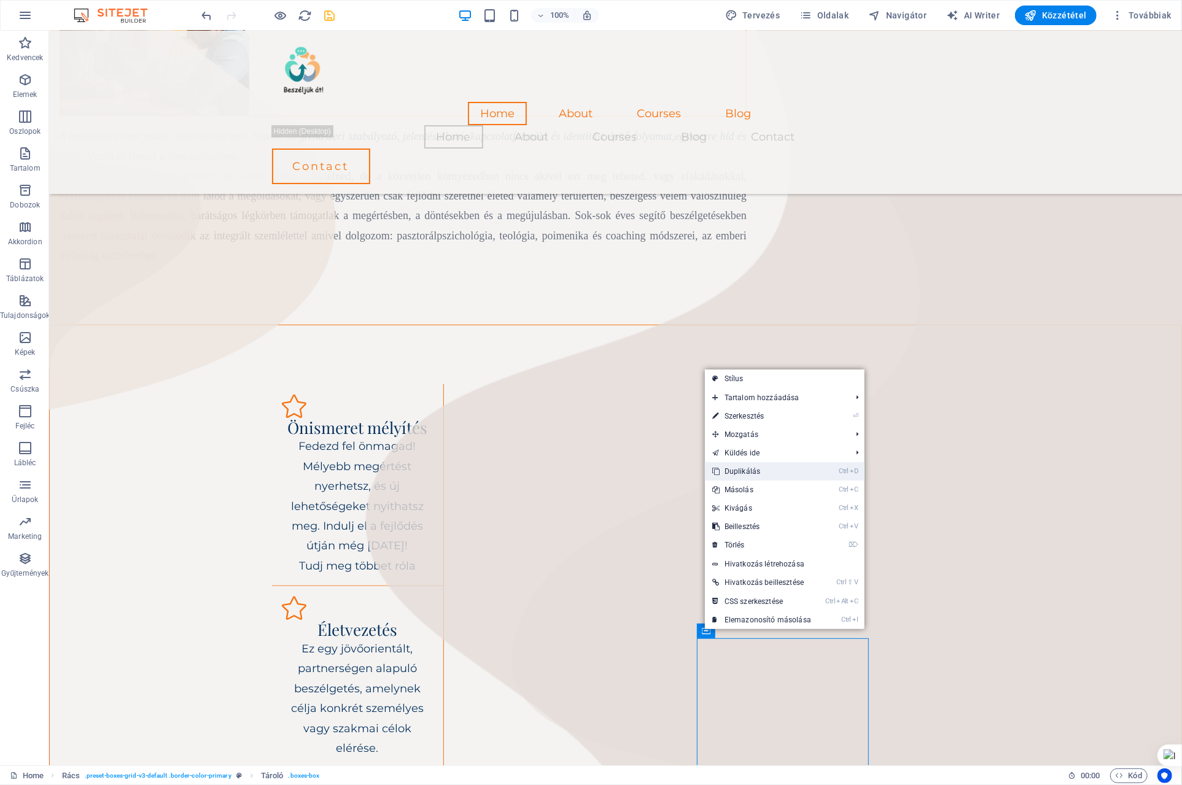
click at [754, 471] on link "Ctrl D Duplikálás" at bounding box center [762, 471] width 114 height 18
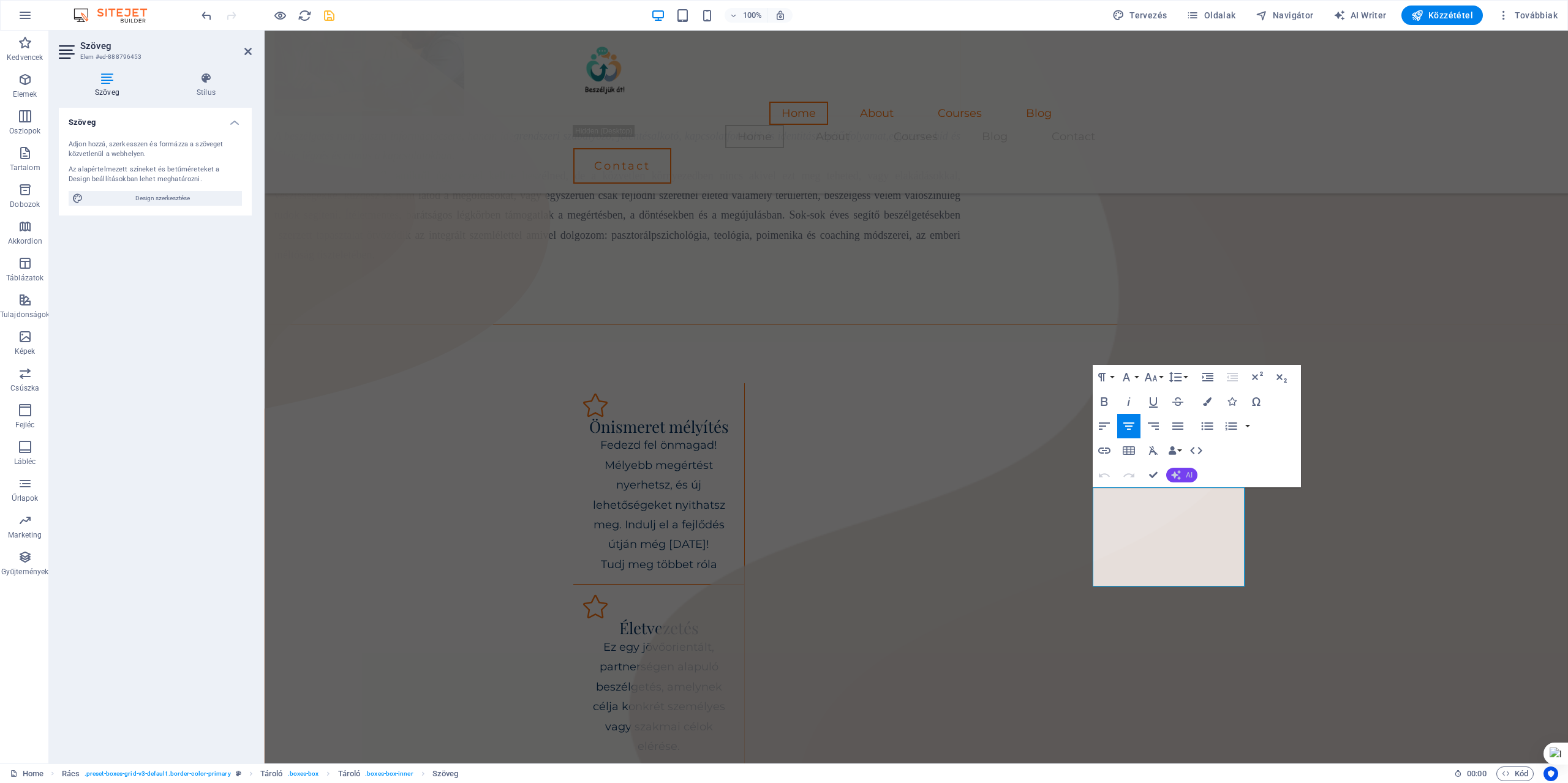
click at [1178, 476] on span "AI" at bounding box center [1189, 475] width 7 height 7
click at [1178, 588] on link "Szöveg létrehozása" at bounding box center [1226, 587] width 120 height 18
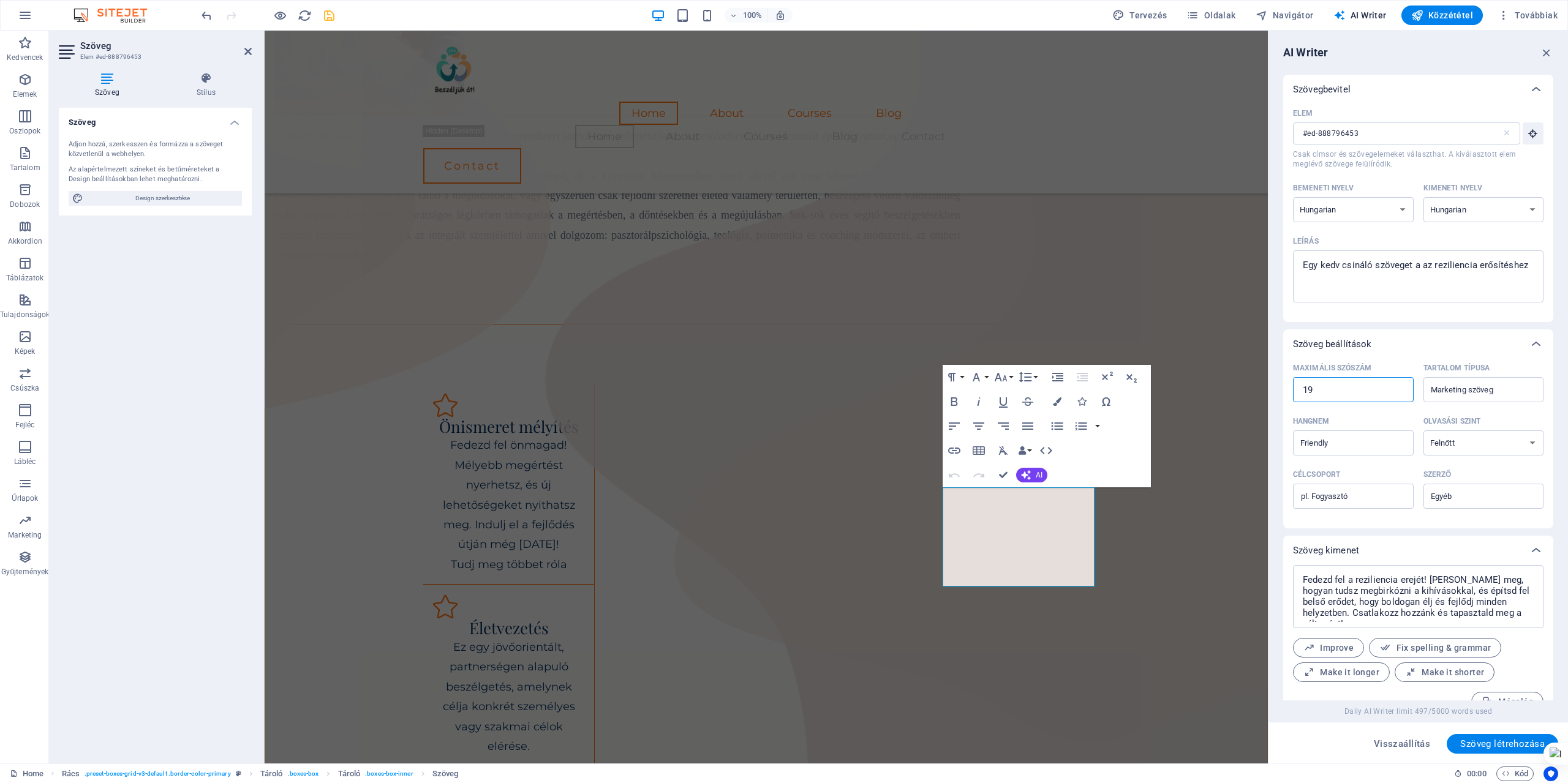
drag, startPoint x: 1337, startPoint y: 390, endPoint x: 1284, endPoint y: 389, distance: 53.0
click at [1178, 389] on div "Maximális szószám 19 ​ Tartalom típusa Marketing szöveg ​ Hangnem Friendly ​ Ol…" at bounding box center [1417, 444] width 270 height 170
drag, startPoint x: 1534, startPoint y: 267, endPoint x: 1285, endPoint y: 262, distance: 249.1
click at [1178, 262] on div "Elem #ed-888796453 ​ Csak címsor és szövegelemeket választhat. A kiválasztott e…" at bounding box center [1417, 212] width 270 height 218
click at [1178, 747] on span "Szöveg létrehozása" at bounding box center [1502, 744] width 85 height 10
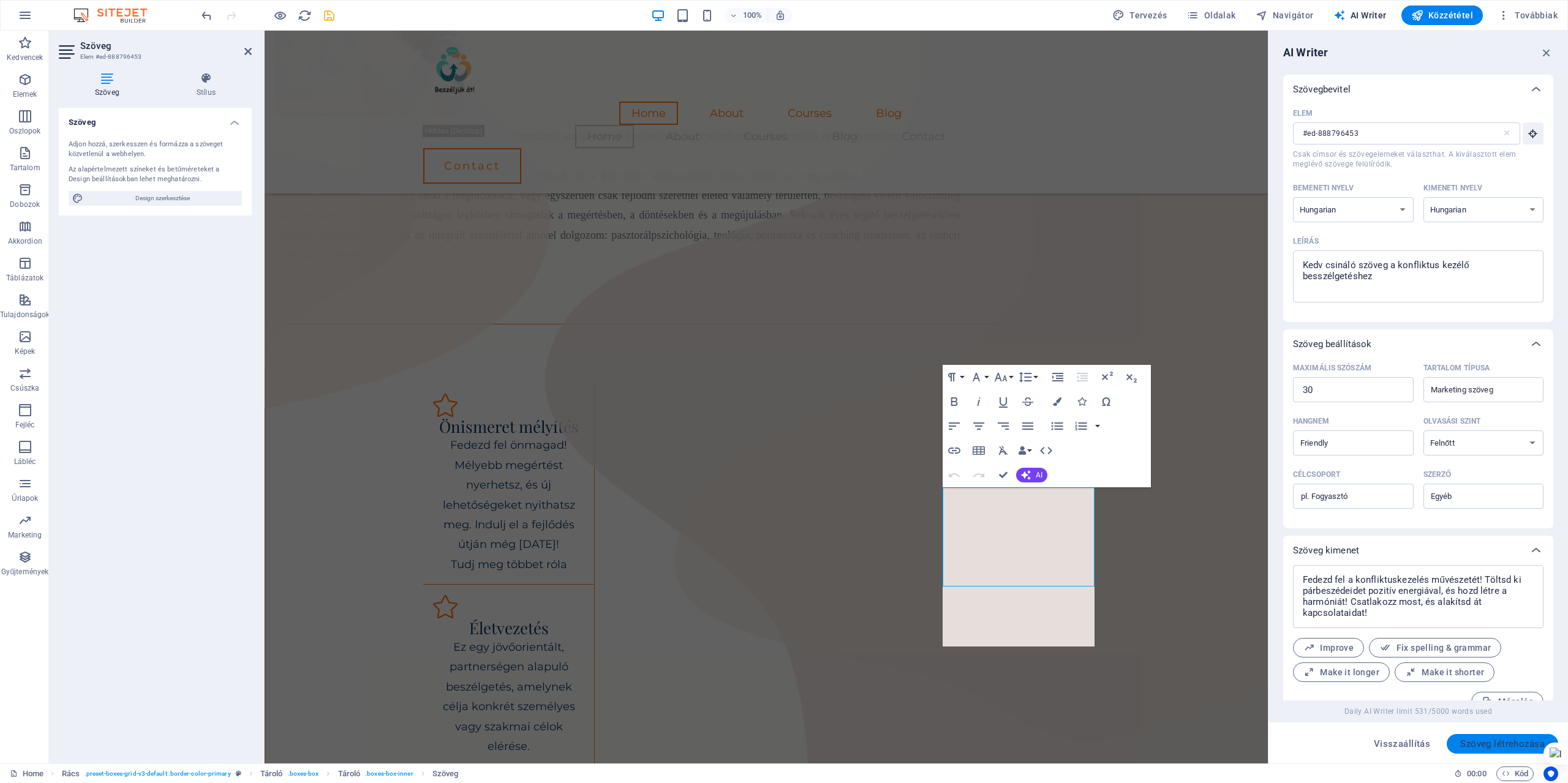
scroll to position [21, 0]
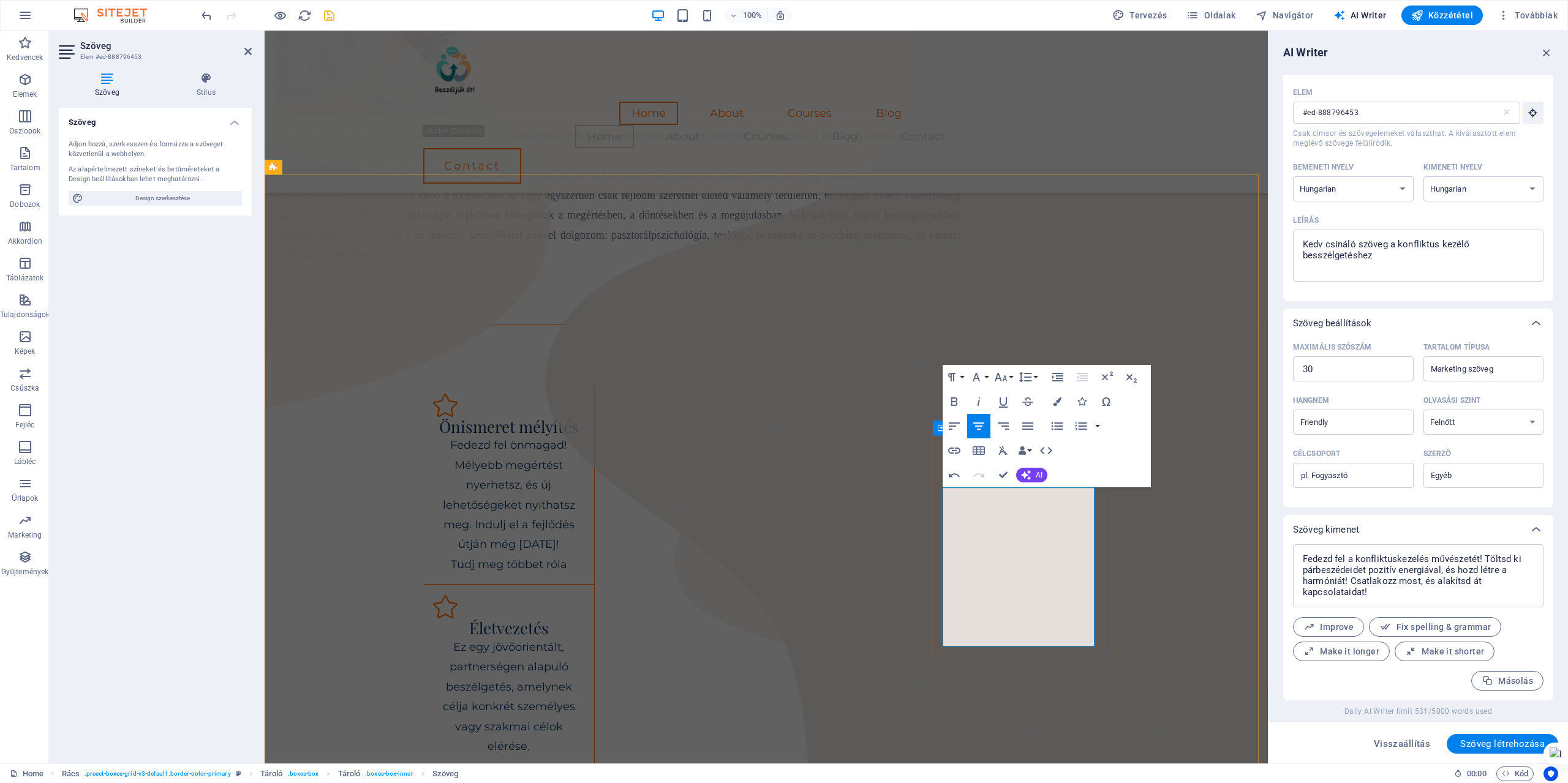
drag, startPoint x: 987, startPoint y: 496, endPoint x: 1062, endPoint y: 506, distance: 75.7
drag, startPoint x: 1020, startPoint y: 595, endPoint x: 1016, endPoint y: 612, distance: 17.5
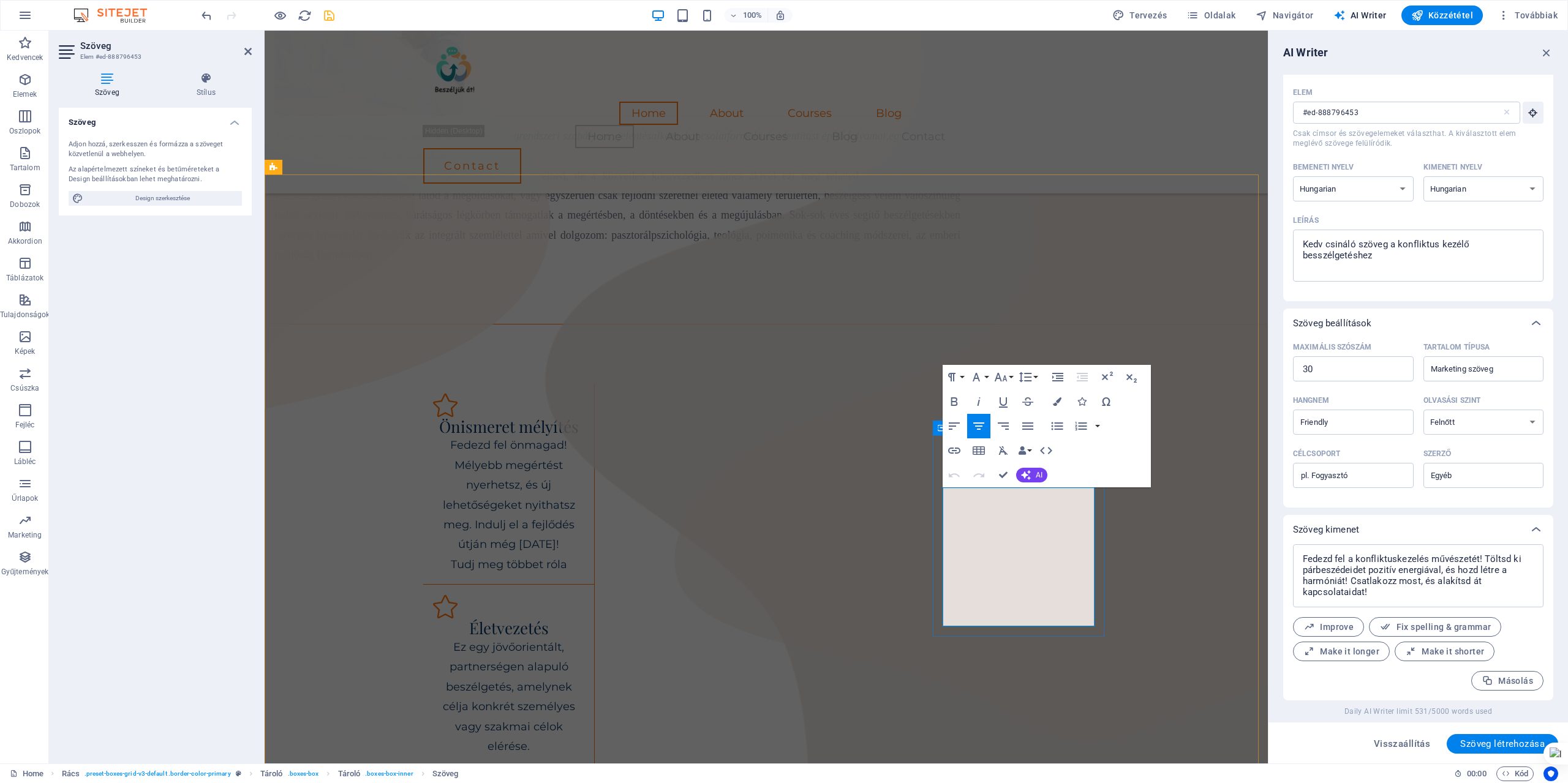
drag, startPoint x: 1053, startPoint y: 518, endPoint x: 1029, endPoint y: 554, distance: 43.3
drag, startPoint x: 1046, startPoint y: 556, endPoint x: 1017, endPoint y: 611, distance: 62.2
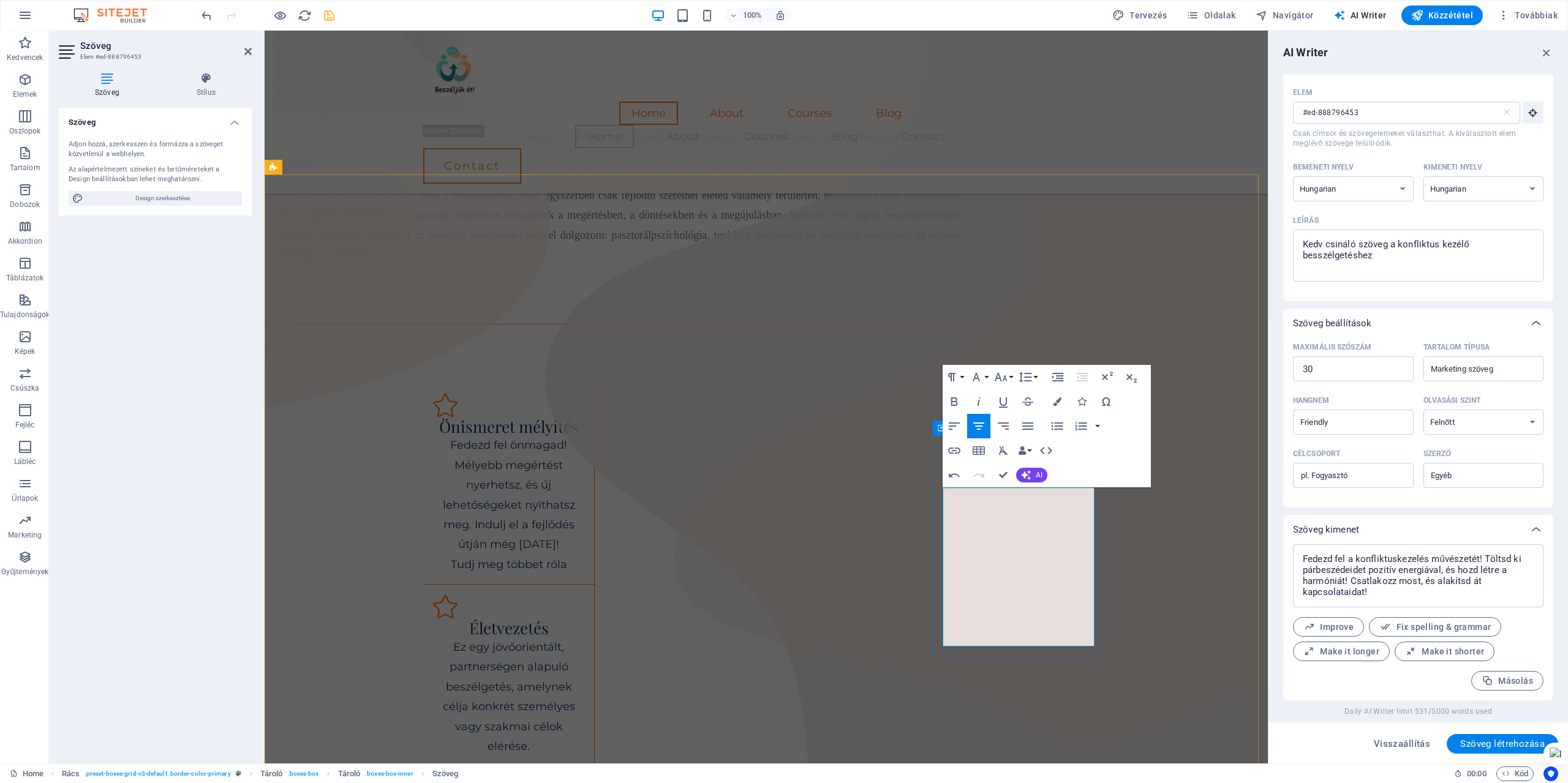
drag, startPoint x: 958, startPoint y: 498, endPoint x: 1069, endPoint y: 571, distance: 132.9
drag, startPoint x: 783, startPoint y: 522, endPoint x: 1033, endPoint y: 471, distance: 255.1
click at [1033, 471] on button "AI" at bounding box center [1031, 475] width 31 height 15
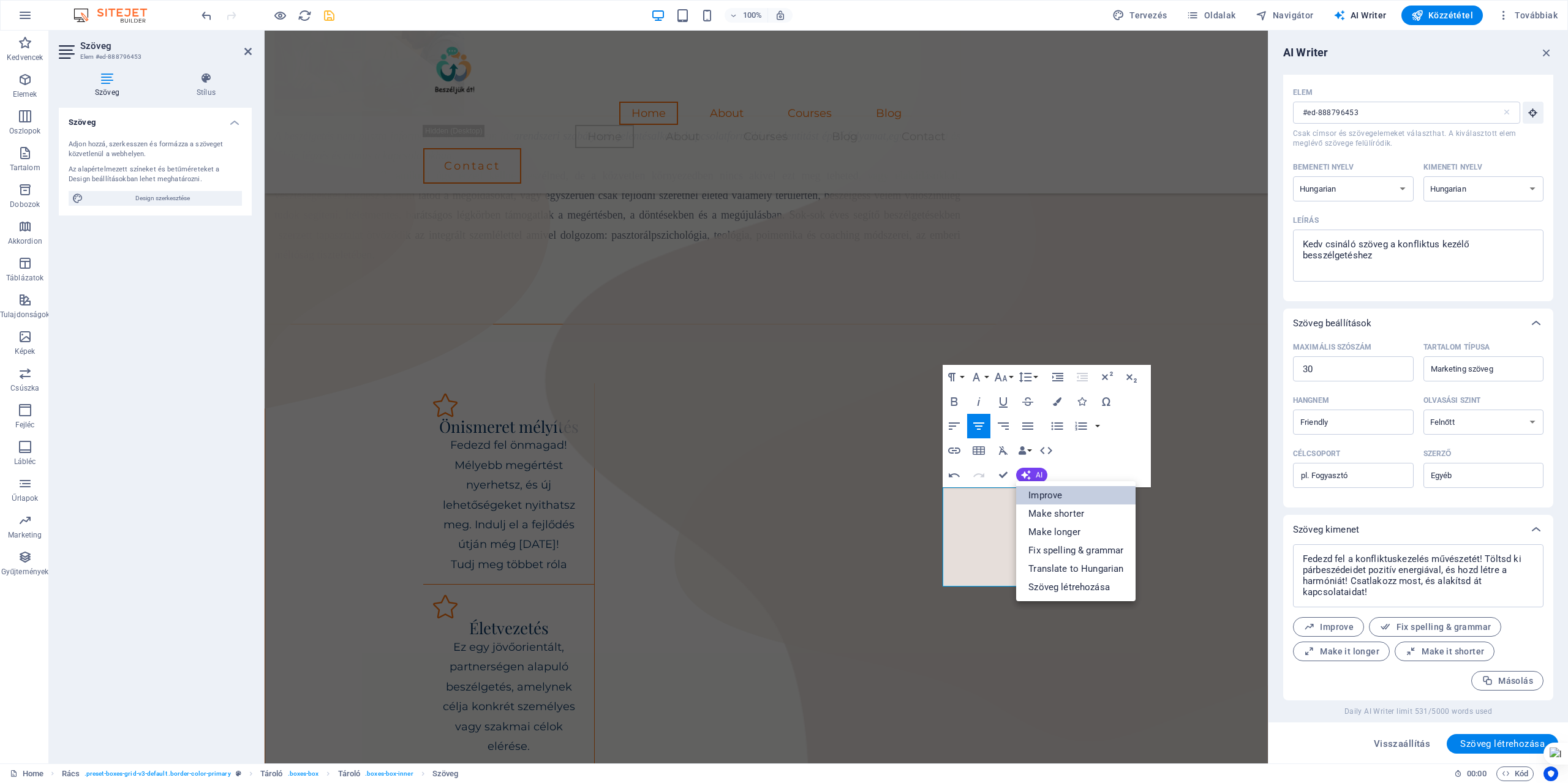
click at [1052, 499] on link "Improve" at bounding box center [1076, 496] width 120 height 18
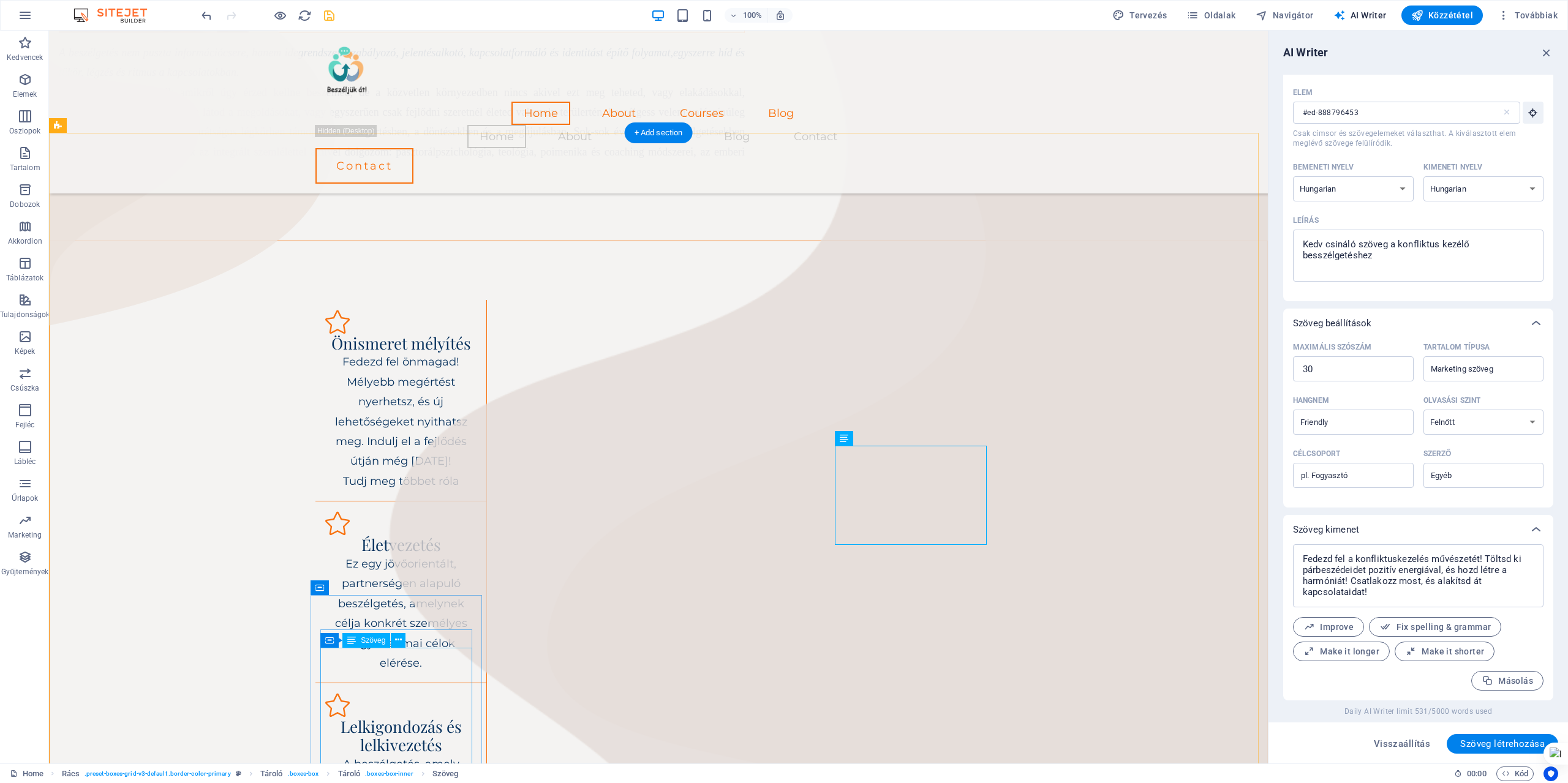
scroll to position [519, 0]
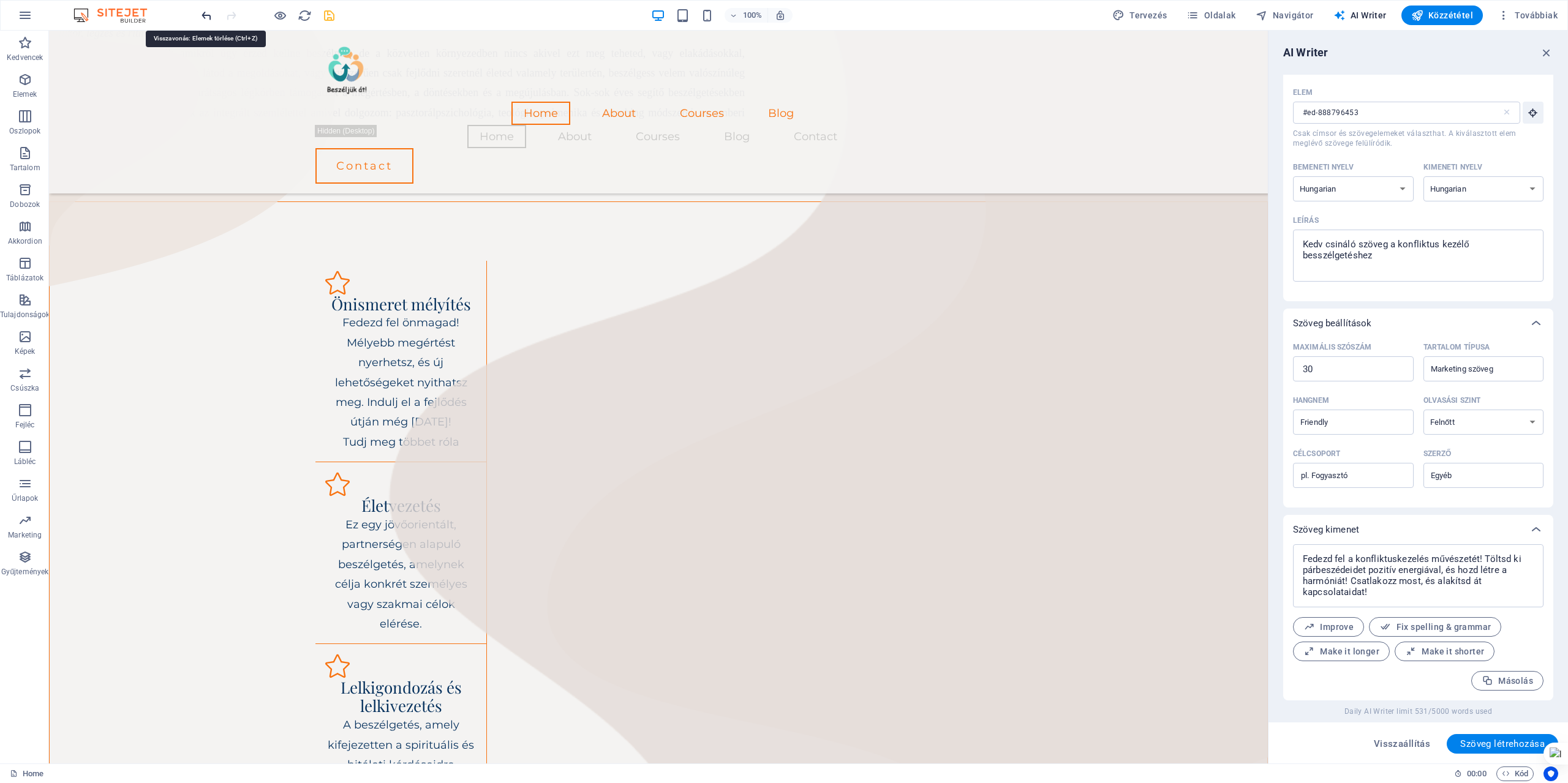
click at [204, 15] on icon "undo" at bounding box center [206, 16] width 14 height 14
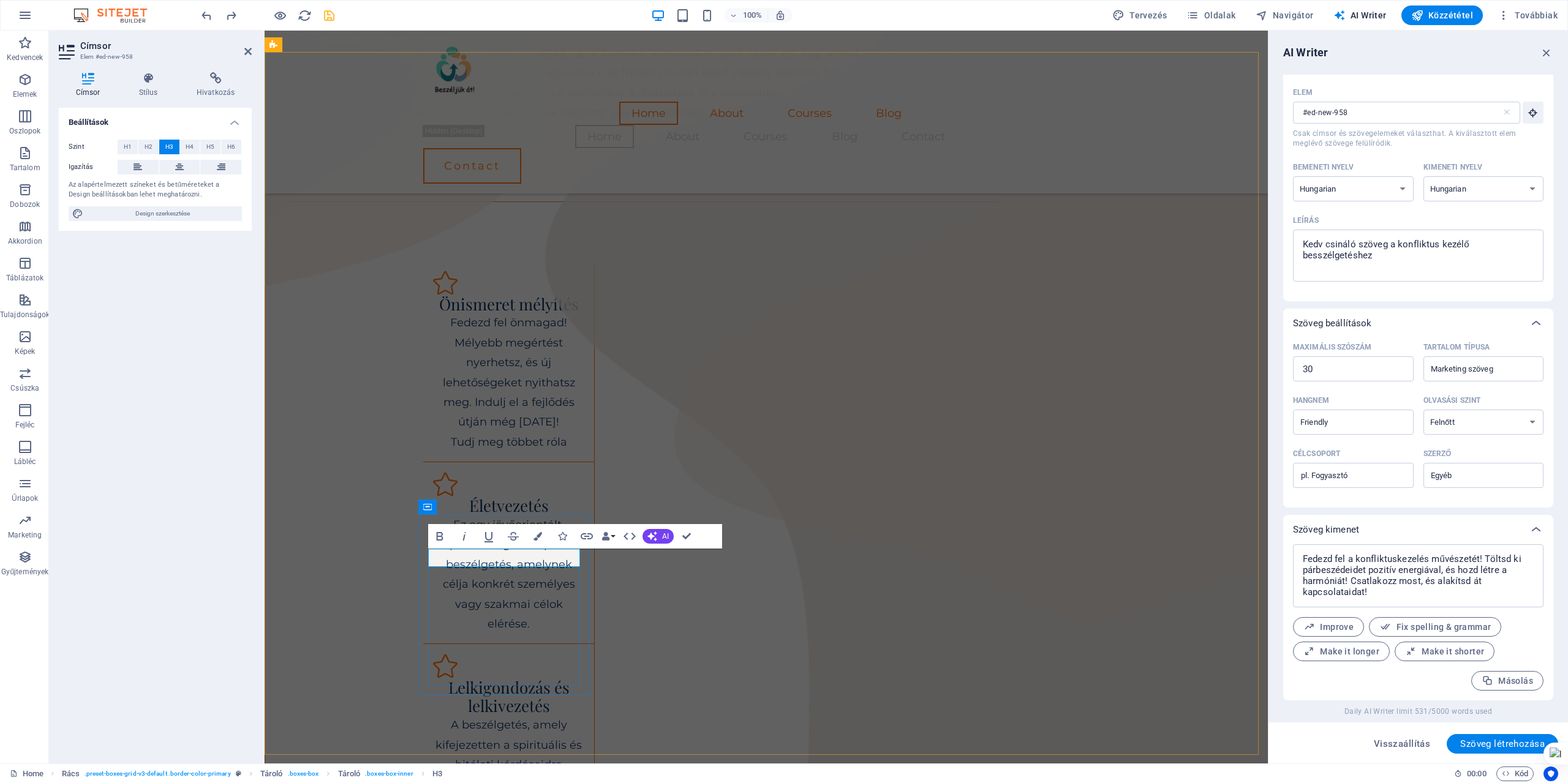
click at [1178, 242] on textarea "Kedv csináló szöveg a konfliktus kezélő besszélgetéshez" at bounding box center [1417, 255] width 238 height 40
drag, startPoint x: 1396, startPoint y: 244, endPoint x: 1567, endPoint y: 244, distance: 171.0
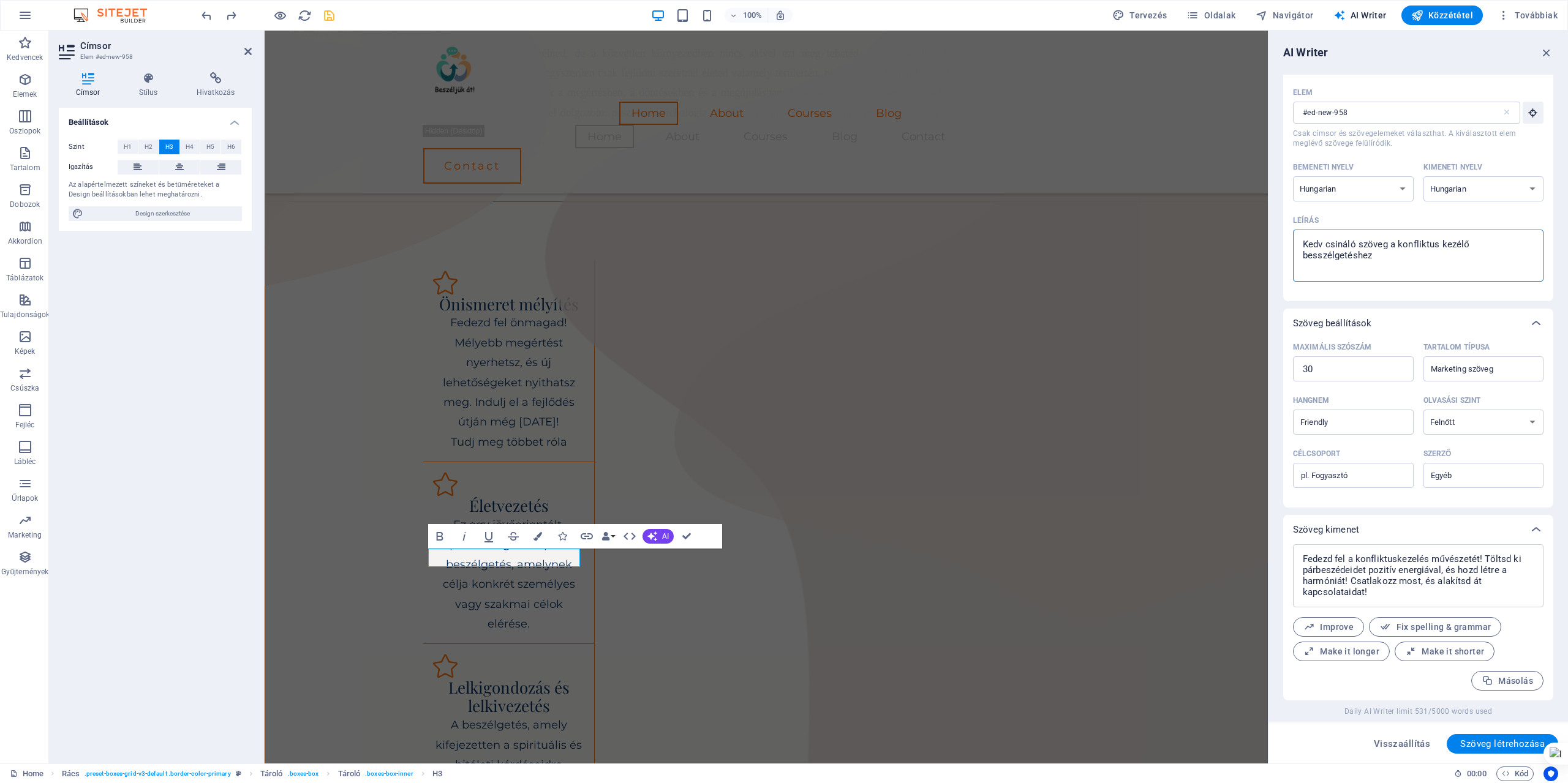
click at [1178, 244] on html "[DOMAIN_NAME] Home Kedvencek Elemek Oszlopok Tartalom Dobozok Akkordion Tábláza…" at bounding box center [784, 391] width 1568 height 783
click at [1178, 739] on span "Szöveg létrehozása" at bounding box center [1502, 744] width 85 height 10
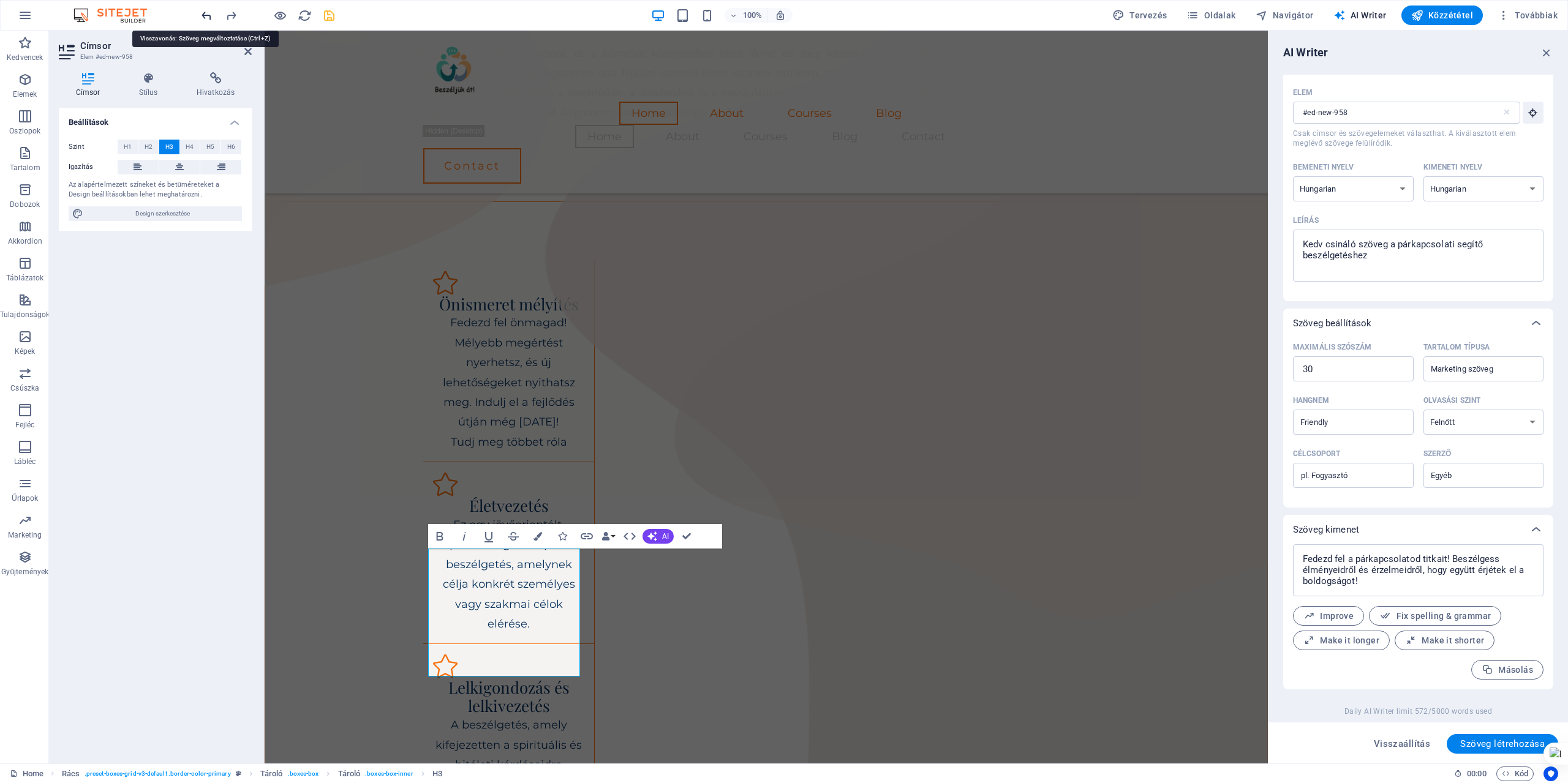
click at [205, 15] on icon "undo" at bounding box center [206, 16] width 14 height 14
click at [203, 15] on icon "undo" at bounding box center [206, 16] width 14 height 14
drag, startPoint x: 1299, startPoint y: 558, endPoint x: 1401, endPoint y: 582, distance: 104.8
click at [1178, 582] on textarea "Fedezd fel a párkapcsolatod titkait! Beszélgess élményeidről és érzelmeidről, h…" at bounding box center [1417, 571] width 238 height 40
click at [1178, 244] on textarea "Kedv csináló szöveg a párkapcsolati segítő beszélgetéshez" at bounding box center [1417, 255] width 238 height 40
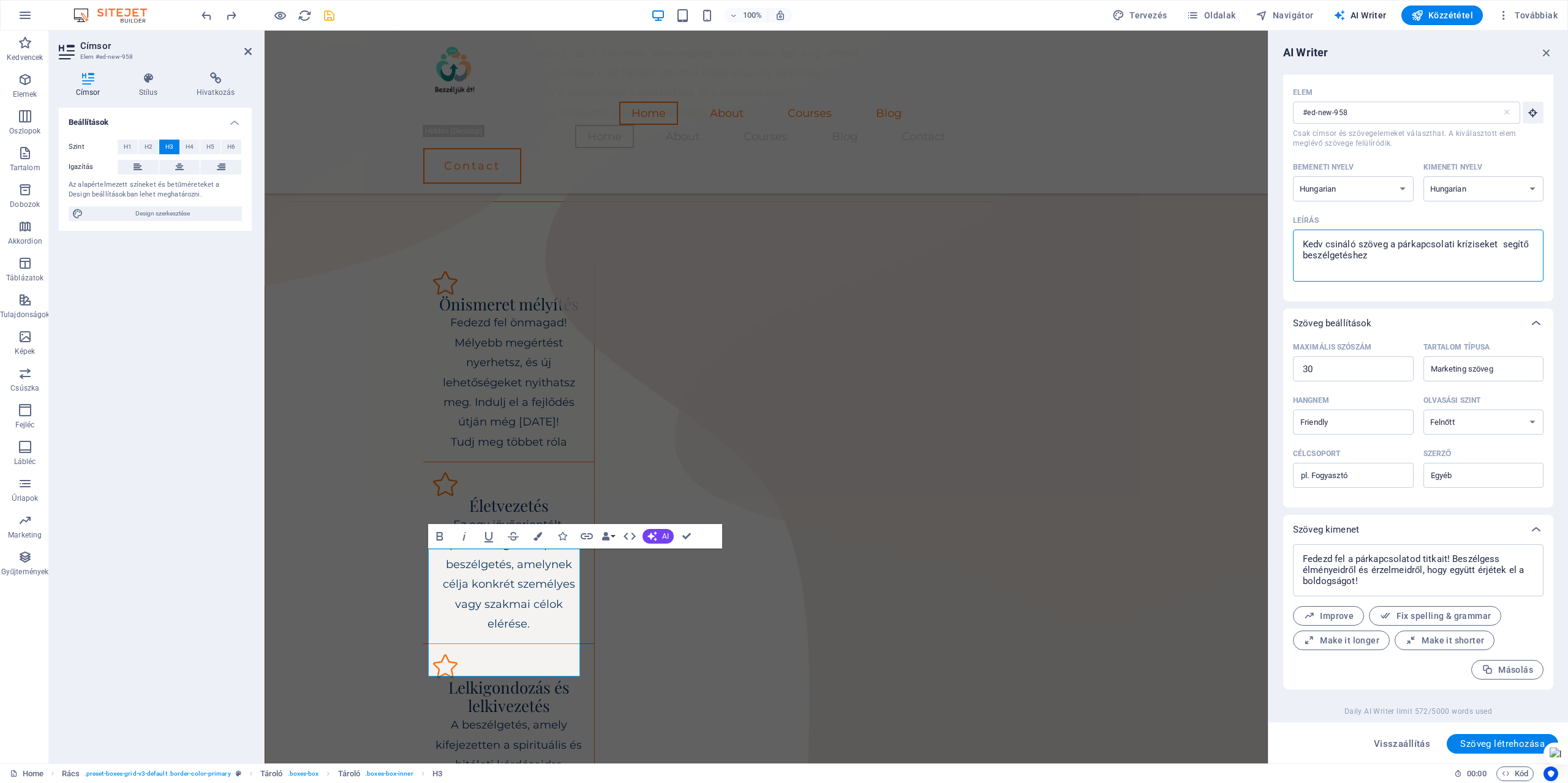
drag, startPoint x: 1503, startPoint y: 249, endPoint x: 1526, endPoint y: 248, distance: 23.0
click at [1178, 248] on textarea "Kedv csináló szöveg a párkapcsolati kríziseket segítő beszélgetéshez" at bounding box center [1417, 255] width 238 height 40
click at [1178, 739] on span "Szöveg létrehozása" at bounding box center [1502, 744] width 85 height 10
drag, startPoint x: 453, startPoint y: 558, endPoint x: 559, endPoint y: 567, distance: 106.4
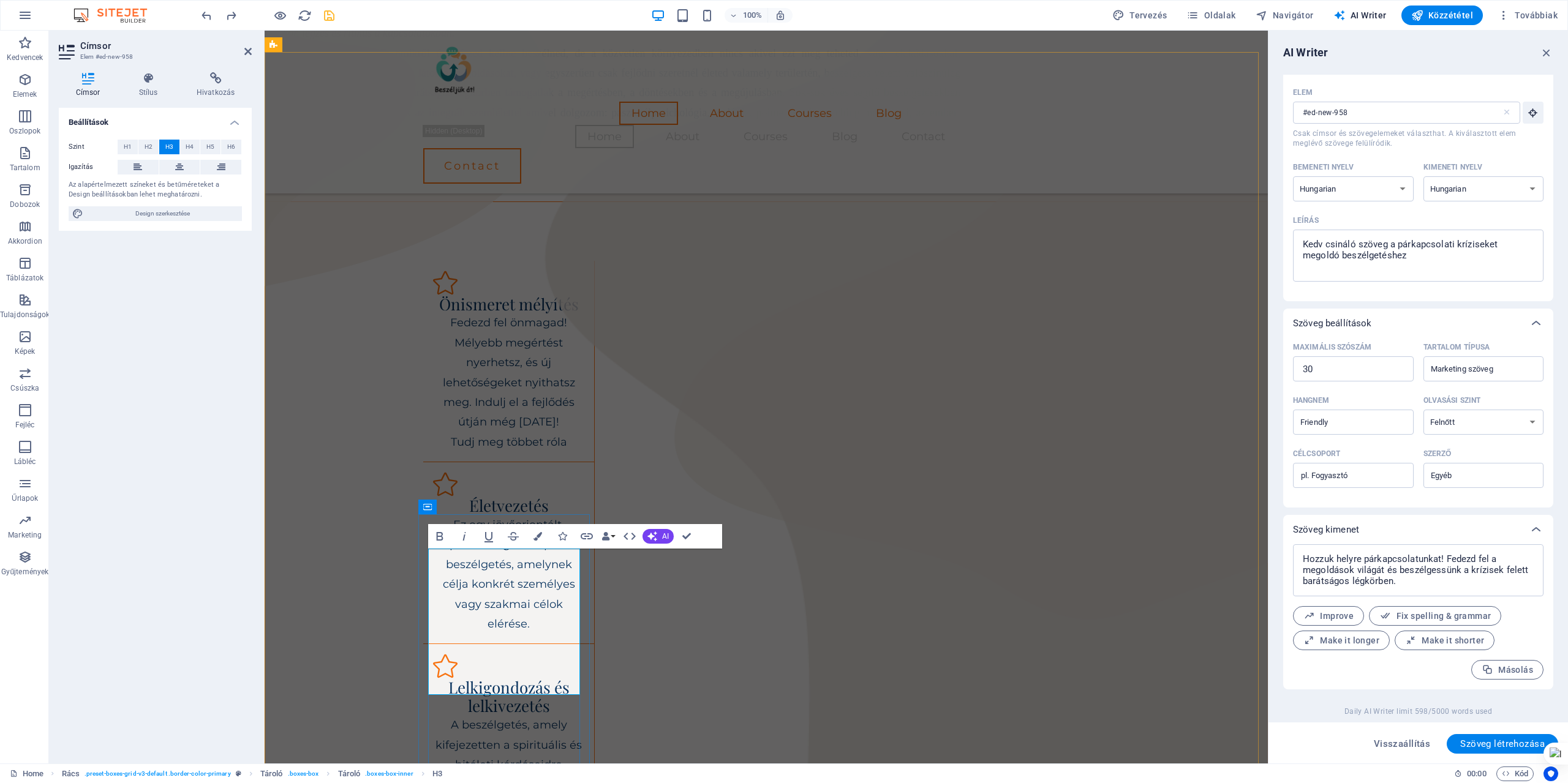
drag, startPoint x: 453, startPoint y: 561, endPoint x: 572, endPoint y: 679, distance: 167.6
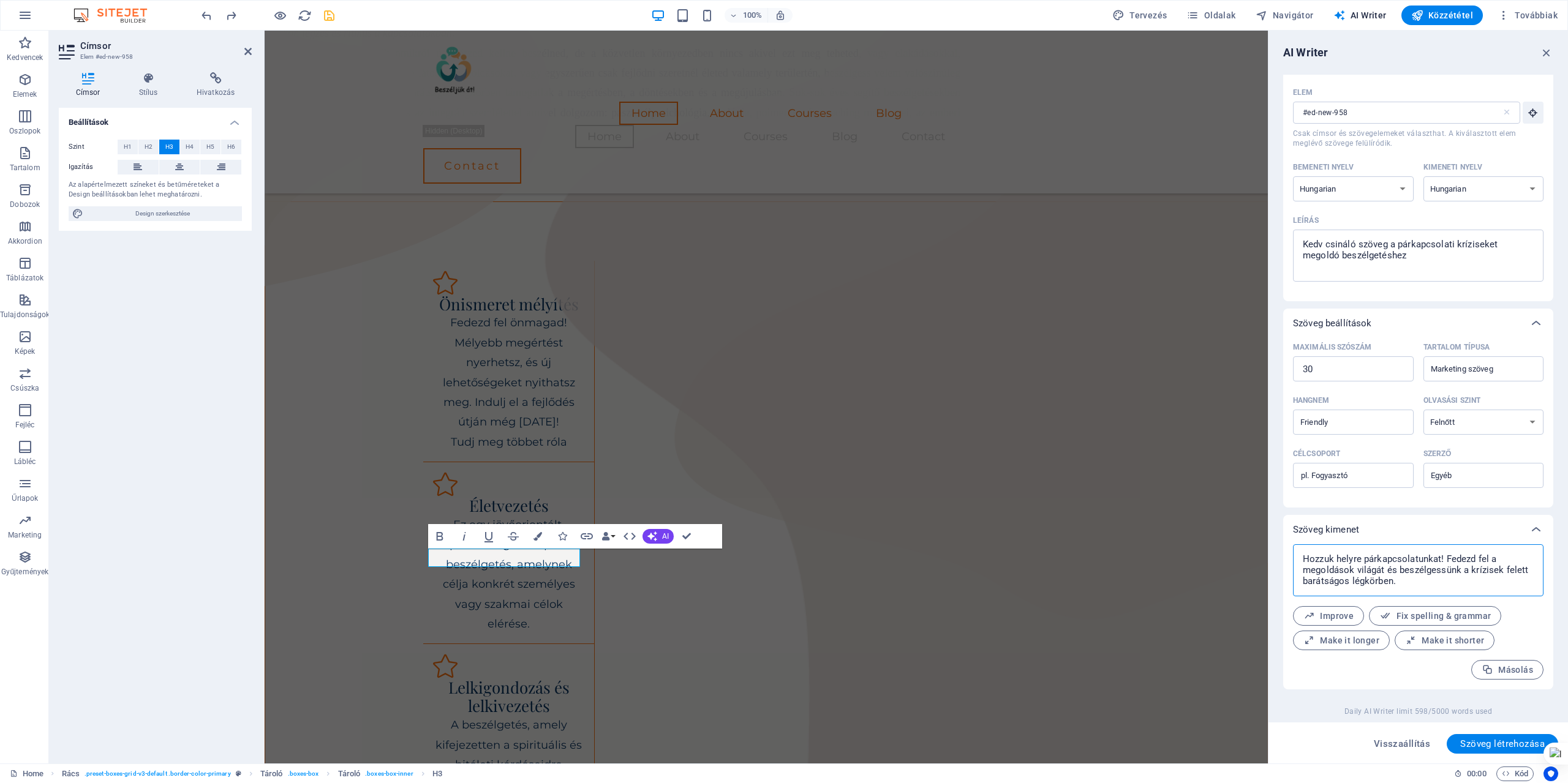
drag, startPoint x: 1301, startPoint y: 554, endPoint x: 1463, endPoint y: 577, distance: 163.6
click at [1178, 577] on textarea "Hozzuk helyre párkapcsolatunkat! Fedezd fel a megoldások világát és beszélgessü…" at bounding box center [1417, 571] width 238 height 40
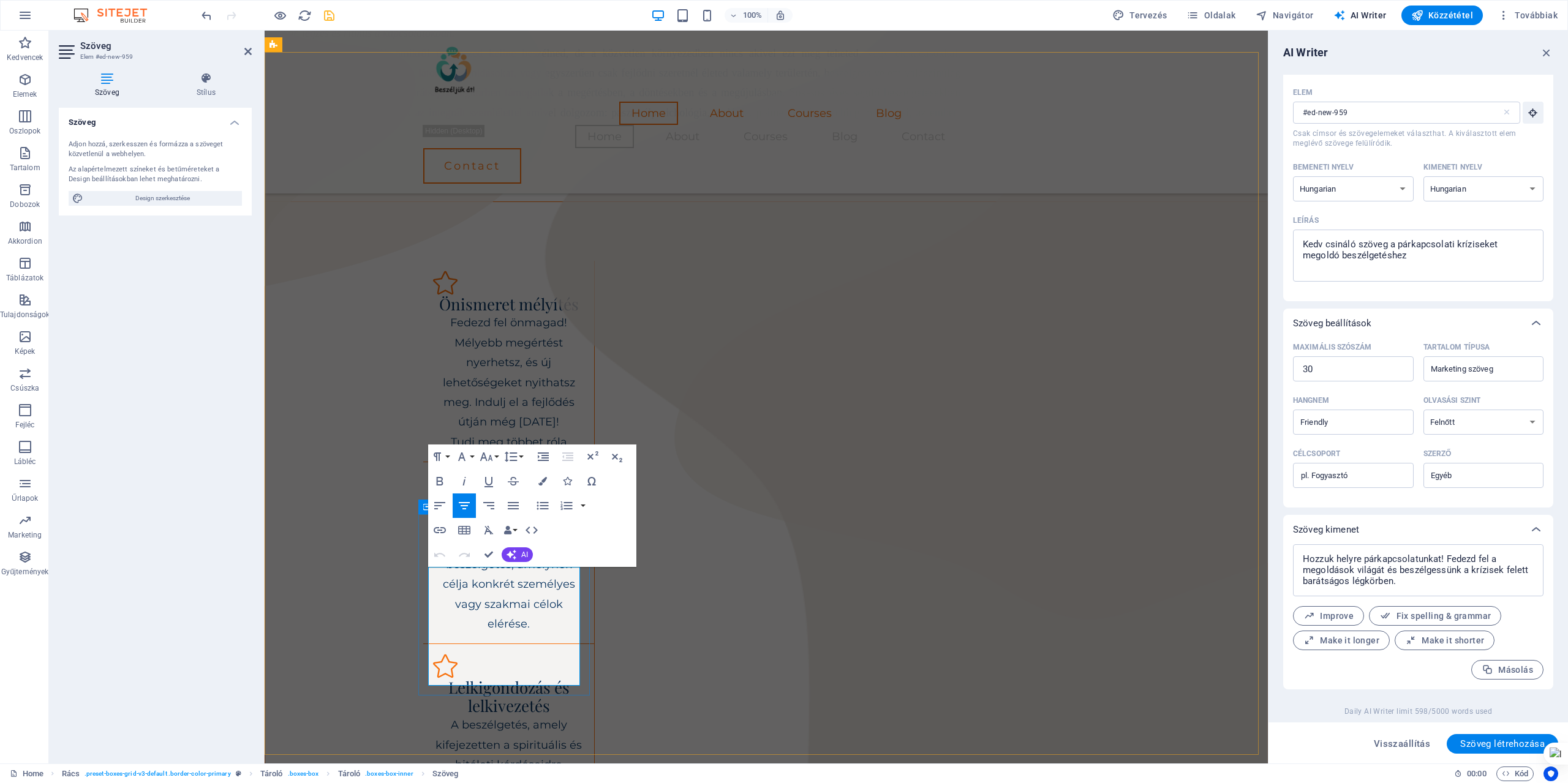
drag, startPoint x: 433, startPoint y: 576, endPoint x: 580, endPoint y: 673, distance: 176.1
drag, startPoint x: 499, startPoint y: 594, endPoint x: 534, endPoint y: 600, distance: 35.5
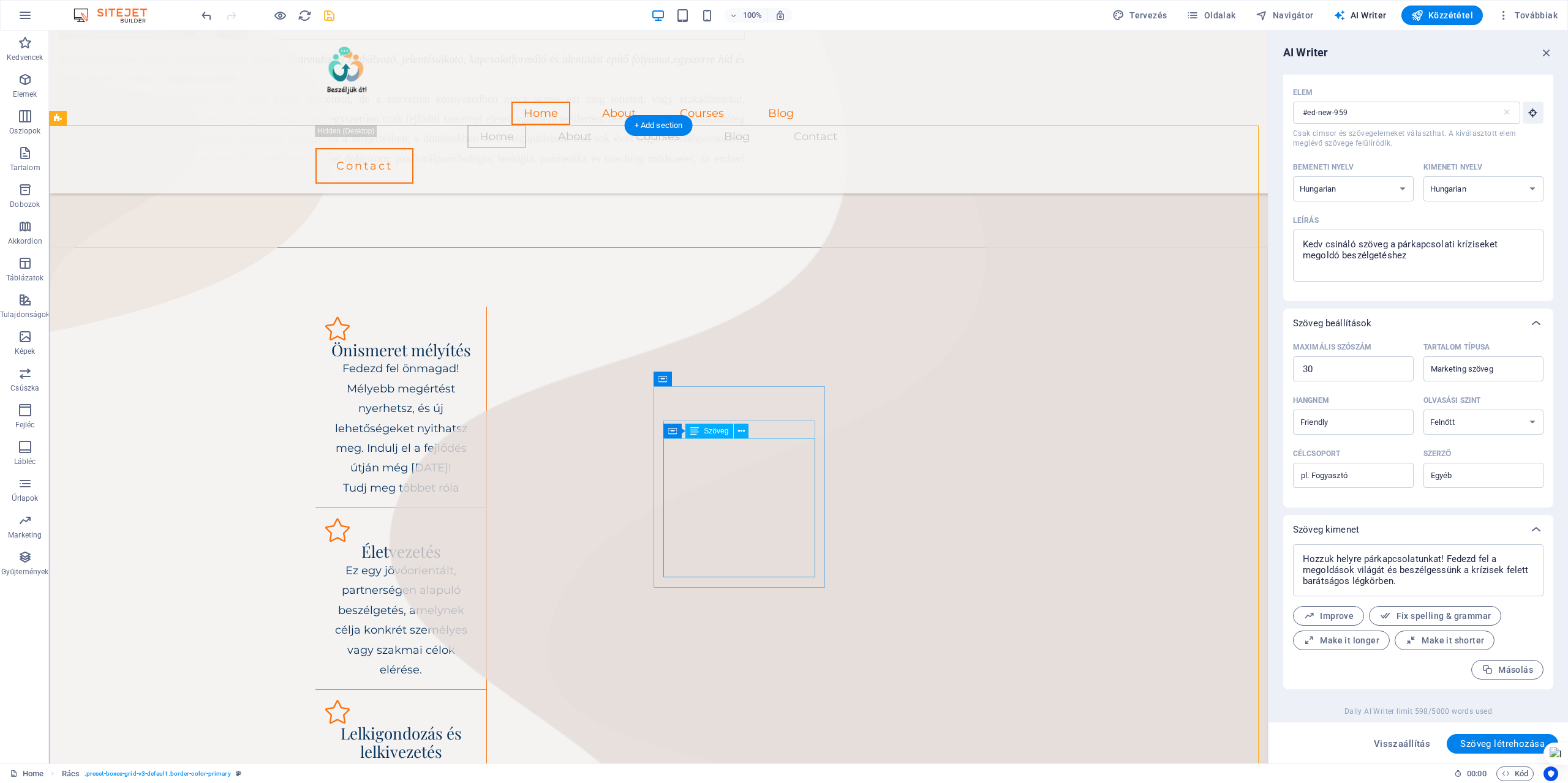
scroll to position [580, 0]
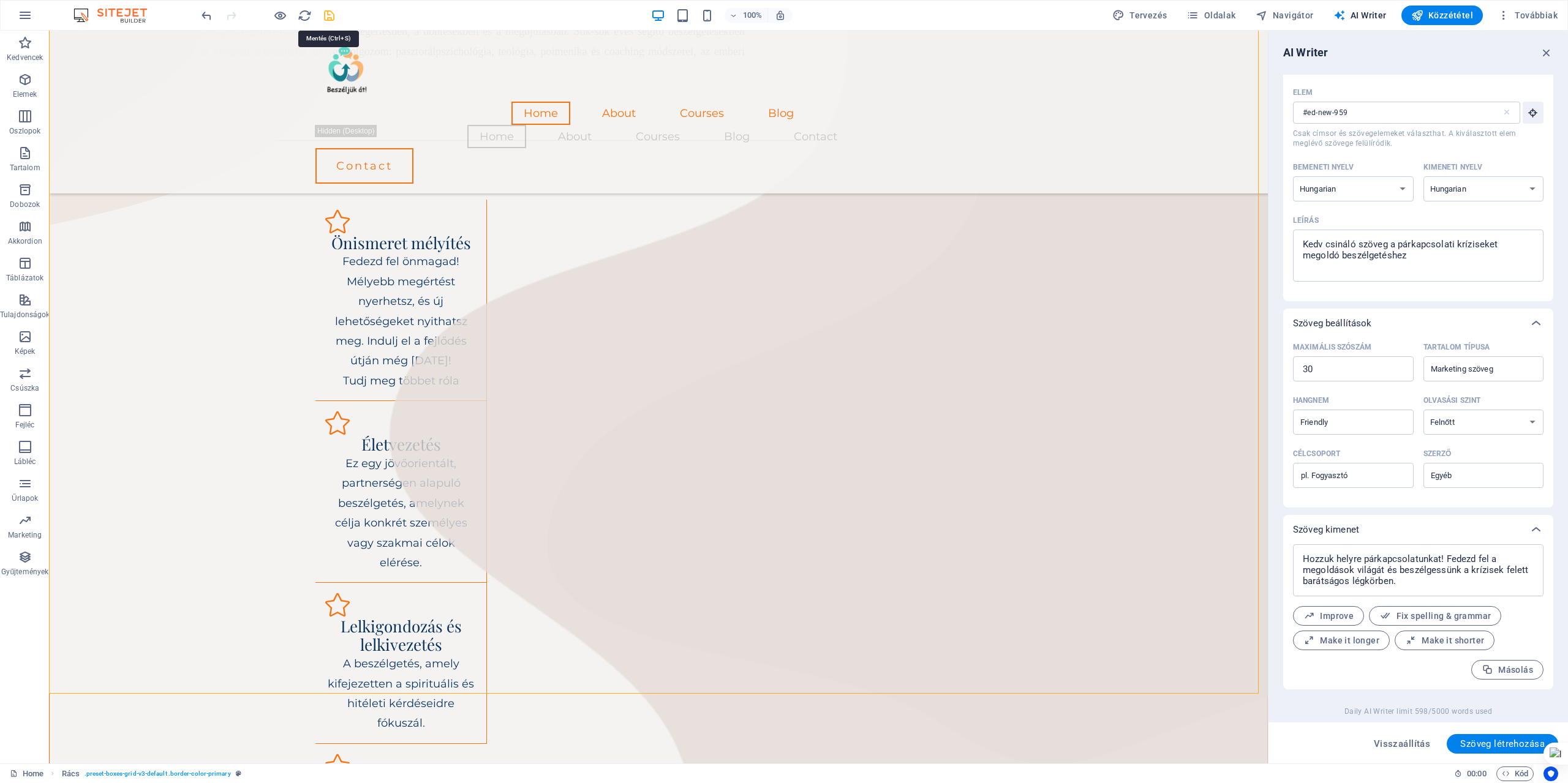
click at [329, 14] on icon "save" at bounding box center [329, 16] width 14 height 14
